Goal: Task Accomplishment & Management: Complete application form

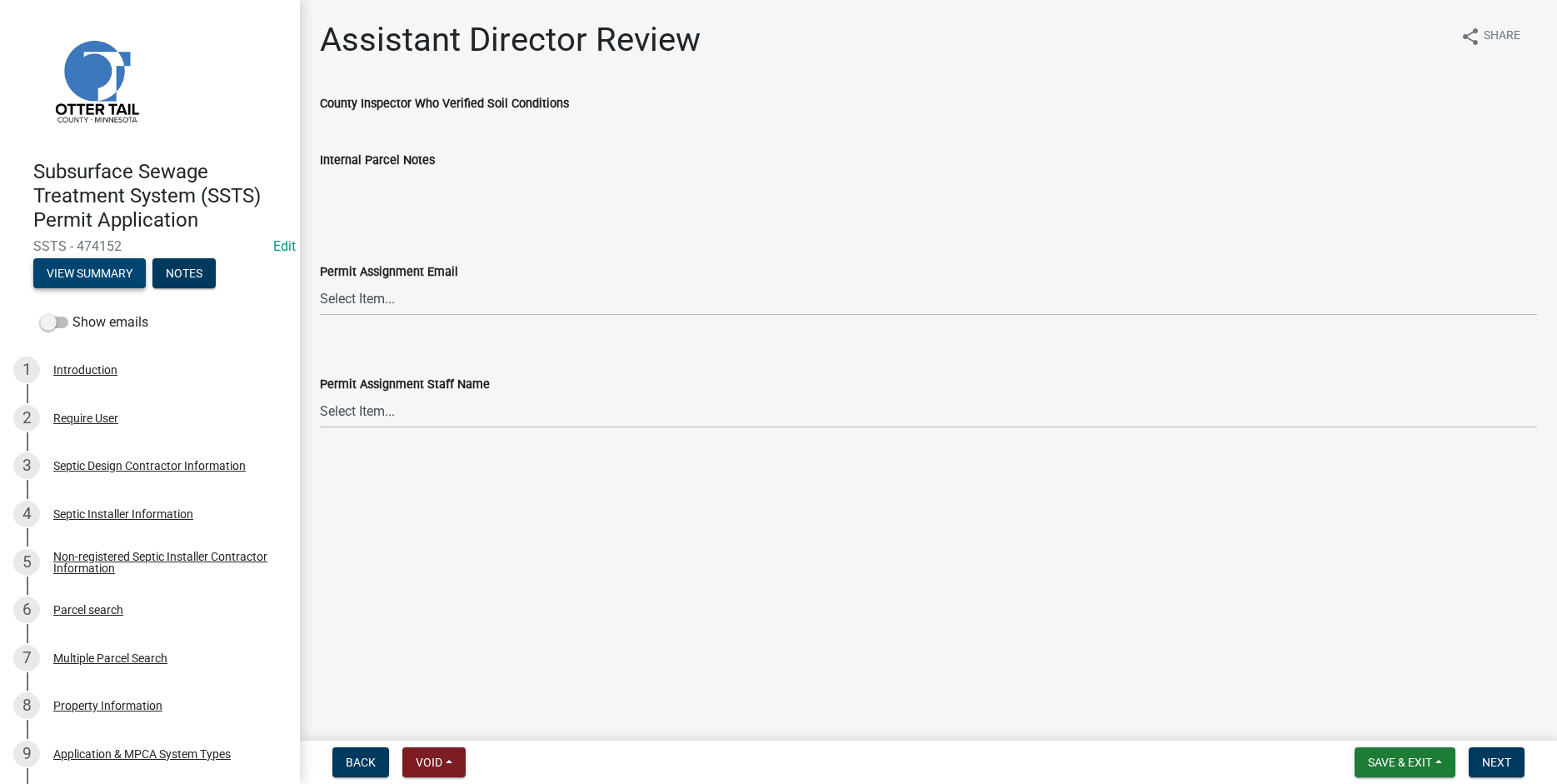
click at [86, 270] on button "View Summary" at bounding box center [89, 273] width 112 height 30
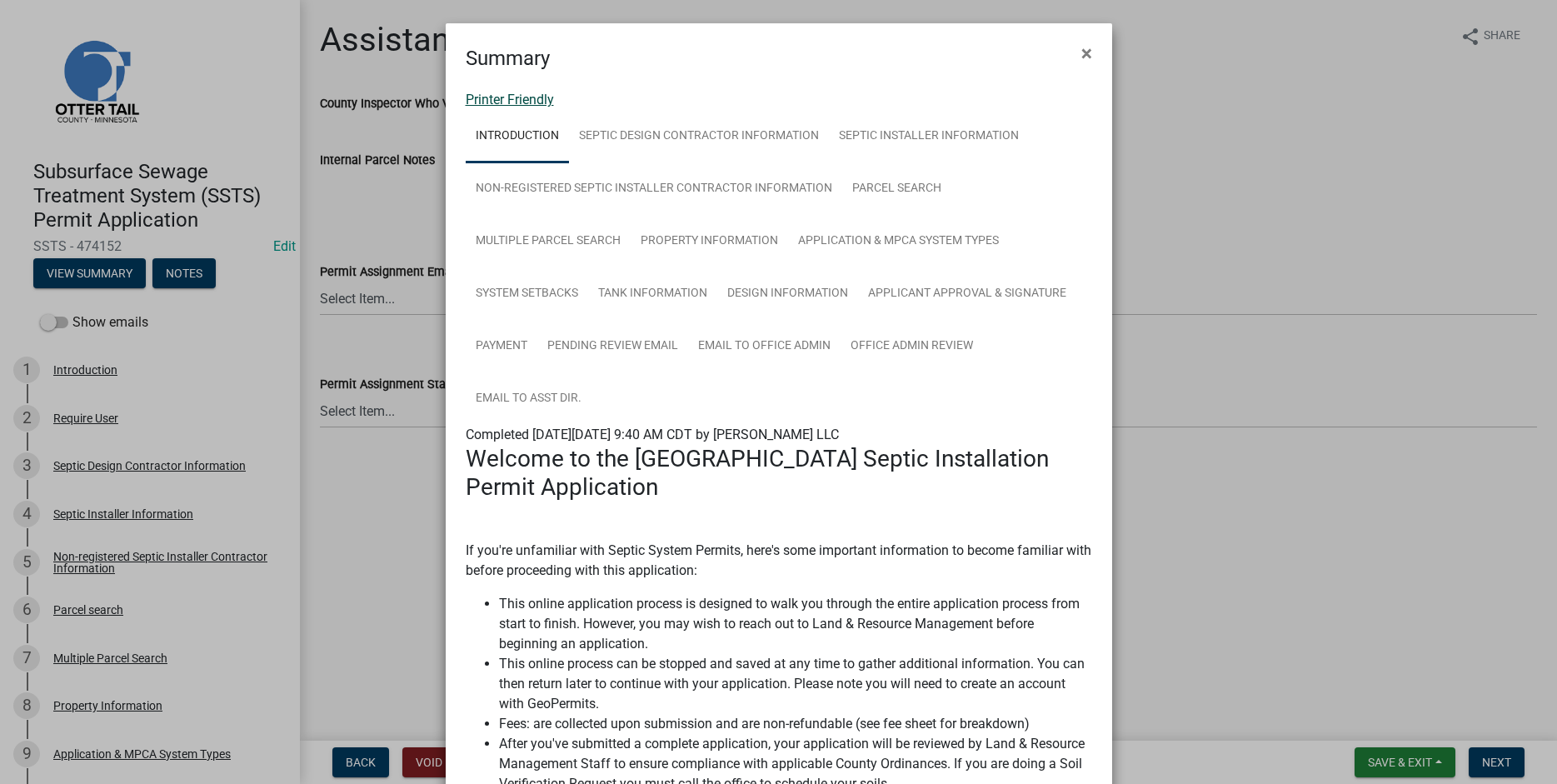
click at [482, 96] on link "Printer Friendly" at bounding box center [510, 99] width 89 height 16
click at [1089, 52] on span "×" at bounding box center [1087, 53] width 10 height 23
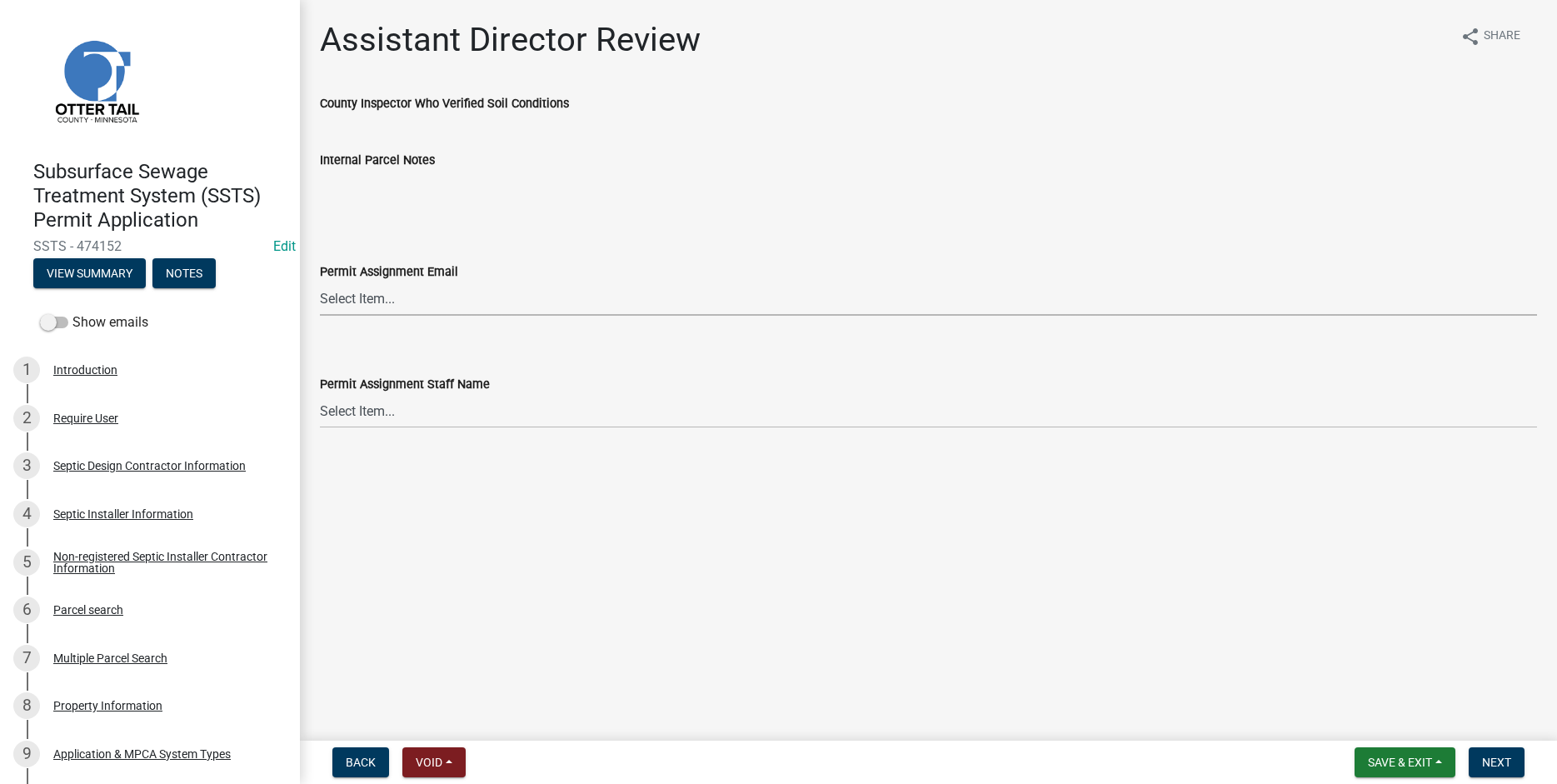
click at [320, 282] on select "Select Item... [PERSON_NAME] ([EMAIL_ADDRESS][DOMAIN_NAME]) [PERSON_NAME] ([EMA…" at bounding box center [928, 298] width 1217 height 34
click option "[PERSON_NAME] ([EMAIL_ADDRESS][DOMAIN_NAME])" at bounding box center [0, 0] width 0 height 0
select select "541addf4-52df-4608-91ce-bf29f574816c"
click at [320, 394] on select "Select Item... [PERSON_NAME] [PERSON_NAME] [PERSON_NAME] [PERSON_NAME] [PERSON_…" at bounding box center [928, 410] width 1217 height 34
click option "[PERSON_NAME]" at bounding box center [0, 0] width 0 height 0
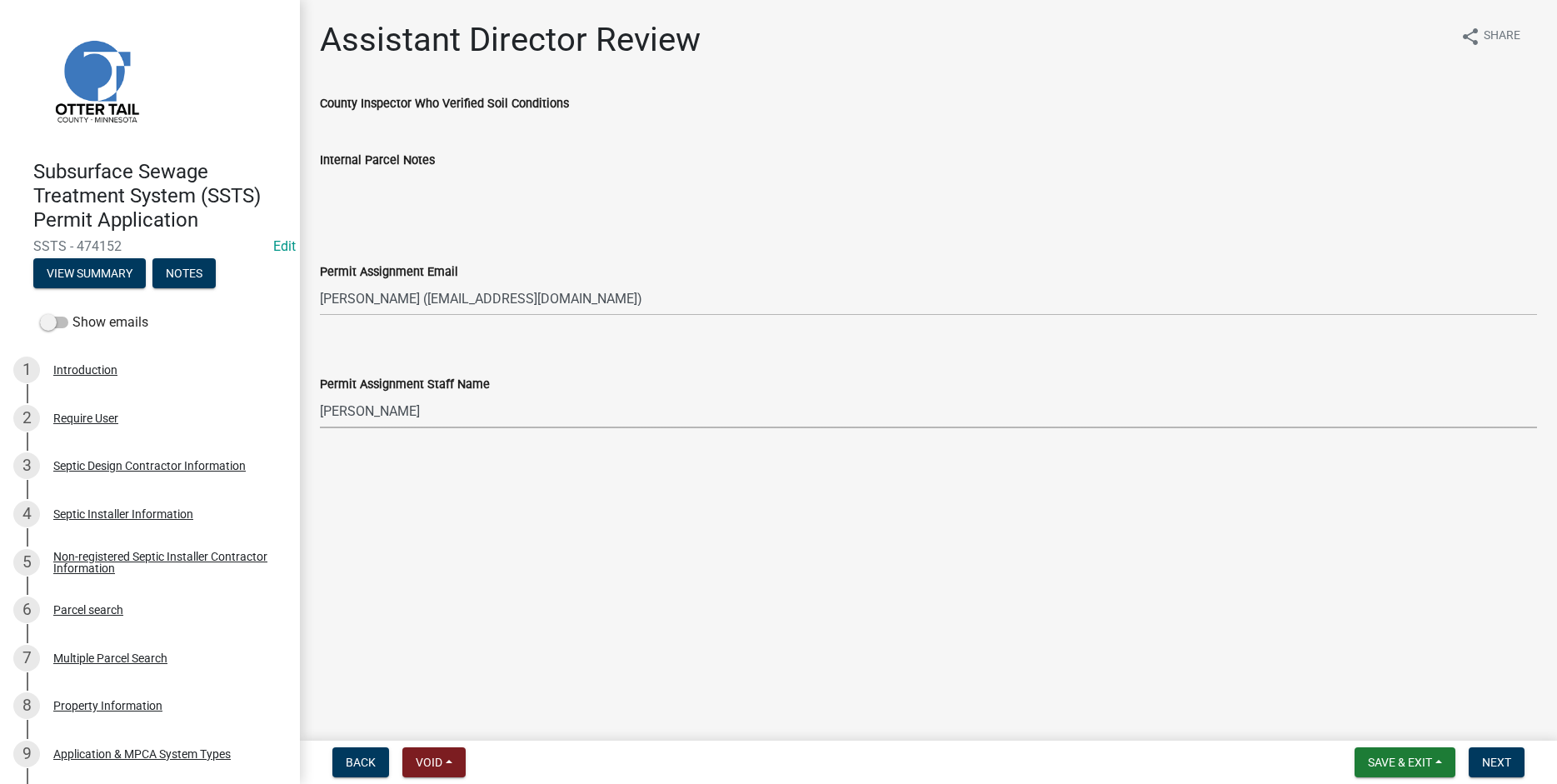
select select "55b171dc-ec57-498b-8d80-4b55e0b91b84"
click at [1494, 767] on span "Next" at bounding box center [1497, 761] width 30 height 13
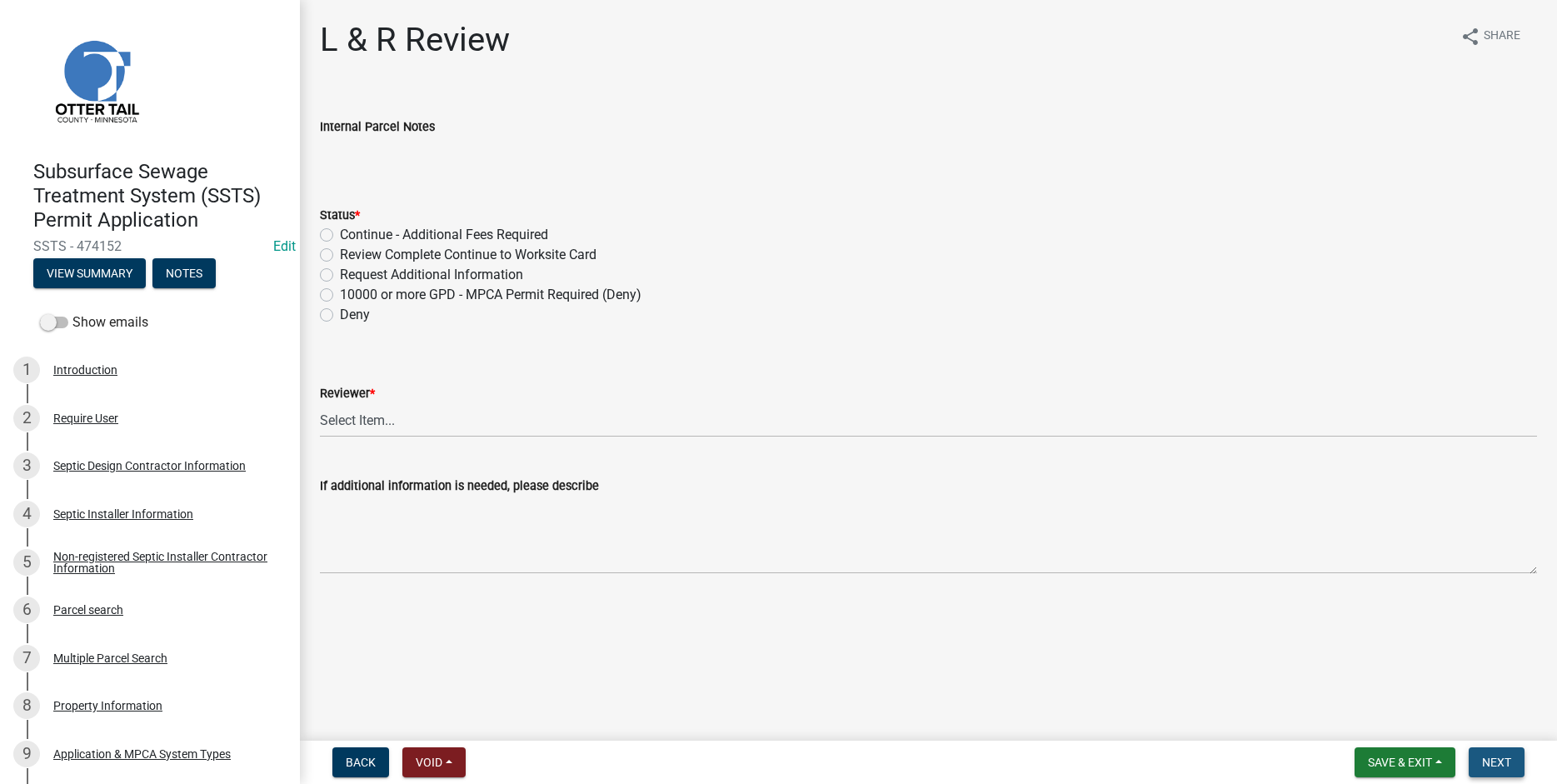
click at [1491, 763] on span "Next" at bounding box center [1497, 761] width 30 height 13
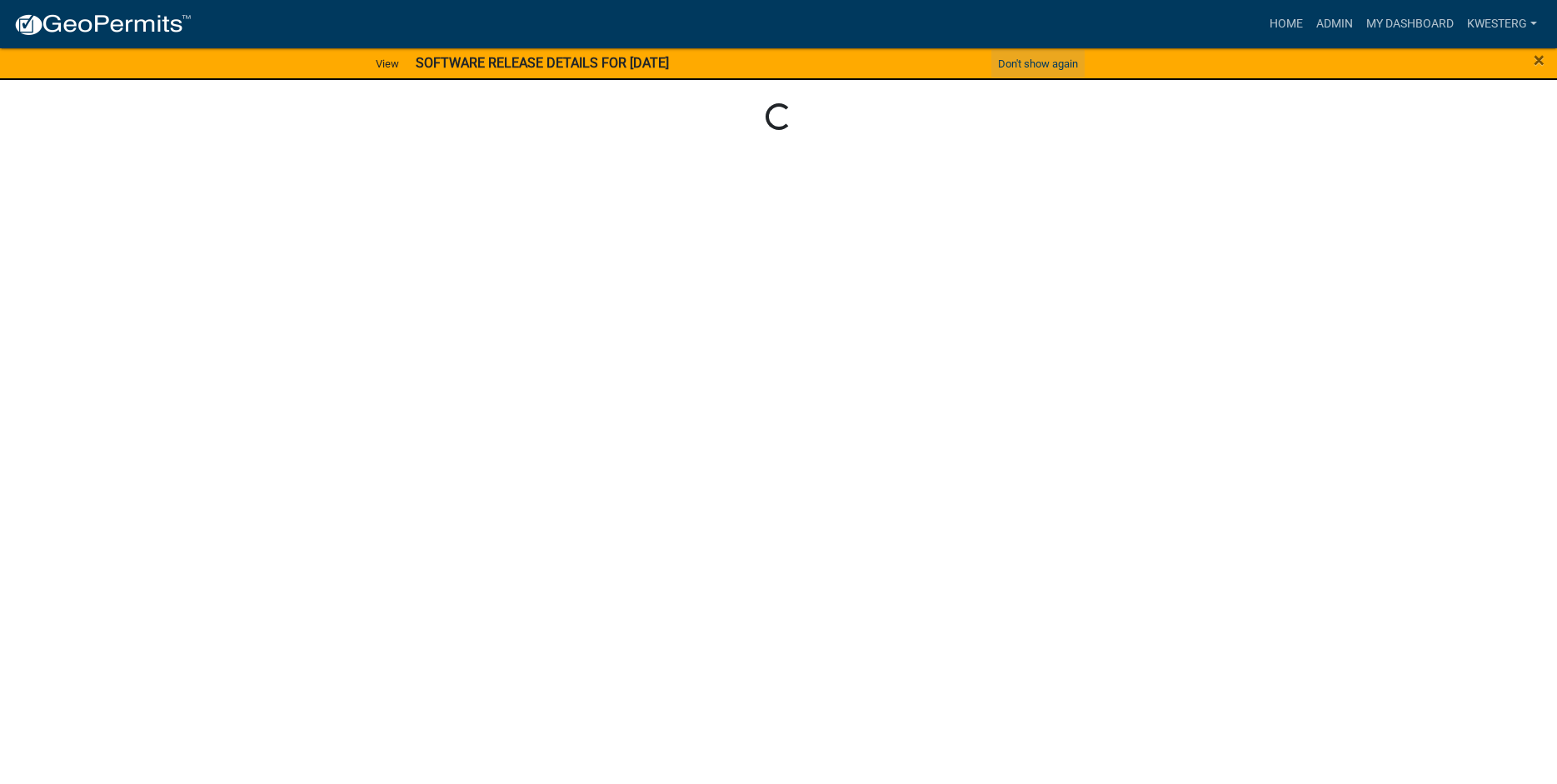
click at [1028, 62] on button "Don't show again" at bounding box center [1038, 64] width 93 height 28
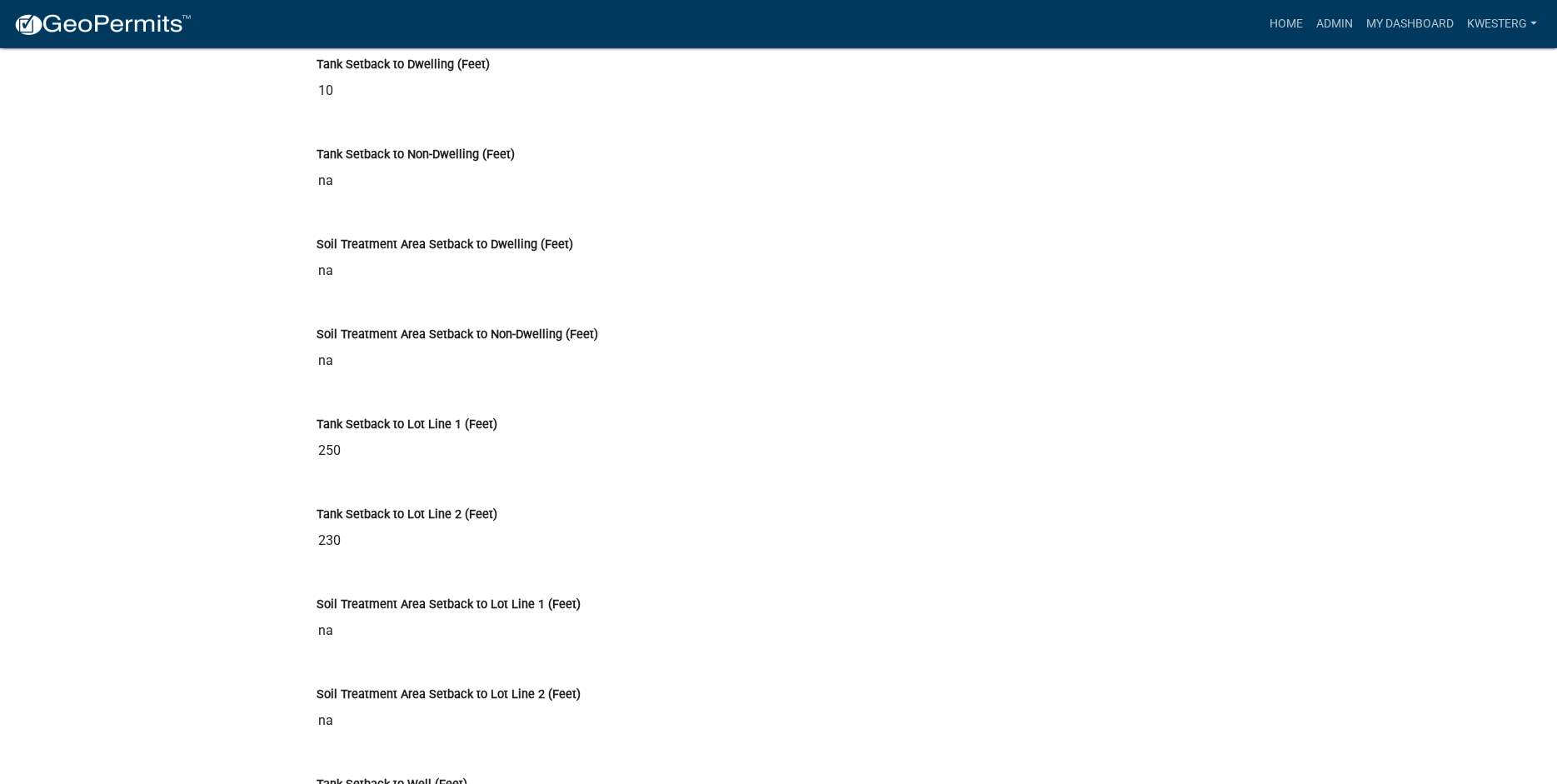
scroll to position [4568, 0]
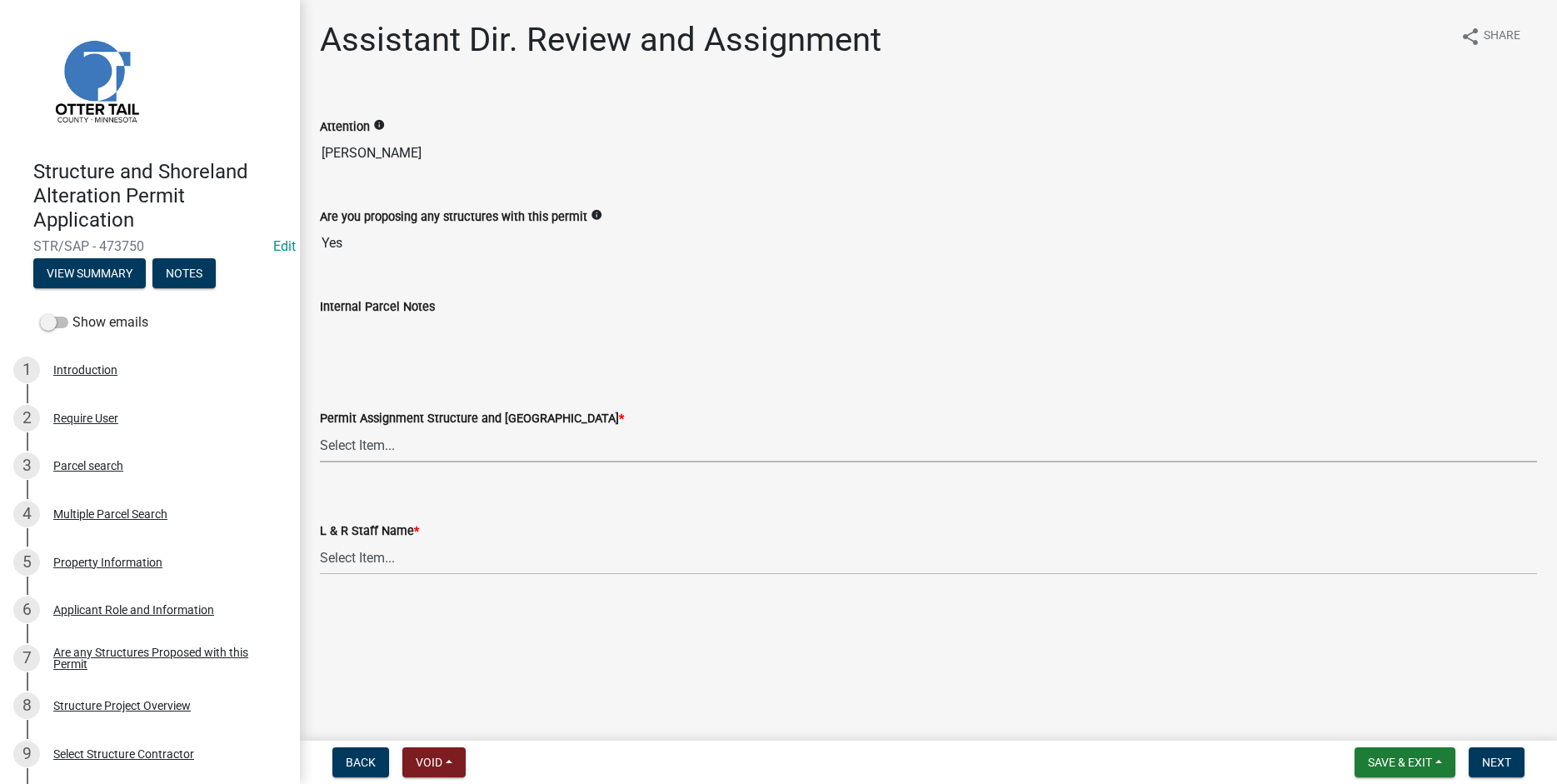
click at [320, 429] on select "Select Item... Alexis Newark (anewark@ottertailcounty.gov) Amy Busko (abusko@ot…" at bounding box center [928, 445] width 1217 height 34
click option "[PERSON_NAME] ([EMAIL_ADDRESS][DOMAIN_NAME])" at bounding box center [0, 0] width 0 height 0
select select "6b95c9b4-5b94-4d6a-a2c9-ae9db59a969e"
click at [320, 541] on select "Select Item... Alexis Newark Amy Busko Andrea Perales Brittany Tollefson Christ…" at bounding box center [928, 557] width 1217 height 34
click option "Michelle Jevne" at bounding box center [0, 0] width 0 height 0
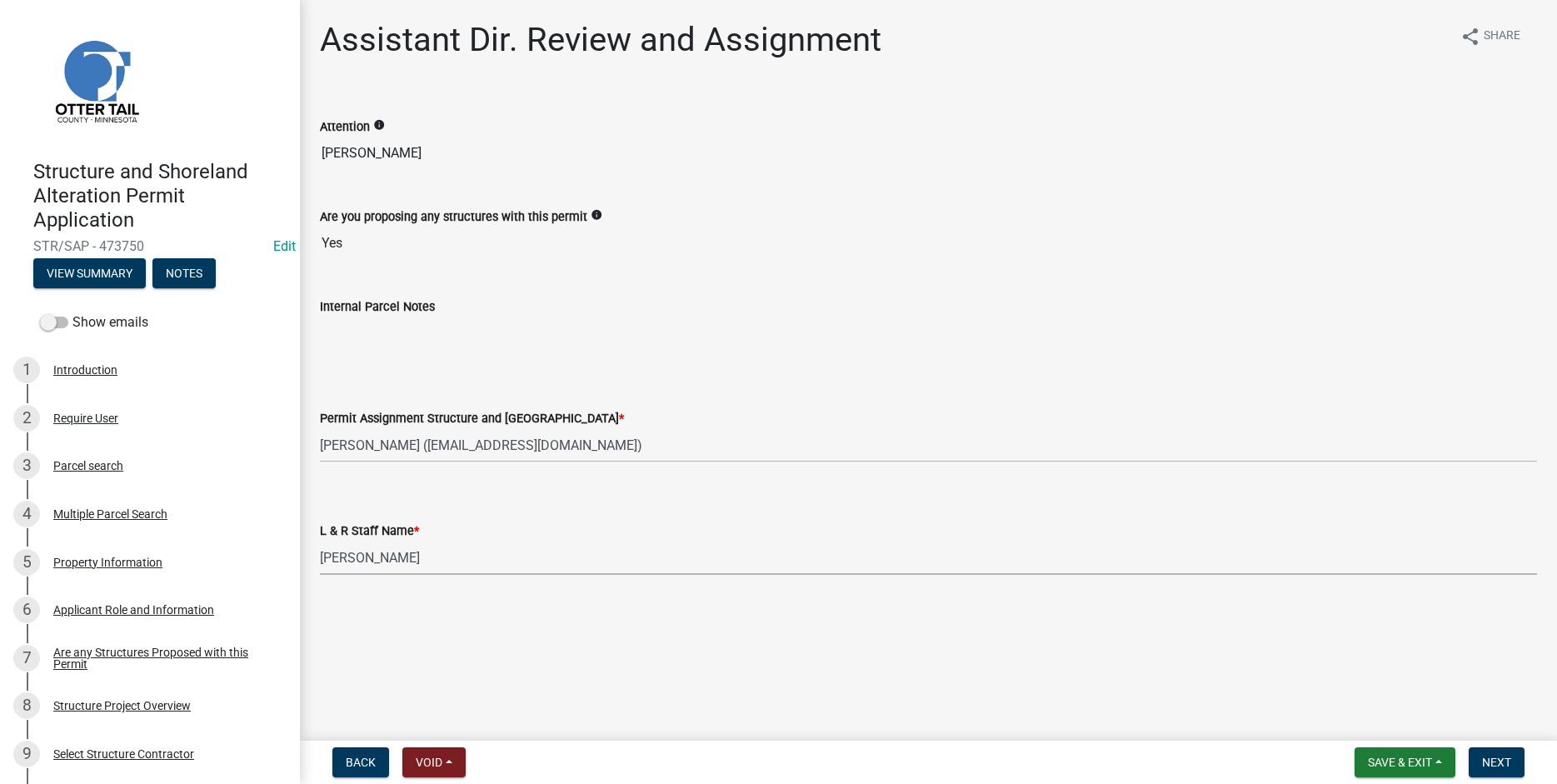
select select "b4c12476-3918-4c31-b34d-126d47b866fd"
click at [1502, 759] on span "Next" at bounding box center [1497, 761] width 30 height 13
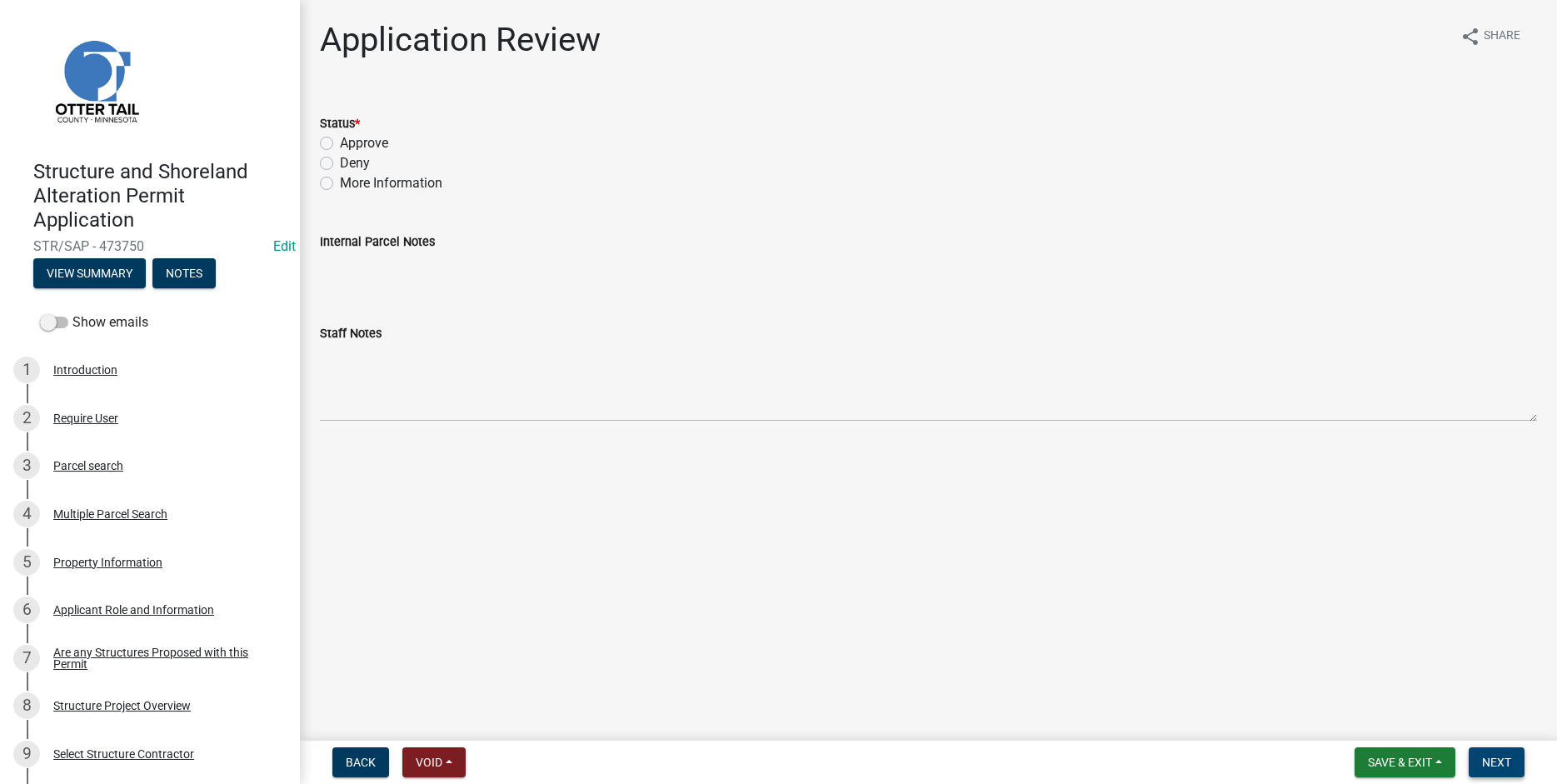
click at [1503, 765] on span "Next" at bounding box center [1497, 761] width 30 height 13
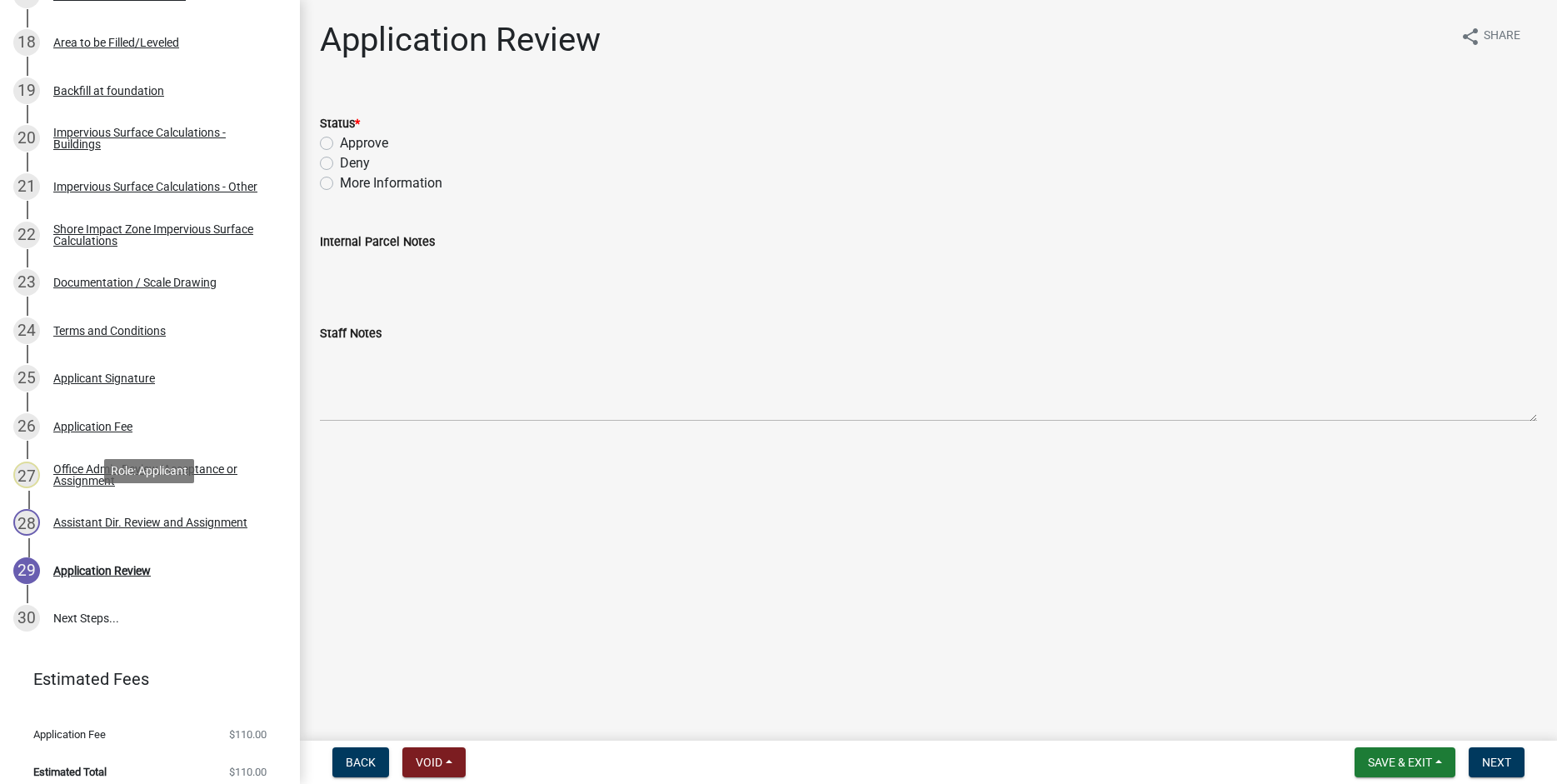
scroll to position [1156, 0]
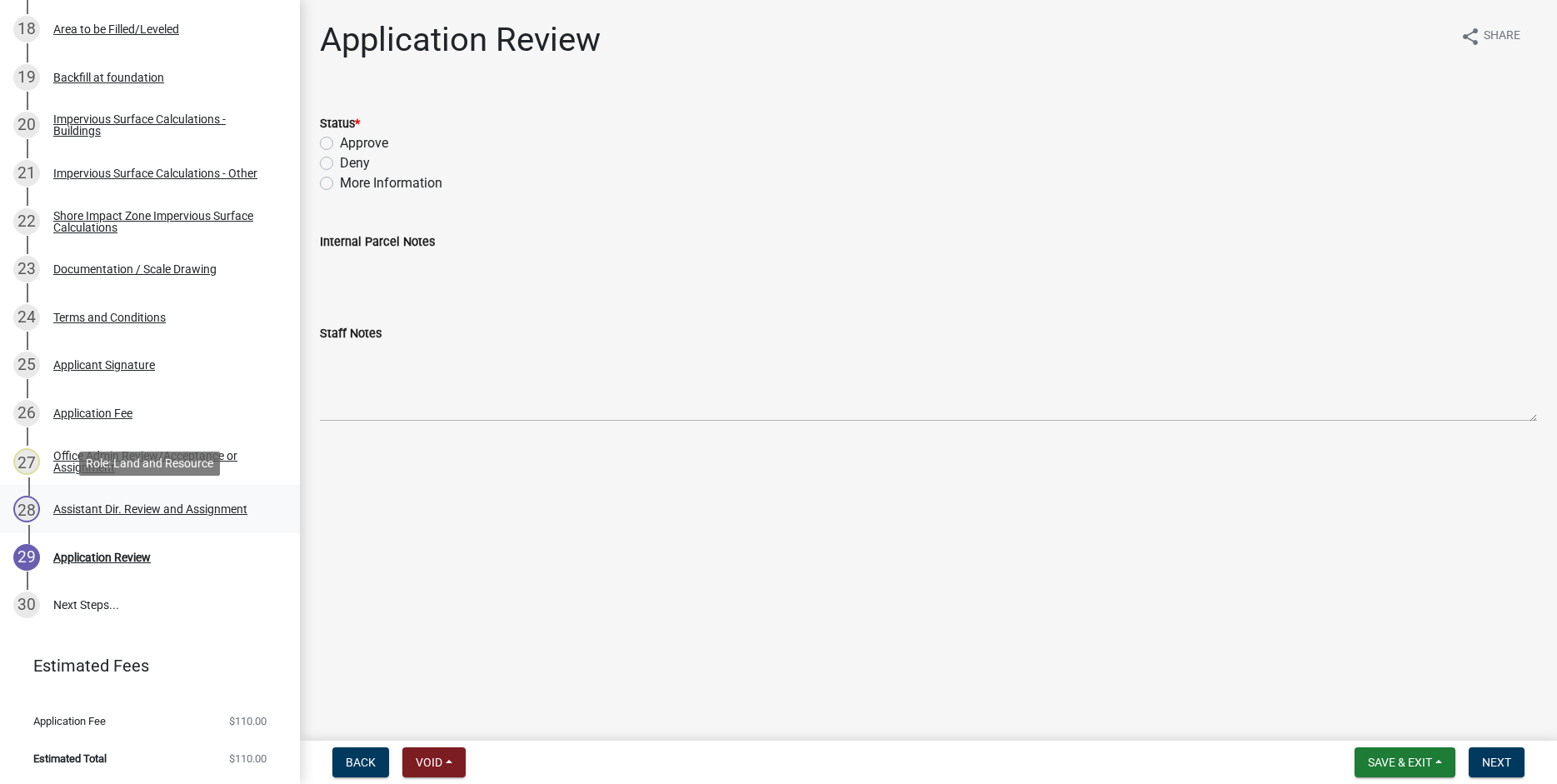
click at [174, 507] on div "Assistant Dir. Review and Assignment" at bounding box center [150, 508] width 194 height 11
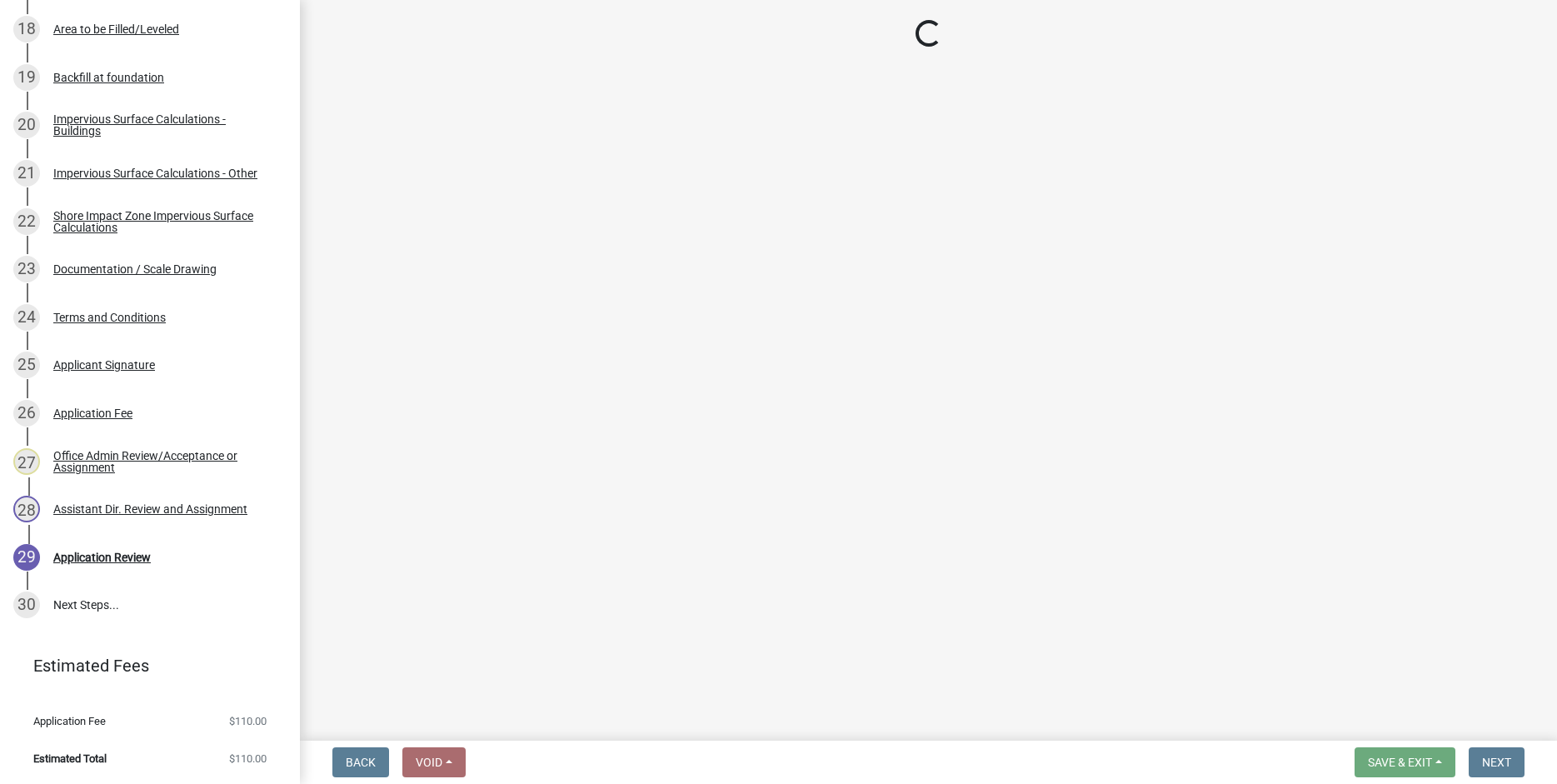
select select "6b95c9b4-5b94-4d6a-a2c9-ae9db59a969e"
select select "b4c12476-3918-4c31-b34d-126d47b866fd"
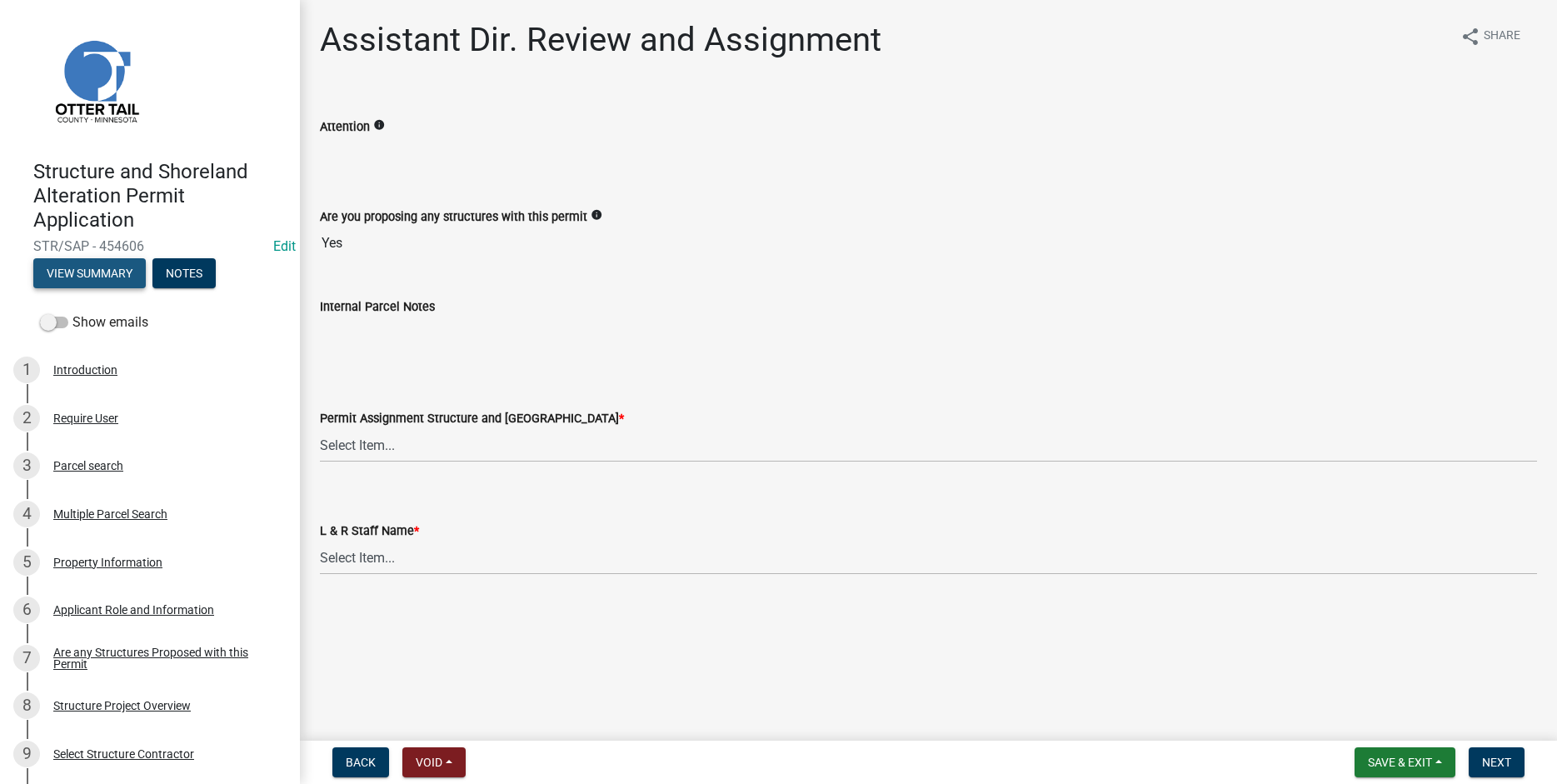
click at [89, 270] on button "View Summary" at bounding box center [89, 273] width 112 height 30
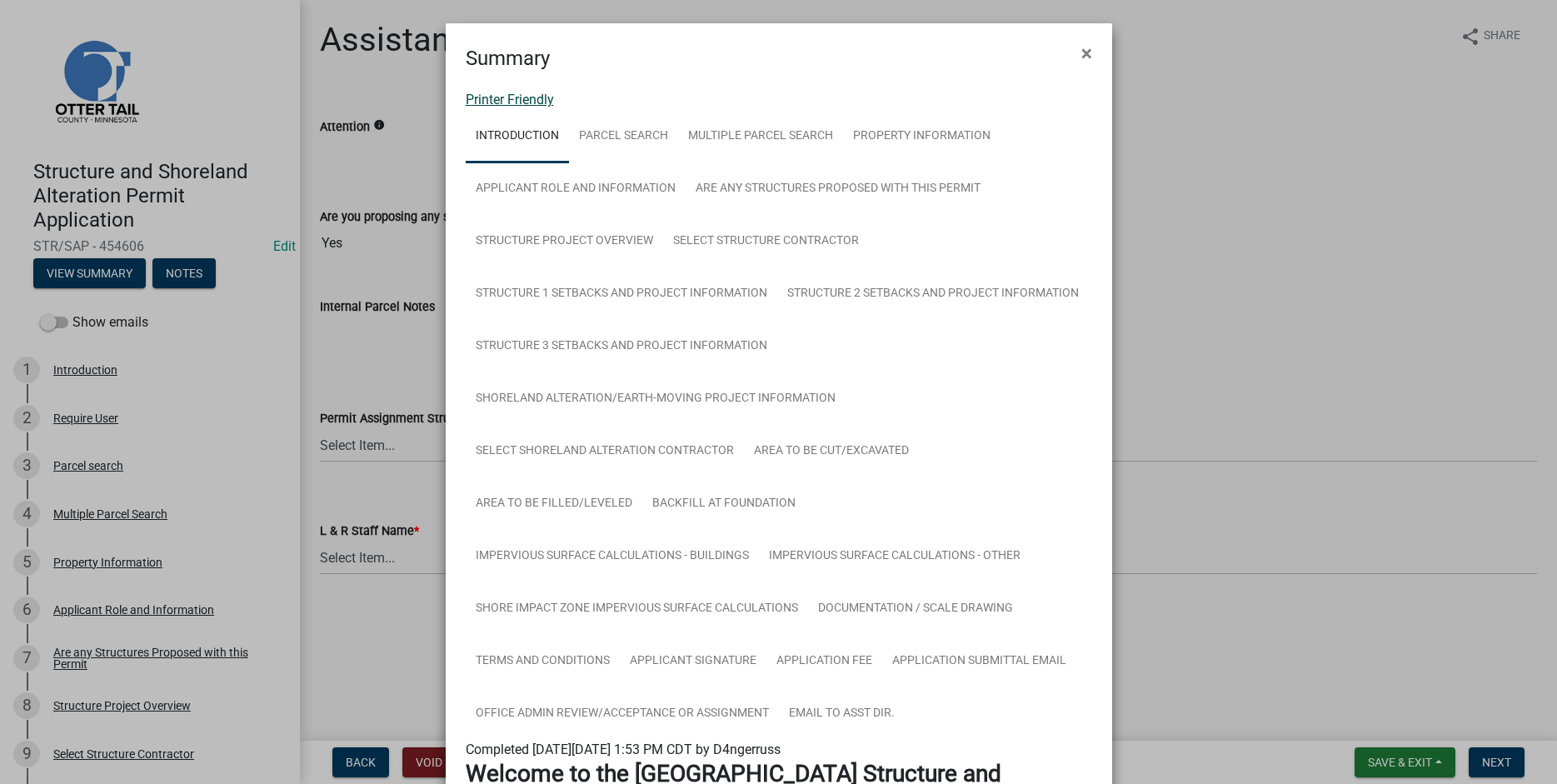
click at [501, 103] on link "Printer Friendly" at bounding box center [510, 99] width 89 height 16
drag, startPoint x: 1090, startPoint y: 53, endPoint x: 848, endPoint y: 127, distance: 253.1
click at [1090, 54] on span "×" at bounding box center [1087, 53] width 10 height 23
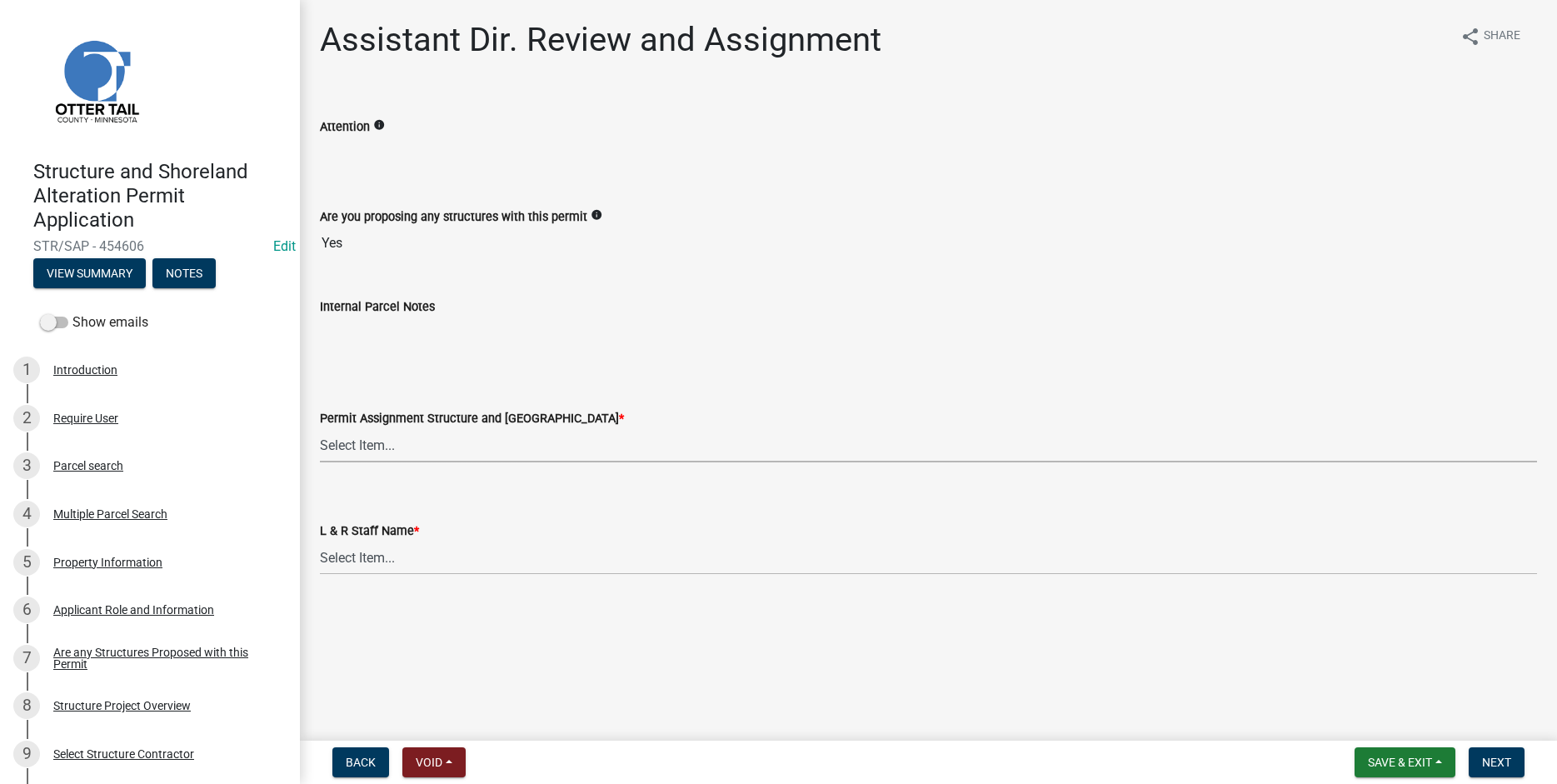
click at [320, 429] on select "Select Item... [PERSON_NAME] ([EMAIL_ADDRESS][DOMAIN_NAME]) [PERSON_NAME] ([EMA…" at bounding box center [928, 445] width 1217 height 34
click option "[PERSON_NAME] ([EMAIL_ADDRESS][DOMAIN_NAME])" at bounding box center [0, 0] width 0 height 0
select select "fc504d62-a492-4196-a78d-ce00230c60b4"
click at [320, 541] on select "Select Item... [PERSON_NAME] [PERSON_NAME] [PERSON_NAME] [PERSON_NAME] [PERSON_…" at bounding box center [928, 557] width 1217 height 34
click option "Andrea Perales" at bounding box center [0, 0] width 0 height 0
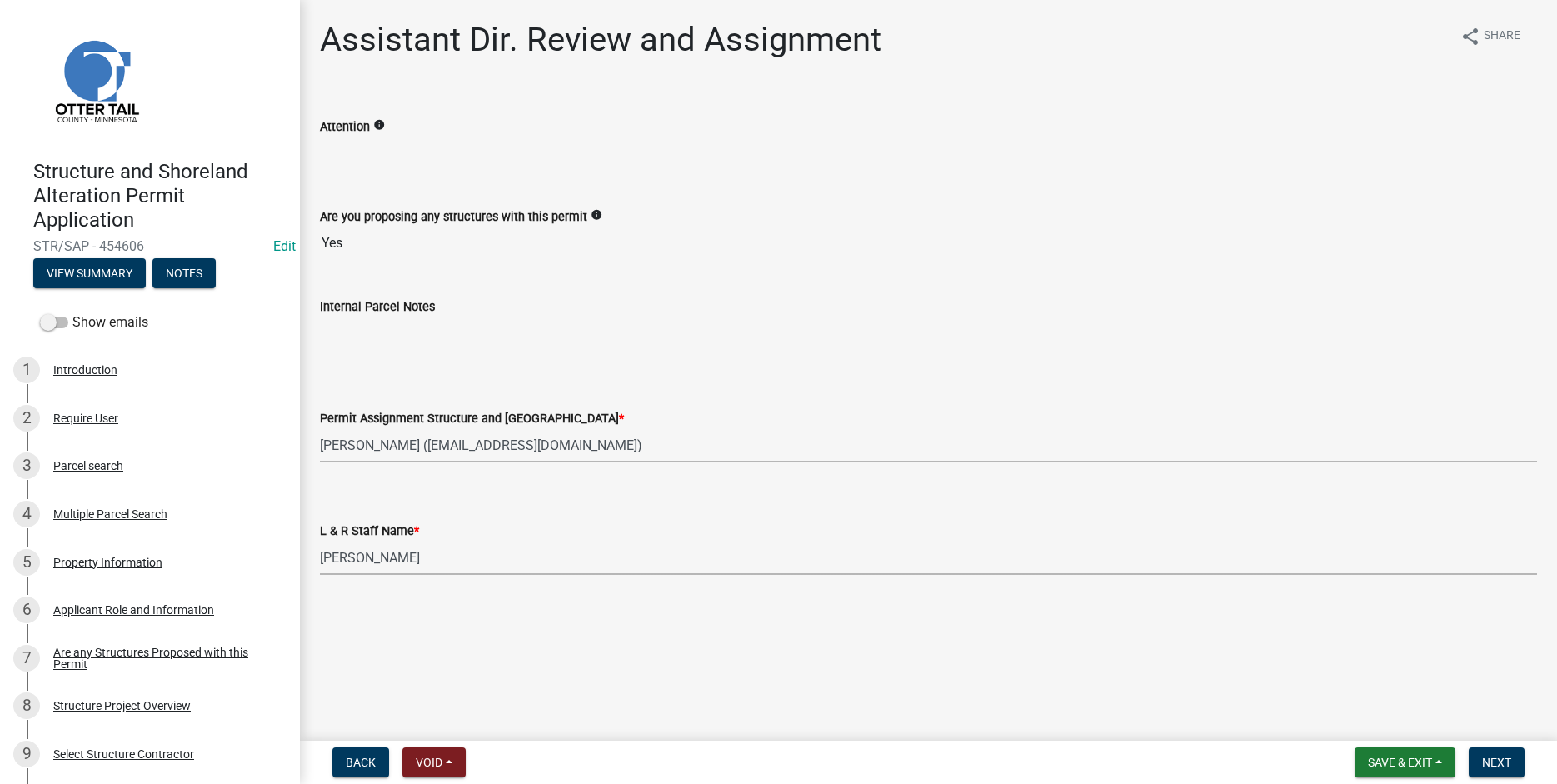
select select "4ffc802c-a91c-4807-8d38-a10afb9862f8"
click at [1492, 761] on span "Next" at bounding box center [1497, 761] width 30 height 13
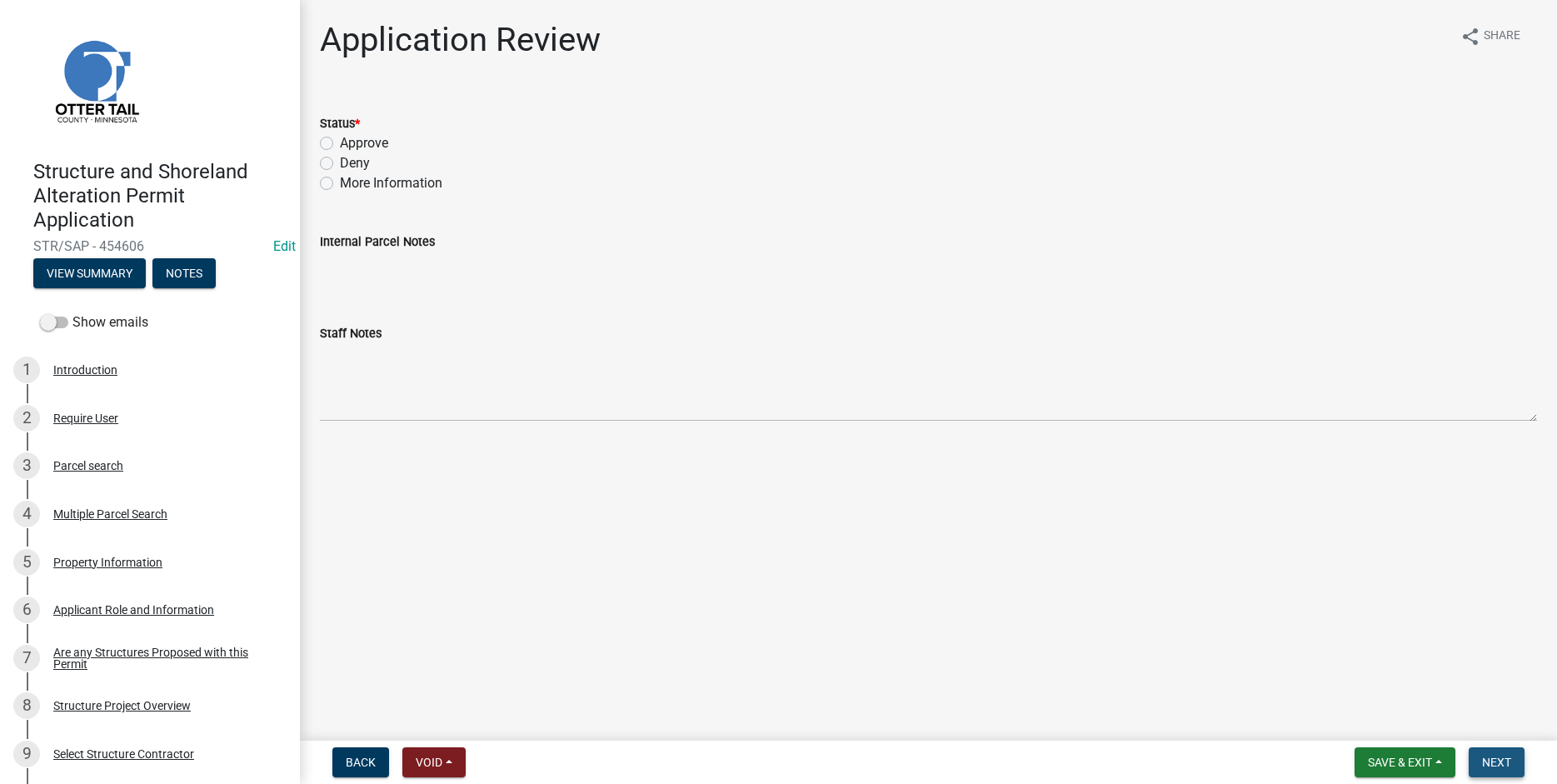
click at [1489, 762] on span "Next" at bounding box center [1497, 761] width 30 height 13
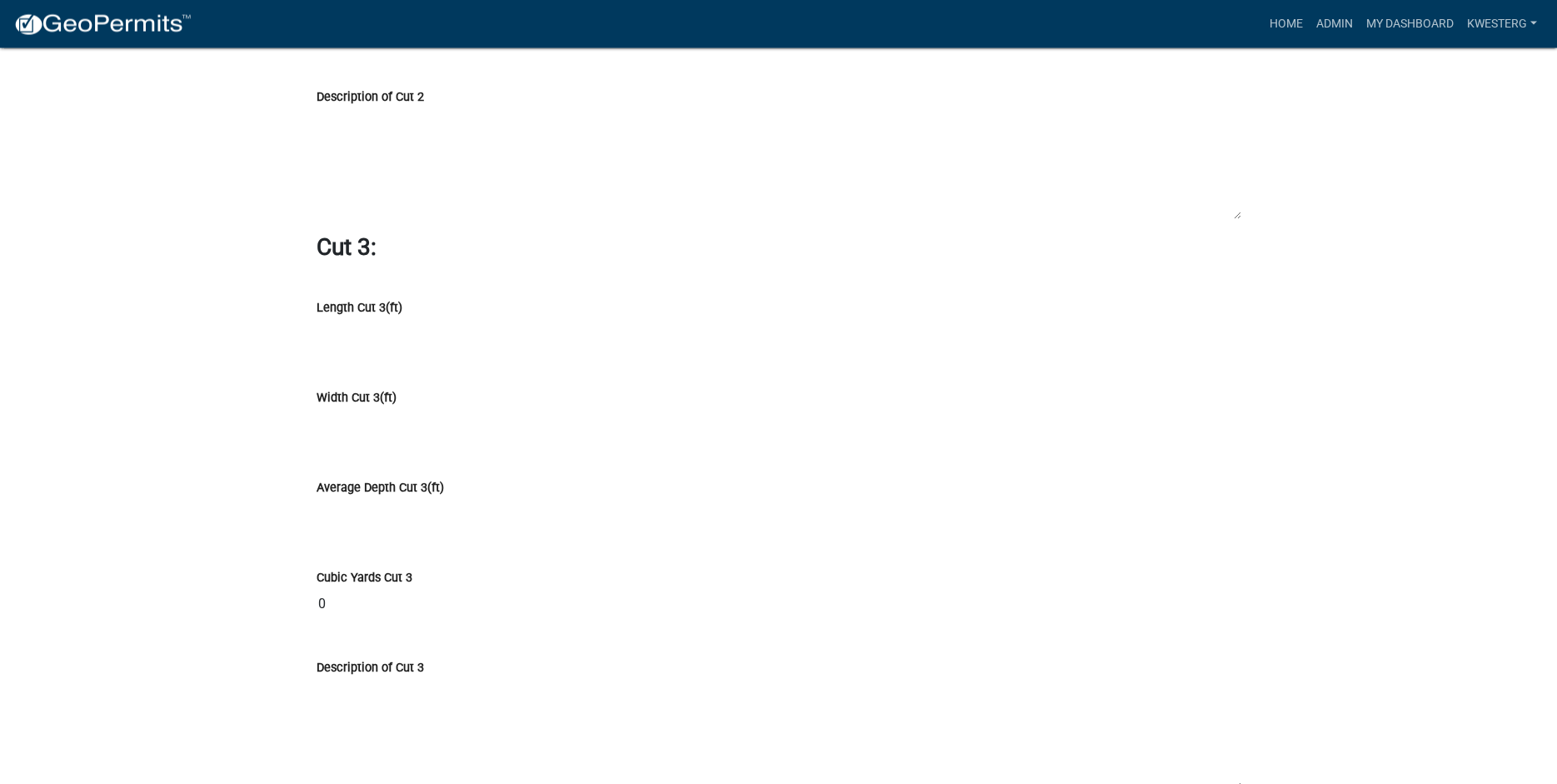
scroll to position [12810, 0]
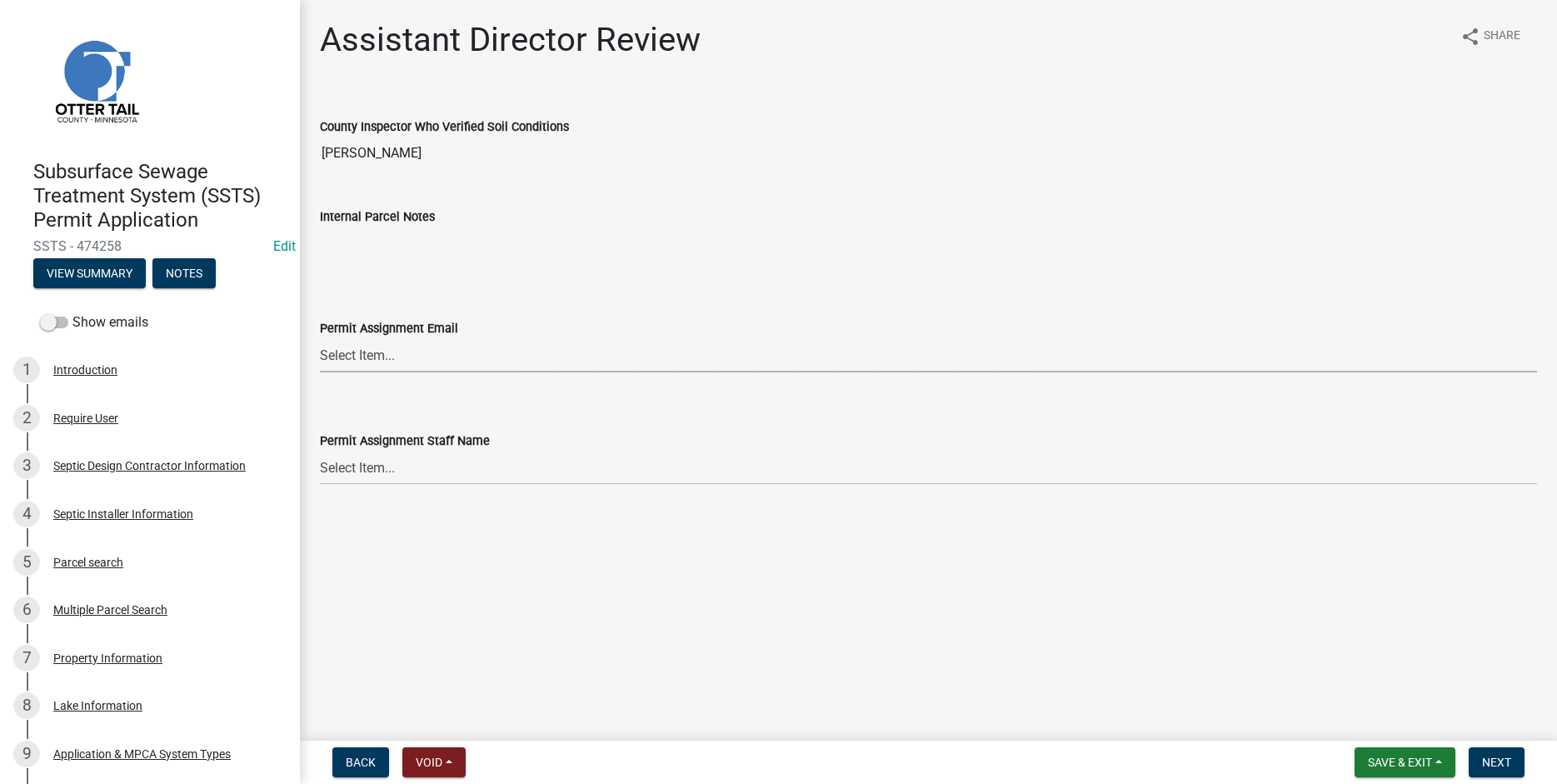
click at [320, 338] on select "Select Item... Alexis Newark (anewark@ottertailcounty.gov) Amy Busko (abusko@ot…" at bounding box center [928, 355] width 1217 height 34
click option "Elizabeth Plaster (eplaster@ottertailcounty.gov)" at bounding box center [0, 0] width 0 height 0
select select "318b8207-6619-4c37-8bd8-783b28c7307f"
click at [320, 451] on select "Select Item... [PERSON_NAME] [PERSON_NAME] [PERSON_NAME] [PERSON_NAME] [PERSON_…" at bounding box center [928, 468] width 1217 height 34
click option "[PERSON_NAME]" at bounding box center [0, 0] width 0 height 0
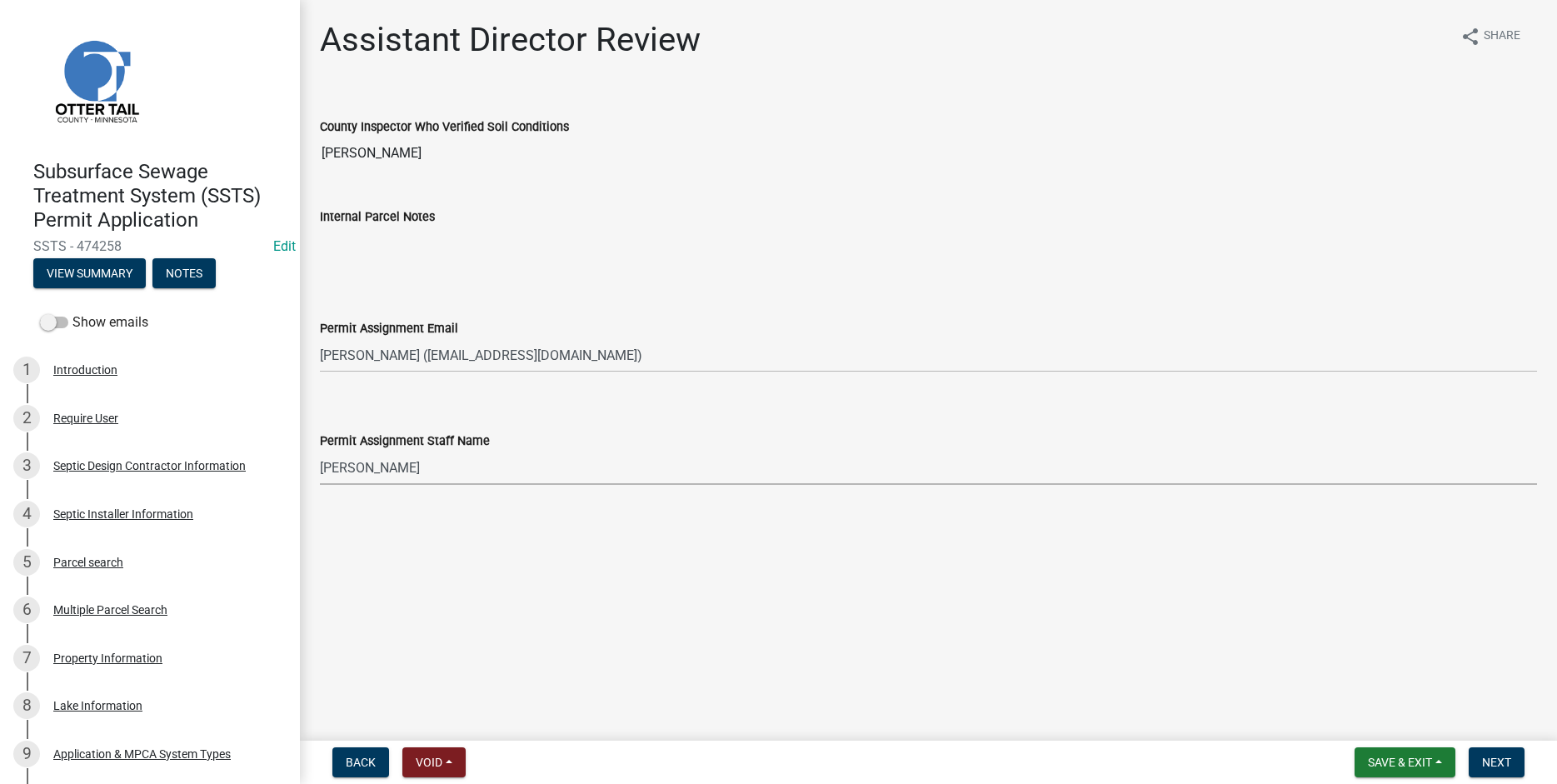
select select "ab2e7446-72a0-49c6-a36a-5181bad2fe68"
click at [1493, 761] on span "Next" at bounding box center [1497, 761] width 30 height 13
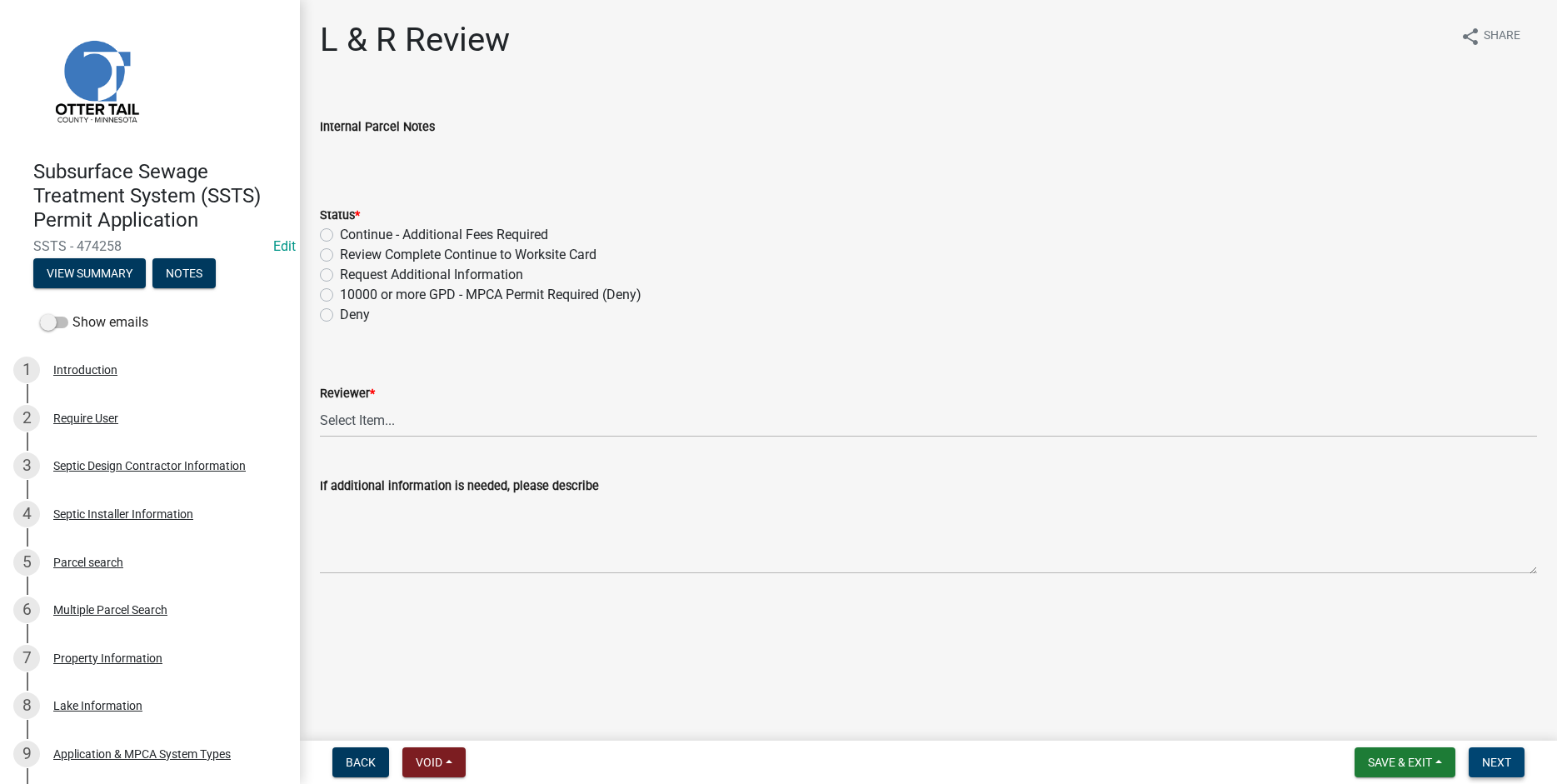
click at [1493, 761] on span "Next" at bounding box center [1497, 761] width 30 height 13
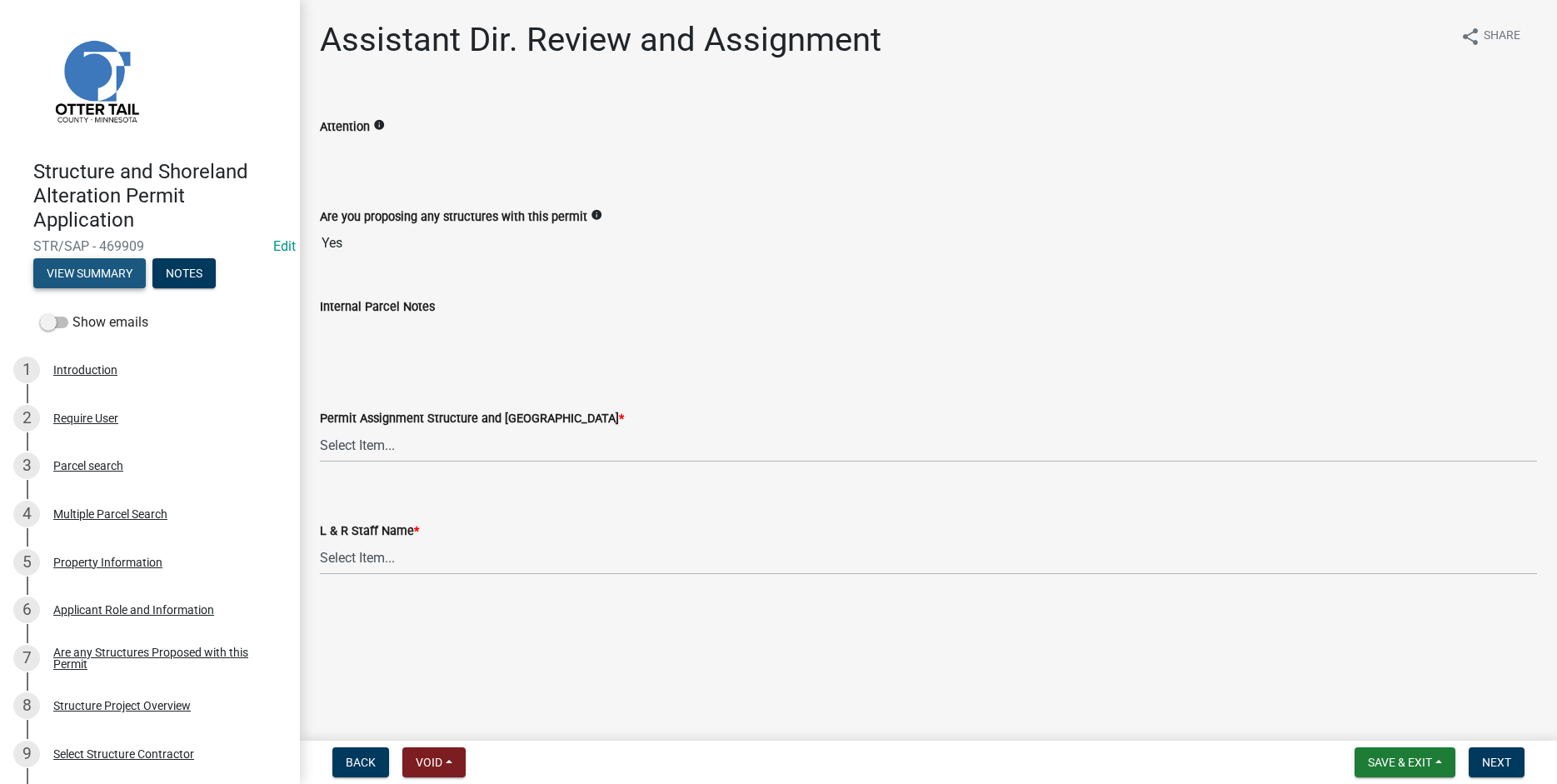
click at [73, 270] on button "View Summary" at bounding box center [89, 273] width 112 height 30
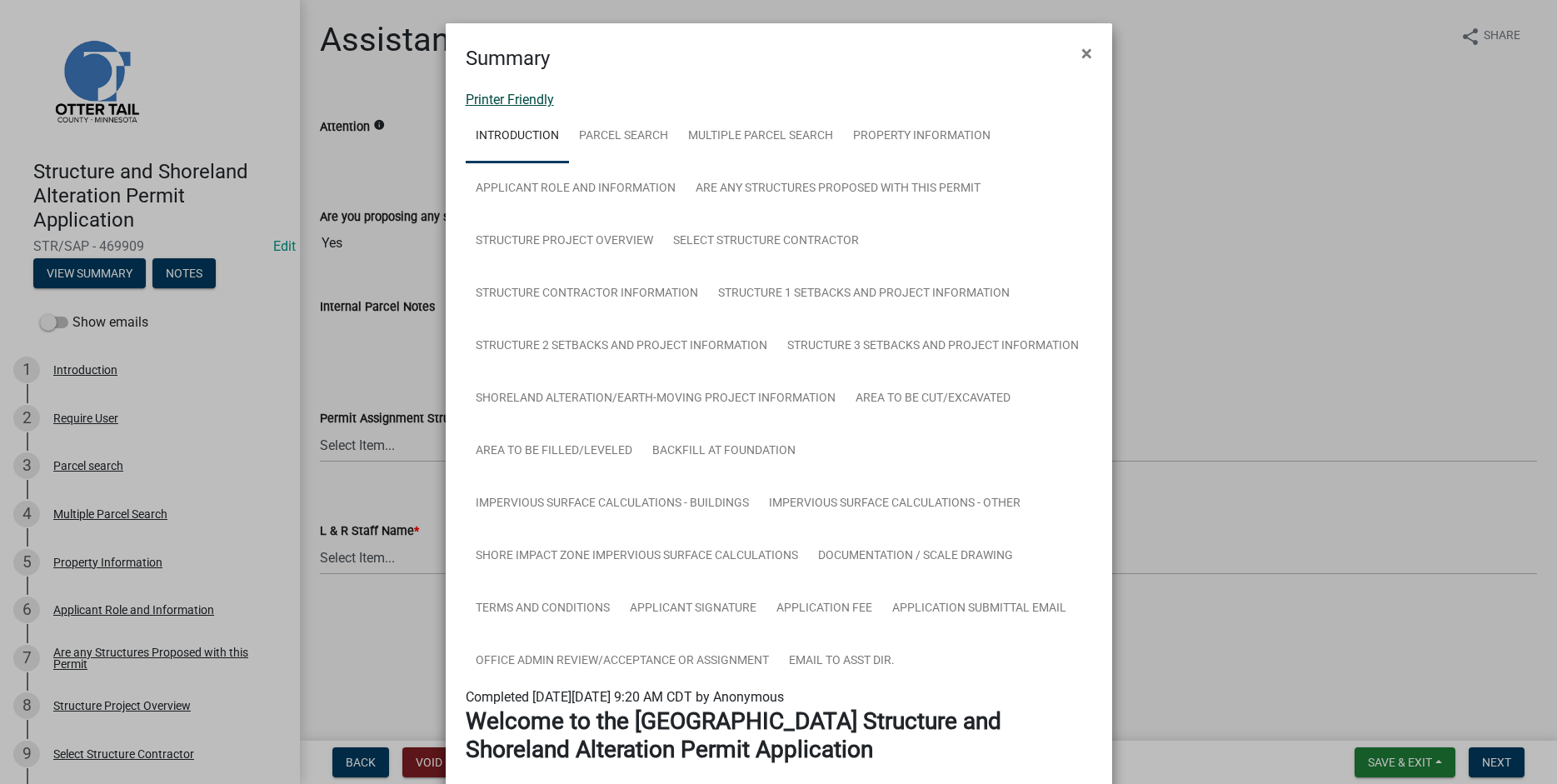
click at [491, 96] on link "Printer Friendly" at bounding box center [510, 99] width 89 height 16
click at [1086, 52] on span "×" at bounding box center [1087, 53] width 10 height 23
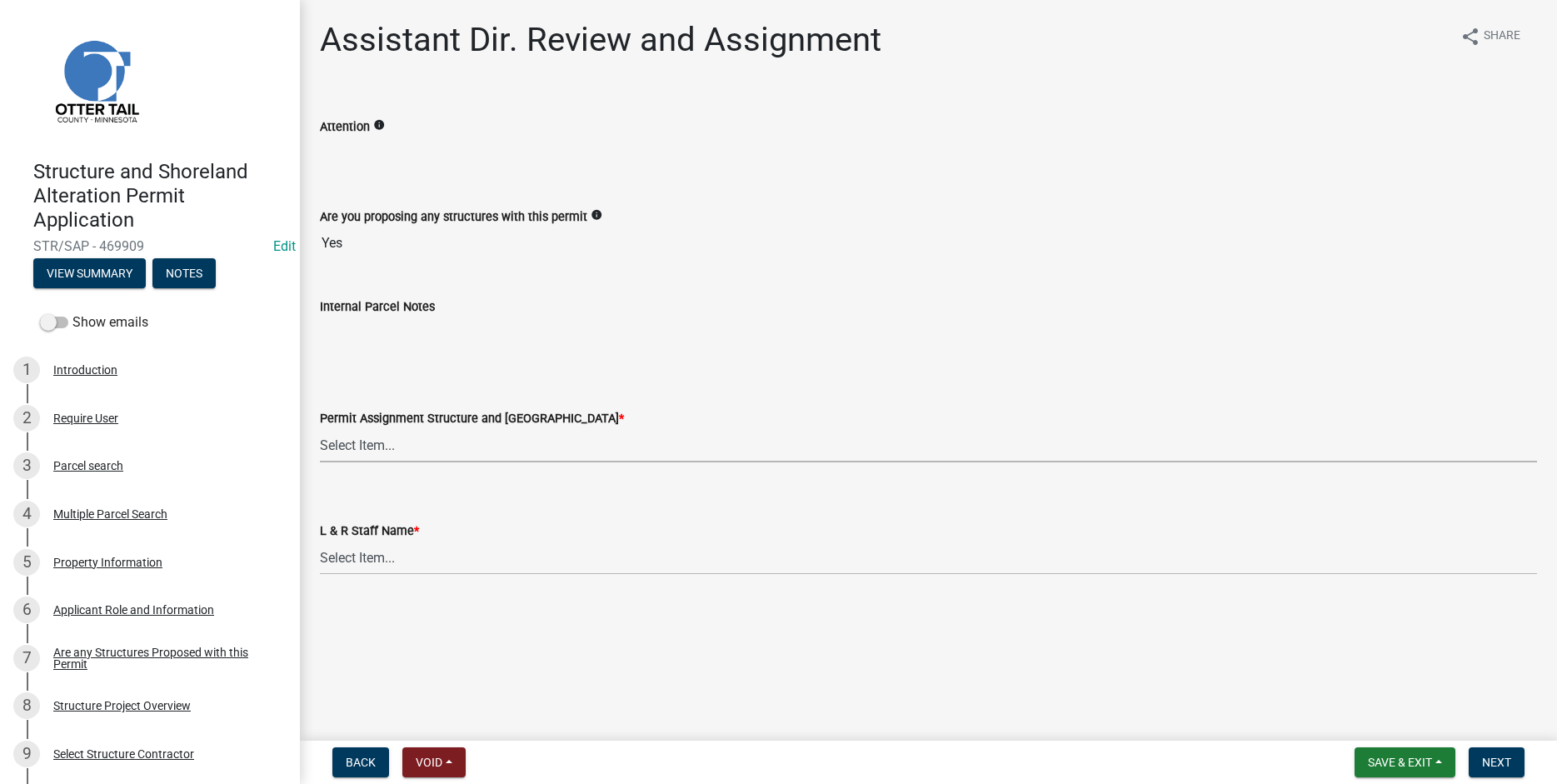
click at [320, 429] on select "Select Item... Alexis Newark (anewark@ottertailcounty.gov) Amy Busko (abusko@ot…" at bounding box center [928, 445] width 1217 height 34
click option "Emma Swenson (eswenson@ottertailcounty.gov)" at bounding box center [0, 0] width 0 height 0
select select "59604e5d-1b2c-4ad9-afb6-8cdca293e639"
click at [320, 541] on select "Select Item... Alexis Newark Amy Busko Andrea Perales Brittany Tollefson Christ…" at bounding box center [928, 557] width 1217 height 34
click option "Emma Swenson" at bounding box center [0, 0] width 0 height 0
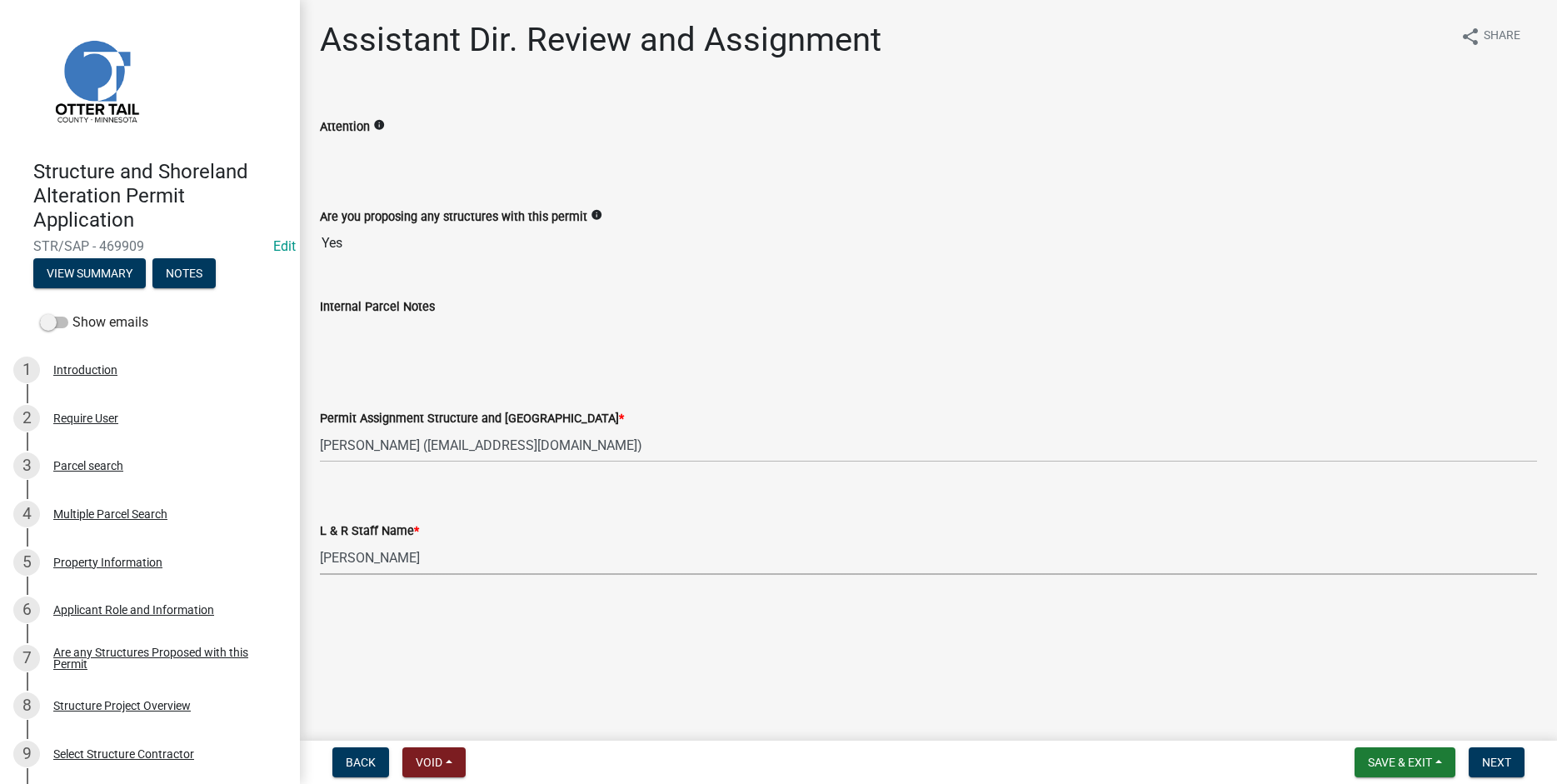
select select "190fd4c8-42ef-492b-a4a0-a0213555944c"
click at [1492, 765] on span "Next" at bounding box center [1497, 761] width 30 height 13
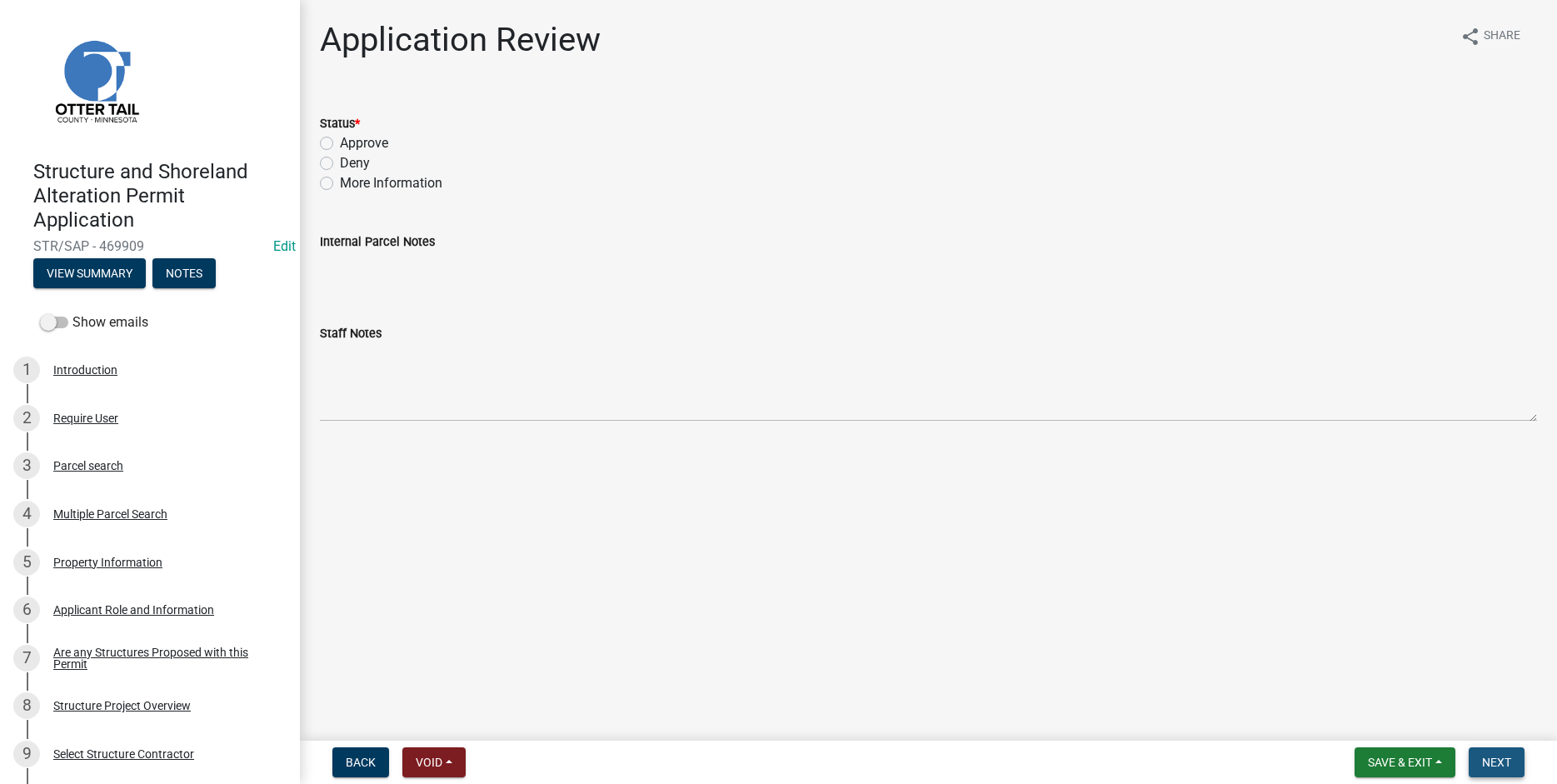
click at [1490, 754] on button "Next" at bounding box center [1497, 762] width 56 height 30
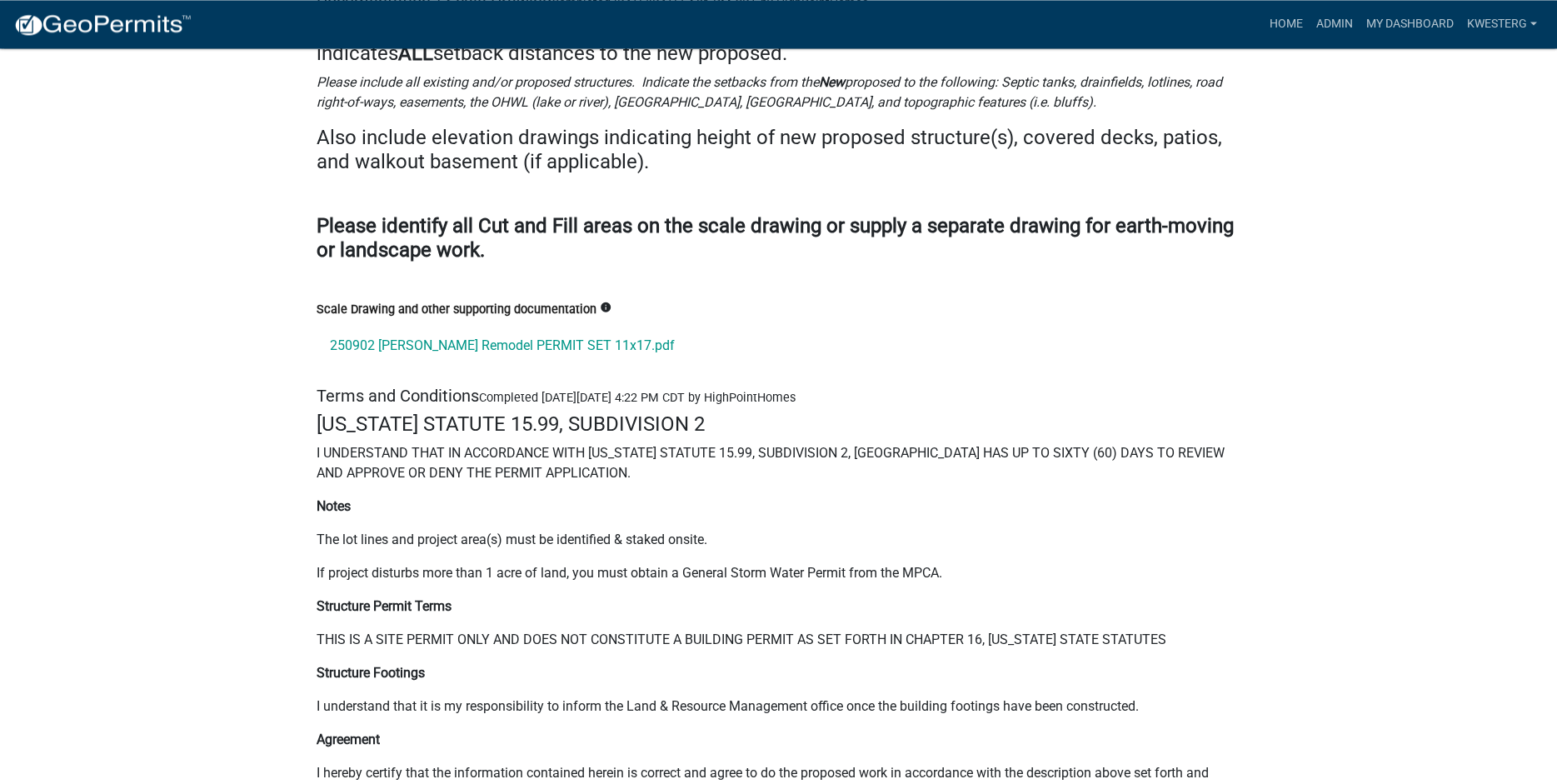
scroll to position [22200, 0]
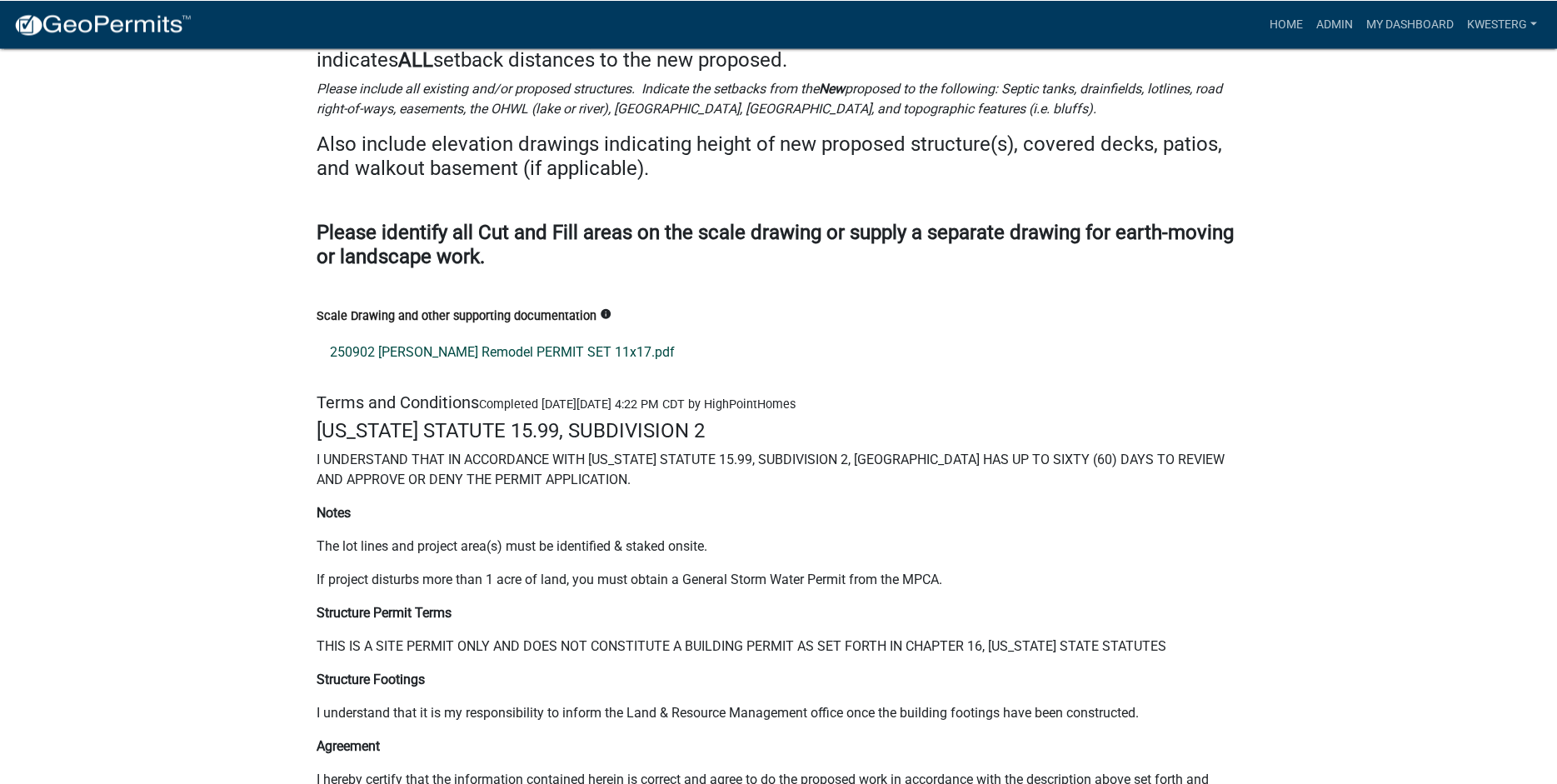
click at [411, 372] on link "250902 Paulson Remodel PERMIT SET 11x17.pdf" at bounding box center [779, 352] width 925 height 40
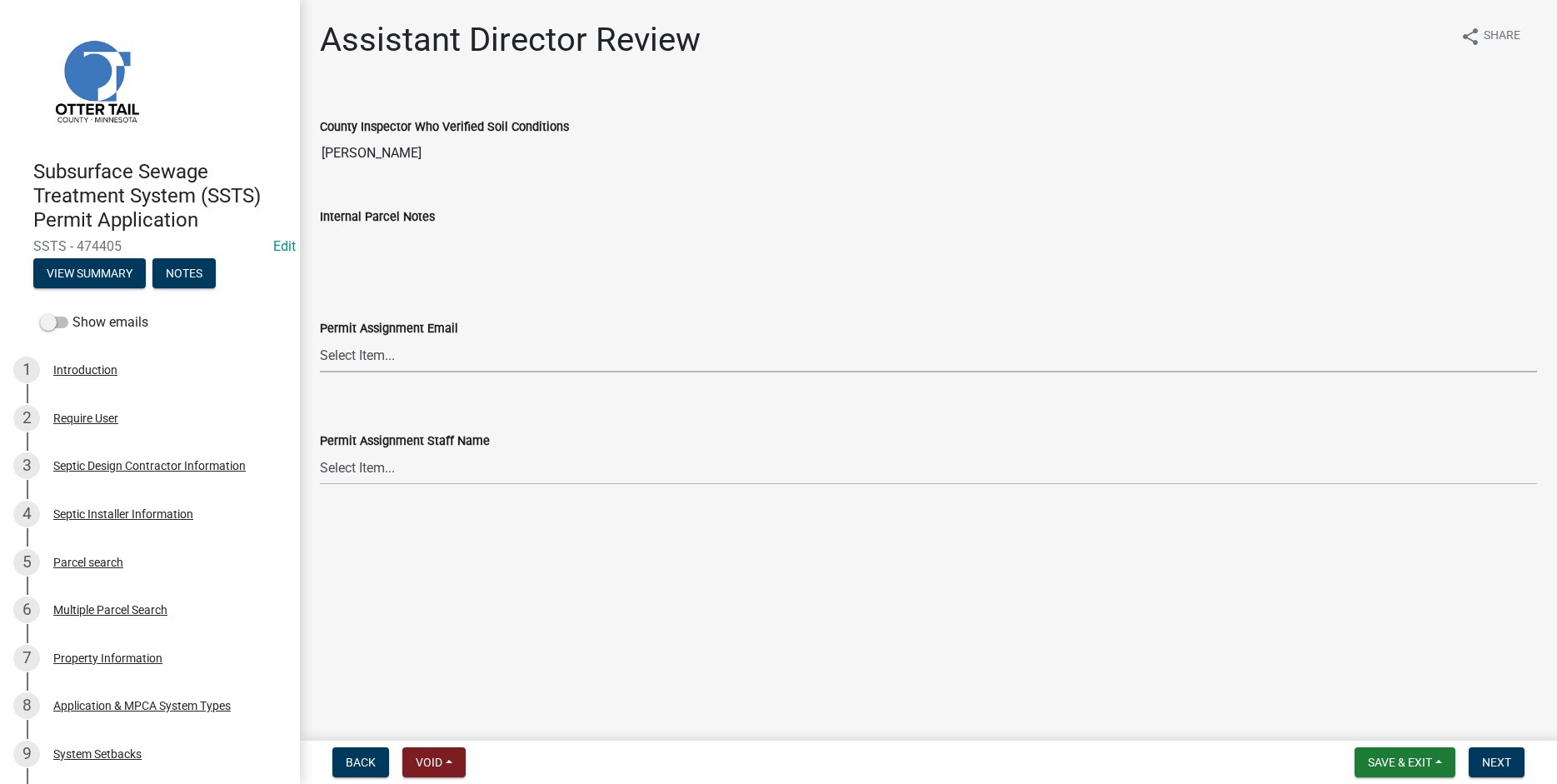
click at [320, 338] on select "Select Item... [PERSON_NAME] ([EMAIL_ADDRESS][DOMAIN_NAME]) [PERSON_NAME] ([EMA…" at bounding box center [928, 355] width 1217 height 34
click option "[PERSON_NAME] ([EMAIL_ADDRESS][DOMAIN_NAME])" at bounding box center [0, 0] width 0 height 0
select select "fc504d62-a492-4196-a78d-ce00230c60b4"
click at [320, 451] on select "Select Item... [PERSON_NAME] [PERSON_NAME] [PERSON_NAME] [PERSON_NAME] [PERSON_…" at bounding box center [928, 468] width 1217 height 34
click option "[PERSON_NAME]" at bounding box center [0, 0] width 0 height 0
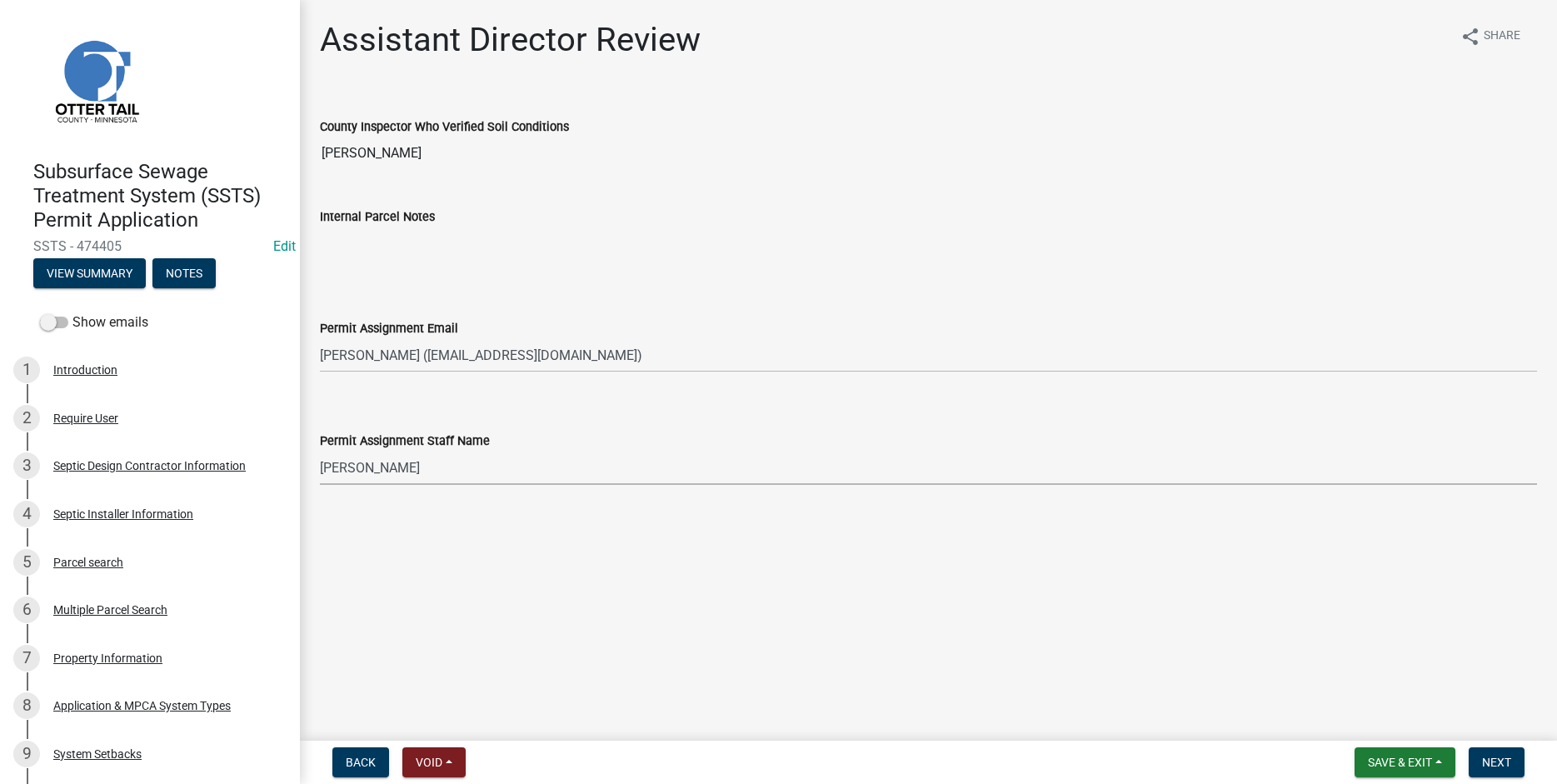
select select "4ffc802c-a91c-4807-8d38-a10afb9862f8"
click at [1494, 767] on span "Next" at bounding box center [1497, 761] width 30 height 13
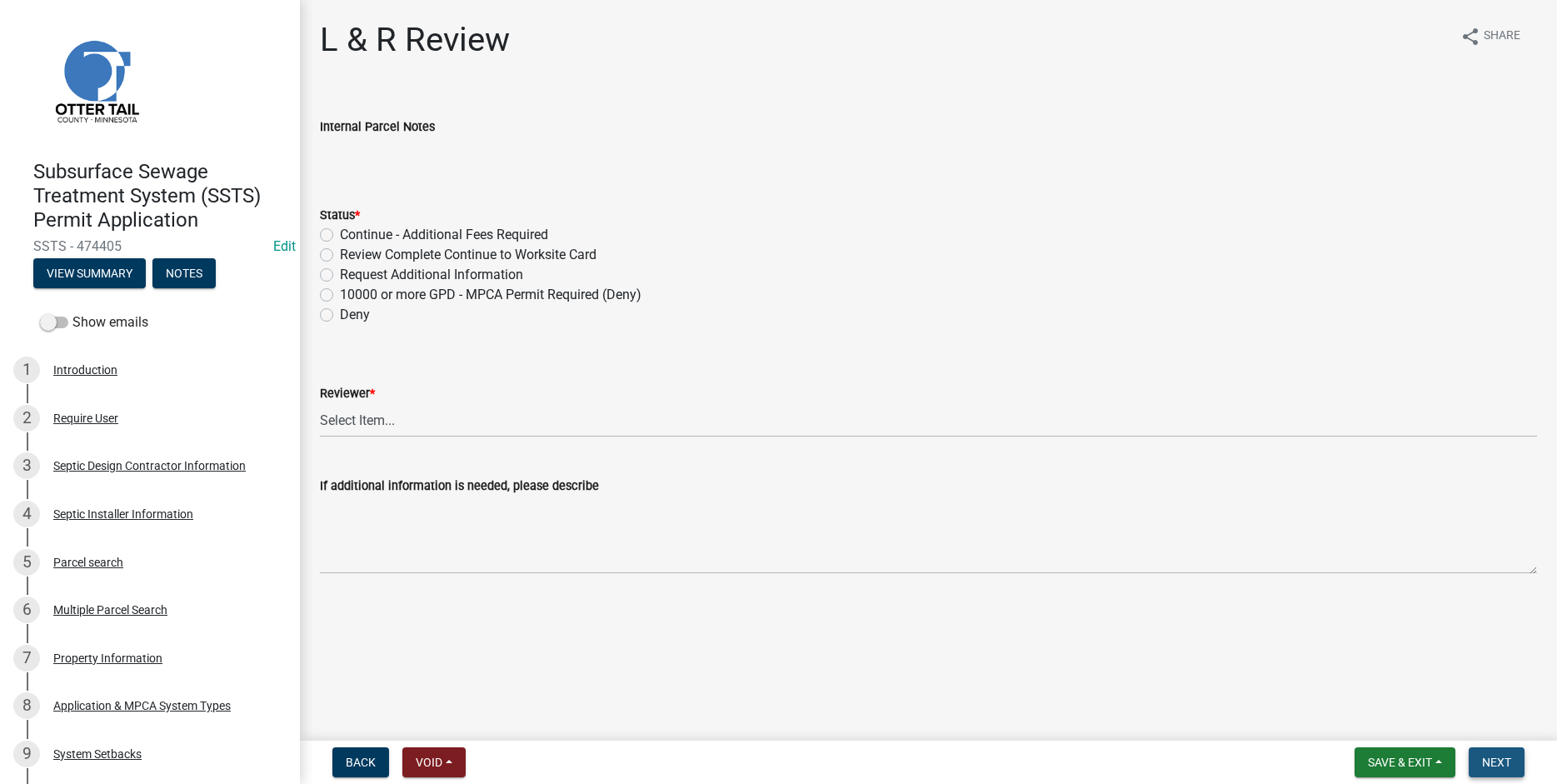
click at [1507, 767] on span "Next" at bounding box center [1497, 761] width 30 height 13
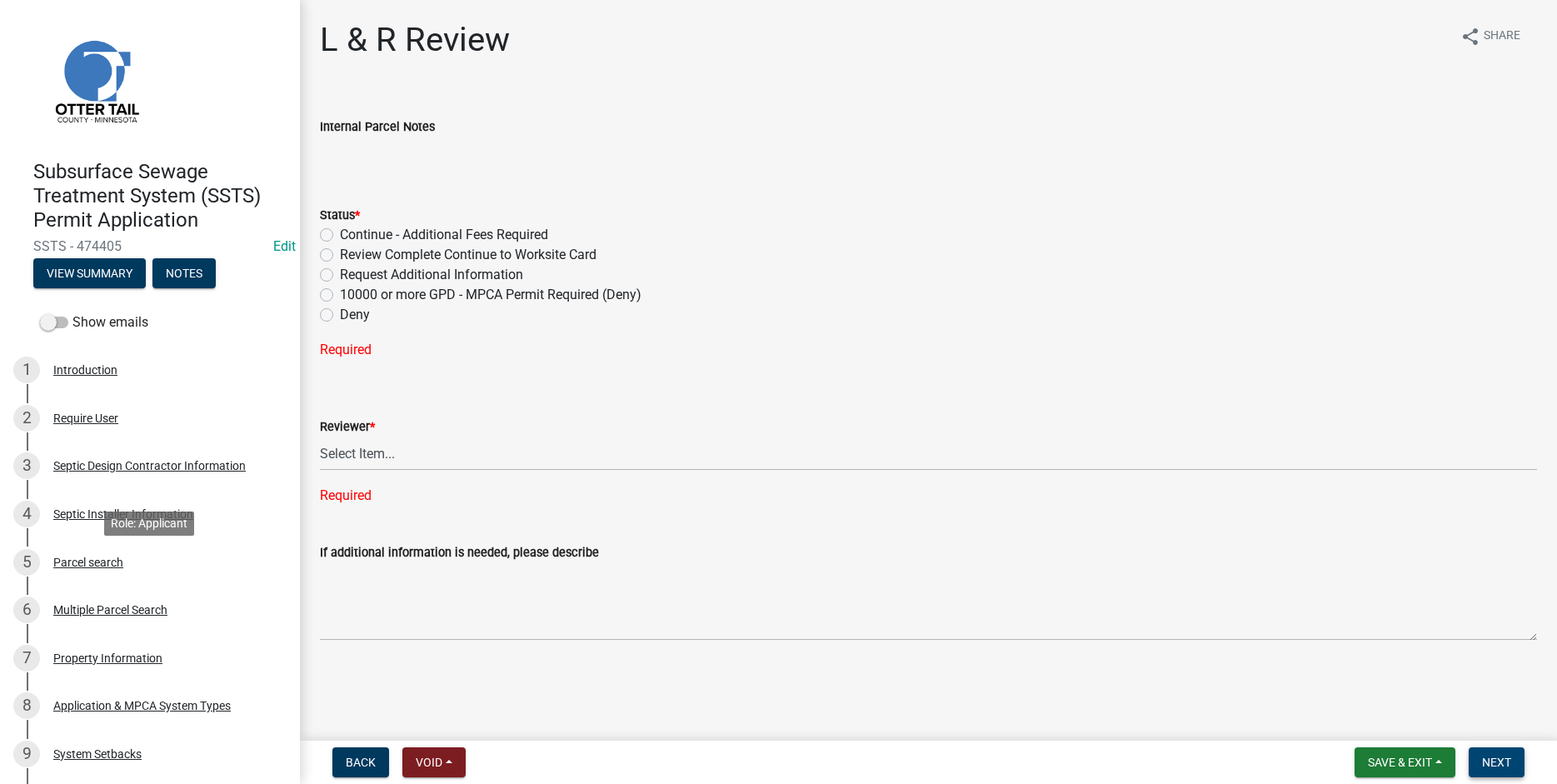
scroll to position [595, 0]
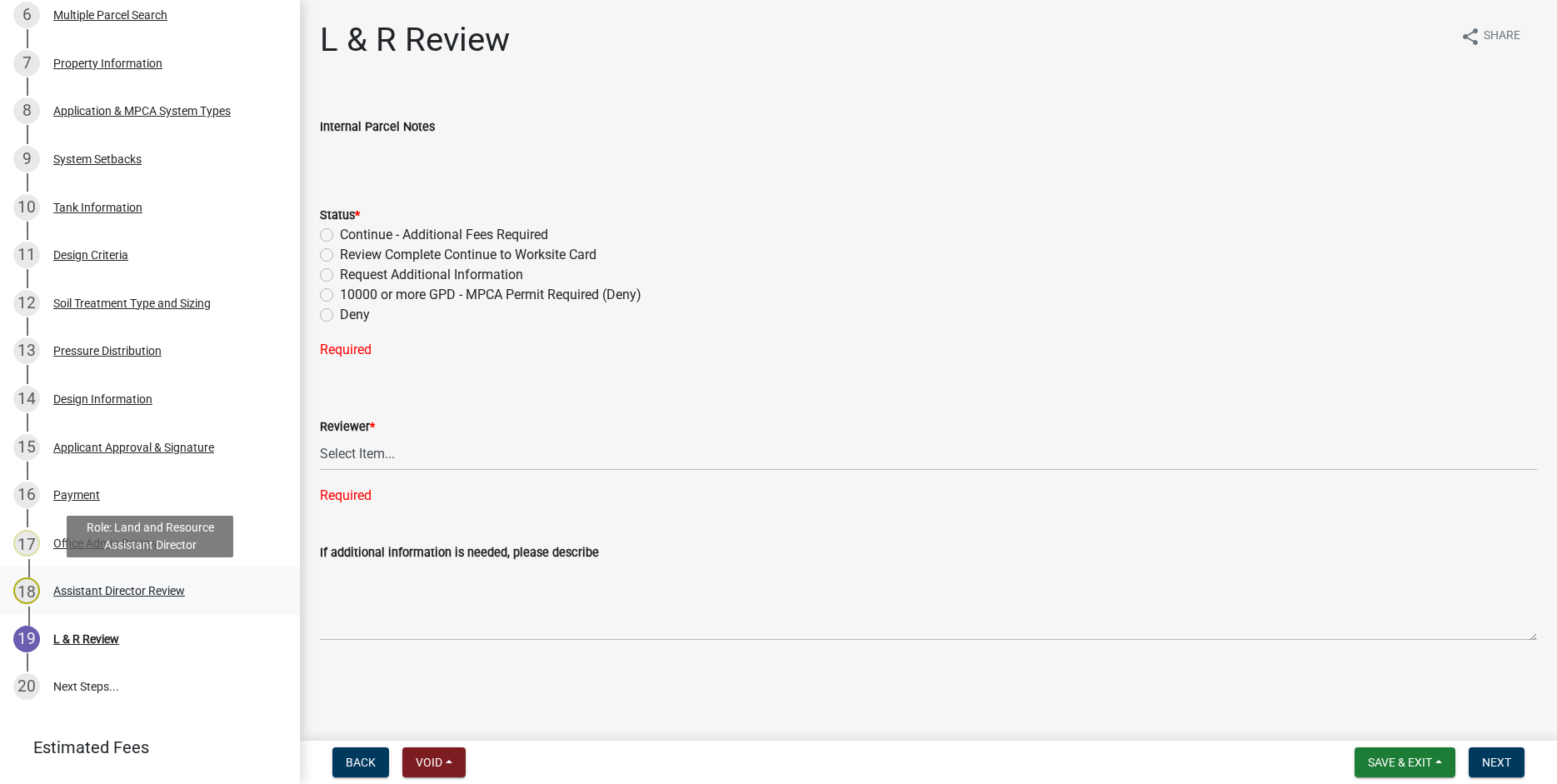
click at [123, 588] on div "Assistant Director Review" at bounding box center [118, 590] width 131 height 11
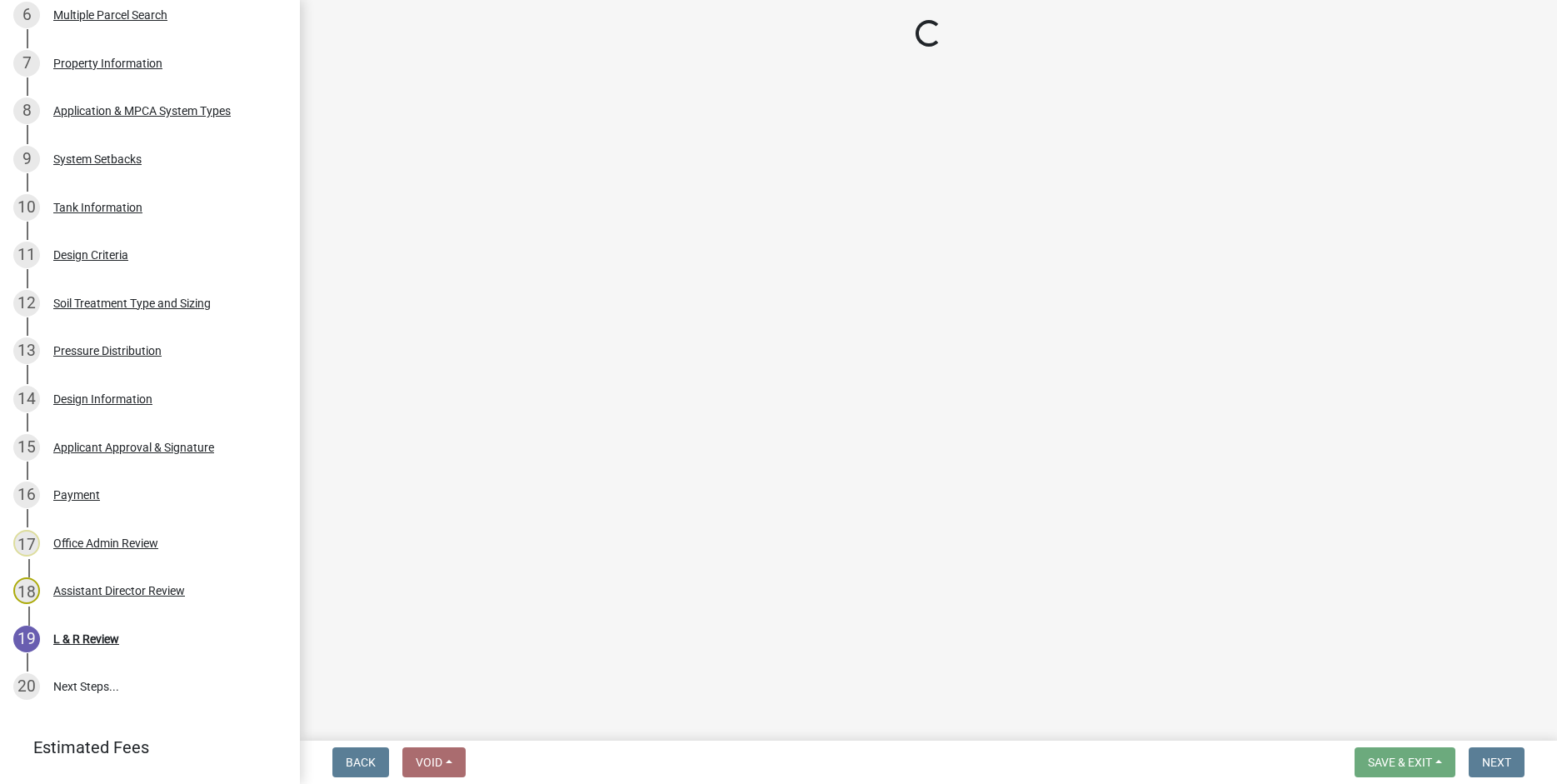
select select "fc504d62-a492-4196-a78d-ce00230c60b4"
select select "4ffc802c-a91c-4807-8d38-a10afb9862f8"
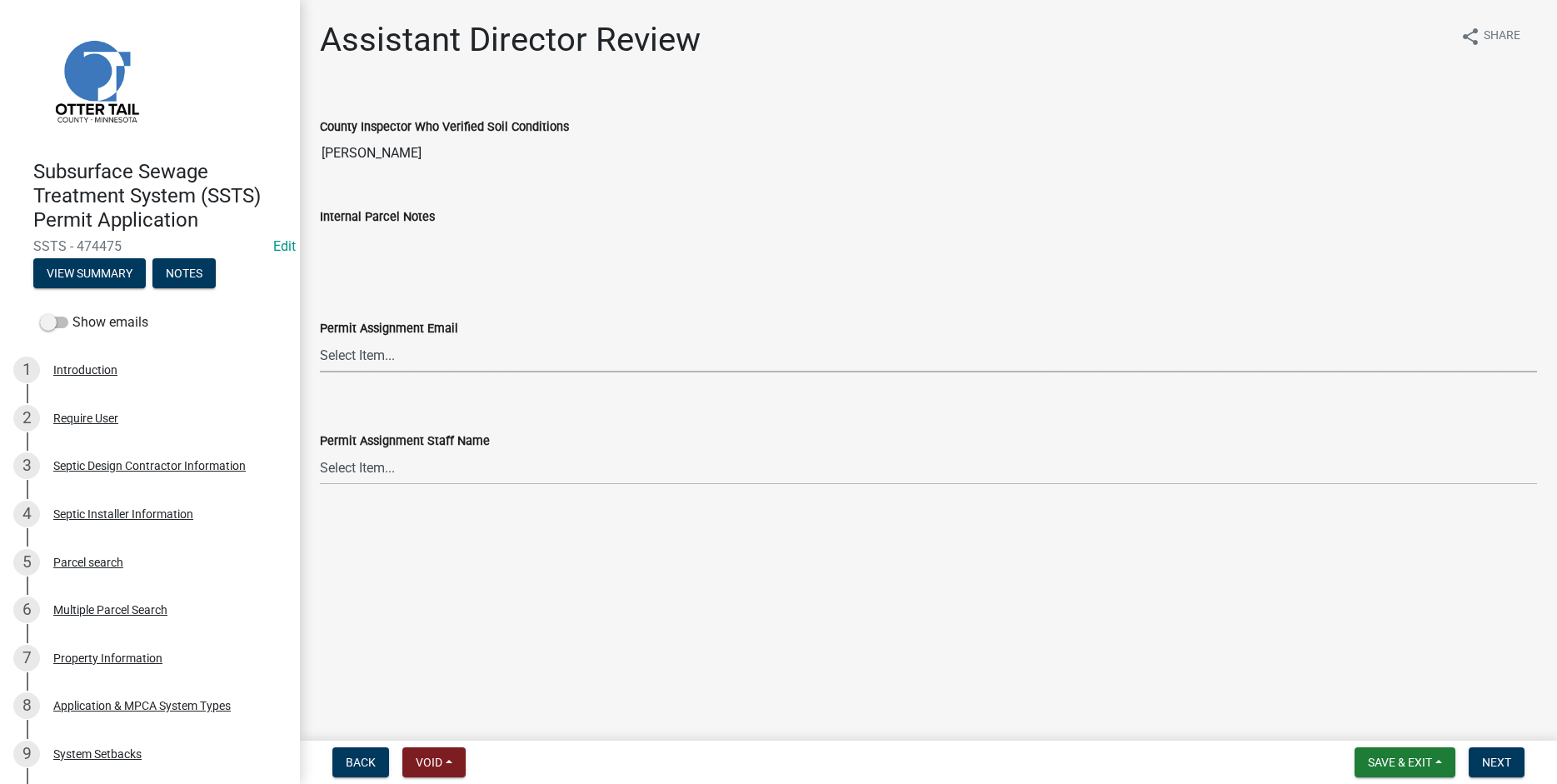
click at [320, 338] on select "Select Item... [PERSON_NAME] ([EMAIL_ADDRESS][DOMAIN_NAME]) [PERSON_NAME] ([EMA…" at bounding box center [928, 355] width 1217 height 34
click option "[PERSON_NAME] ([EMAIL_ADDRESS][DOMAIN_NAME])" at bounding box center [0, 0] width 0 height 0
select select "fc504d62-a492-4196-a78d-ce00230c60b4"
click at [320, 451] on select "Select Item... [PERSON_NAME] [PERSON_NAME] [PERSON_NAME] [PERSON_NAME] [PERSON_…" at bounding box center [928, 468] width 1217 height 34
click option "[PERSON_NAME]" at bounding box center [0, 0] width 0 height 0
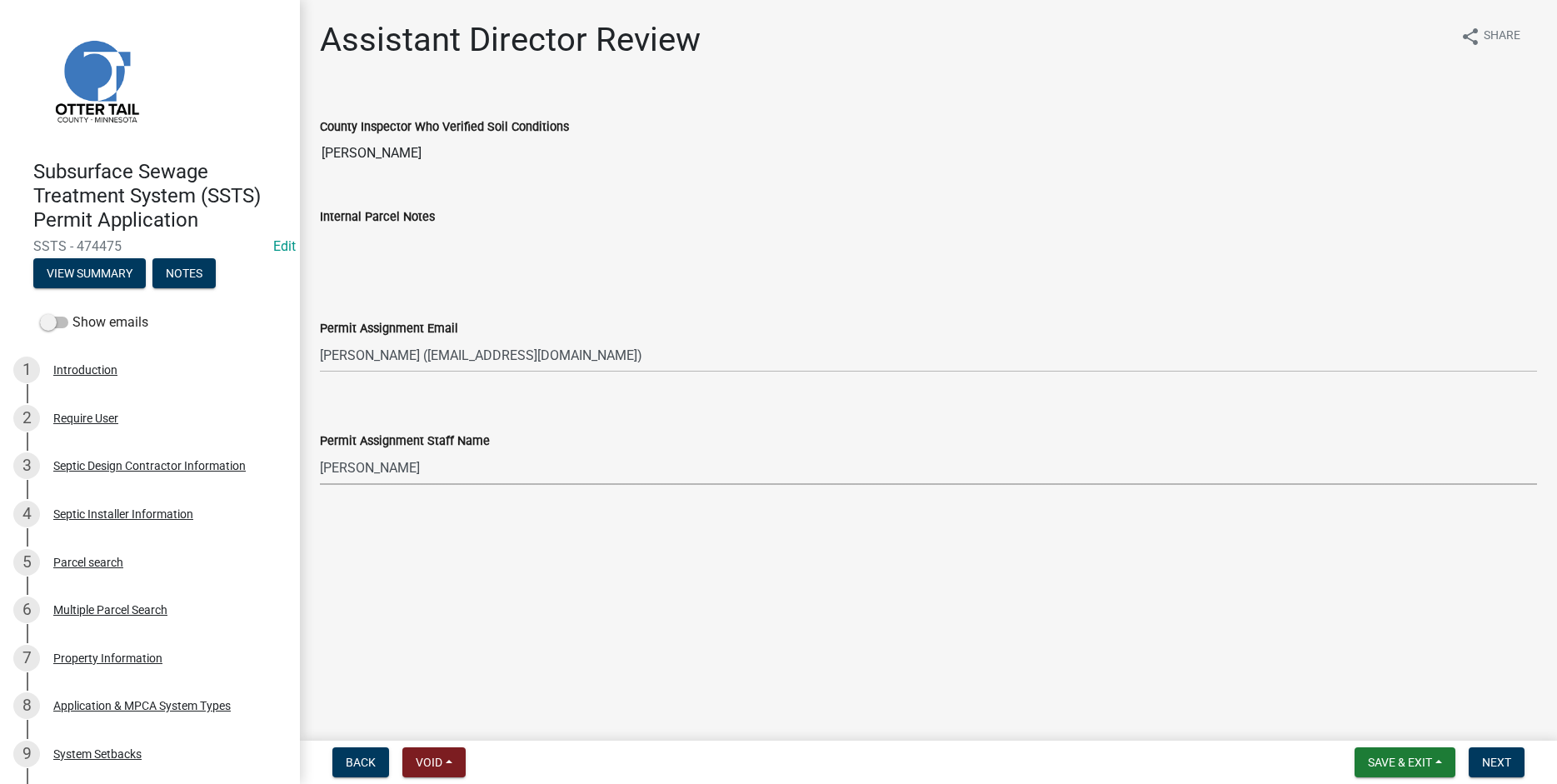
select select "4ffc802c-a91c-4807-8d38-a10afb9862f8"
click at [1494, 768] on span "Next" at bounding box center [1497, 761] width 30 height 13
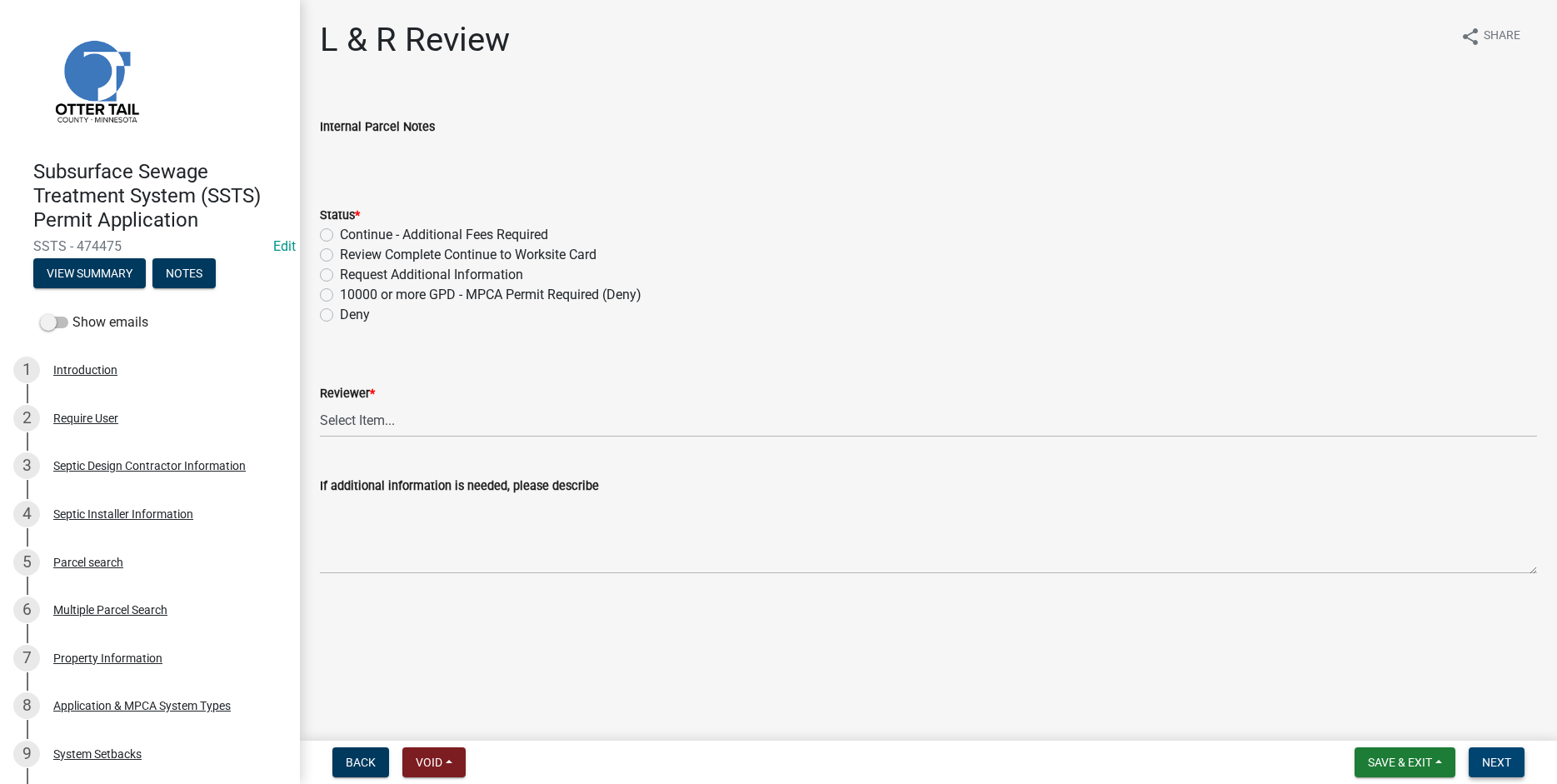
click at [1498, 764] on span "Next" at bounding box center [1497, 761] width 30 height 13
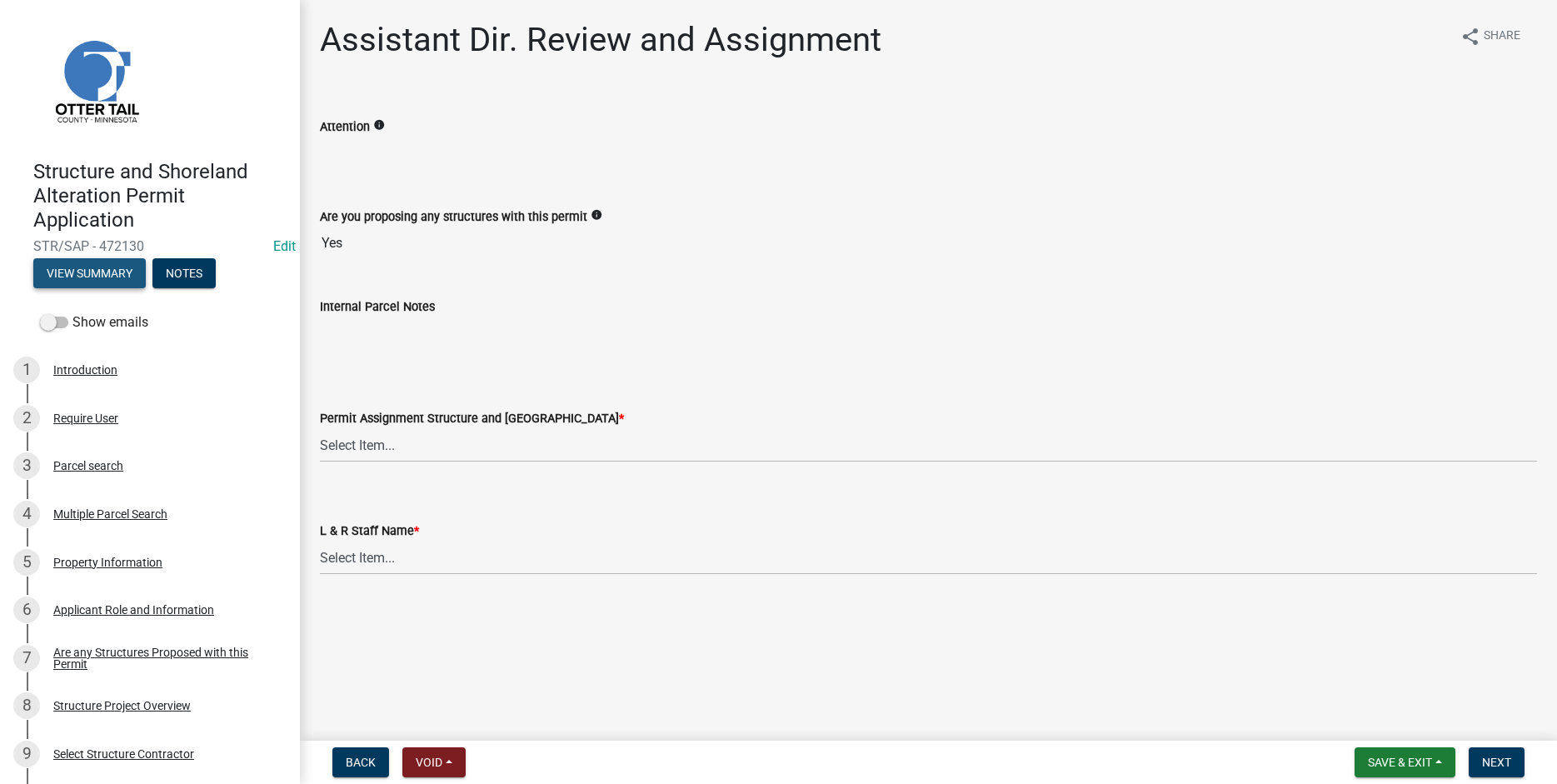
click at [85, 266] on button "View Summary" at bounding box center [89, 273] width 112 height 30
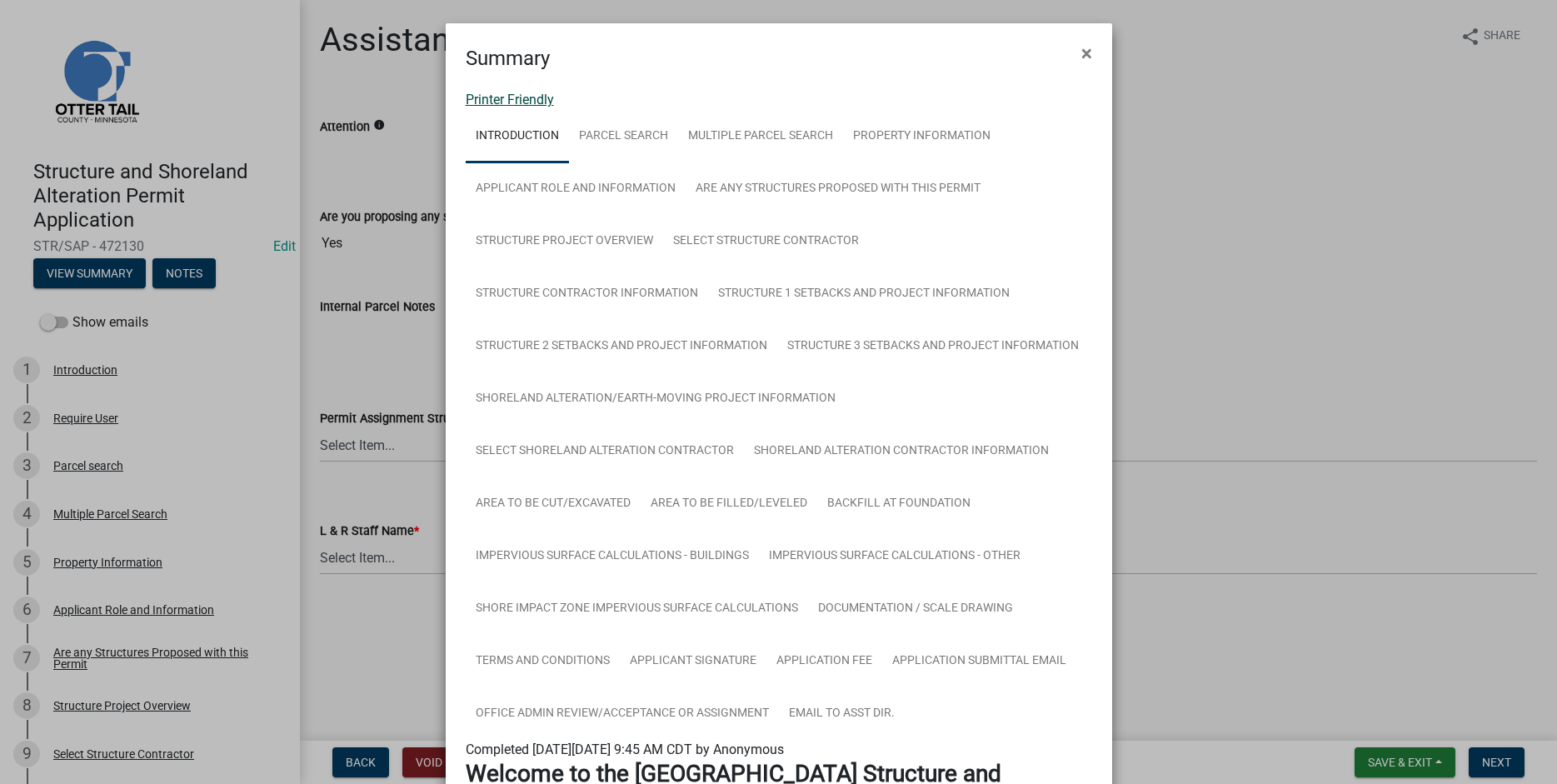
click at [492, 100] on link "Printer Friendly" at bounding box center [510, 99] width 89 height 16
click at [1090, 52] on span "×" at bounding box center [1087, 53] width 10 height 23
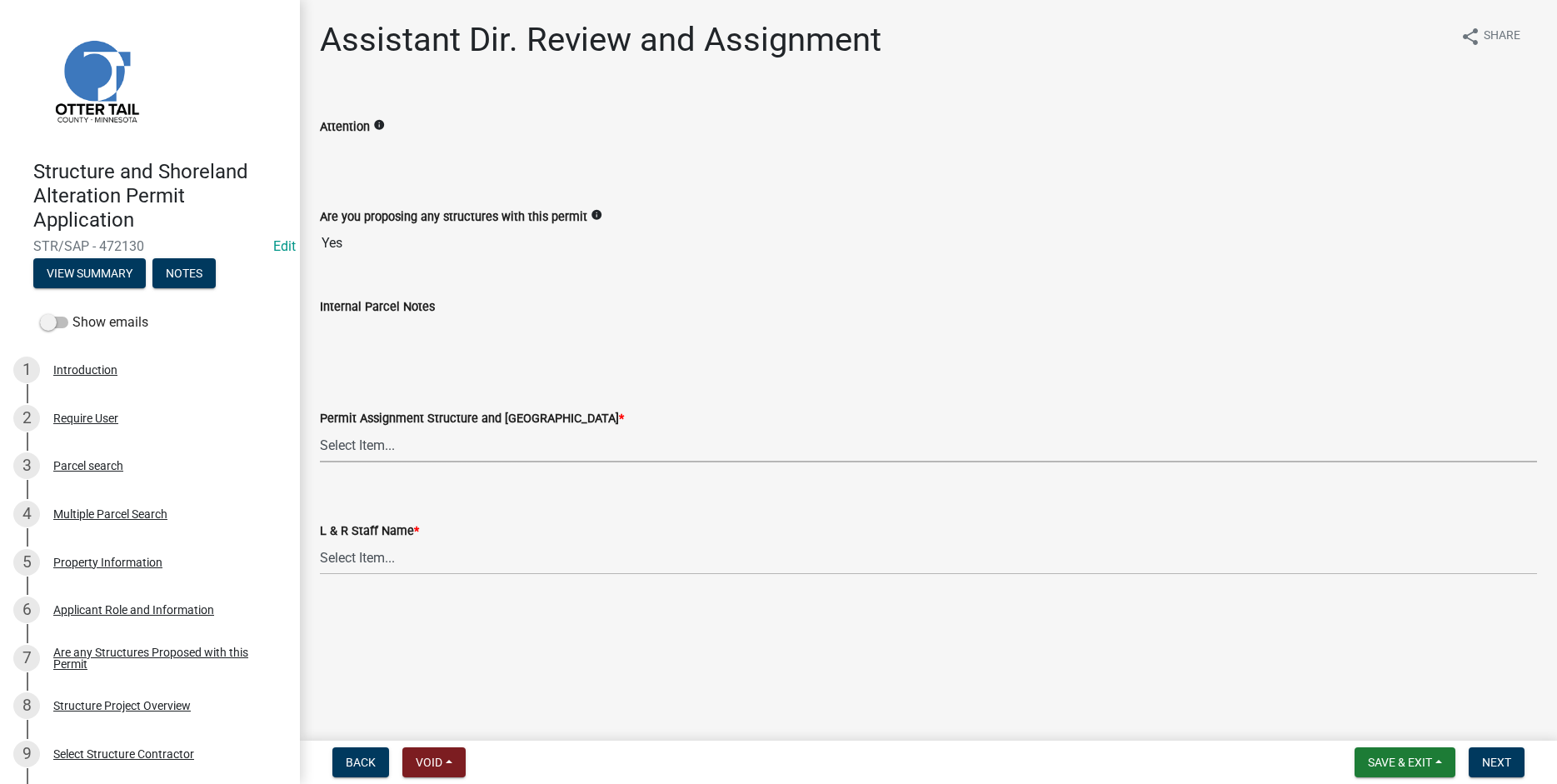
click at [320, 429] on select "Select Item... [PERSON_NAME] ([EMAIL_ADDRESS][DOMAIN_NAME]) [PERSON_NAME] ([EMA…" at bounding box center [928, 445] width 1217 height 34
click option "[PERSON_NAME] ([EMAIL_ADDRESS][DOMAIN_NAME])" at bounding box center [0, 0] width 0 height 0
select select "318b8207-6619-4c37-8bd8-783b28c7307f"
click at [320, 541] on select "Select Item... [PERSON_NAME] [PERSON_NAME] [PERSON_NAME] [PERSON_NAME] [PERSON_…" at bounding box center [928, 557] width 1217 height 34
click option "[PERSON_NAME]" at bounding box center [0, 0] width 0 height 0
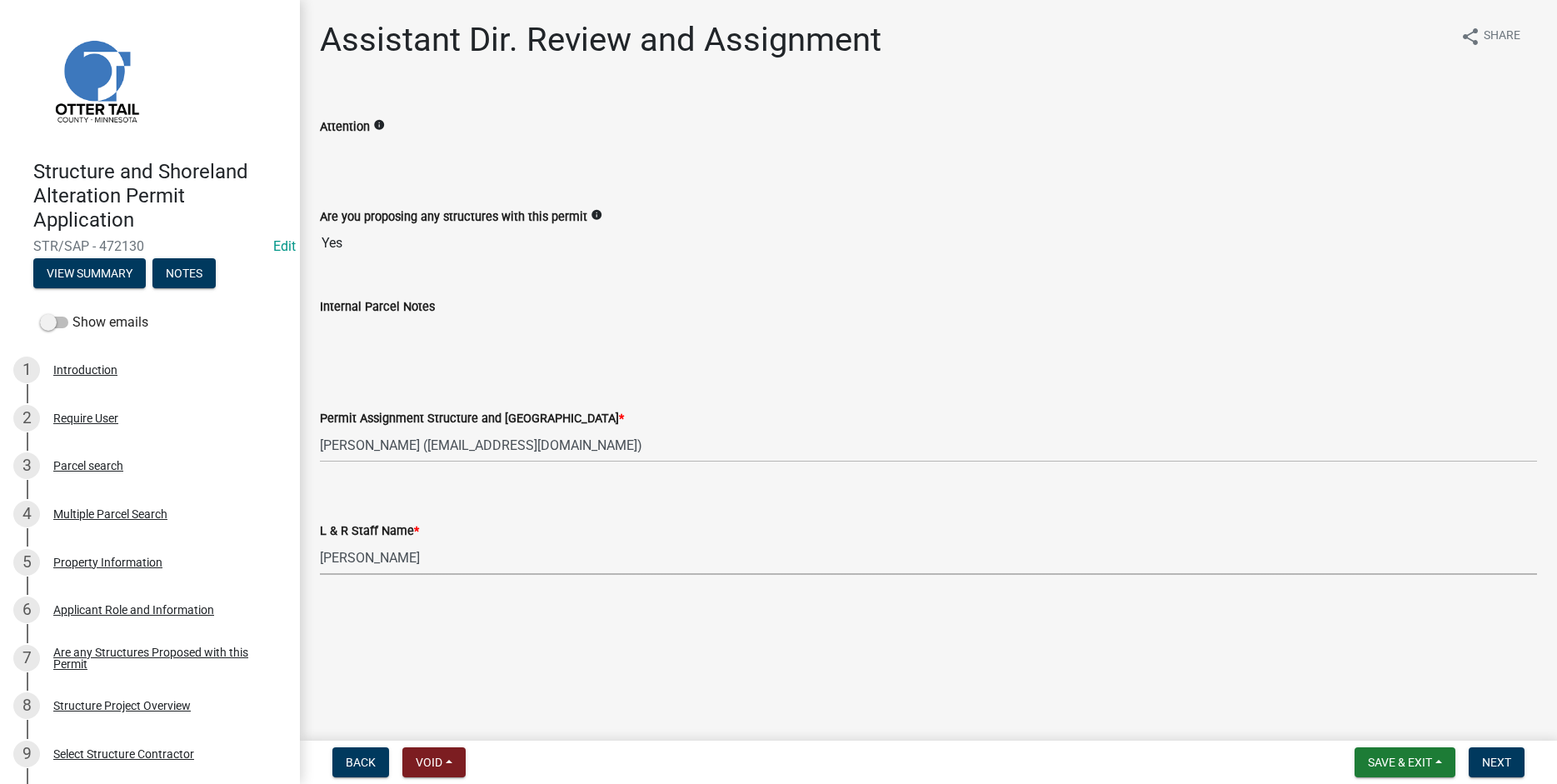
select select "ab2e7446-72a0-49c6-a36a-5181bad2fe68"
click at [1498, 759] on span "Next" at bounding box center [1497, 761] width 30 height 13
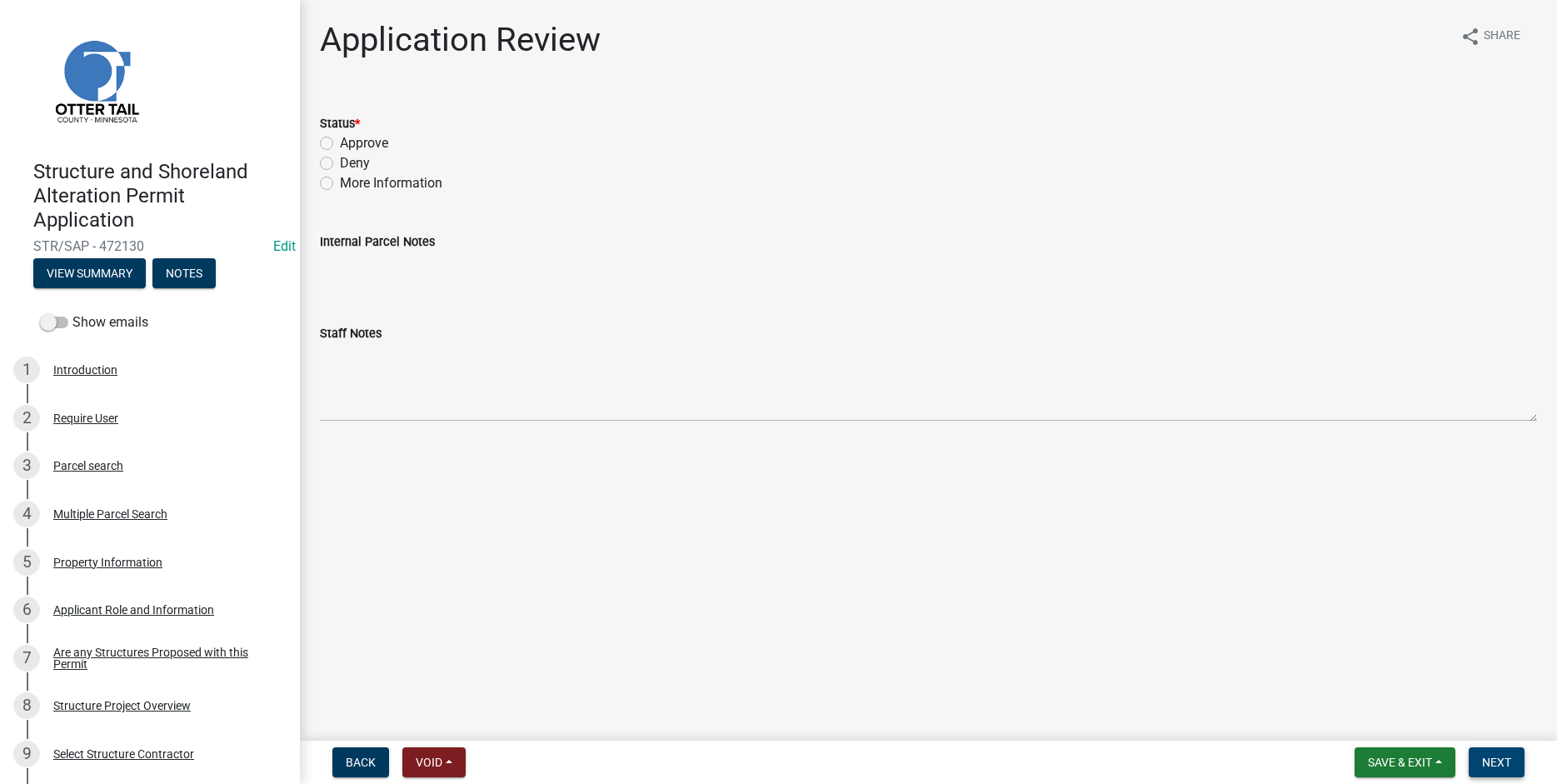
drag, startPoint x: 1502, startPoint y: 762, endPoint x: 1480, endPoint y: 750, distance: 25.1
click at [1502, 763] on span "Next" at bounding box center [1497, 761] width 30 height 13
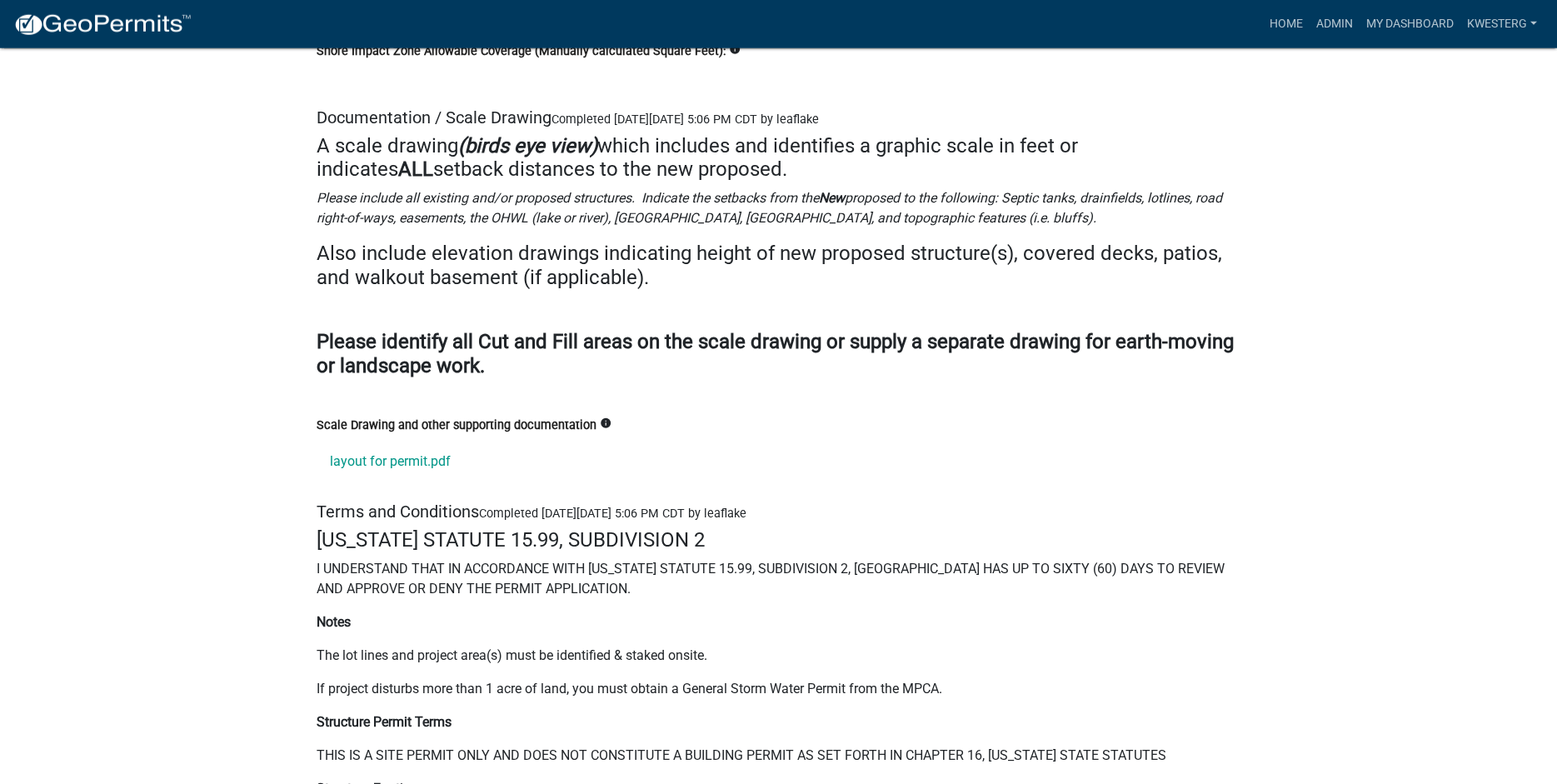
scroll to position [22965, 0]
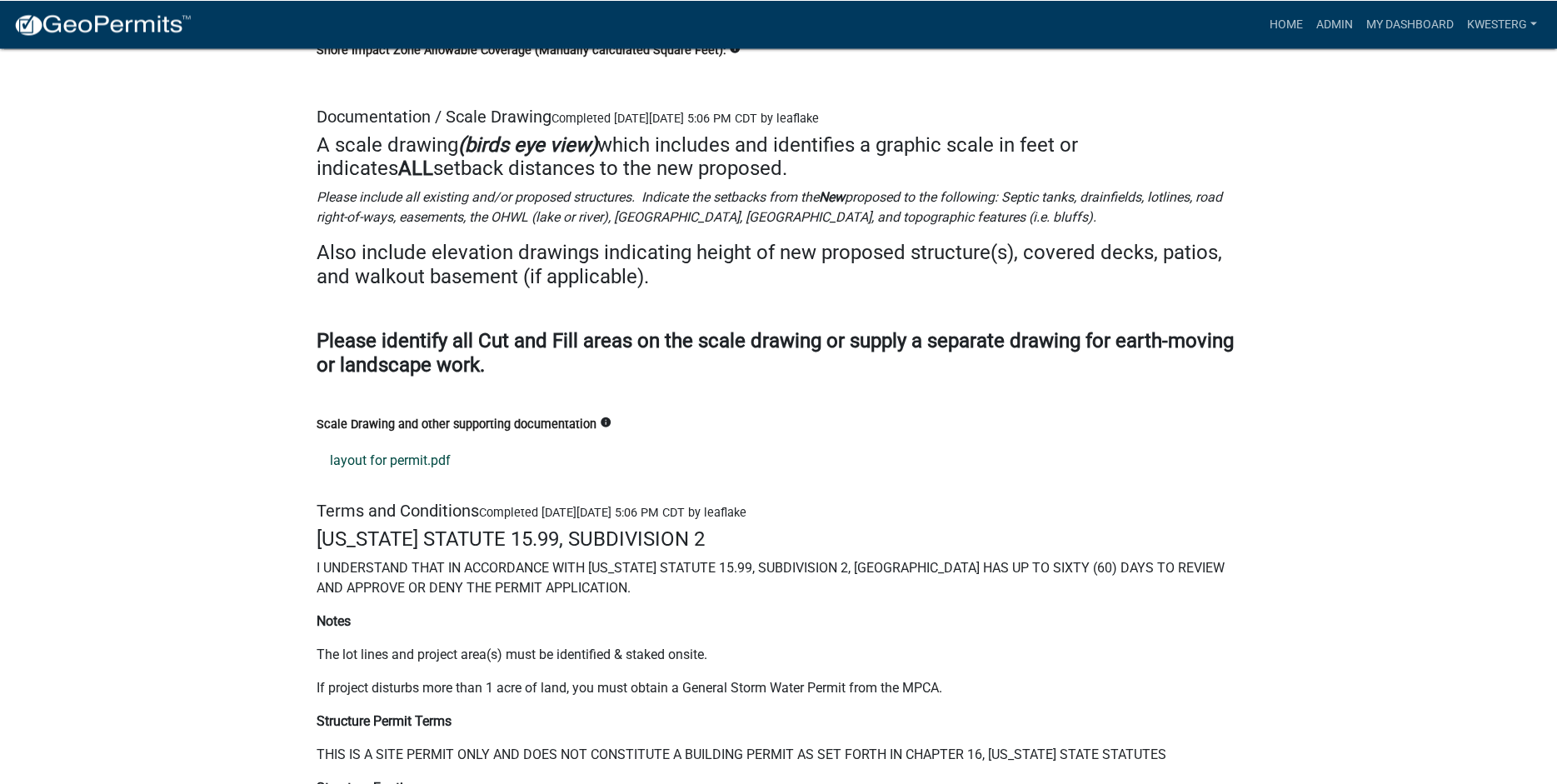
click at [356, 480] on link "layout for permit.pdf" at bounding box center [779, 461] width 925 height 40
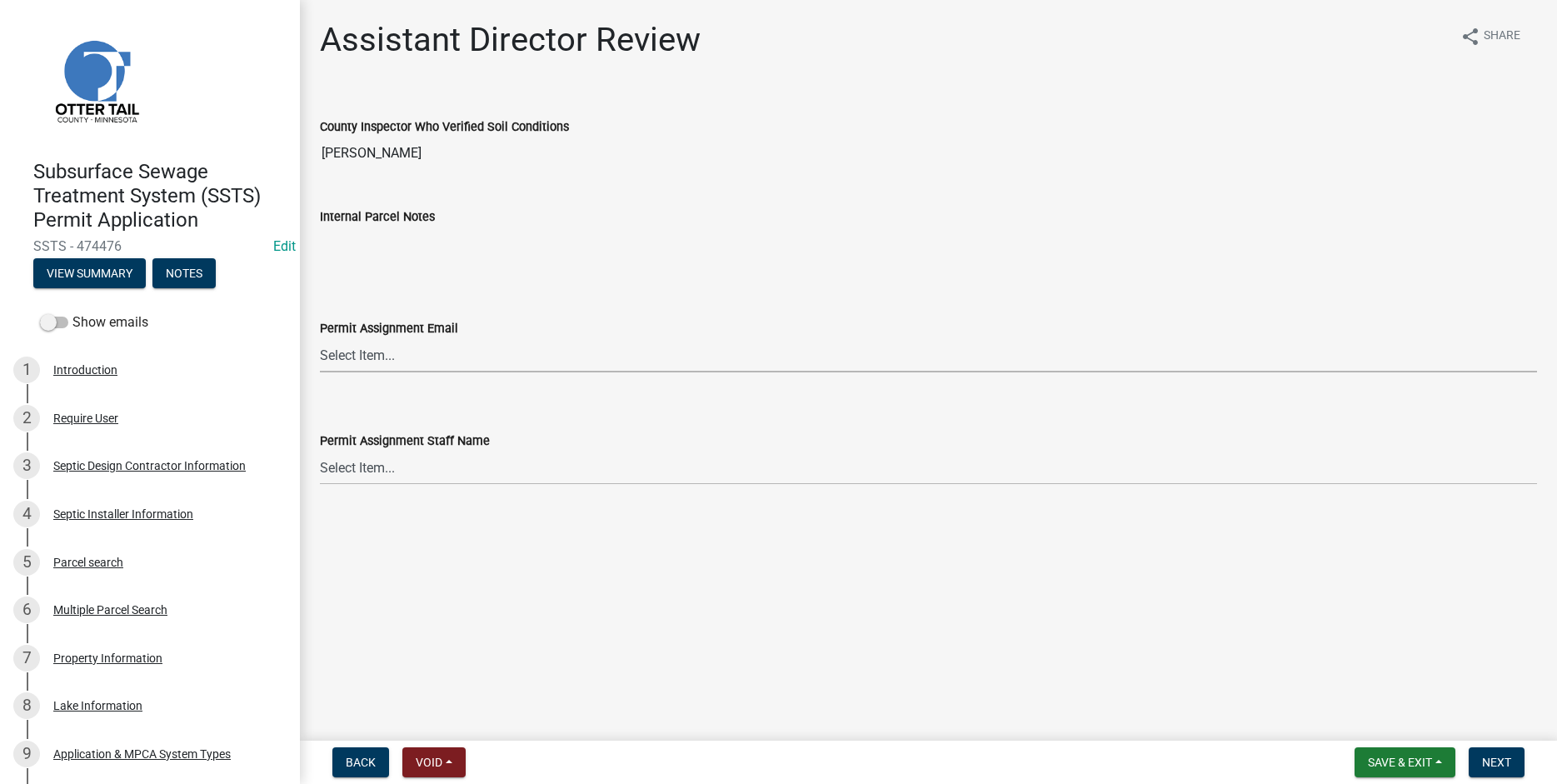
click at [320, 338] on select "Select Item... [PERSON_NAME] ([EMAIL_ADDRESS][DOMAIN_NAME]) [PERSON_NAME] ([EMA…" at bounding box center [928, 355] width 1217 height 34
click option "[PERSON_NAME] ([EMAIL_ADDRESS][DOMAIN_NAME])" at bounding box center [0, 0] width 0 height 0
select select "541addf4-52df-4608-91ce-bf29f574816c"
click at [320, 451] on select "Select Item... [PERSON_NAME] [PERSON_NAME] [PERSON_NAME] [PERSON_NAME] [PERSON_…" at bounding box center [928, 468] width 1217 height 34
click option "[PERSON_NAME]" at bounding box center [0, 0] width 0 height 0
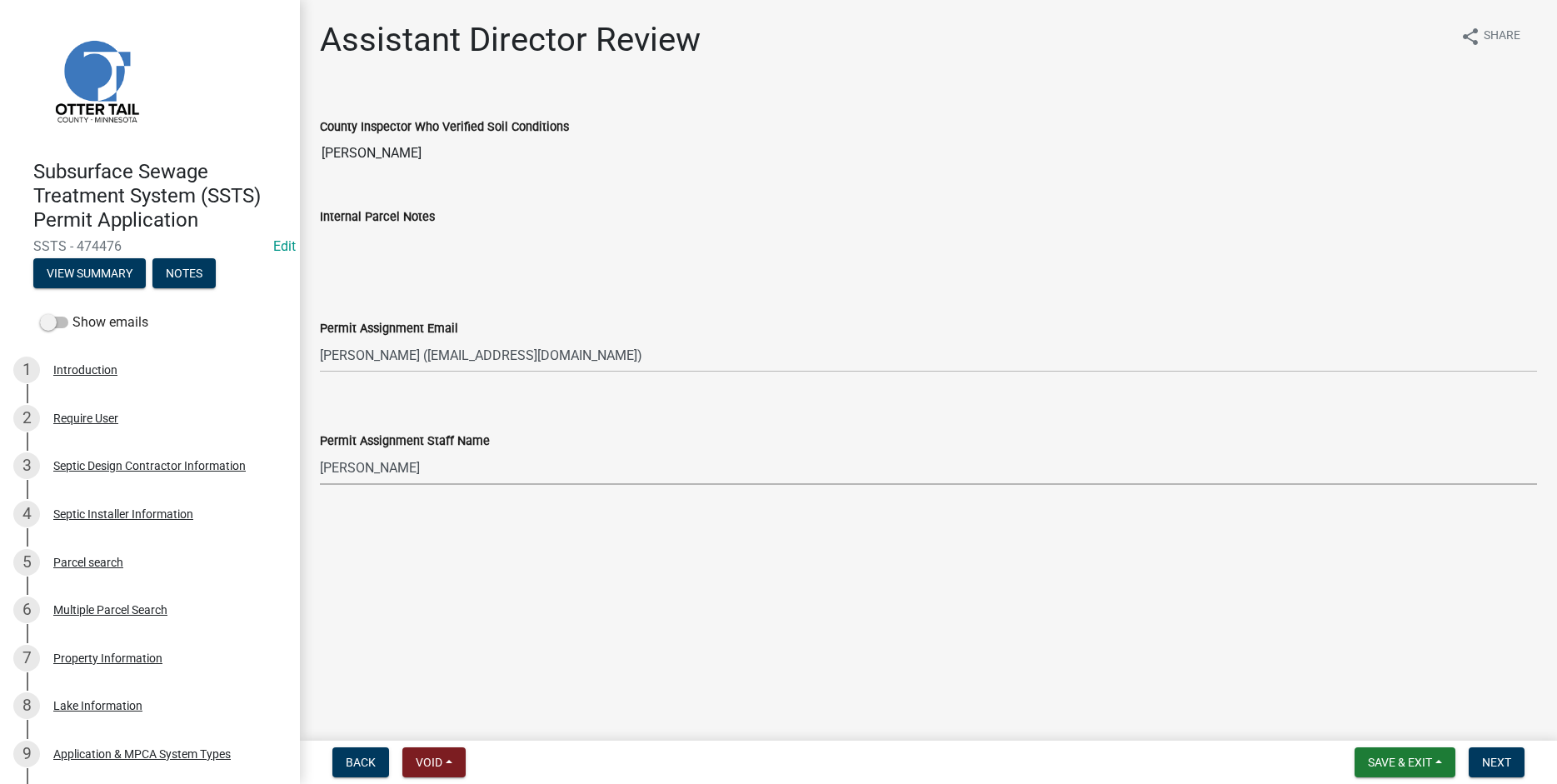
select select "55b171dc-ec57-498b-8d80-4b55e0b91b84"
click at [1492, 764] on span "Next" at bounding box center [1497, 761] width 30 height 13
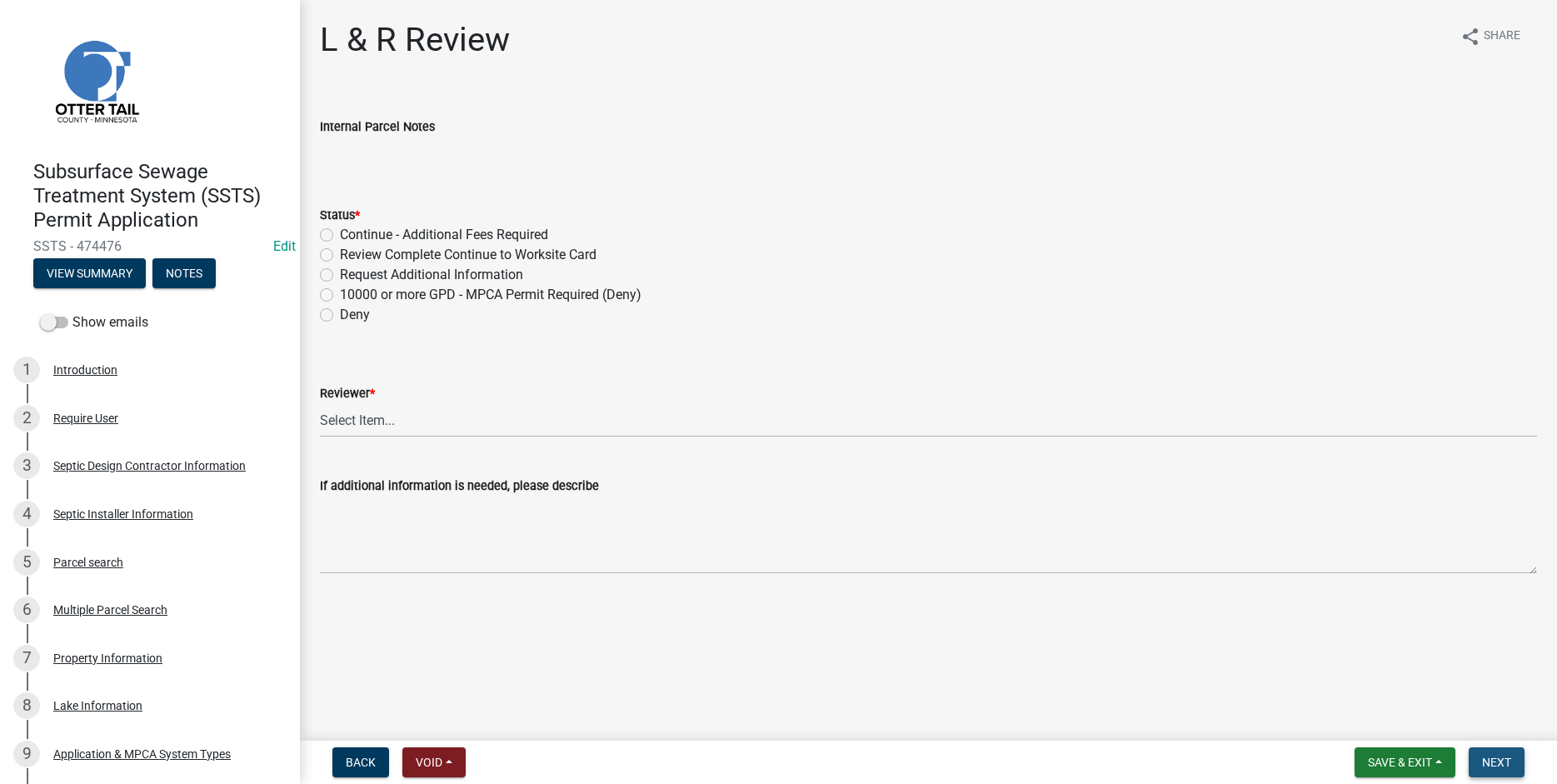
click at [1494, 768] on span "Next" at bounding box center [1497, 761] width 30 height 13
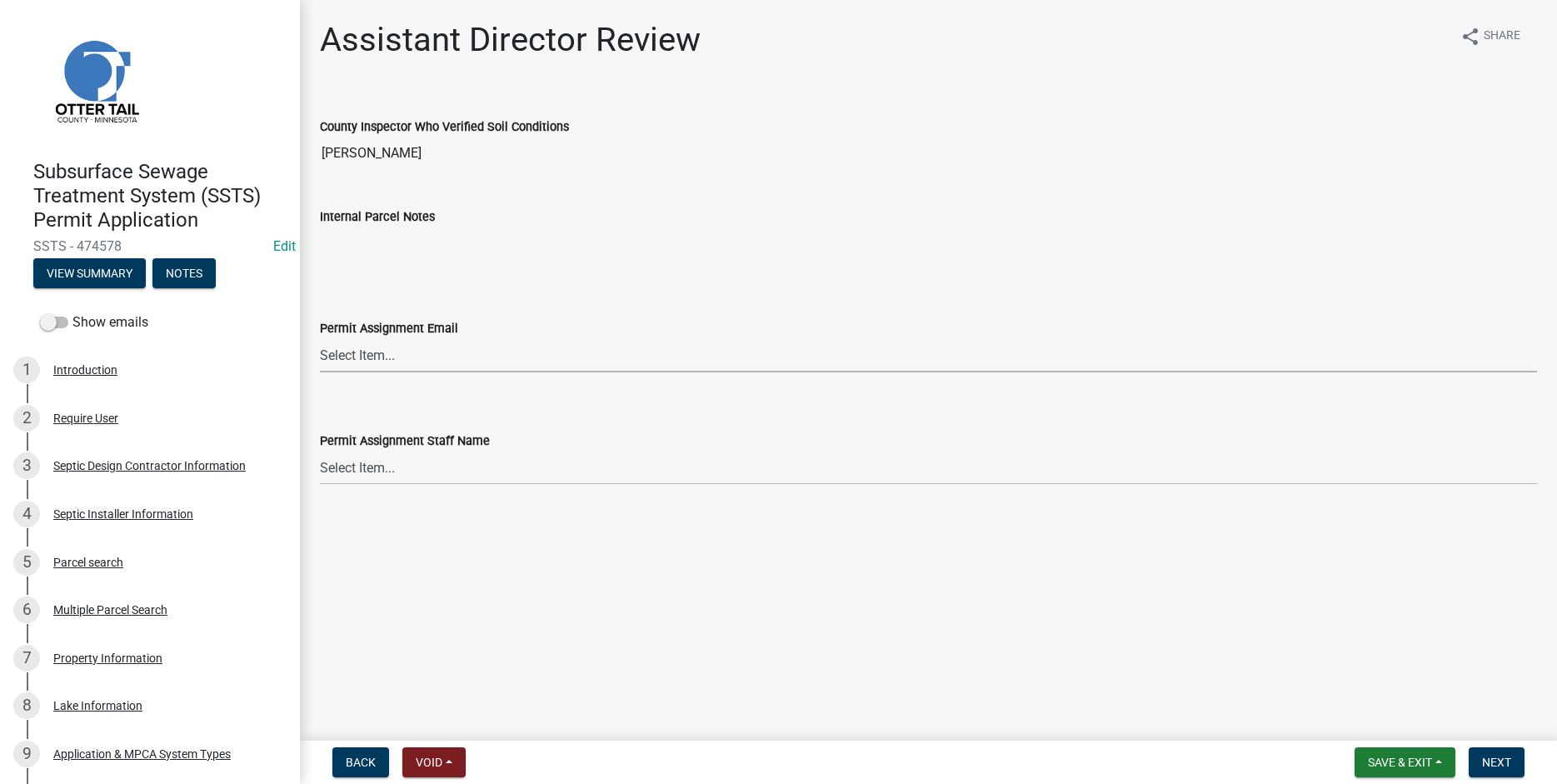
click at [320, 338] on select "Select Item... [PERSON_NAME] ([EMAIL_ADDRESS][DOMAIN_NAME]) [PERSON_NAME] ([EMA…" at bounding box center [928, 355] width 1217 height 34
click option "[PERSON_NAME] ([EMAIL_ADDRESS][DOMAIN_NAME])" at bounding box center [0, 0] width 0 height 0
select select "fc504d62-a492-4196-a78d-ce00230c60b4"
click at [320, 451] on select "Select Item... [PERSON_NAME] [PERSON_NAME] [PERSON_NAME] [PERSON_NAME] [PERSON_…" at bounding box center [928, 468] width 1217 height 34
click option "[PERSON_NAME]" at bounding box center [0, 0] width 0 height 0
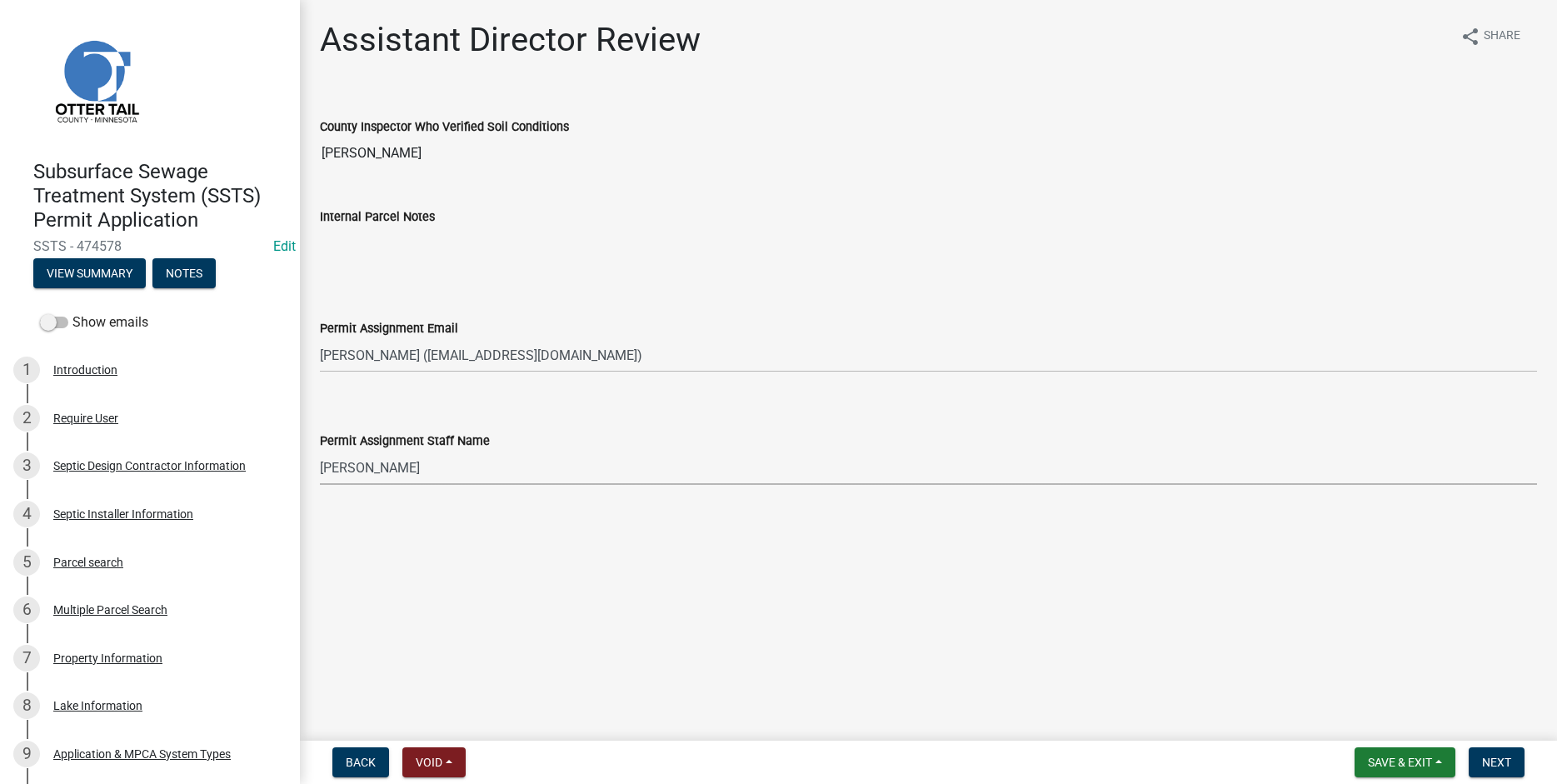
select select "4ffc802c-a91c-4807-8d38-a10afb9862f8"
click at [1498, 766] on span "Next" at bounding box center [1497, 761] width 30 height 13
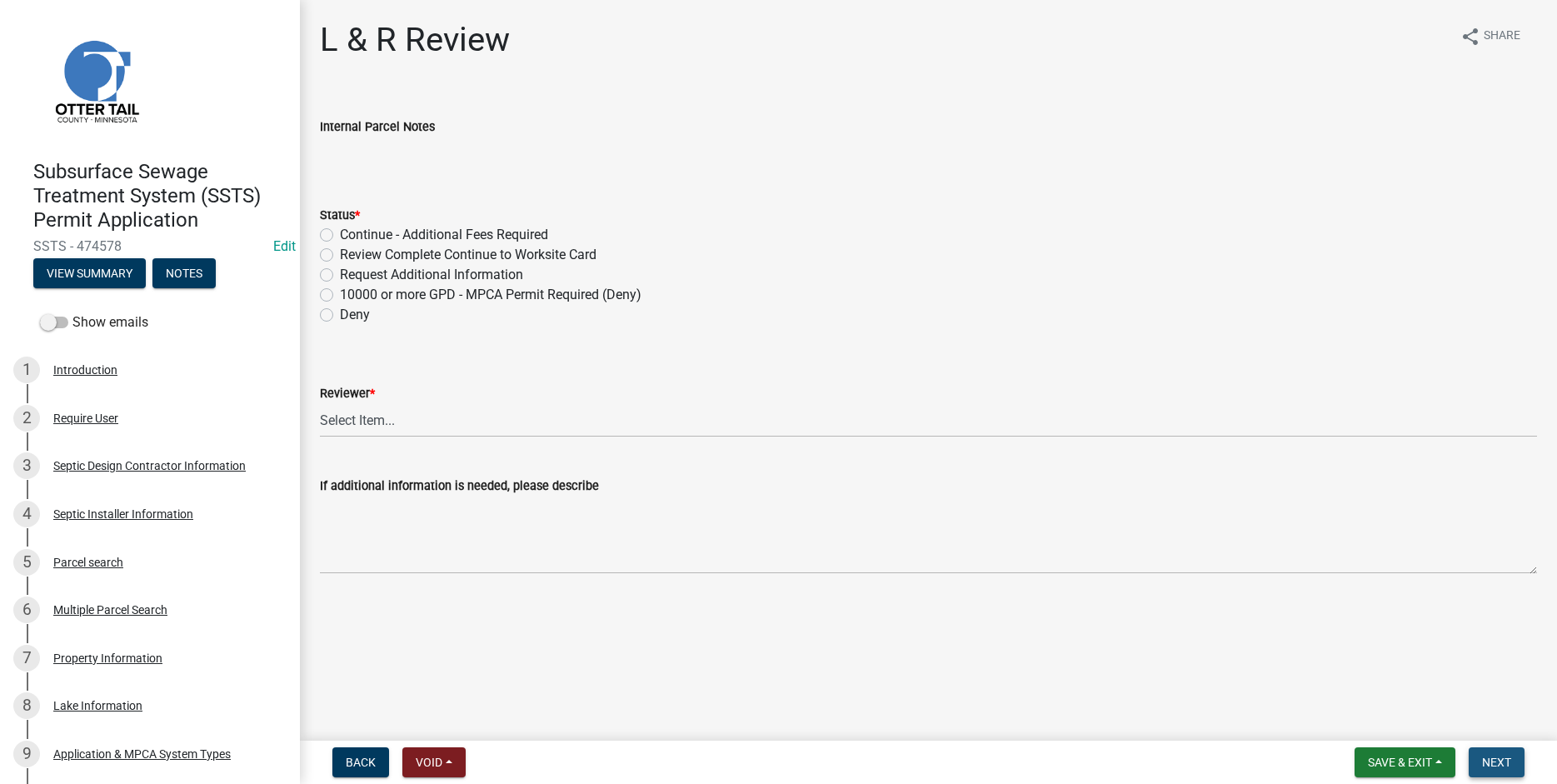
click at [1494, 761] on span "Next" at bounding box center [1497, 761] width 30 height 13
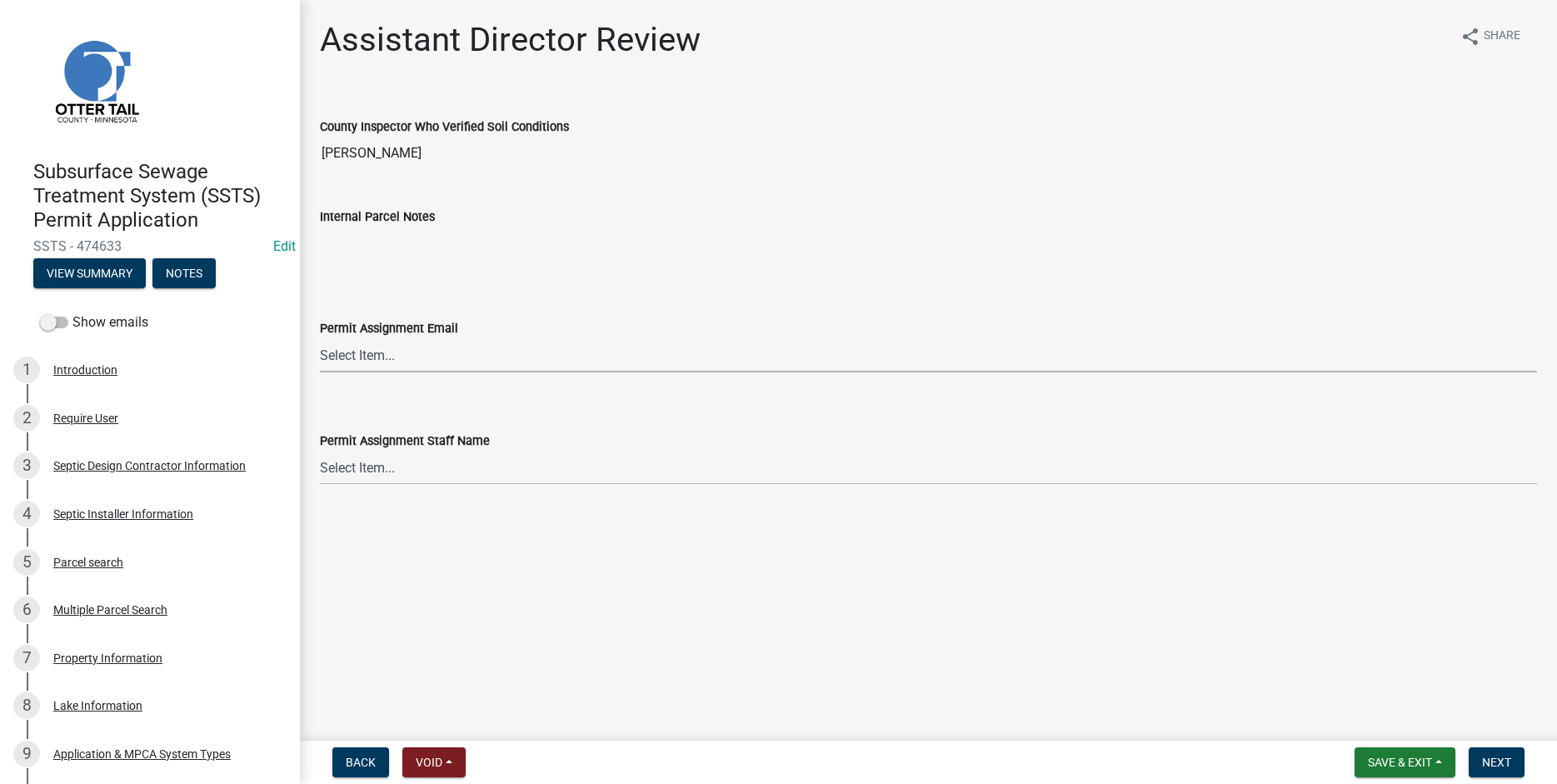
click at [320, 338] on select "Select Item... [PERSON_NAME] ([EMAIL_ADDRESS][DOMAIN_NAME]) [PERSON_NAME] ([EMA…" at bounding box center [928, 355] width 1217 height 34
click option "[PERSON_NAME] ([EMAIL_ADDRESS][DOMAIN_NAME])" at bounding box center [0, 0] width 0 height 0
select select "318b8207-6619-4c37-8bd8-783b28c7307f"
click at [320, 451] on select "Select Item... [PERSON_NAME] [PERSON_NAME] [PERSON_NAME] [PERSON_NAME] [PERSON_…" at bounding box center [928, 468] width 1217 height 34
click option "[PERSON_NAME]" at bounding box center [0, 0] width 0 height 0
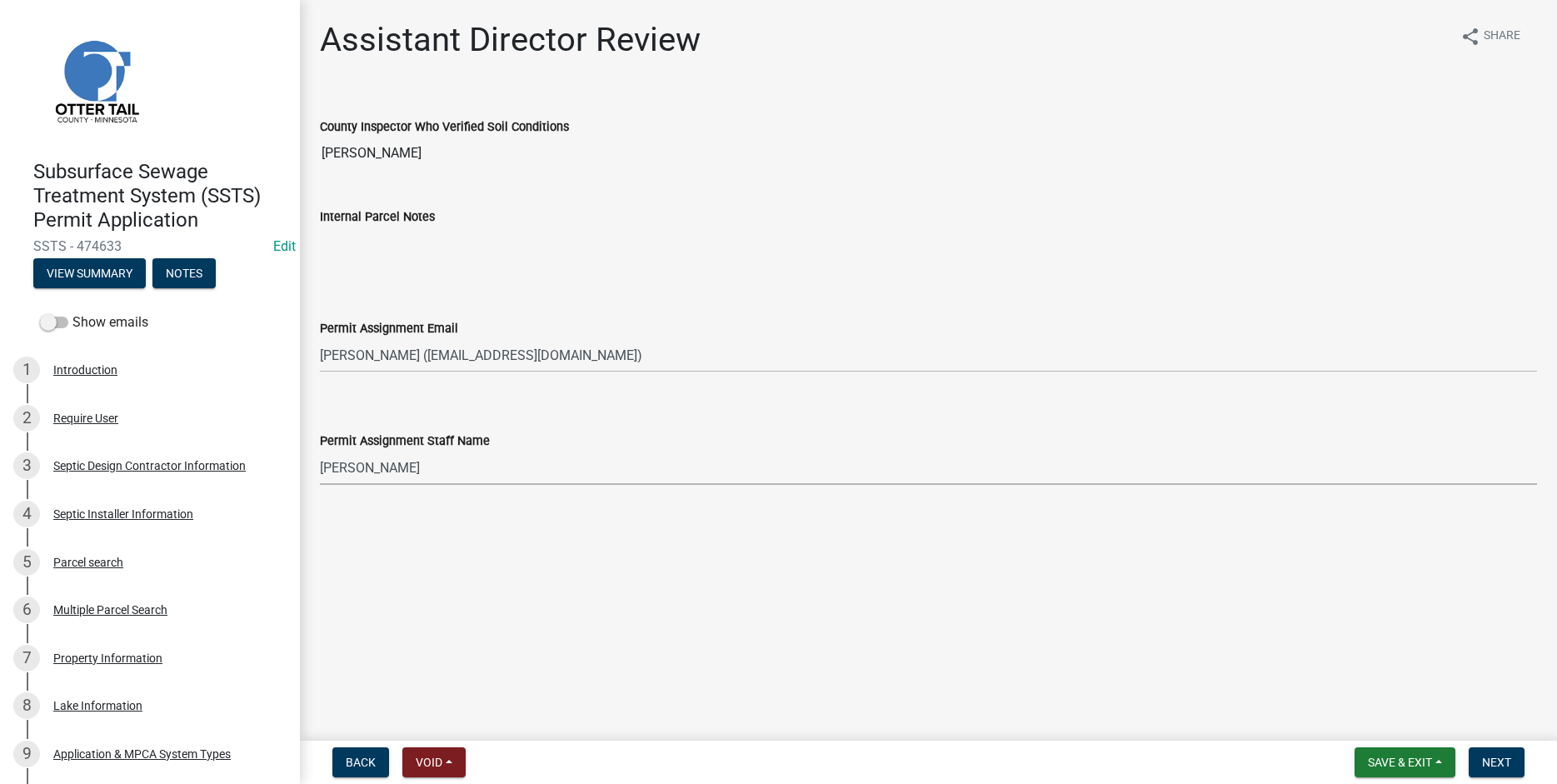
select select "ab2e7446-72a0-49c6-a36a-5181bad2fe68"
click at [1497, 762] on span "Next" at bounding box center [1497, 761] width 30 height 13
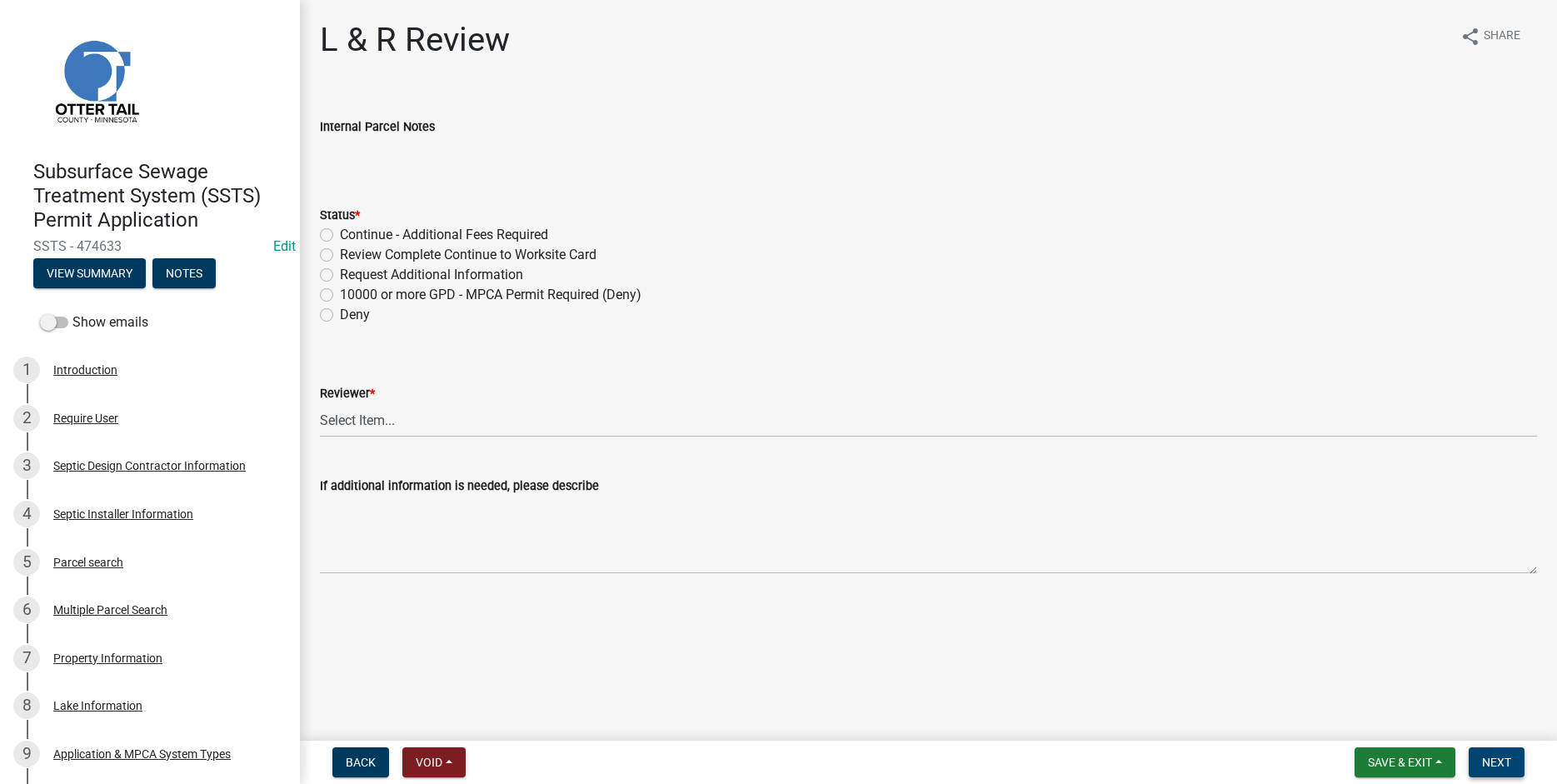
drag, startPoint x: 1498, startPoint y: 753, endPoint x: 1339, endPoint y: 667, distance: 180.8
click at [1494, 753] on button "Next" at bounding box center [1497, 762] width 56 height 30
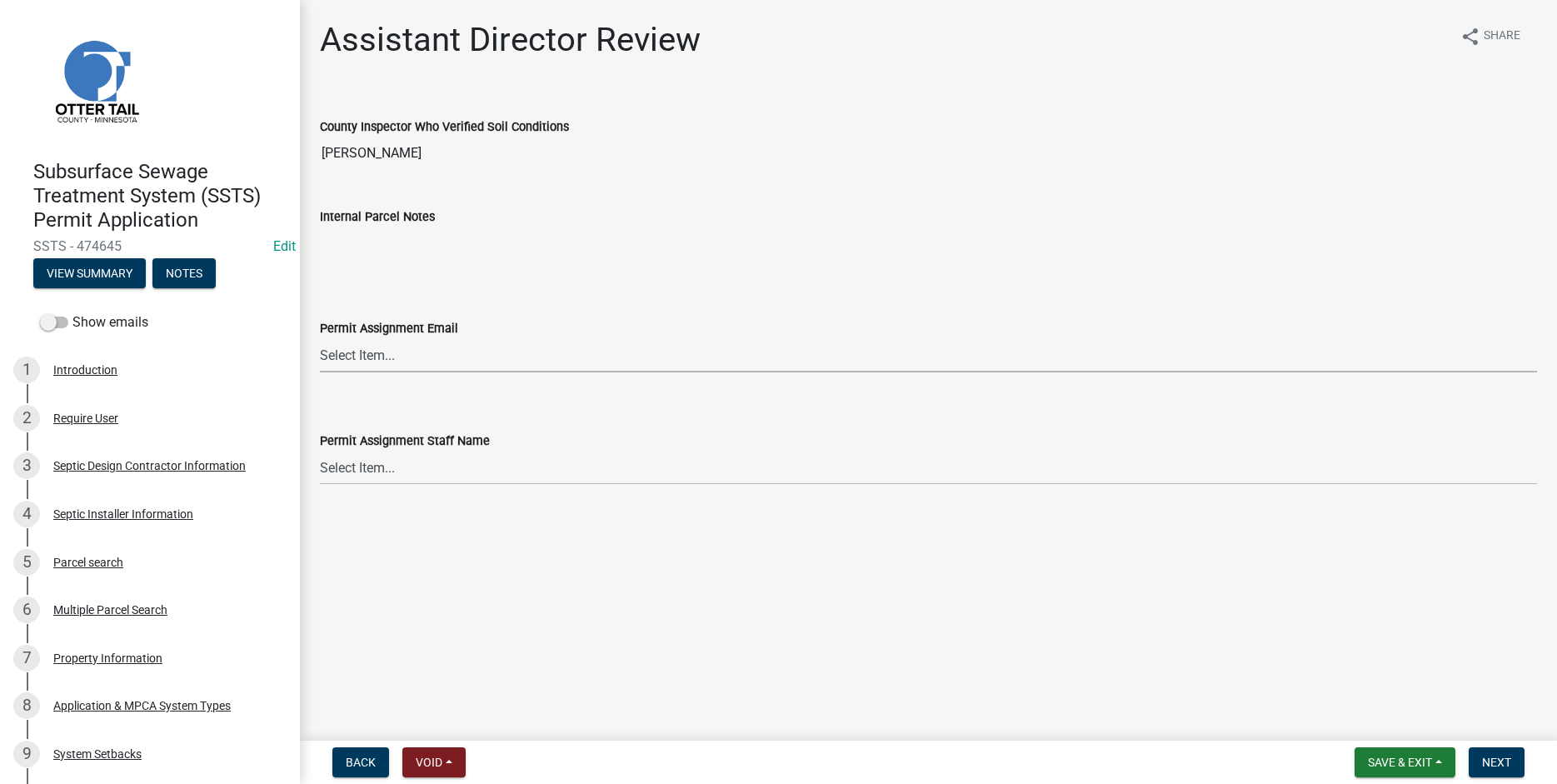
click at [320, 338] on select "Select Item... [PERSON_NAME] ([EMAIL_ADDRESS][DOMAIN_NAME]) [PERSON_NAME] ([EMA…" at bounding box center [928, 355] width 1217 height 34
click option "Elizabeth Plaster (eplaster@ottertailcounty.gov)" at bounding box center [0, 0] width 0 height 0
select select "318b8207-6619-4c37-8bd8-783b28c7307f"
click at [320, 451] on select "Select Item... Alexis Newark Amy Busko Andrea Perales Brittany Tollefson Christ…" at bounding box center [928, 468] width 1217 height 34
click option "Elizabeth Plaster" at bounding box center [0, 0] width 0 height 0
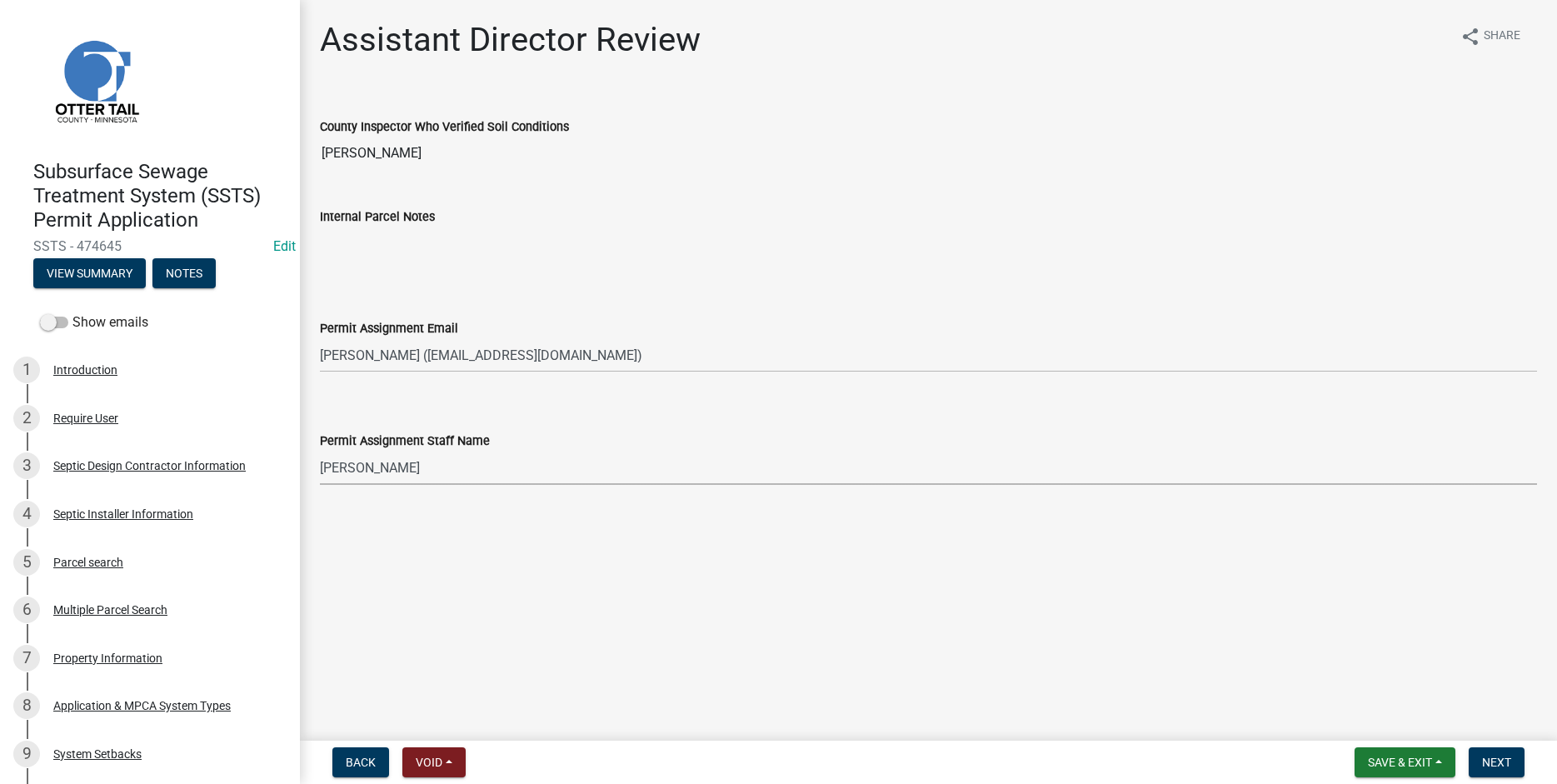
select select "ab2e7446-72a0-49c6-a36a-5181bad2fe68"
click at [1488, 764] on span "Next" at bounding box center [1497, 761] width 30 height 13
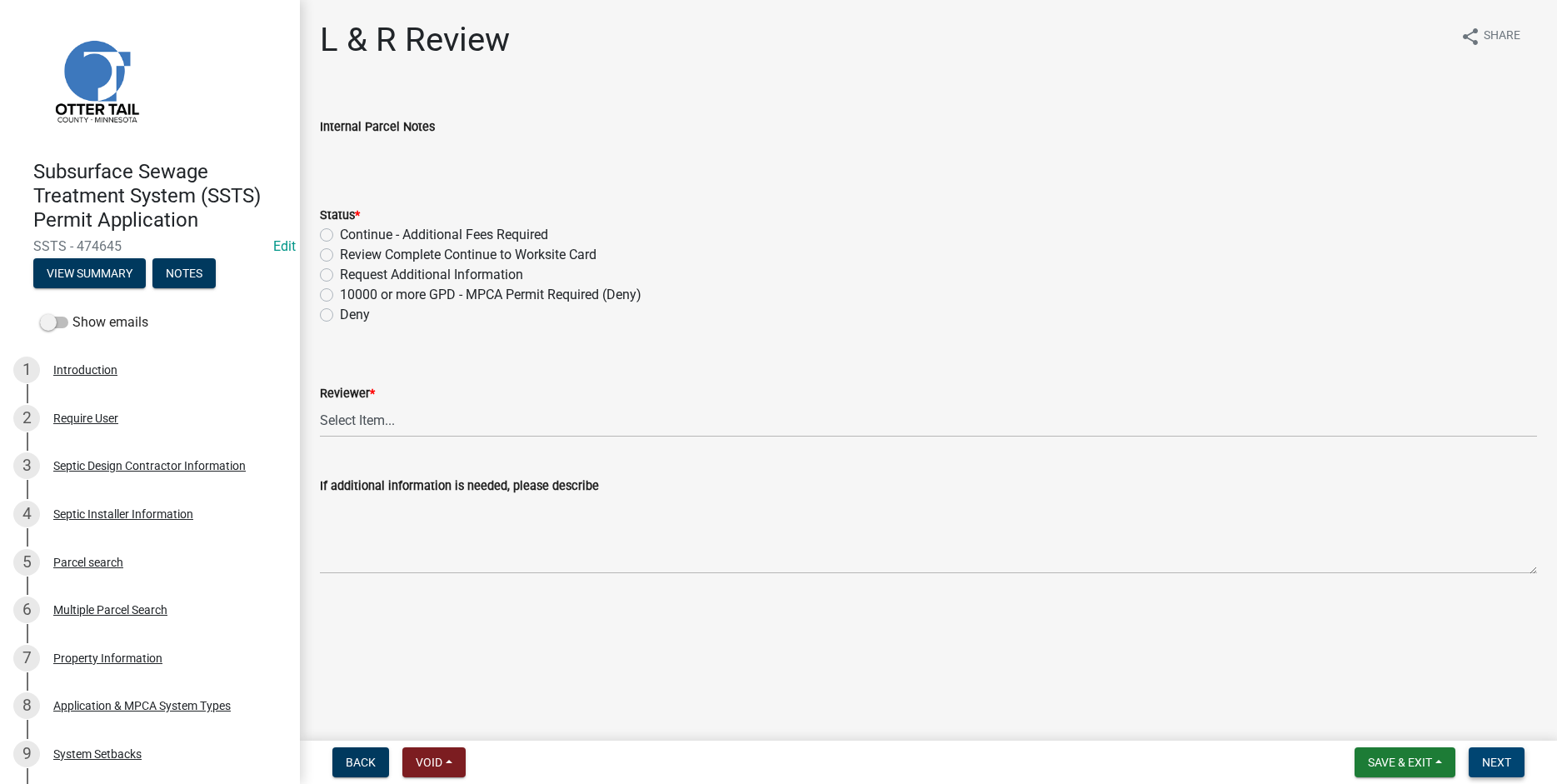
click at [1499, 760] on span "Next" at bounding box center [1497, 761] width 30 height 13
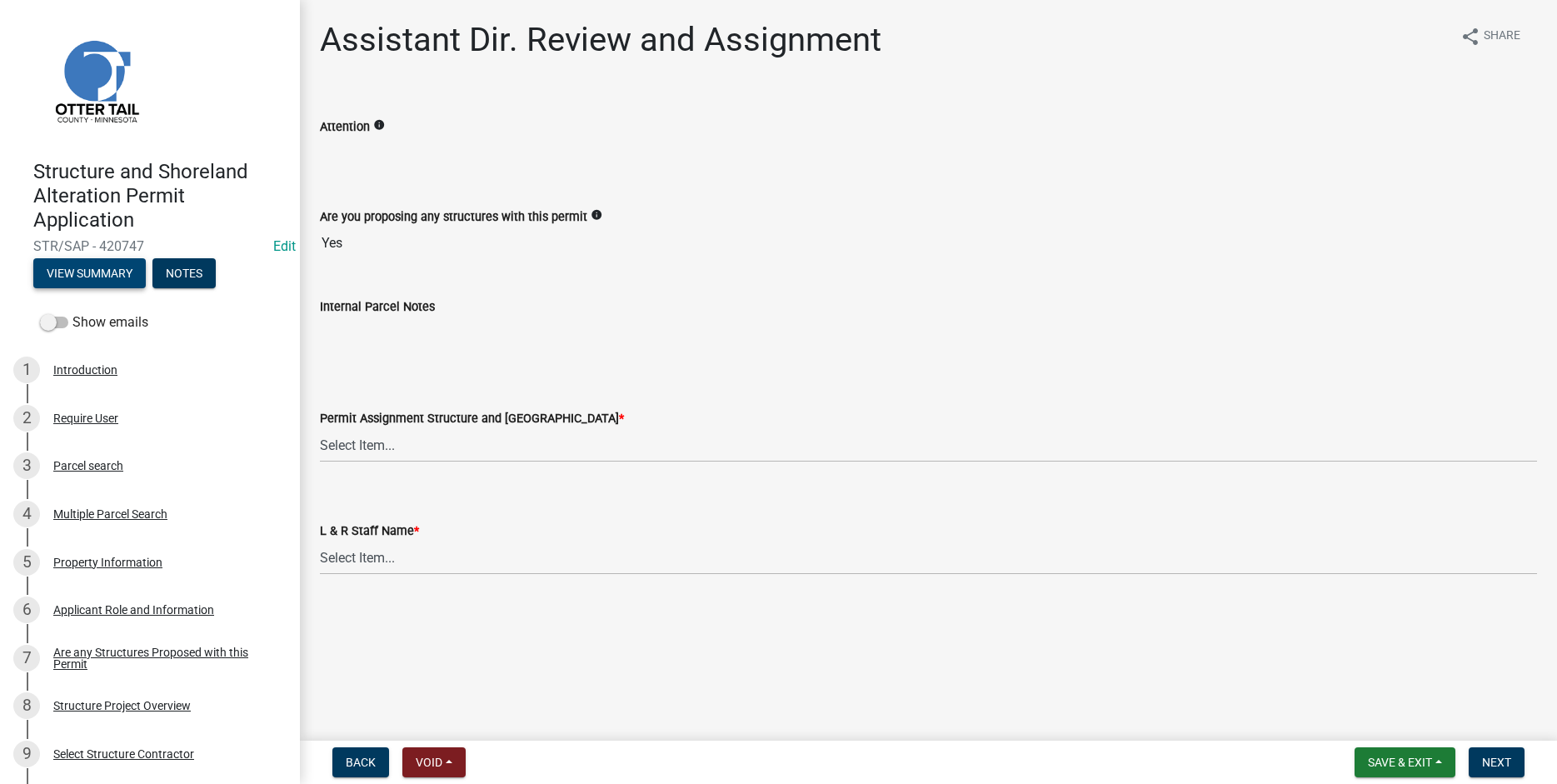
click at [70, 271] on button "View Summary" at bounding box center [89, 273] width 112 height 30
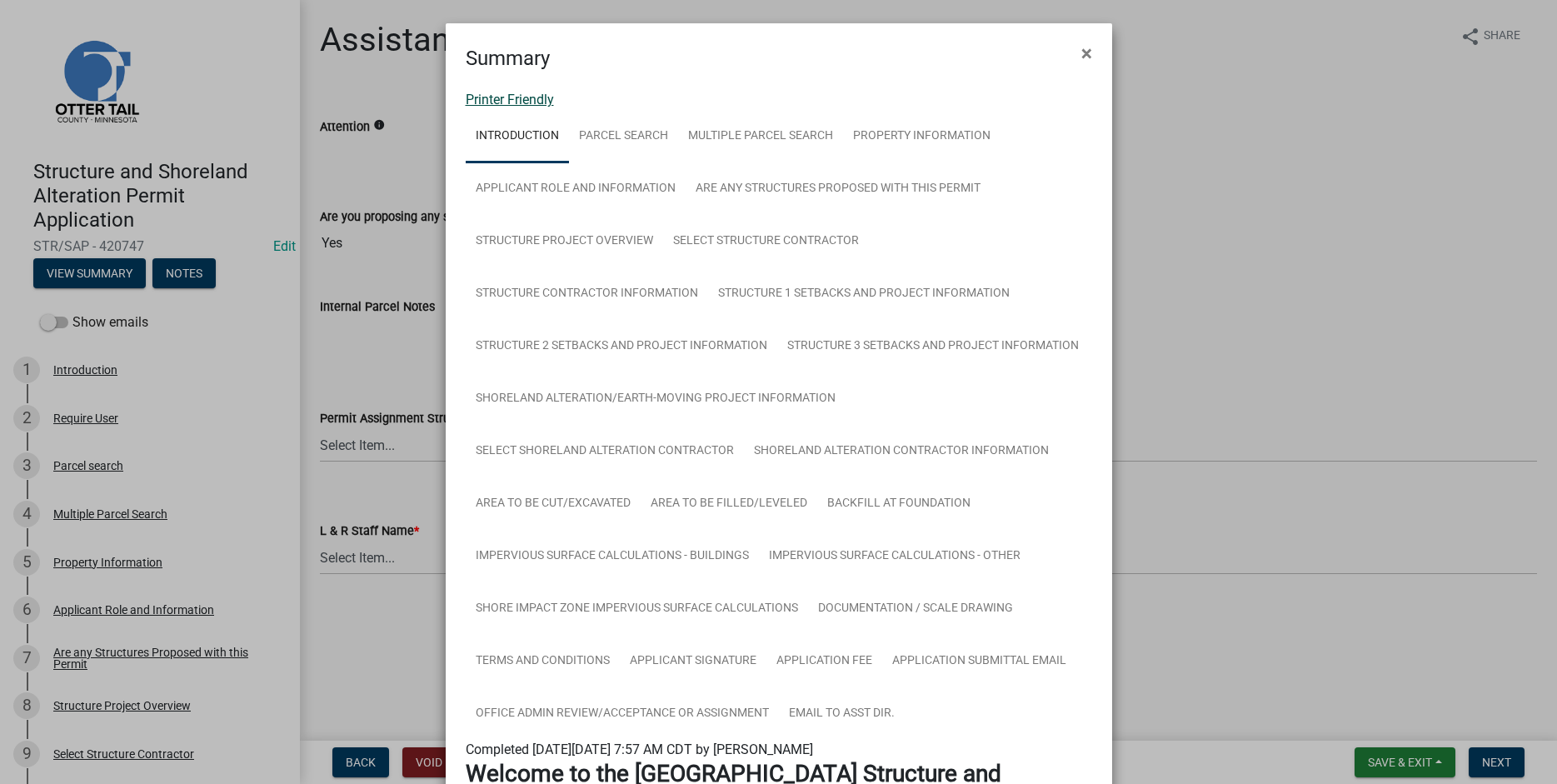
click at [482, 103] on link "Printer Friendly" at bounding box center [510, 99] width 89 height 16
click at [1084, 50] on span "×" at bounding box center [1087, 53] width 10 height 23
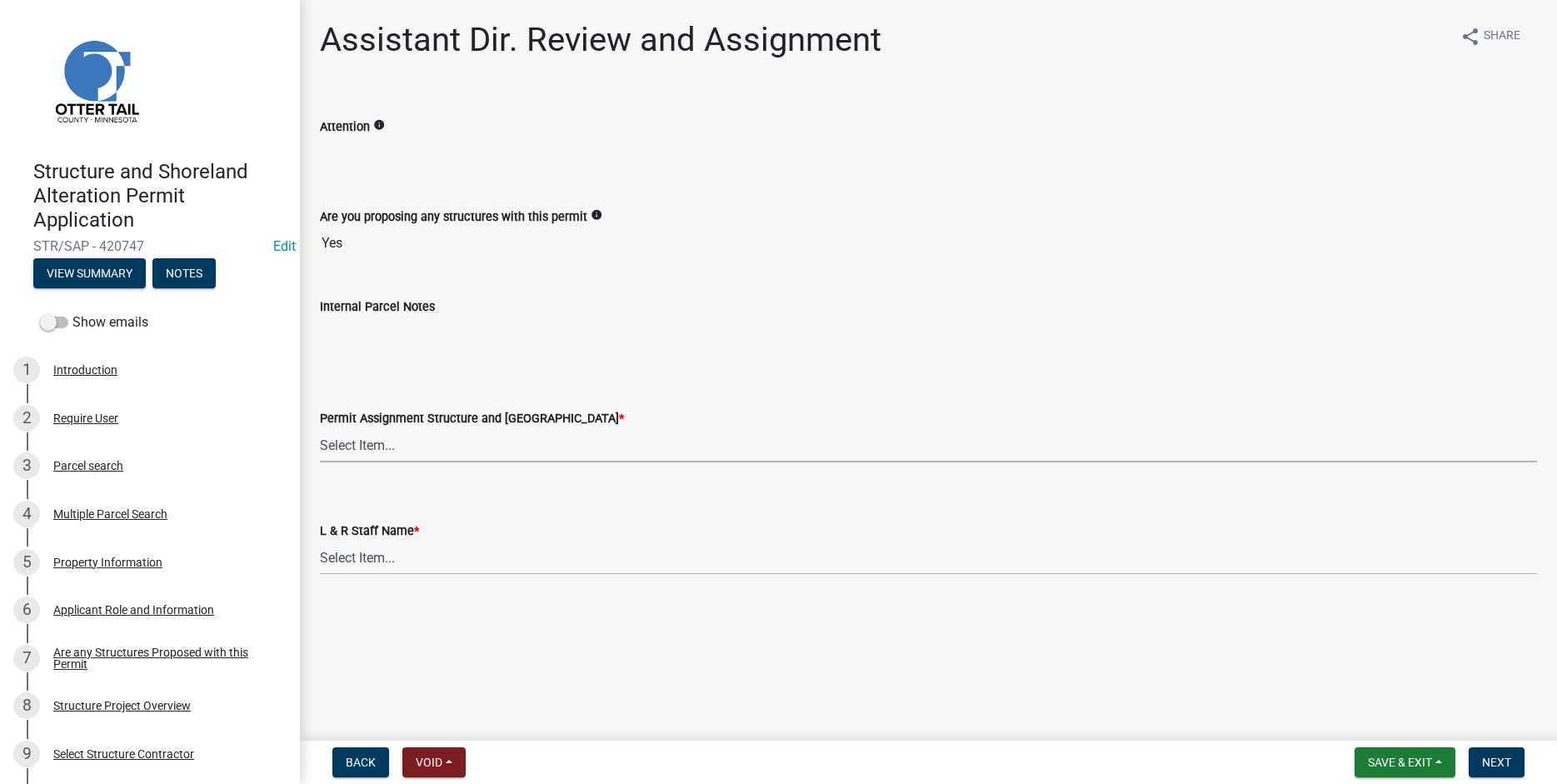
click at [320, 429] on select "Select Item... Alexis Newark (anewark@ottertailcounty.gov) Amy Busko (abusko@ot…" at bounding box center [928, 445] width 1217 height 34
click option "Sheila Dahl (sdahl@ottertailcounty.gov)" at bounding box center [0, 0] width 0 height 0
select select "89a5be53-38a7-49db-a5bb-3c2b1b47ac21"
click at [320, 541] on select "Select Item... Alexis Newark Amy Busko Andrea Perales Brittany Tollefson Christ…" at bounding box center [928, 557] width 1217 height 34
click option "Sheila Dahl" at bounding box center [0, 0] width 0 height 0
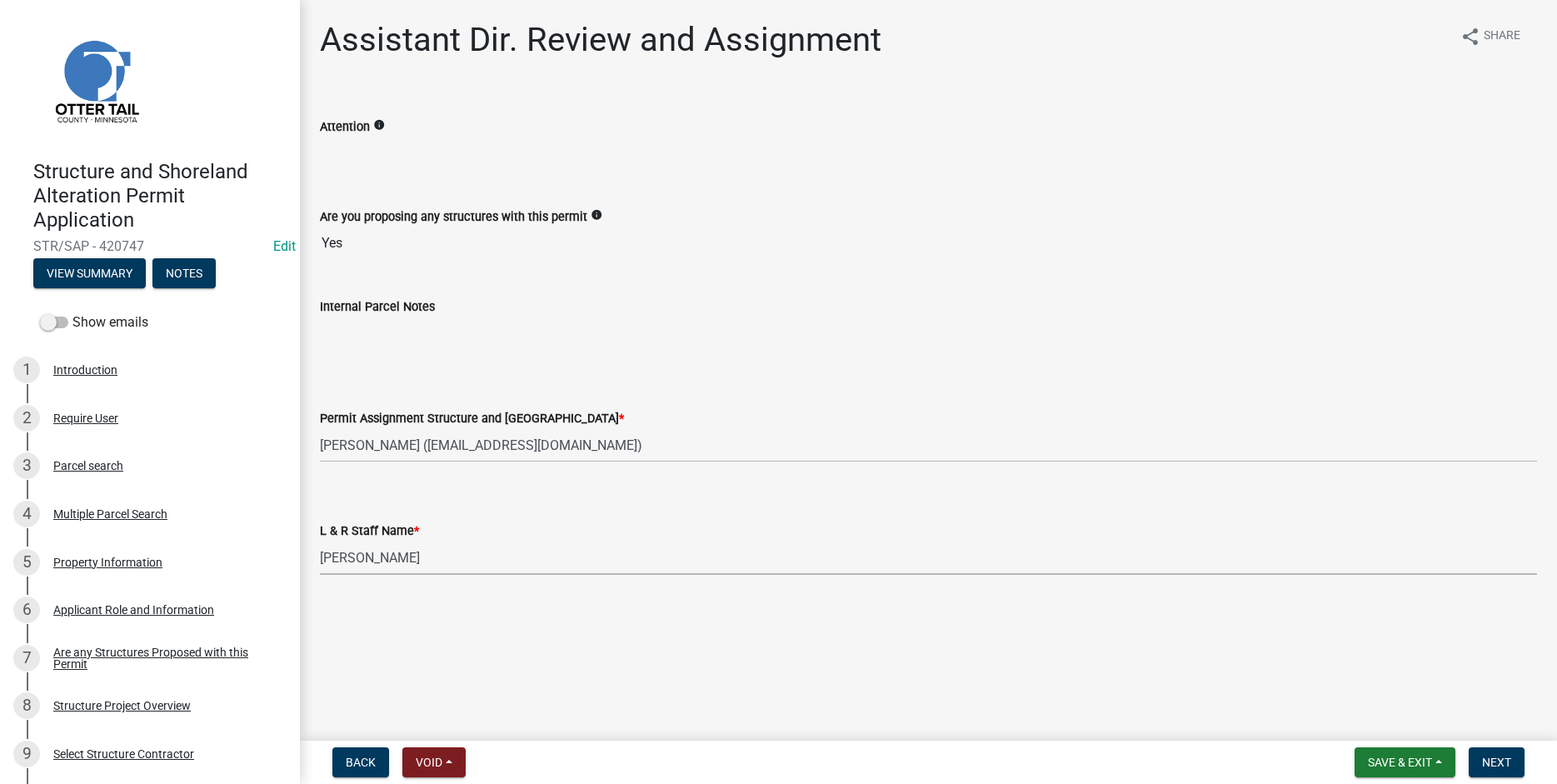
select select "67745ee8-7159-4960-80f9-a638286b467c"
click at [1502, 764] on span "Next" at bounding box center [1497, 761] width 30 height 13
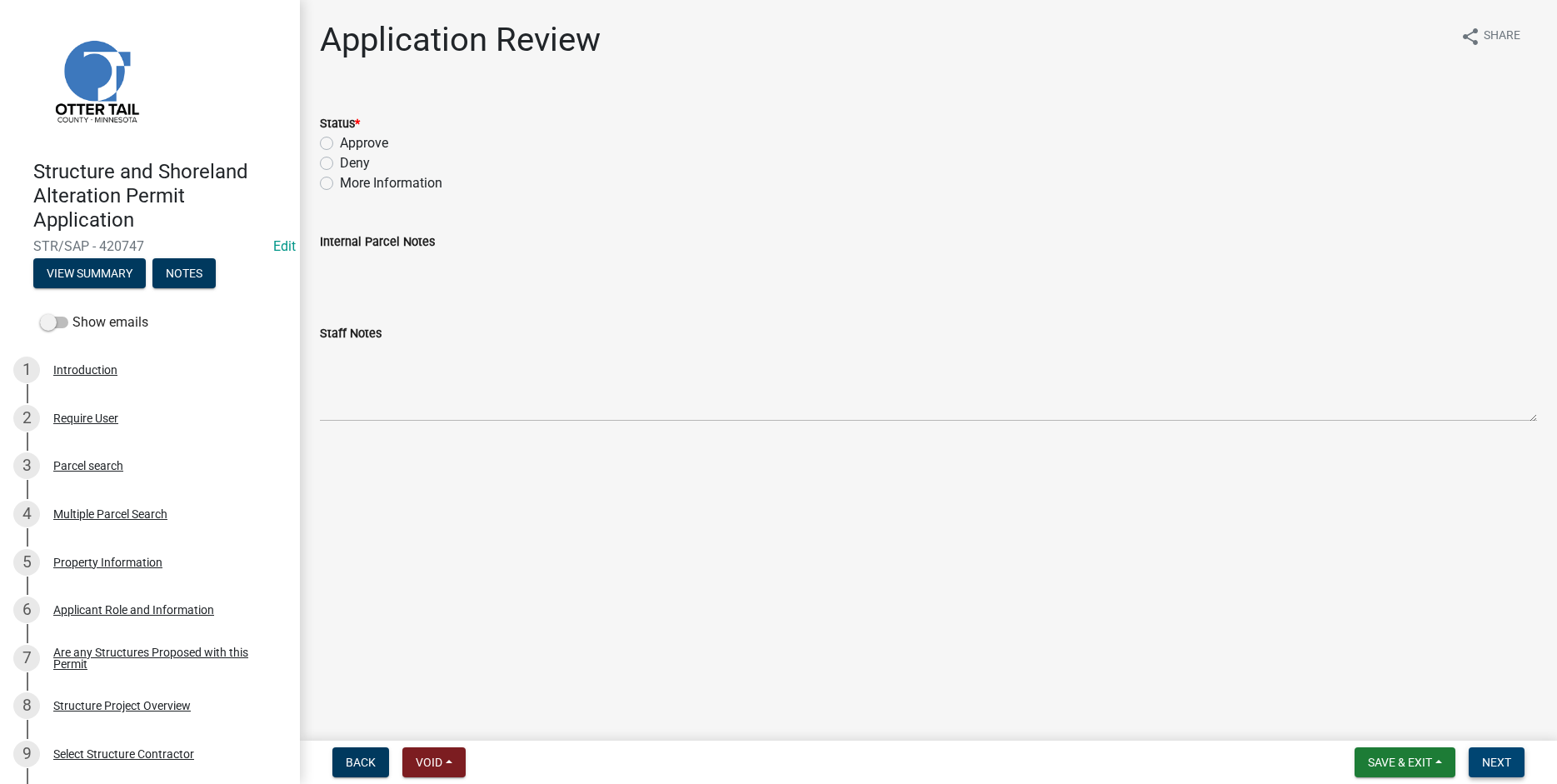
drag, startPoint x: 1496, startPoint y: 761, endPoint x: 1484, endPoint y: 754, distance: 13.9
click at [1496, 760] on span "Next" at bounding box center [1497, 761] width 30 height 13
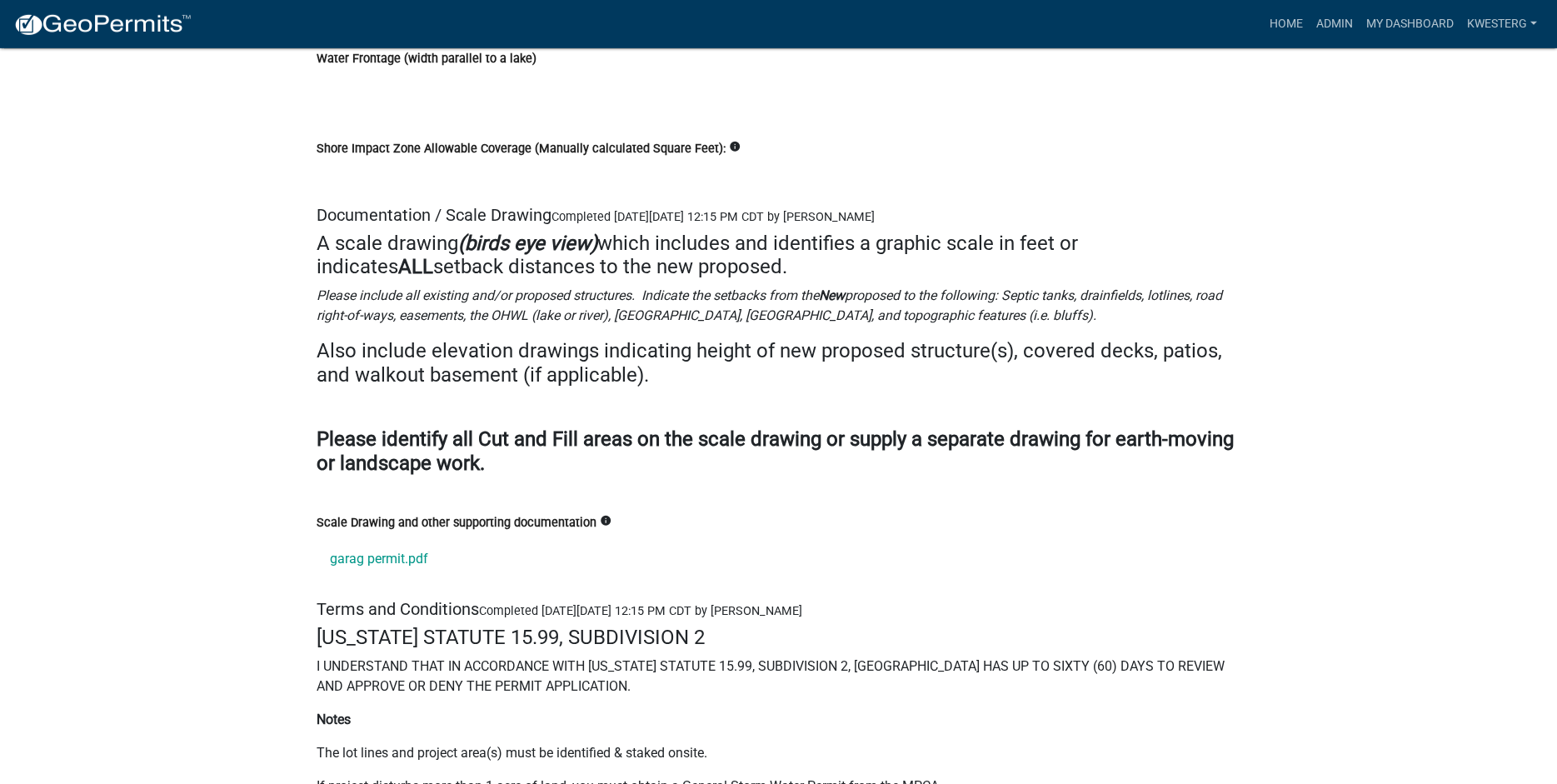
scroll to position [22454, 0]
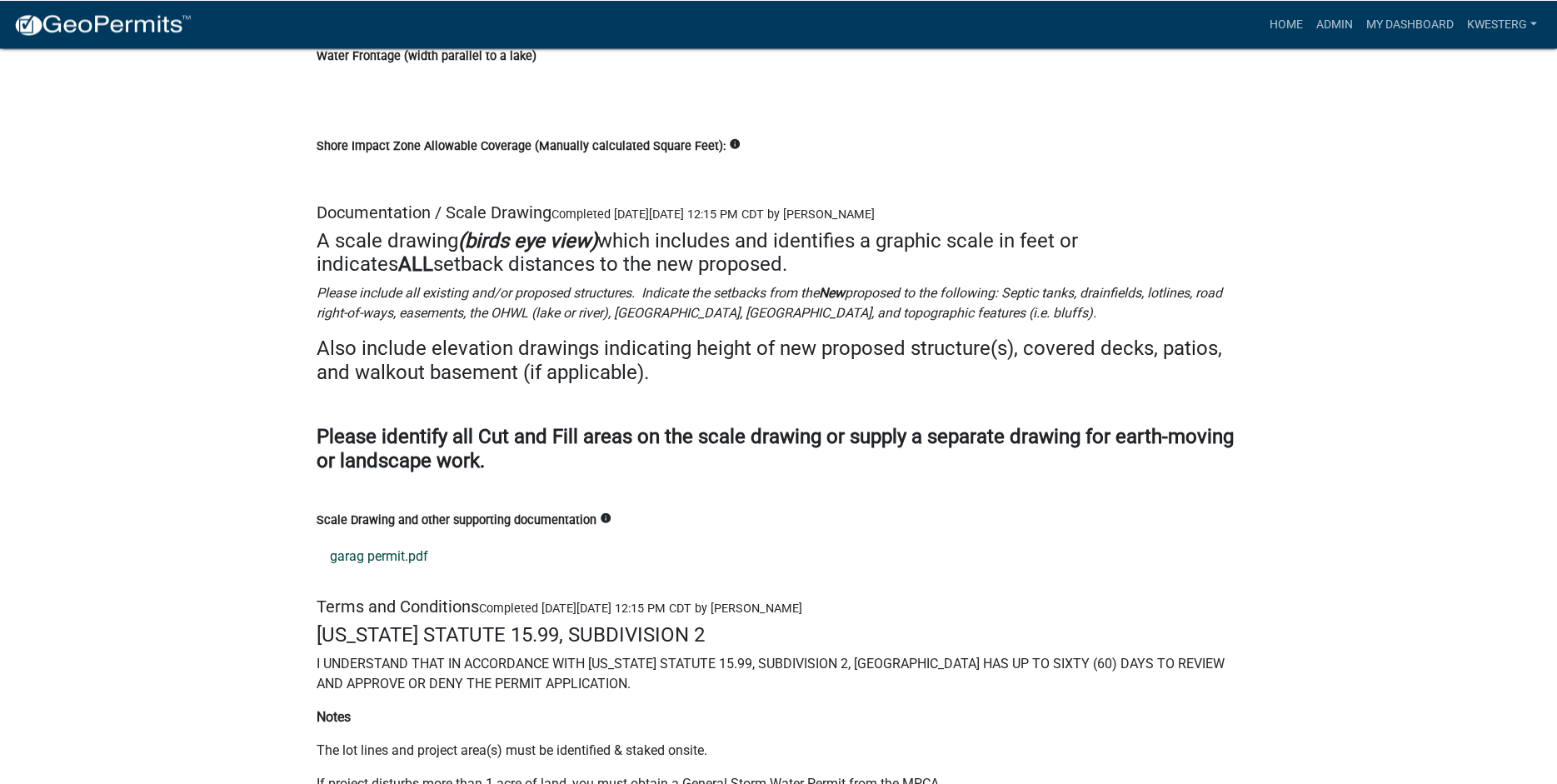
click at [361, 576] on link "garag permit.pdf" at bounding box center [779, 556] width 925 height 40
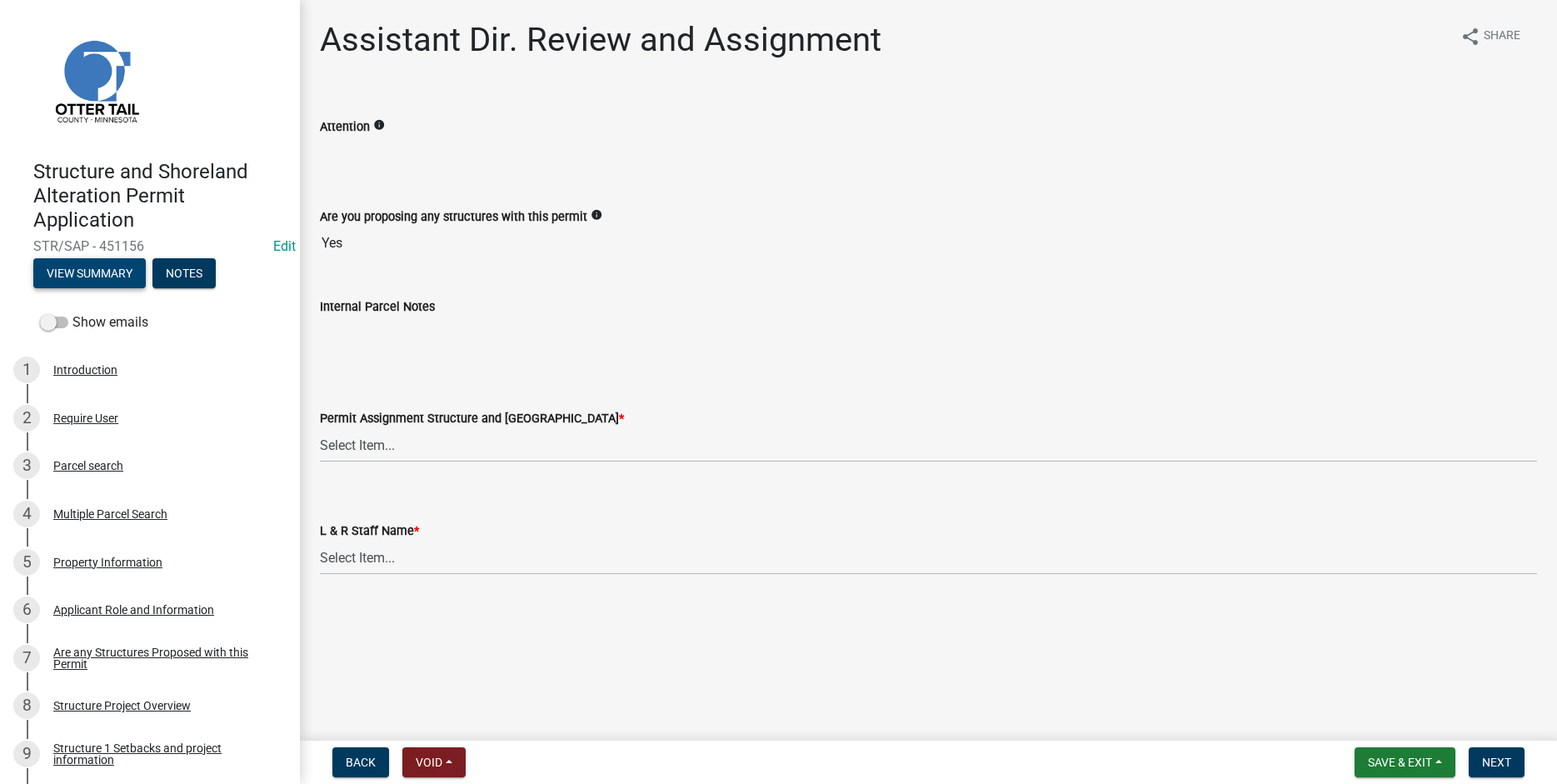
click at [76, 273] on button "View Summary" at bounding box center [89, 273] width 112 height 30
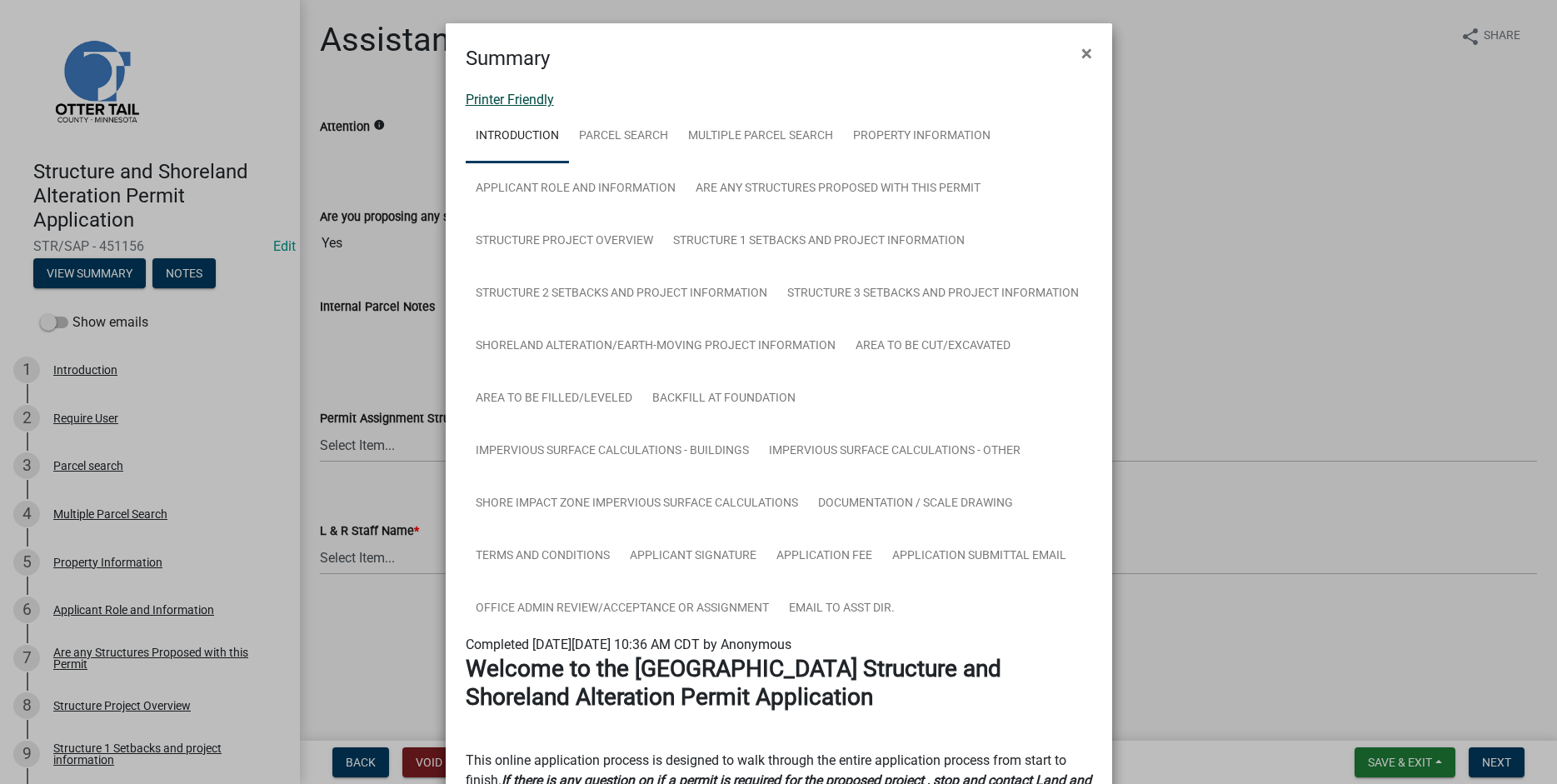
click at [486, 98] on link "Printer Friendly" at bounding box center [510, 99] width 89 height 16
drag, startPoint x: 1092, startPoint y: 55, endPoint x: 912, endPoint y: 140, distance: 199.1
click at [1089, 55] on span "×" at bounding box center [1087, 53] width 10 height 23
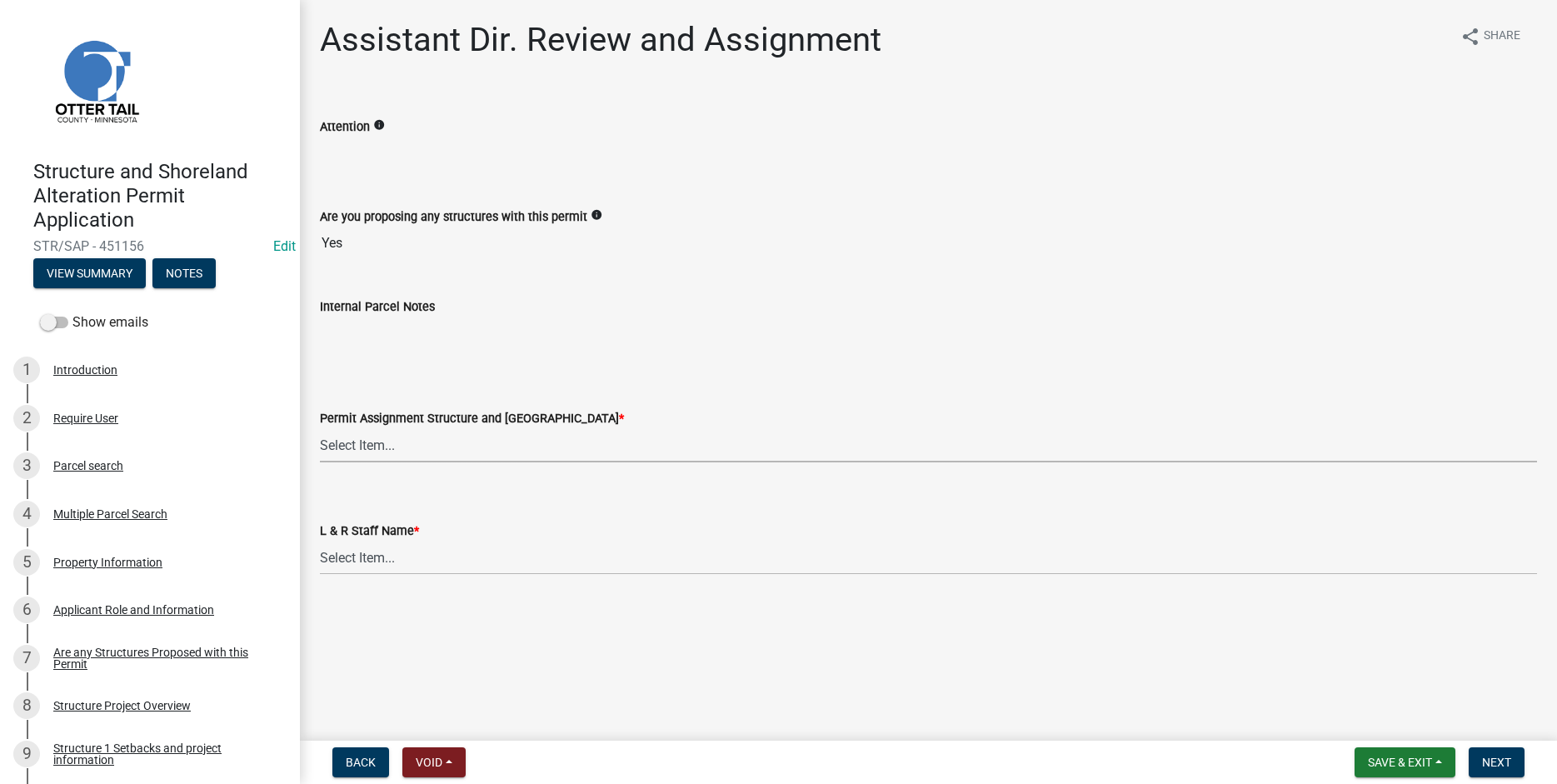
click at [320, 429] on select "Select Item... Alexis Newark (anewark@ottertailcounty.gov) Amy Busko (abusko@ot…" at bounding box center [928, 445] width 1217 height 34
click option "Emma Swenson (eswenson@ottertailcounty.gov)" at bounding box center [0, 0] width 0 height 0
select select "59604e5d-1b2c-4ad9-afb6-8cdca293e639"
click at [320, 541] on select "Select Item... Alexis Newark Amy Busko Andrea Perales Brittany Tollefson Christ…" at bounding box center [928, 557] width 1217 height 34
click option "Emma Swenson" at bounding box center [0, 0] width 0 height 0
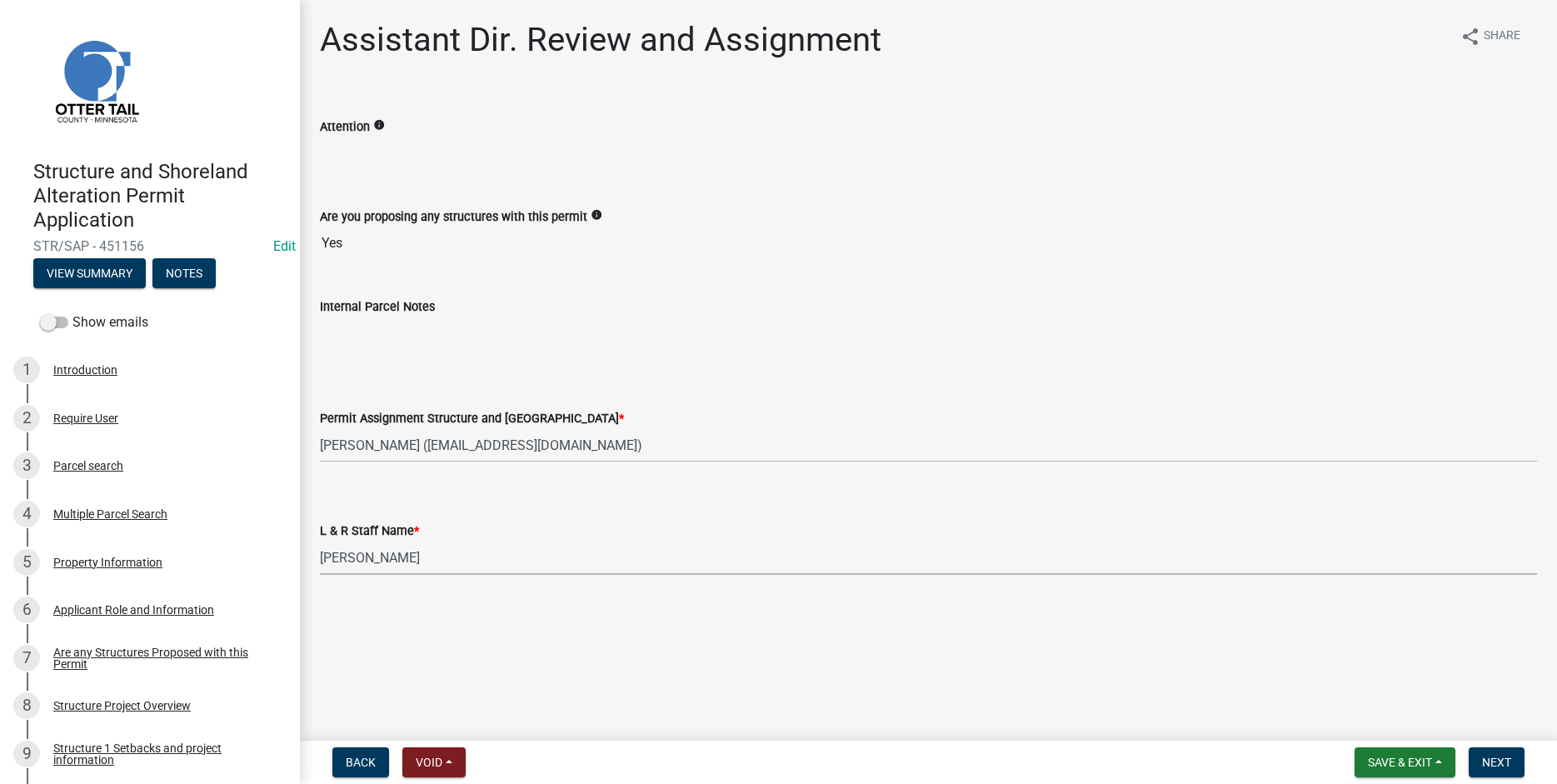
select select "190fd4c8-42ef-492b-a4a0-a0213555944c"
click at [1488, 766] on span "Next" at bounding box center [1497, 761] width 30 height 13
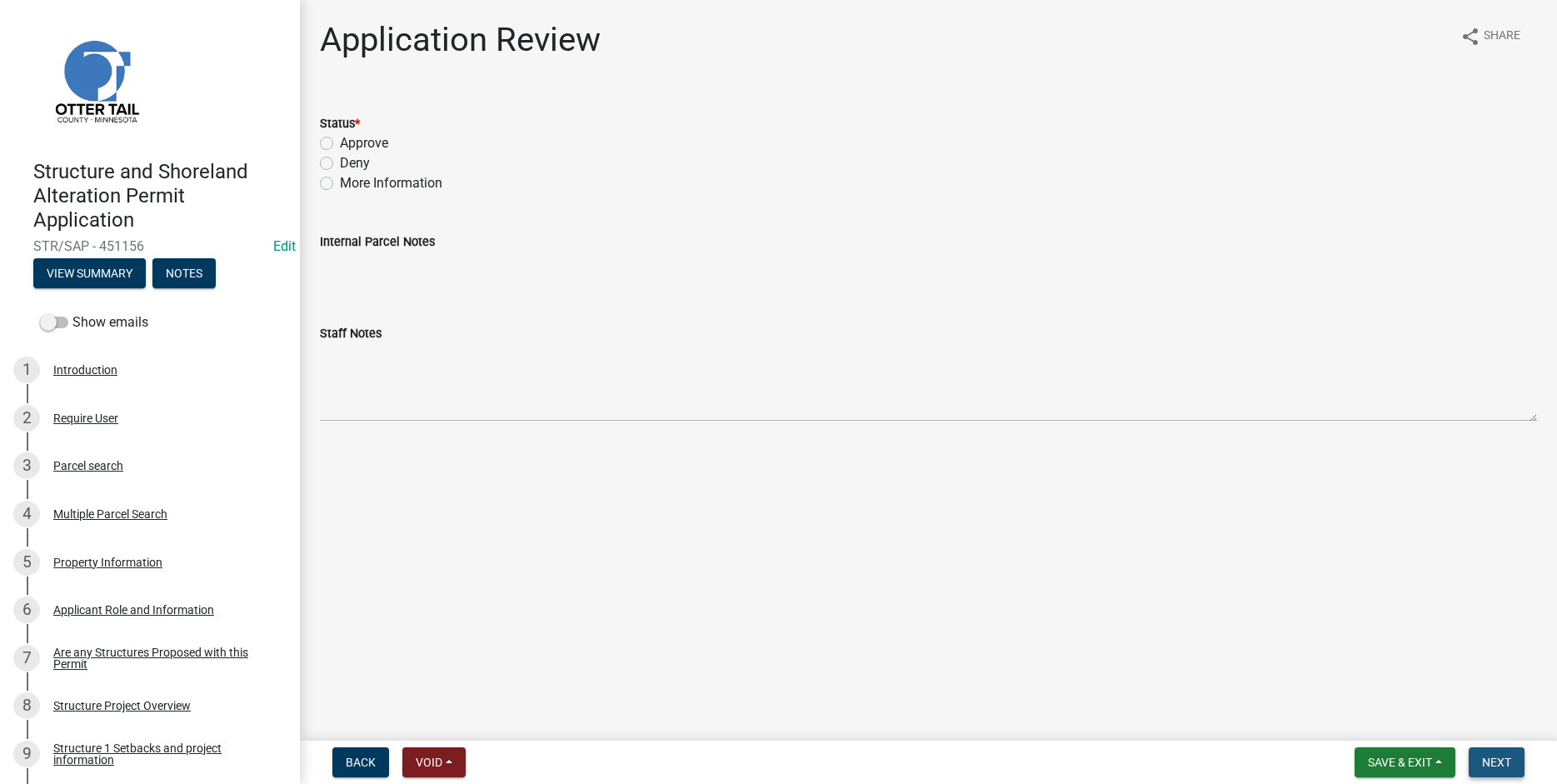
click at [1494, 755] on span "Next" at bounding box center [1497, 761] width 30 height 13
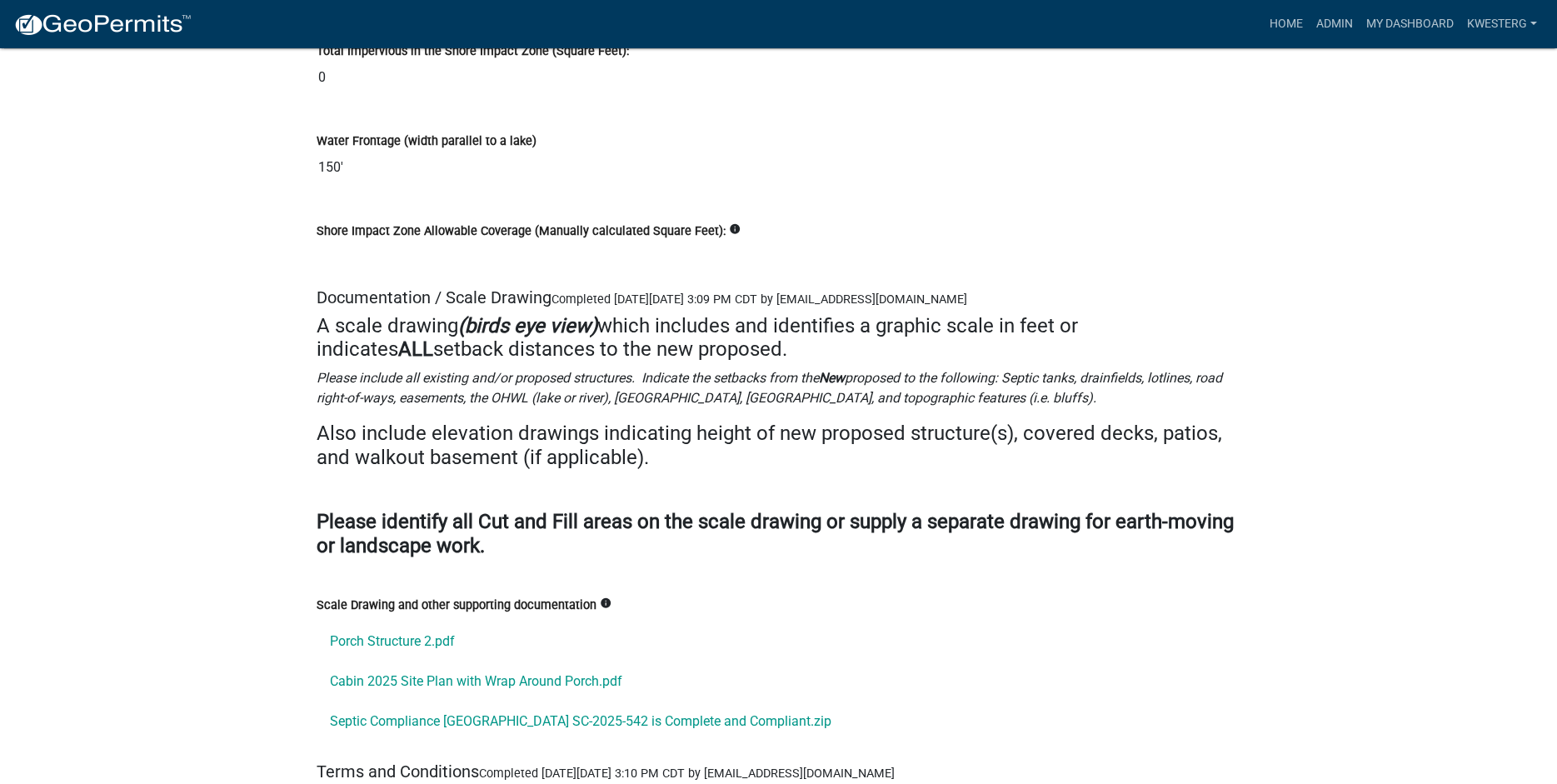
scroll to position [21881, 0]
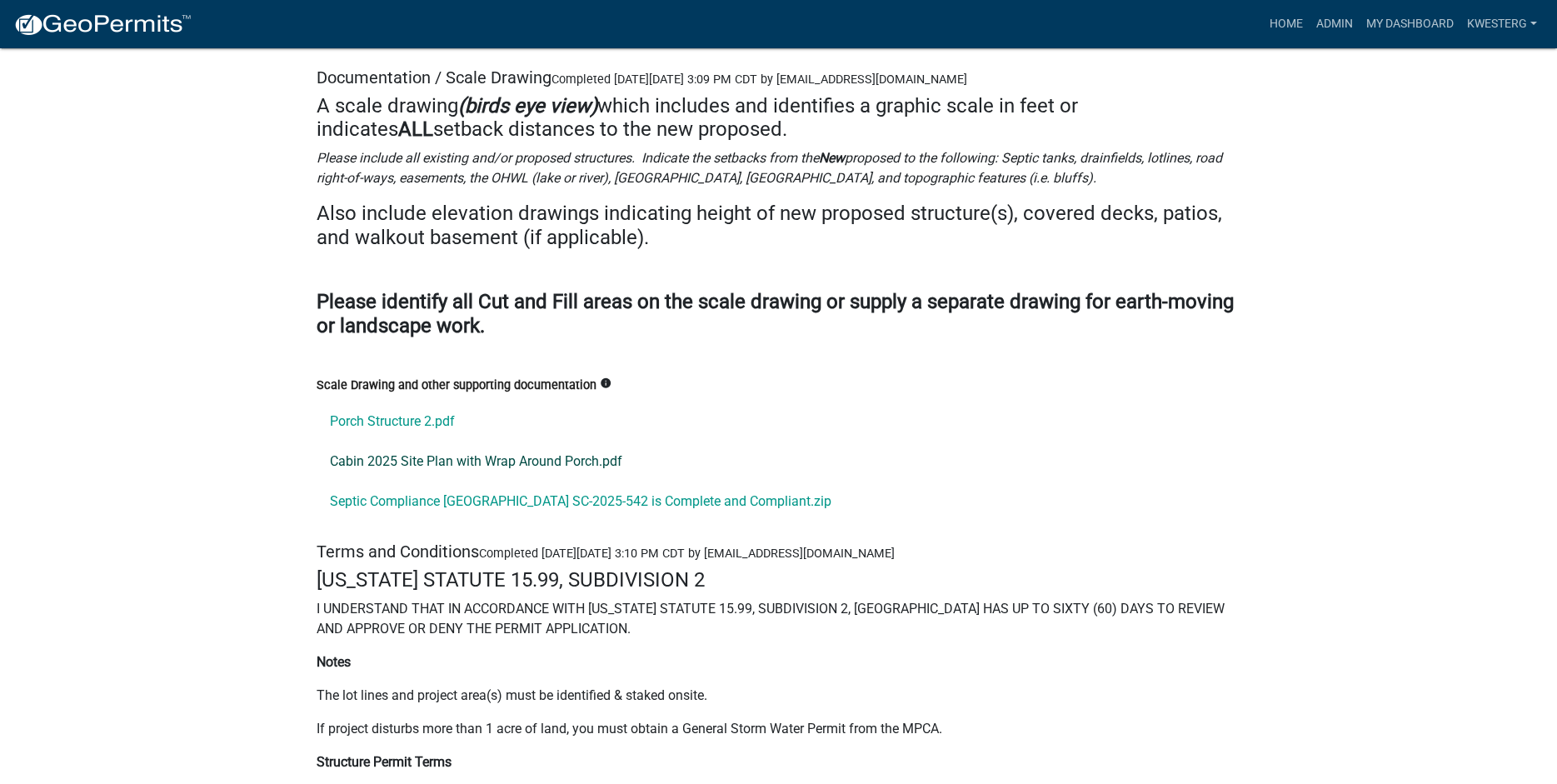
click at [448, 482] on link "Cabin 2025 Site Plan with Wrap Around Porch.pdf" at bounding box center [779, 462] width 925 height 40
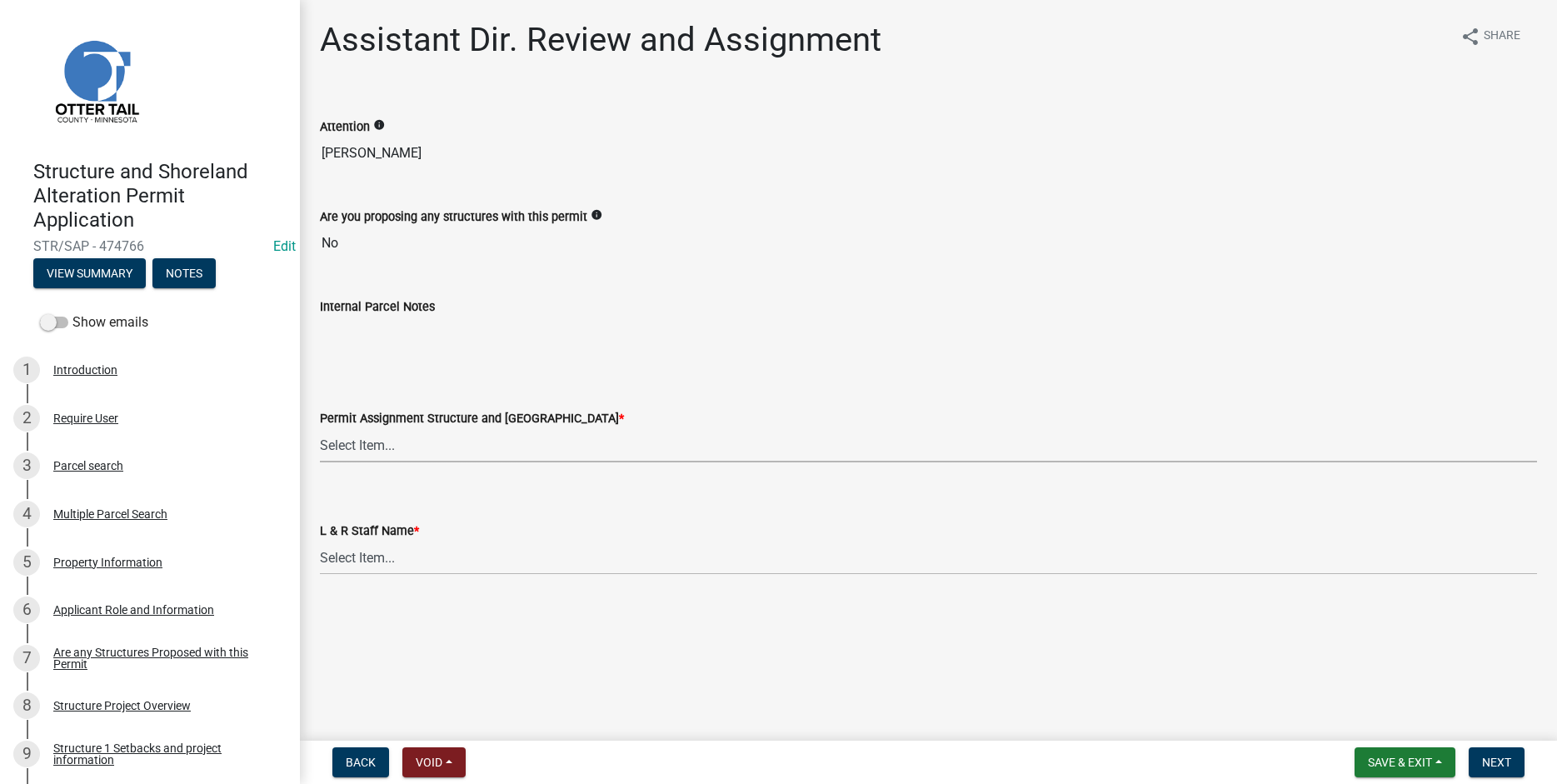
click at [320, 429] on select "Select Item... [PERSON_NAME] ([EMAIL_ADDRESS][DOMAIN_NAME]) [PERSON_NAME] ([EMA…" at bounding box center [928, 445] width 1217 height 34
click option "[PERSON_NAME] ([EMAIL_ADDRESS][DOMAIN_NAME])" at bounding box center [0, 0] width 0 height 0
select select "989828fc-18e1-4803-8552-4d2c3470160b"
click at [320, 541] on select "Select Item... Alexis Newark Amy Busko Andrea Perales Brittany Tollefson Christ…" at bounding box center [928, 557] width 1217 height 34
click option "[PERSON_NAME]" at bounding box center [0, 0] width 0 height 0
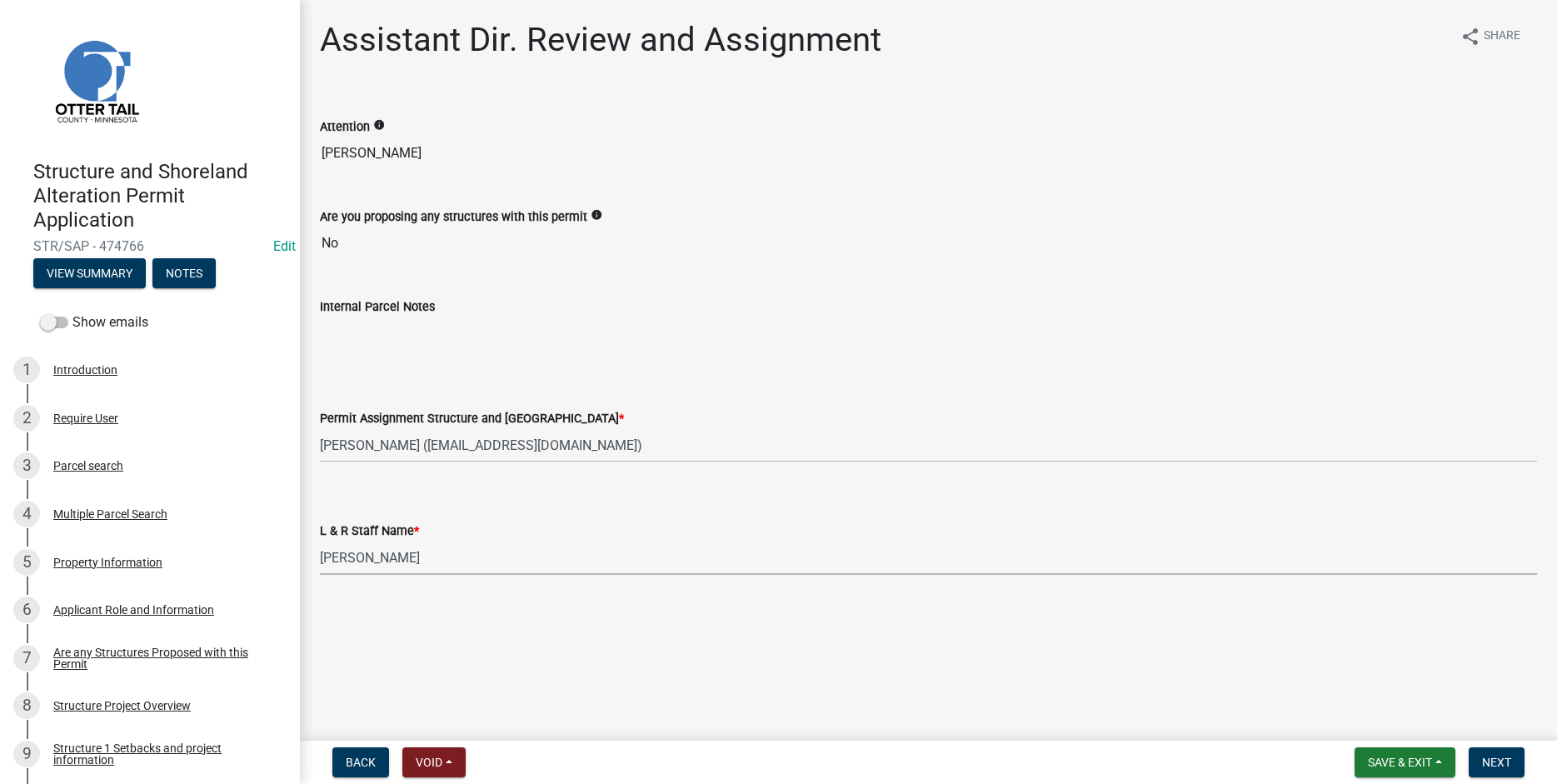
select select "f66be788-4dd6-459d-a9ec-6d83f4dfb709"
click at [1494, 758] on span "Next" at bounding box center [1497, 761] width 30 height 13
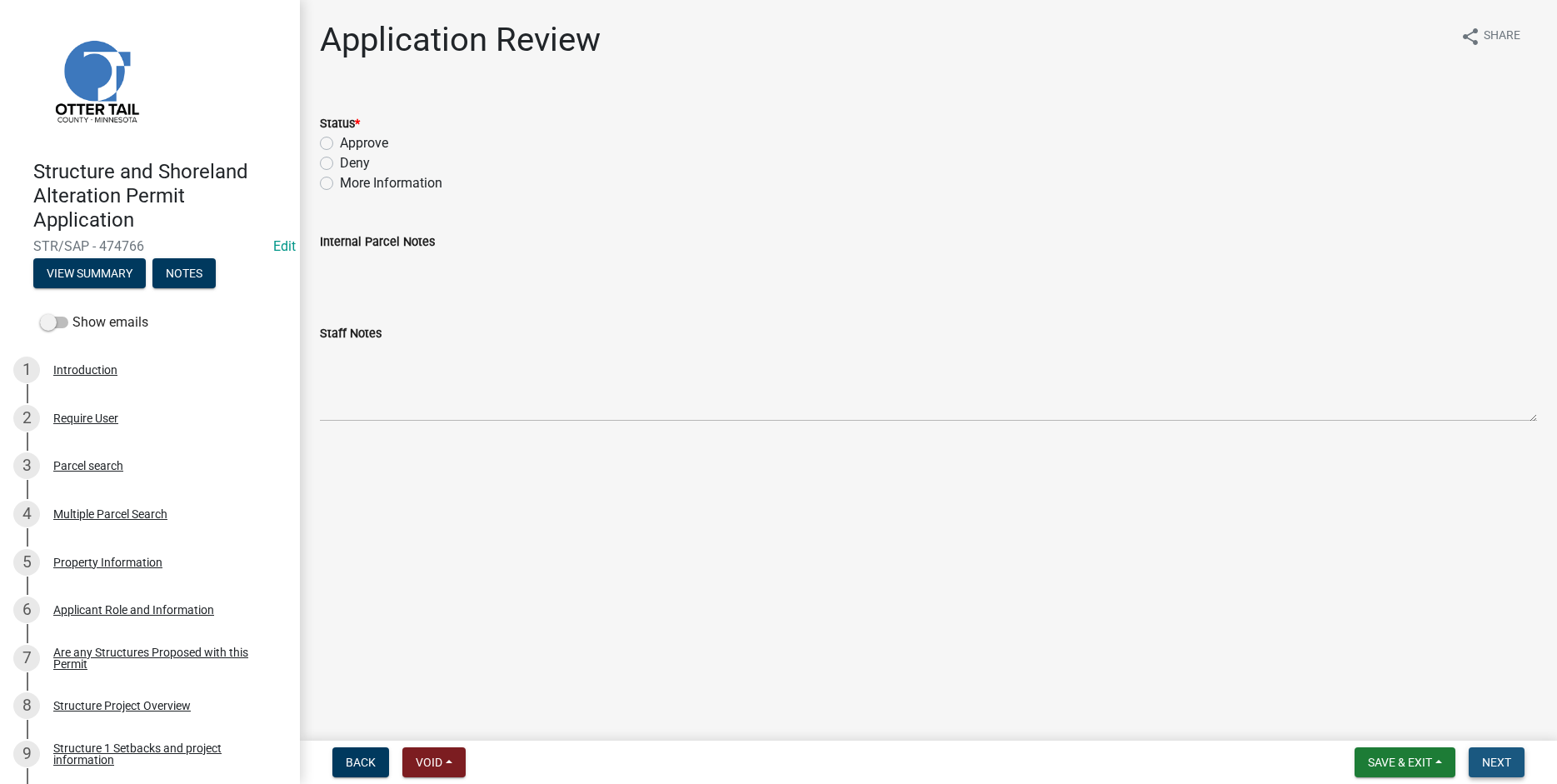
click at [1492, 764] on span "Next" at bounding box center [1497, 761] width 30 height 13
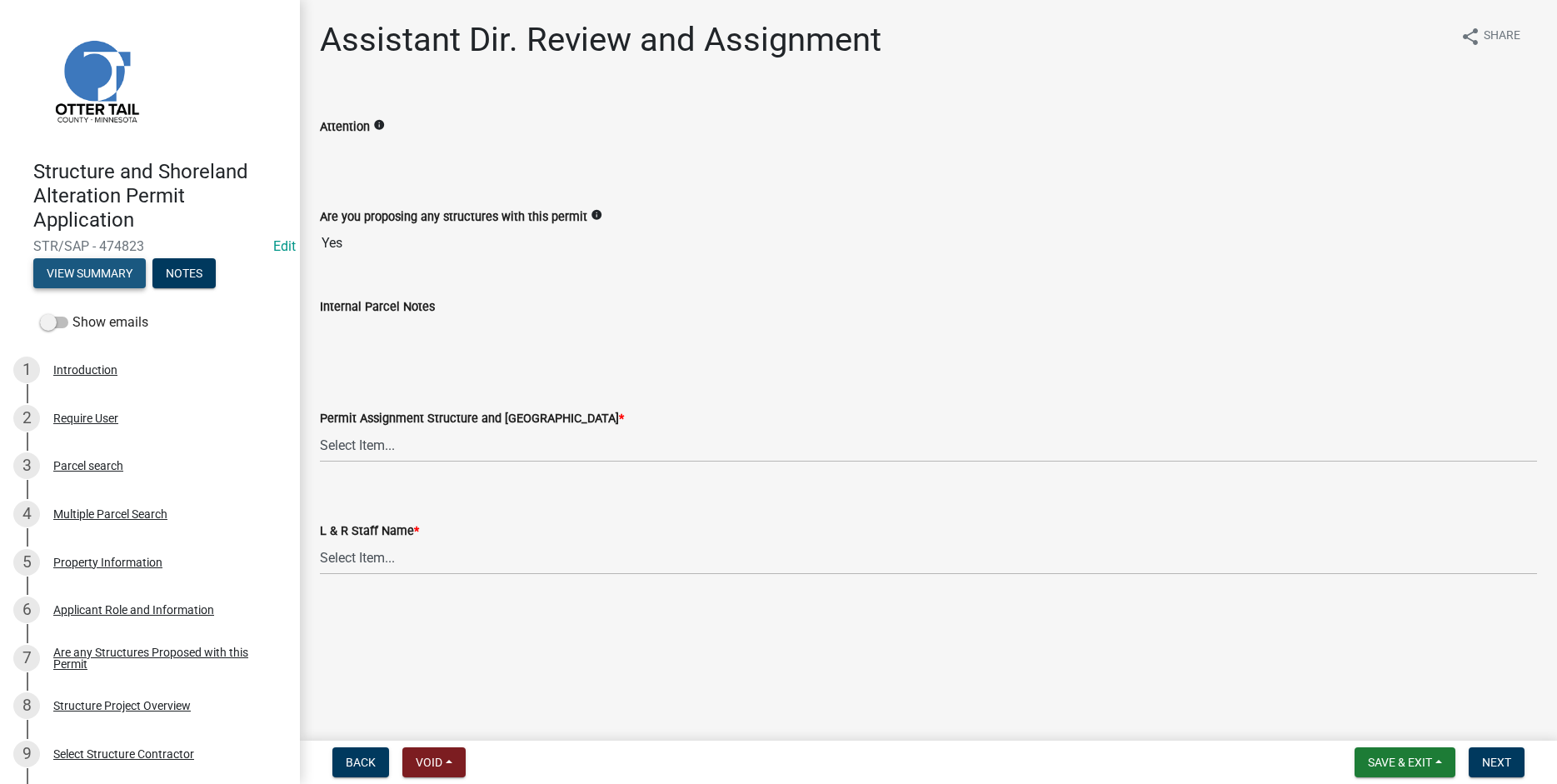
click at [68, 268] on button "View Summary" at bounding box center [89, 273] width 112 height 30
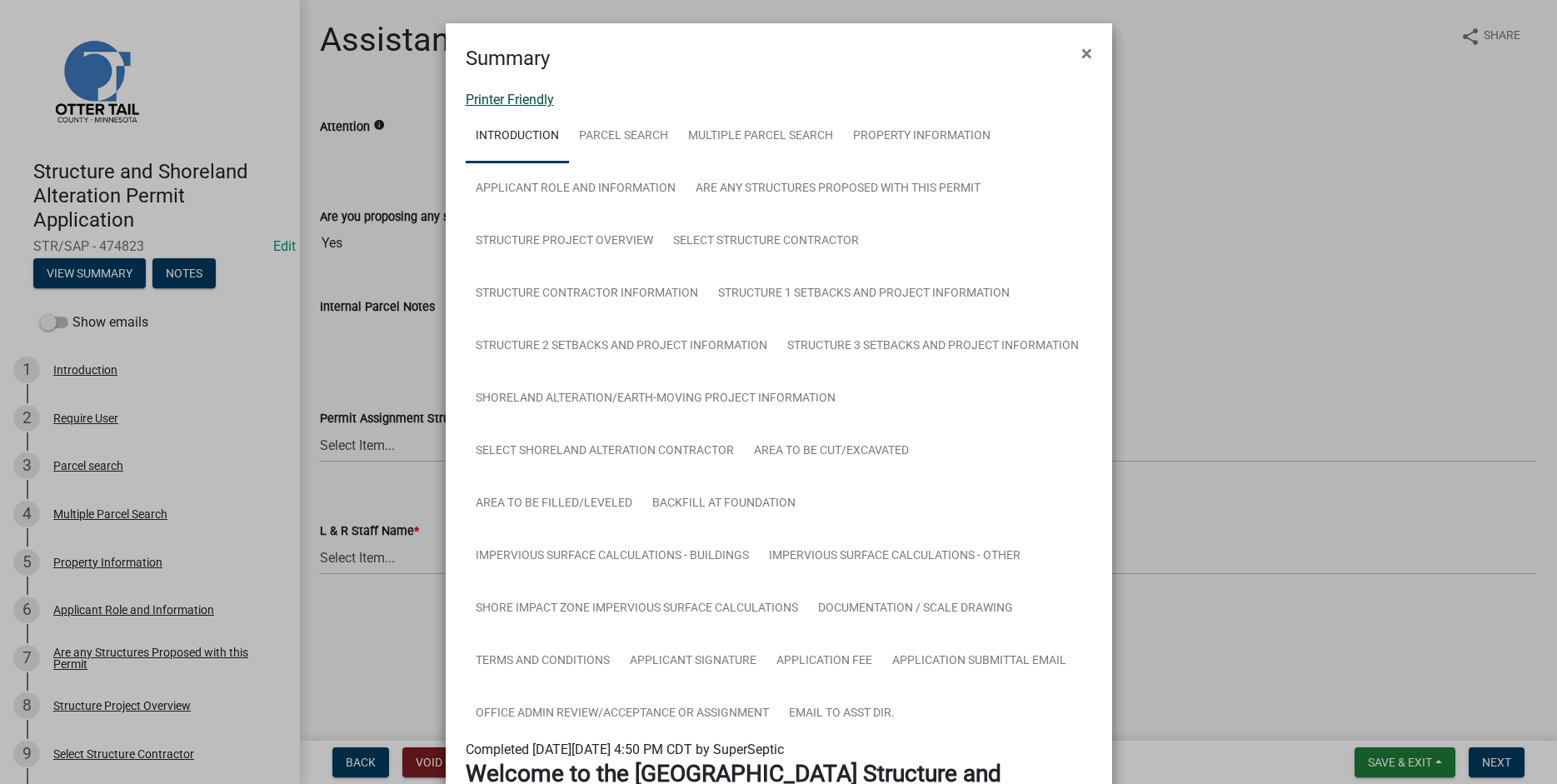
click at [489, 96] on link "Printer Friendly" at bounding box center [510, 99] width 89 height 16
click at [1085, 54] on span "×" at bounding box center [1087, 53] width 10 height 23
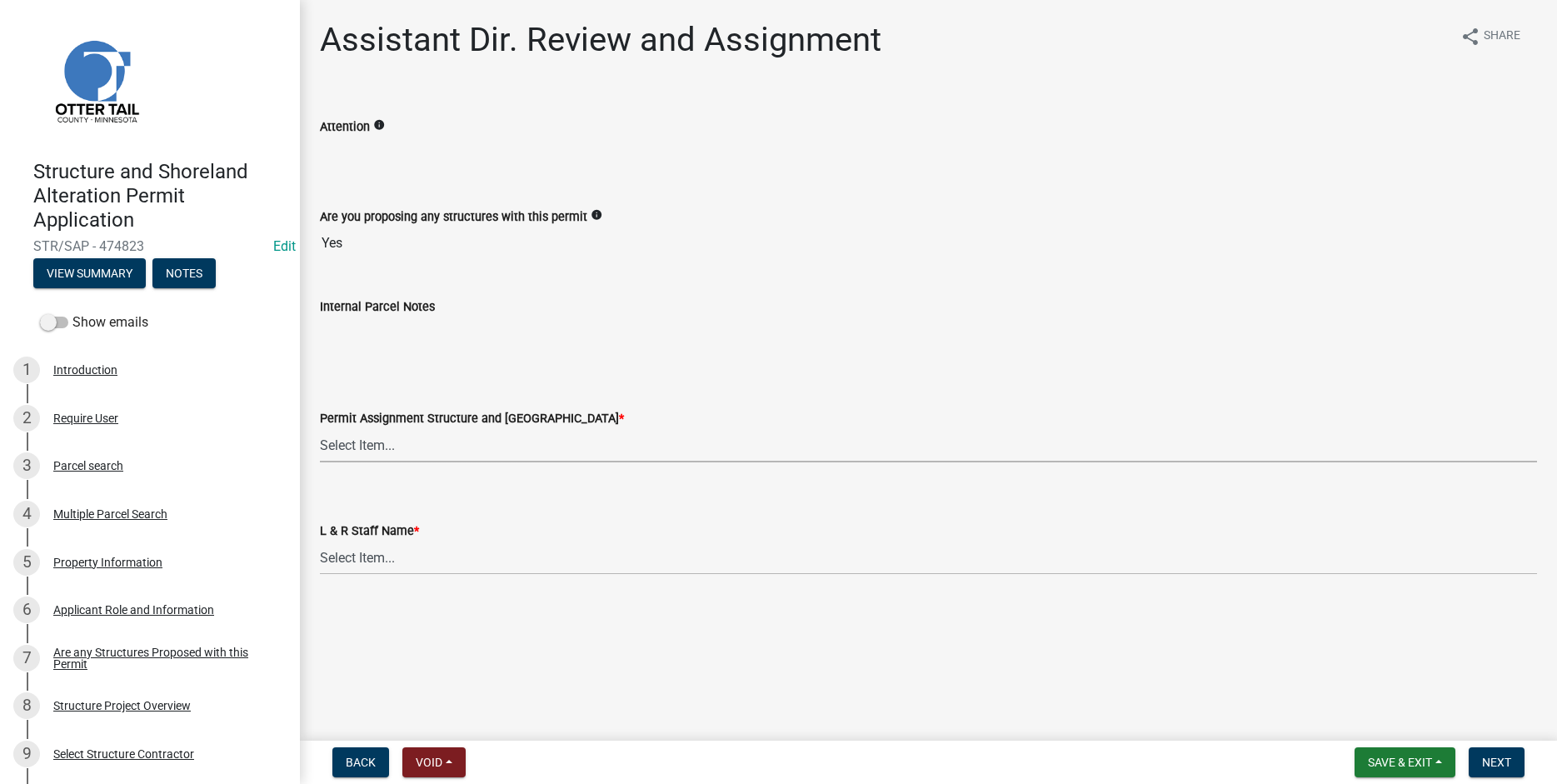
click at [320, 429] on select "Select Item... [PERSON_NAME] ([EMAIL_ADDRESS][DOMAIN_NAME]) [PERSON_NAME] ([EMA…" at bounding box center [928, 445] width 1217 height 34
click option "Alexis Newark (anewark@ottertailcounty.gov)" at bounding box center [0, 0] width 0 height 0
select select "46a67eee-2c7d-4579-9973-15a8b9f9d8c4"
click at [320, 541] on select "Select Item... Alexis Newark Amy Busko Andrea Perales Brittany Tollefson Christ…" at bounding box center [928, 557] width 1217 height 34
click option "Alexis Newark" at bounding box center [0, 0] width 0 height 0
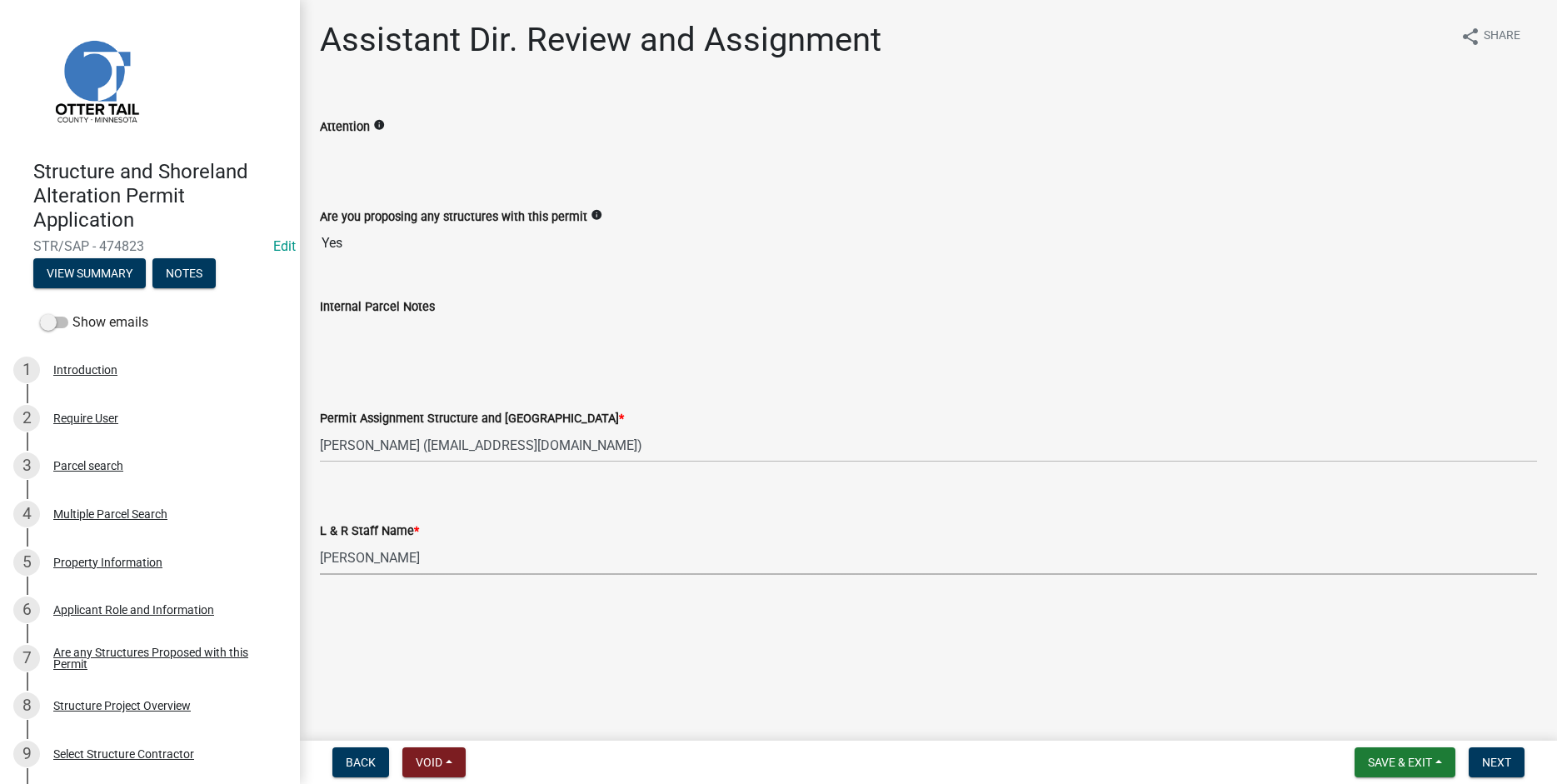
select select "f6a741f6-6d10-4601-9562-2e8ce244b7e0"
click at [1499, 774] on button "Next" at bounding box center [1497, 762] width 56 height 30
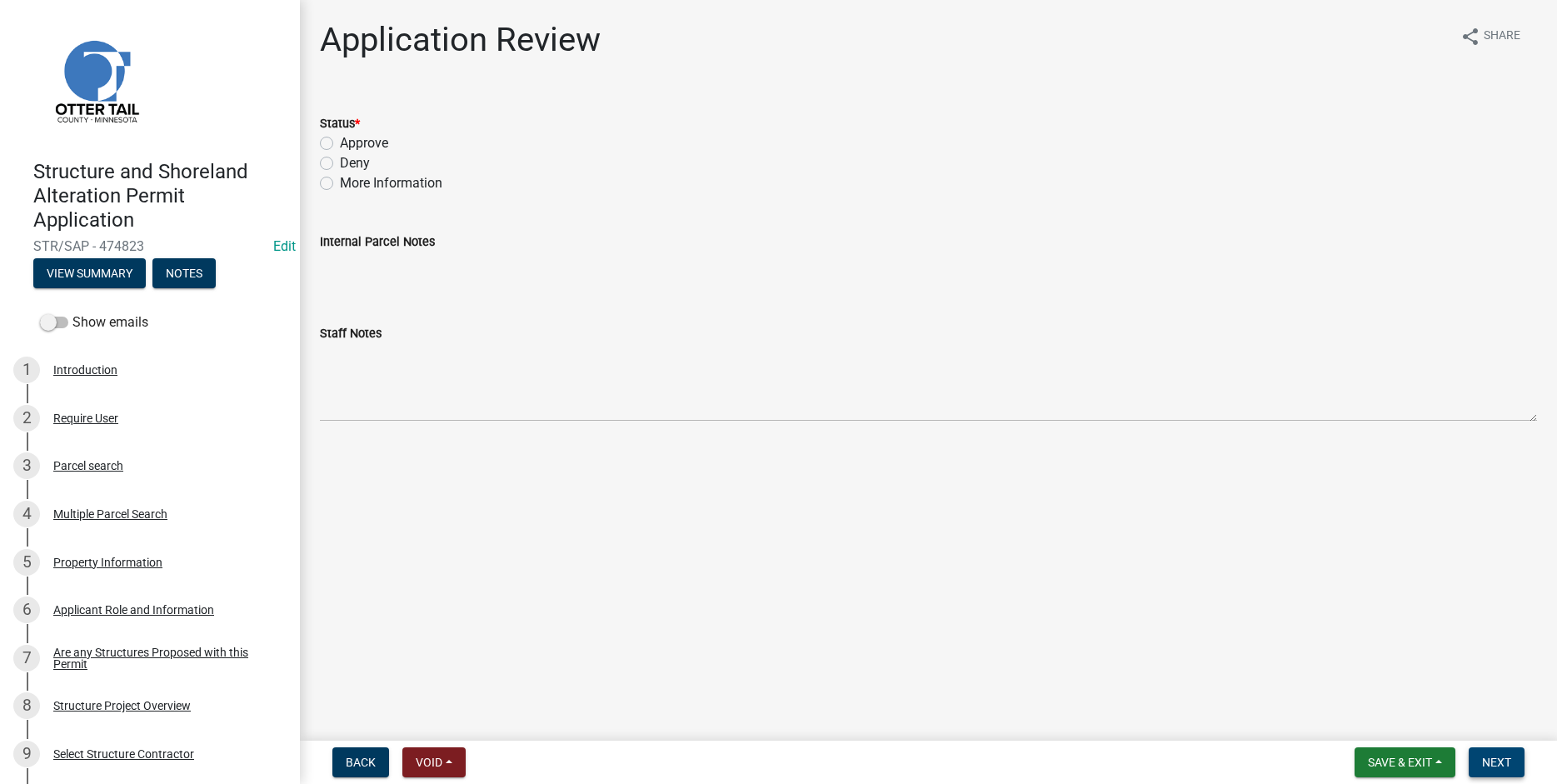
click at [1503, 767] on span "Next" at bounding box center [1497, 761] width 30 height 13
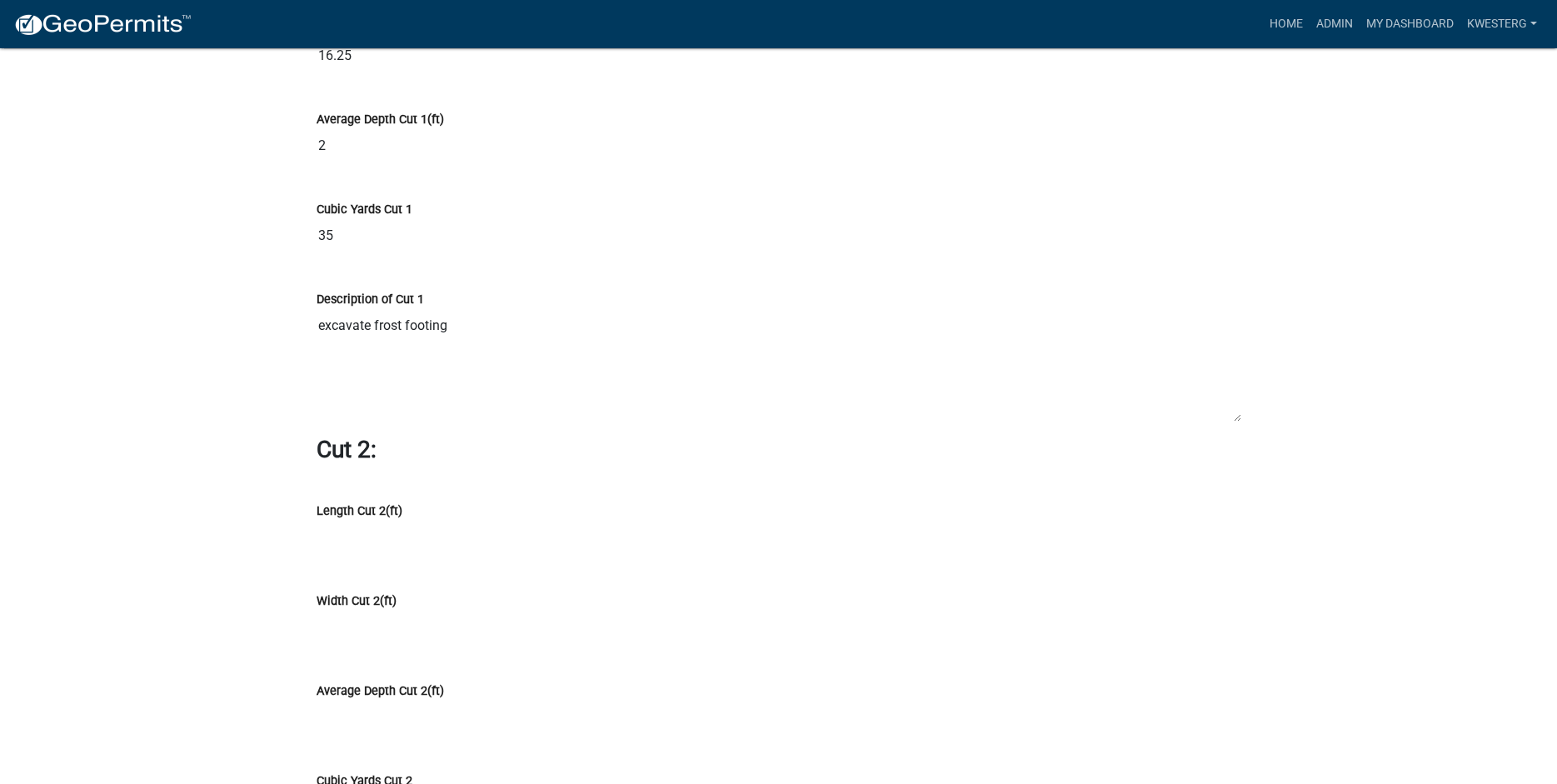
scroll to position [11896, 0]
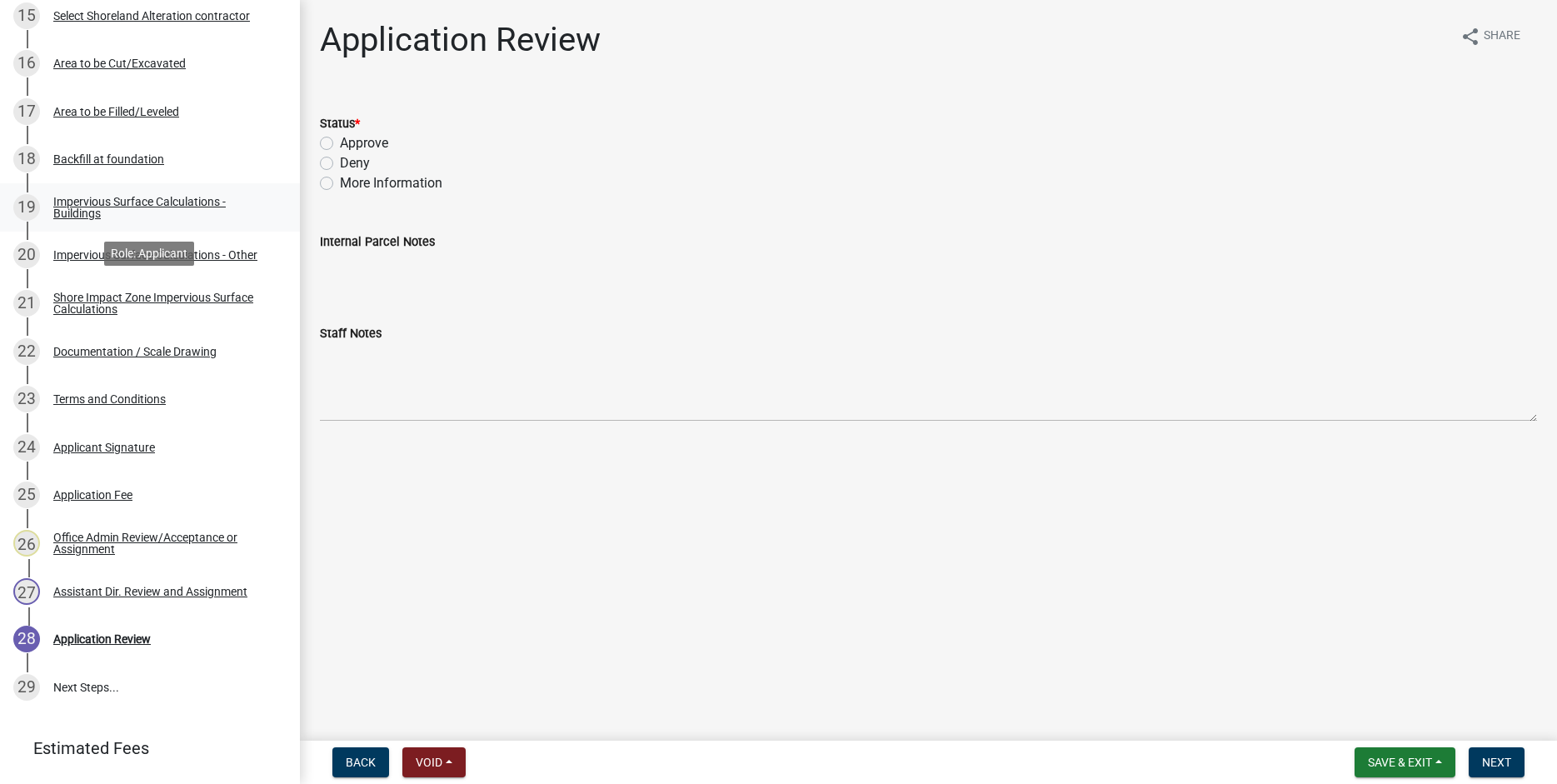
scroll to position [1084, 0]
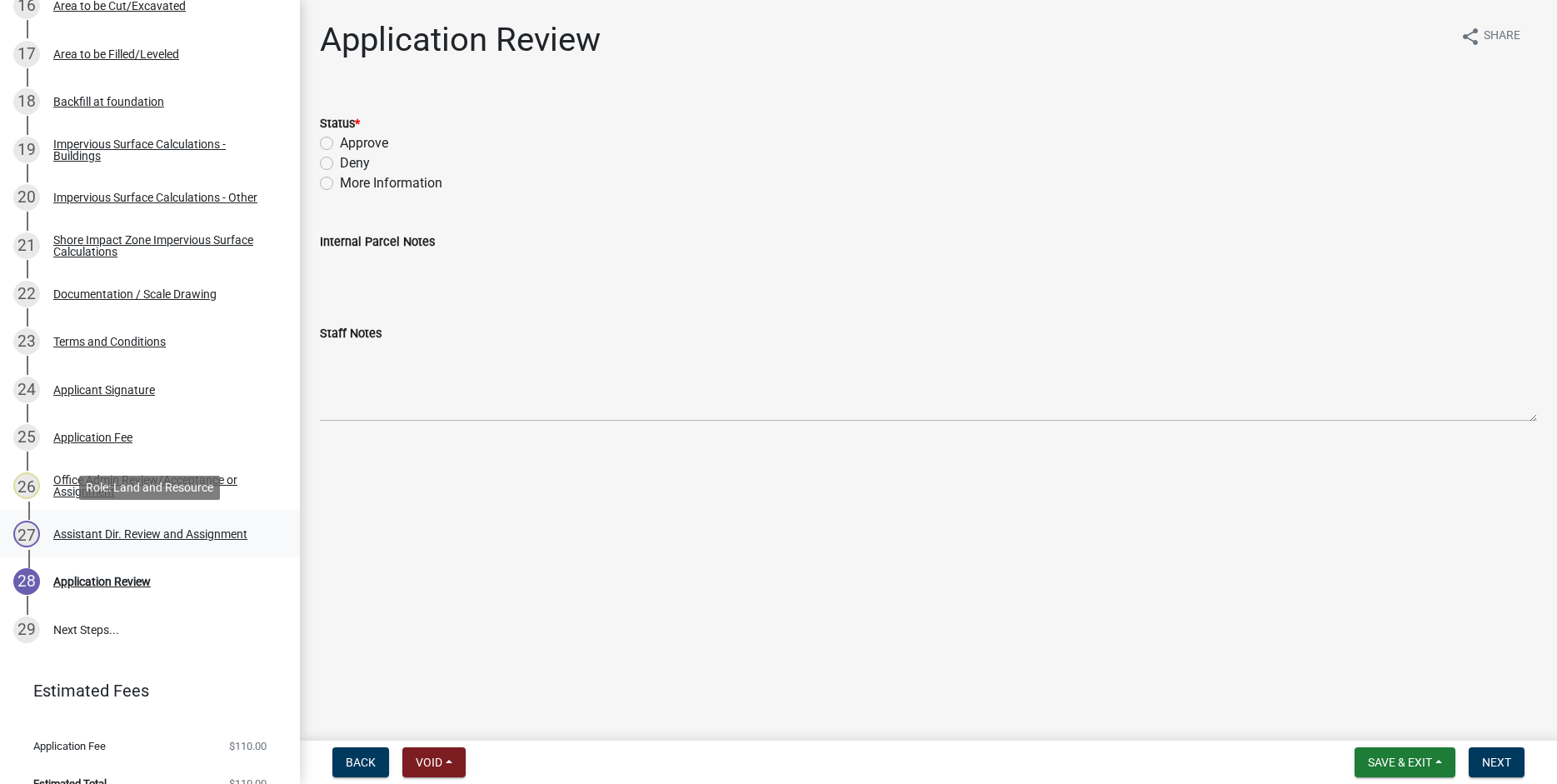
click at [97, 539] on div "Assistant Dir. Review and Assignment" at bounding box center [150, 534] width 194 height 11
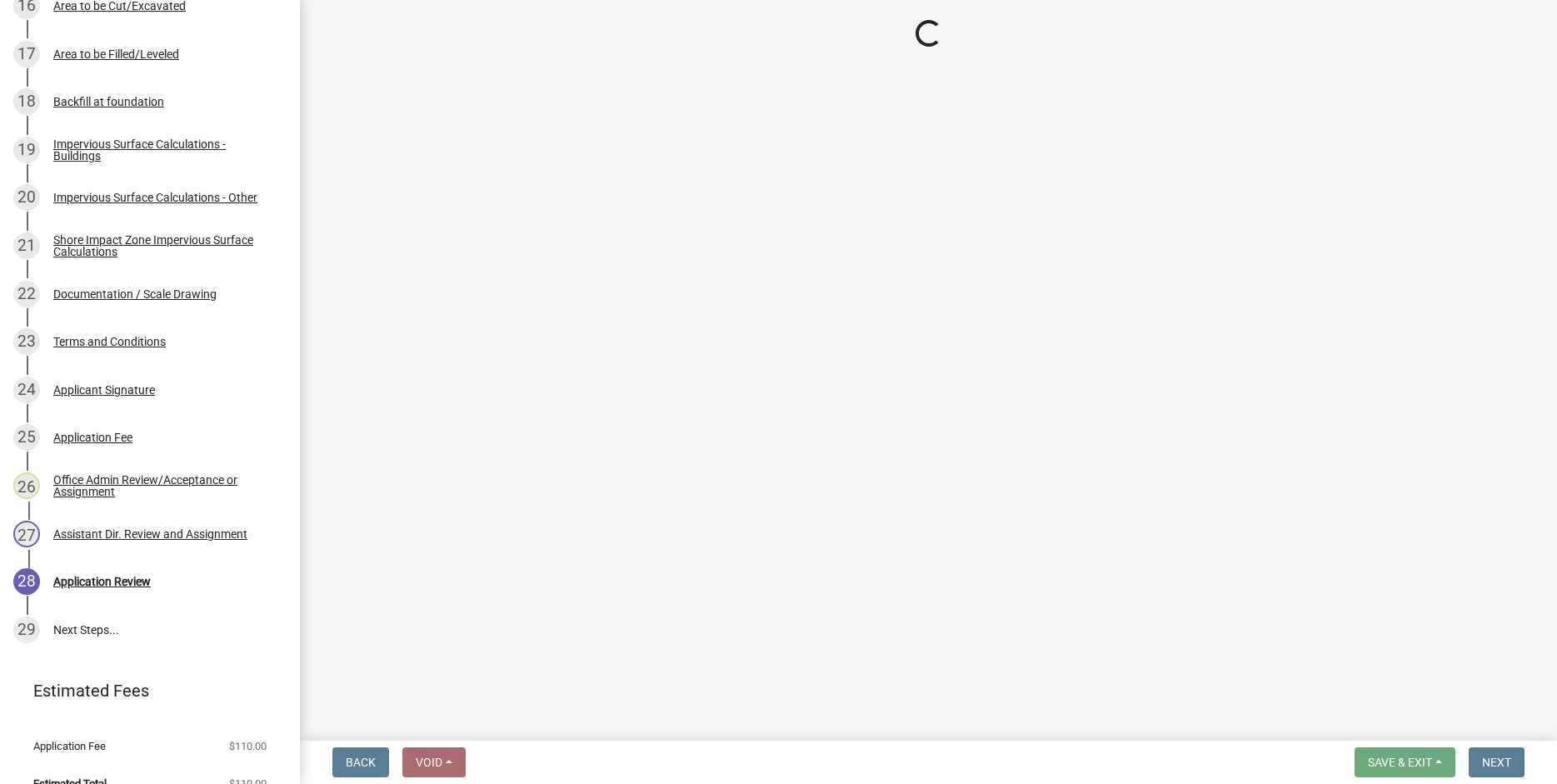
select select "46a67eee-2c7d-4579-9973-15a8b9f9d8c4"
select select "f6a741f6-6d10-4601-9562-2e8ce244b7e0"
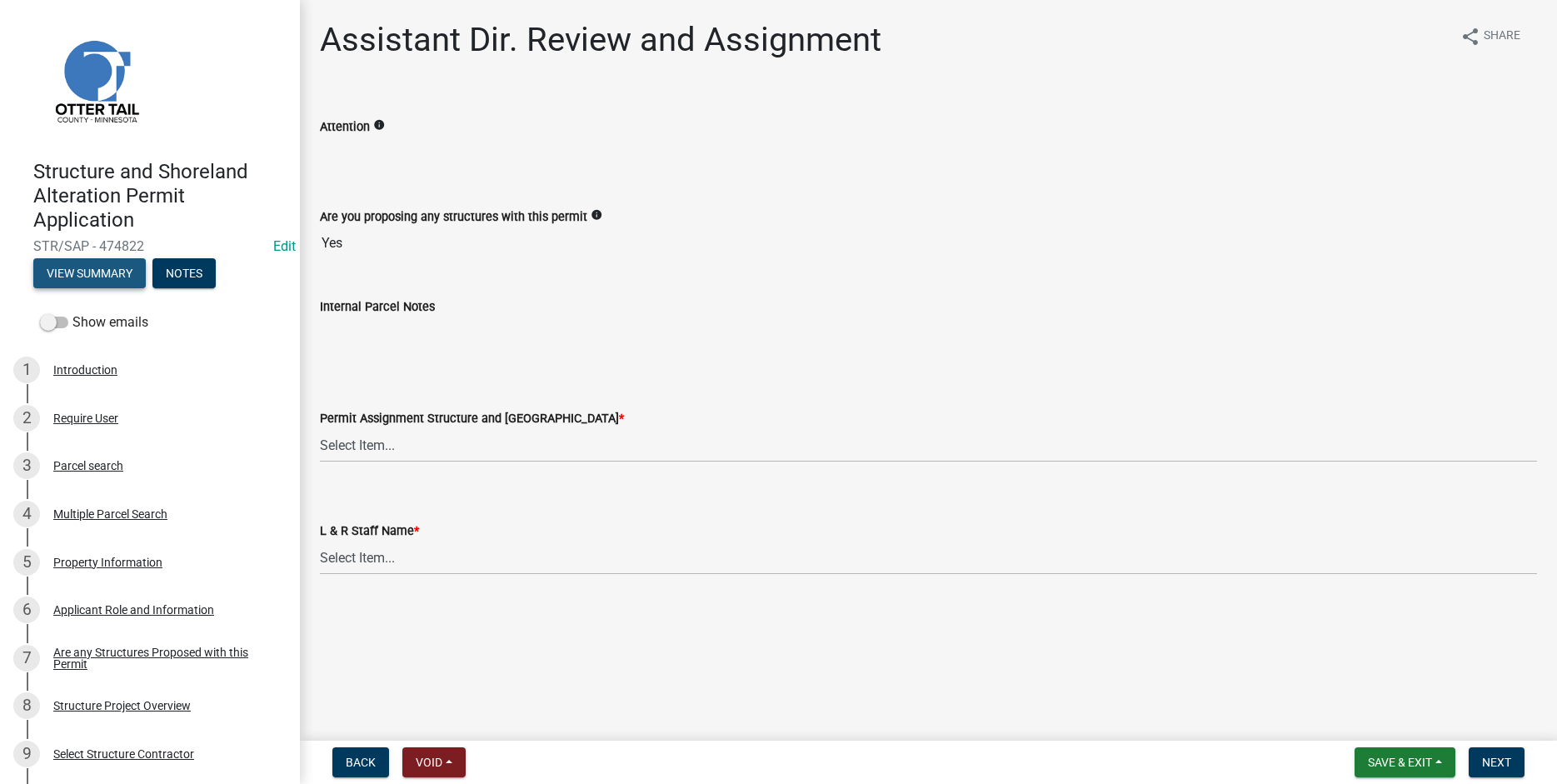
click at [63, 269] on button "View Summary" at bounding box center [89, 273] width 112 height 30
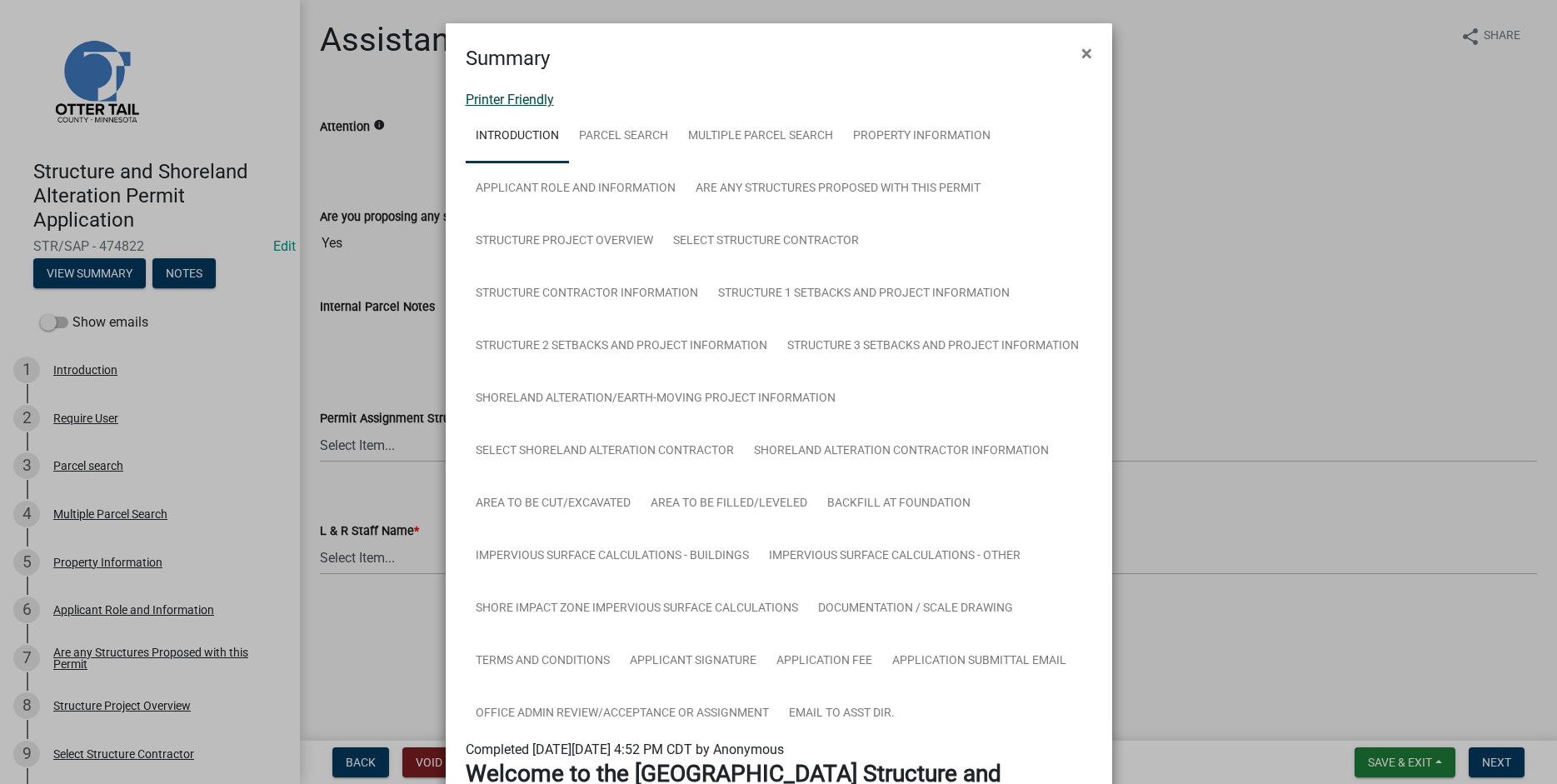
click at [480, 100] on link "Printer Friendly" at bounding box center [510, 99] width 89 height 16
click at [1088, 57] on span "×" at bounding box center [1087, 53] width 10 height 23
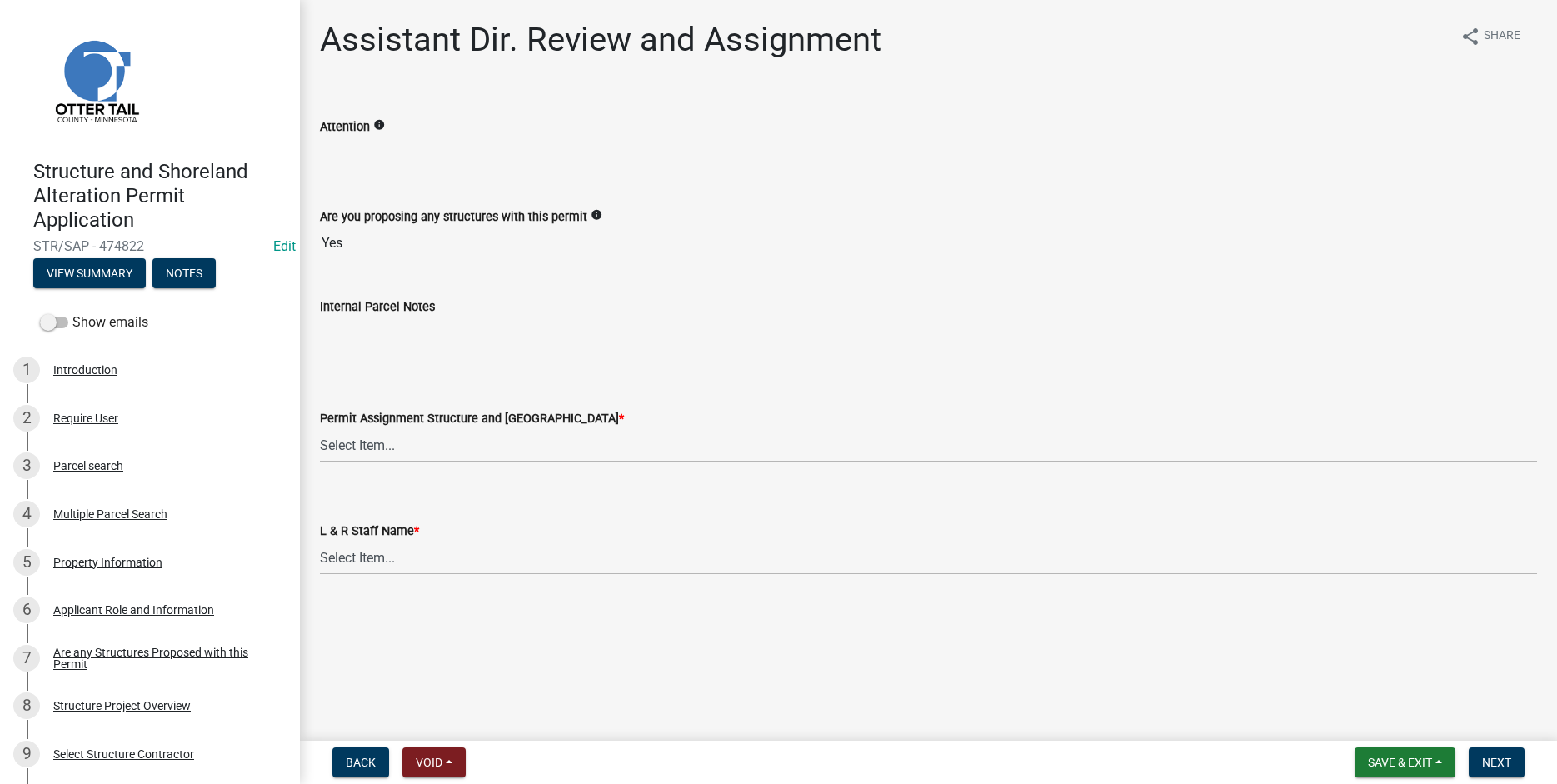
click at [320, 429] on select "Select Item... [PERSON_NAME] ([EMAIL_ADDRESS][DOMAIN_NAME]) [PERSON_NAME] ([EMA…" at bounding box center [928, 445] width 1217 height 34
click option "[PERSON_NAME] ([EMAIL_ADDRESS][DOMAIN_NAME])" at bounding box center [0, 0] width 0 height 0
select select "46a67eee-2c7d-4579-9973-15a8b9f9d8c4"
click at [320, 541] on select "Select Item... [PERSON_NAME] [PERSON_NAME] [PERSON_NAME] [PERSON_NAME] [PERSON_…" at bounding box center [928, 557] width 1217 height 34
click option "[PERSON_NAME]" at bounding box center [0, 0] width 0 height 0
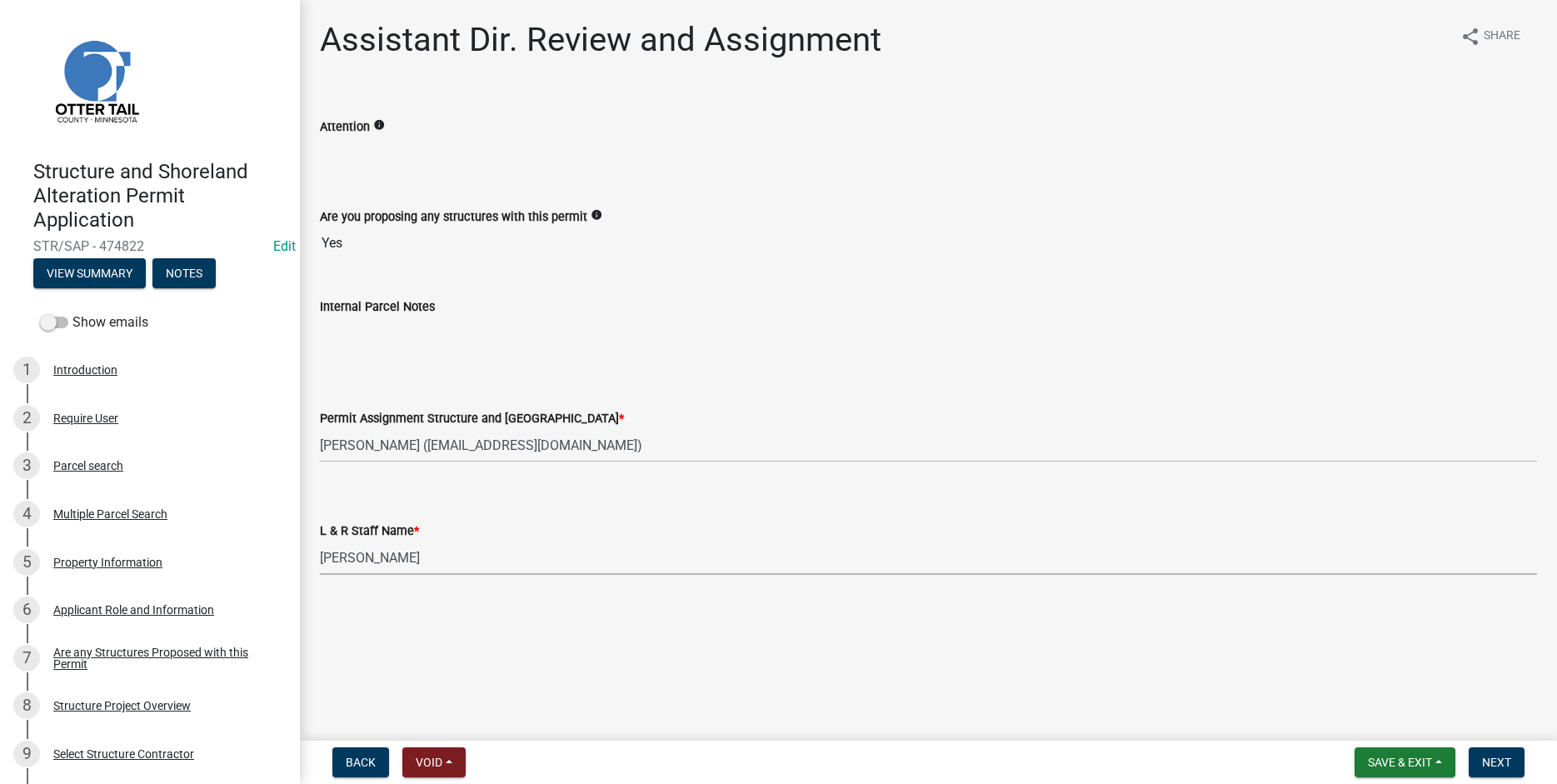
select select "f6a741f6-6d10-4601-9562-2e8ce244b7e0"
click at [1493, 772] on button "Next" at bounding box center [1497, 762] width 56 height 30
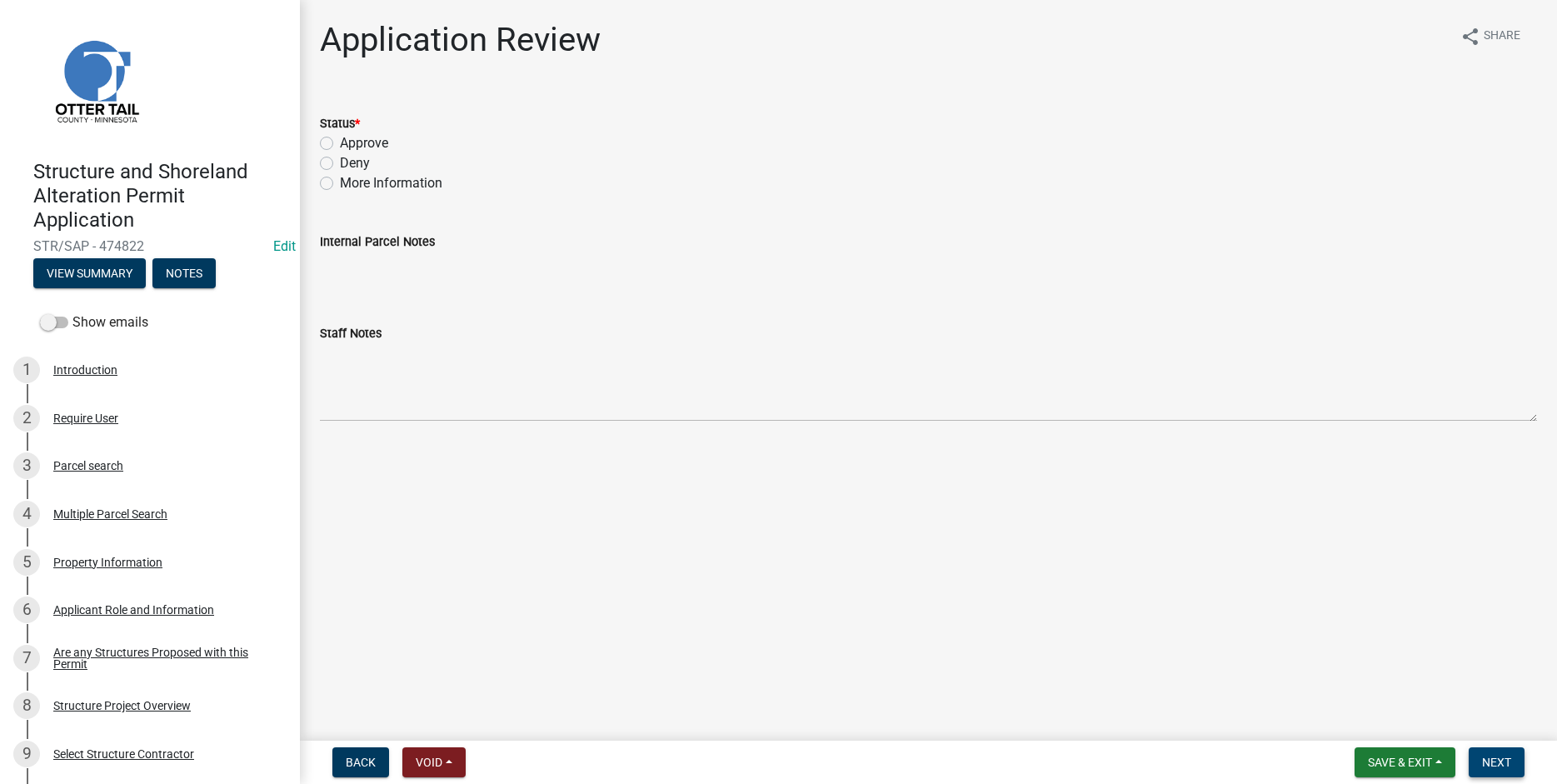
drag, startPoint x: 1494, startPoint y: 759, endPoint x: 1384, endPoint y: 671, distance: 140.9
click at [1495, 759] on span "Next" at bounding box center [1497, 761] width 30 height 13
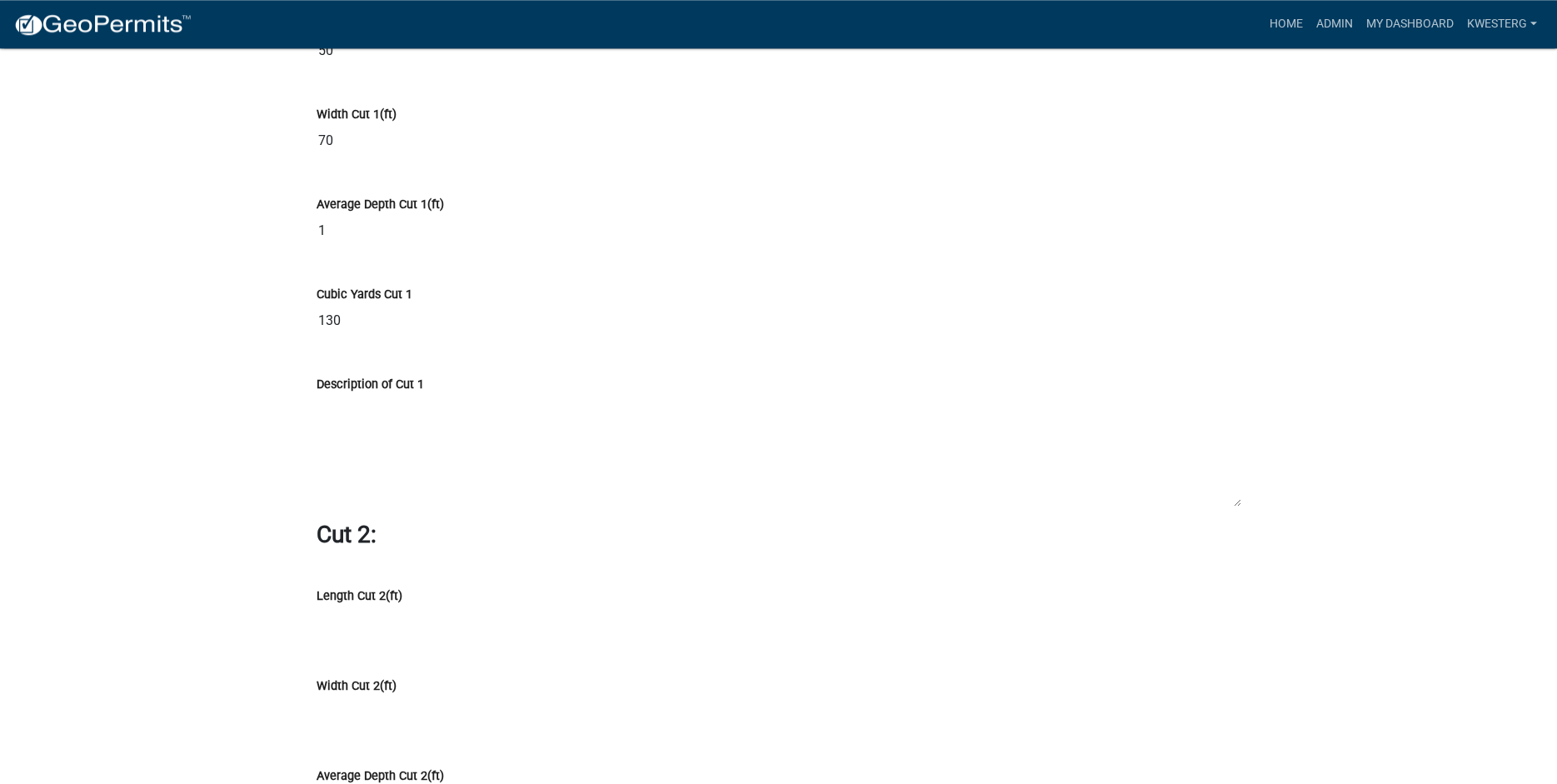
scroll to position [12130, 0]
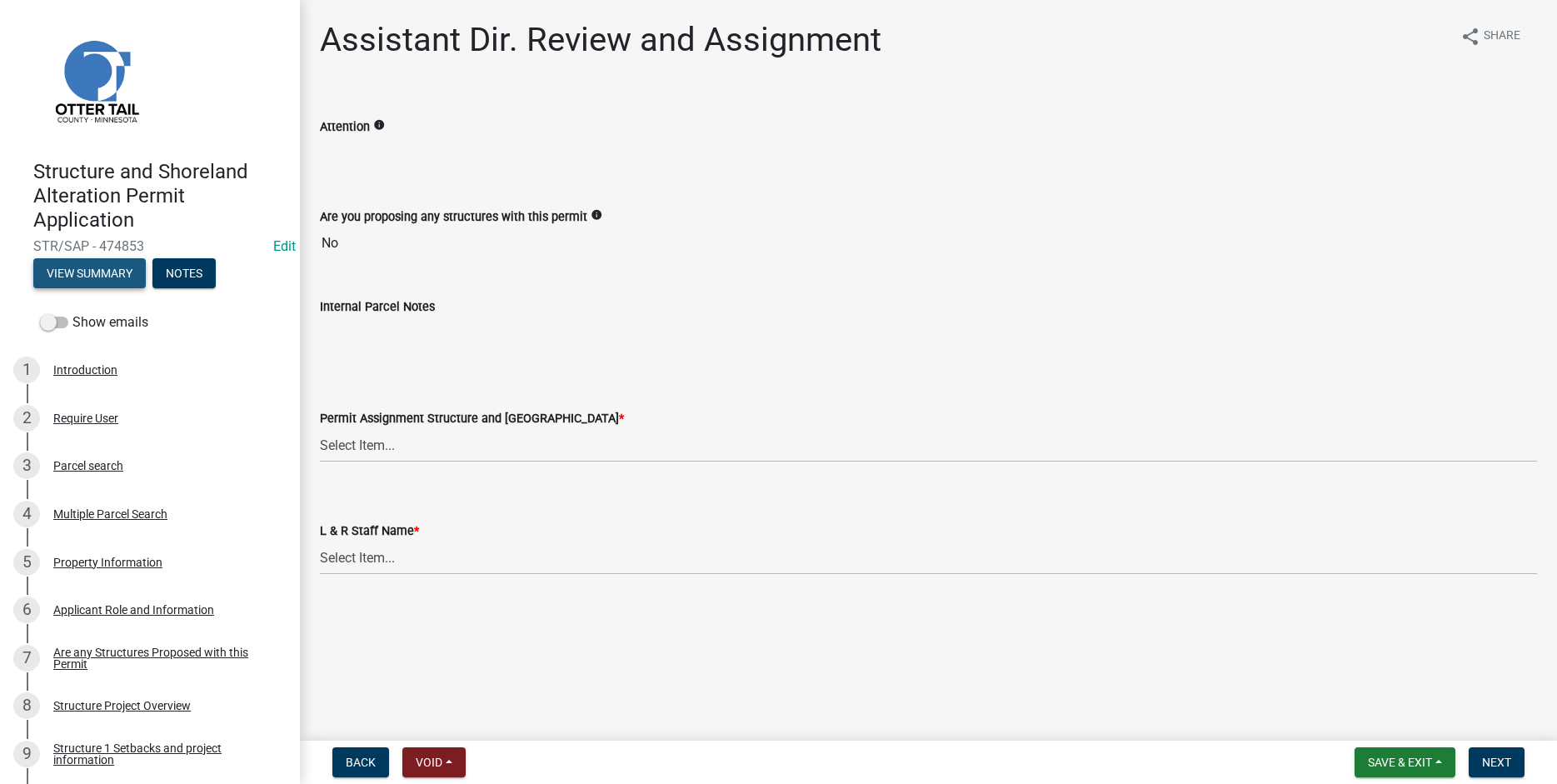
click at [91, 270] on button "View Summary" at bounding box center [89, 273] width 112 height 30
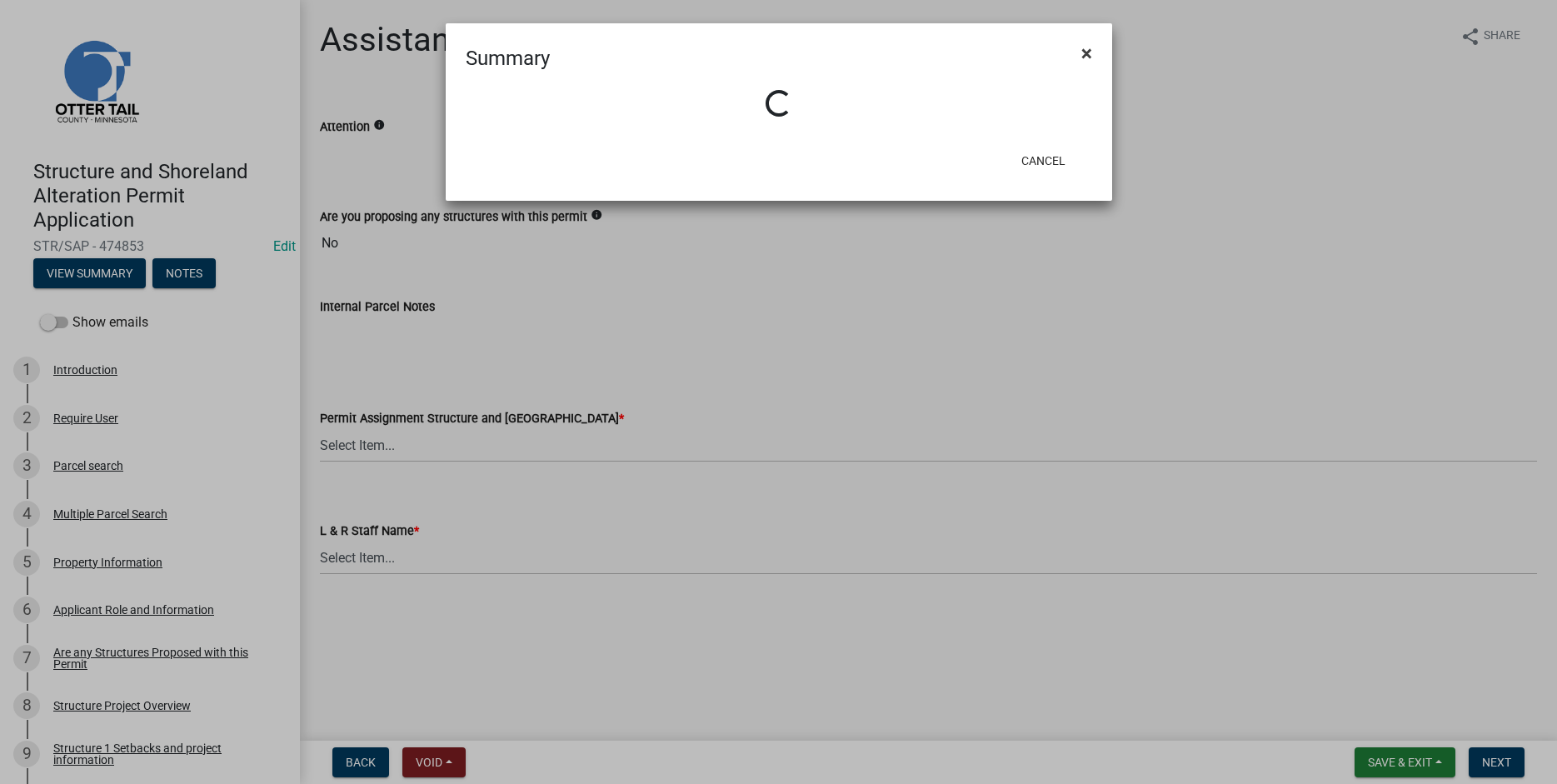
click at [1085, 51] on span "×" at bounding box center [1087, 53] width 10 height 23
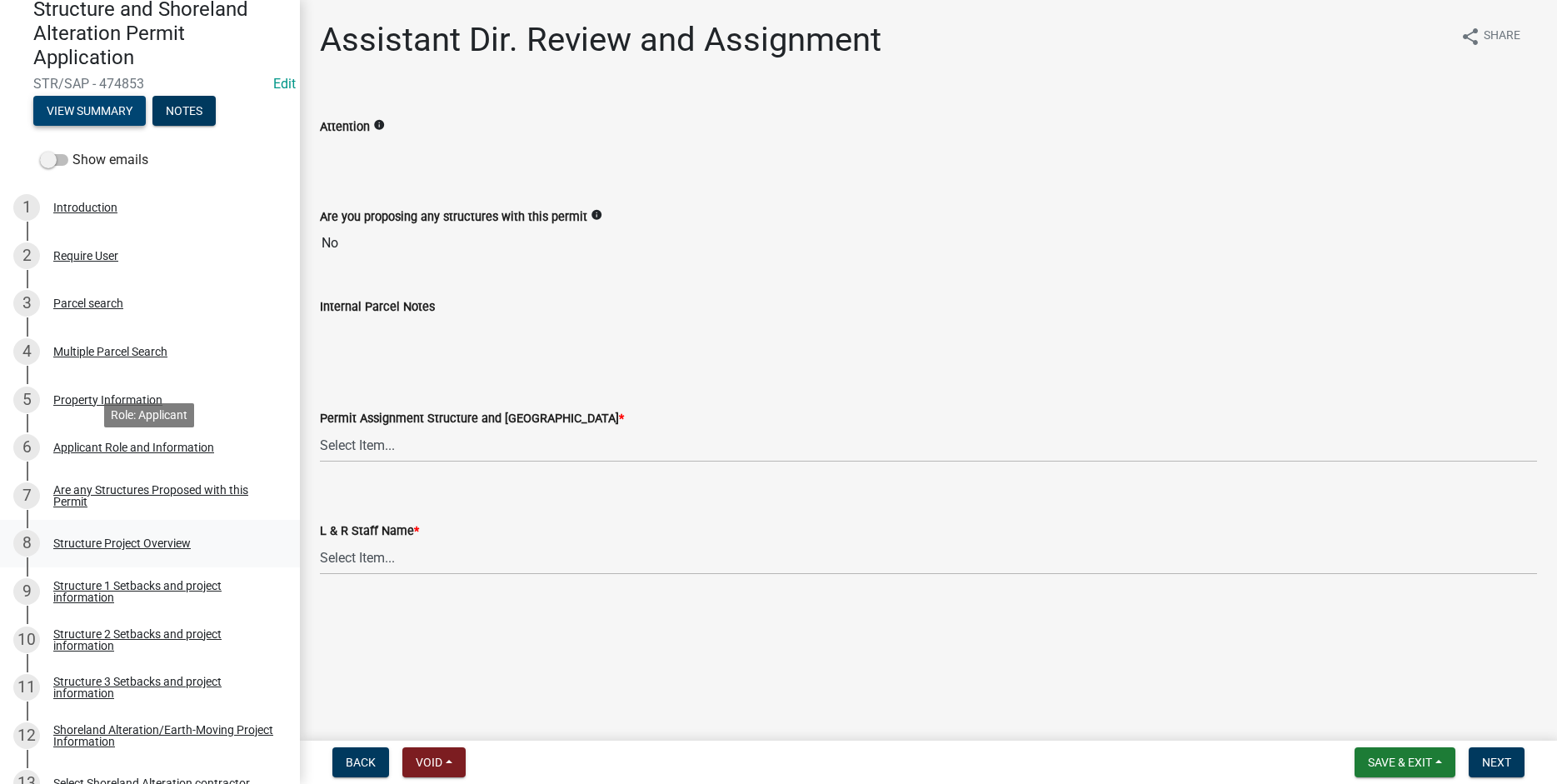
scroll to position [404, 0]
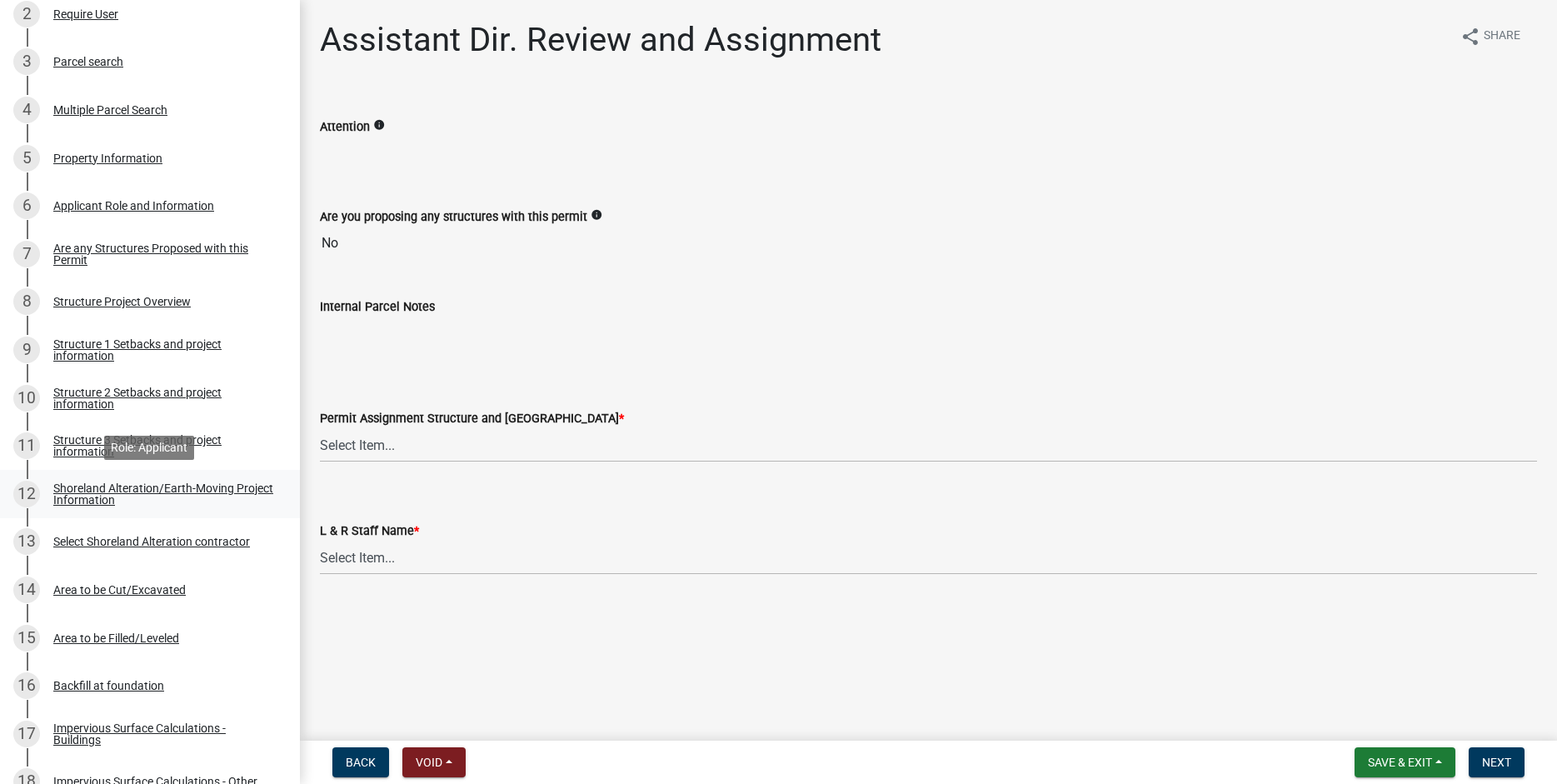
click at [87, 488] on div "Shoreland Alteration/Earth-Moving Project Information" at bounding box center [163, 494] width 220 height 23
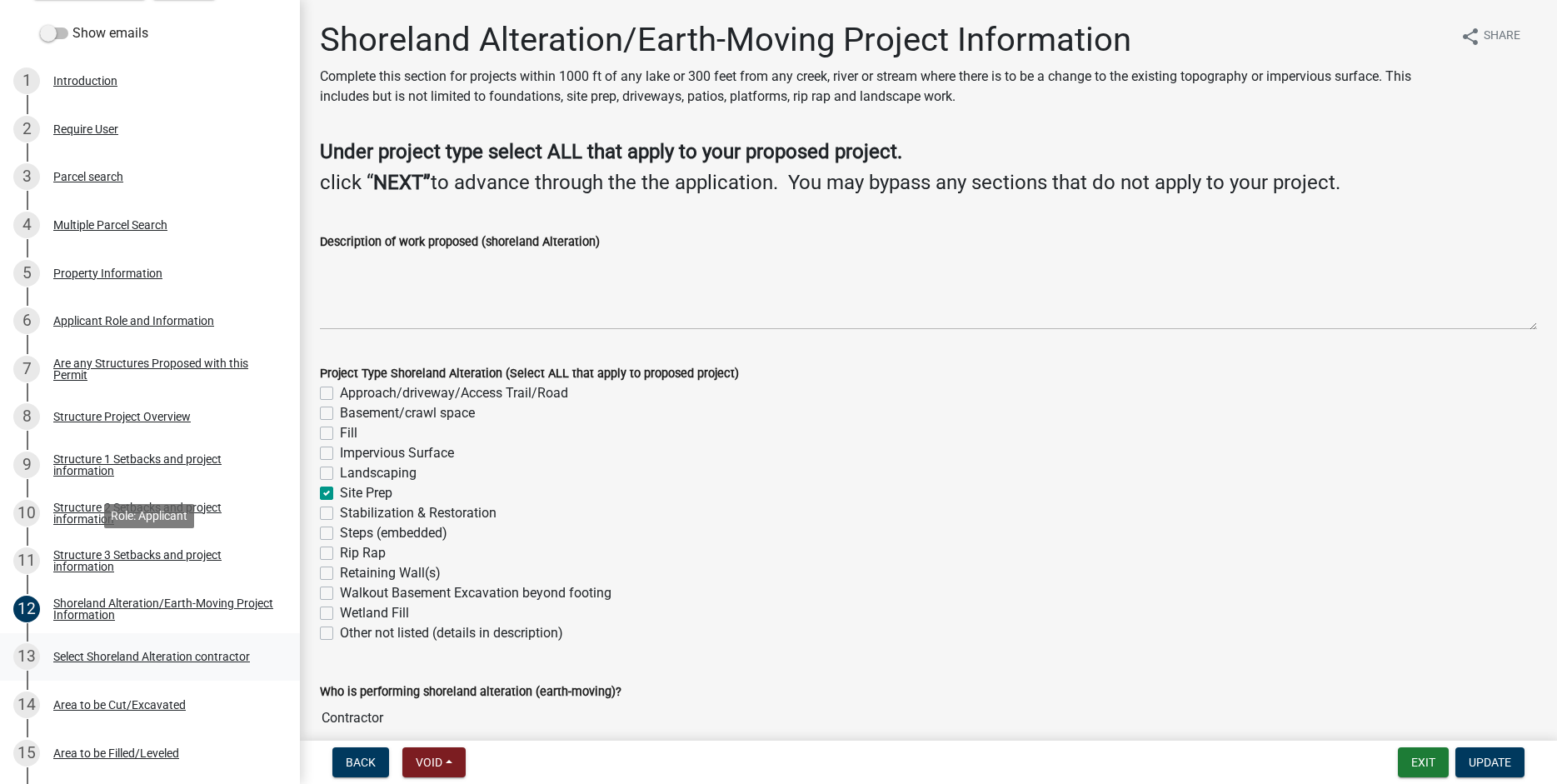
scroll to position [233, 0]
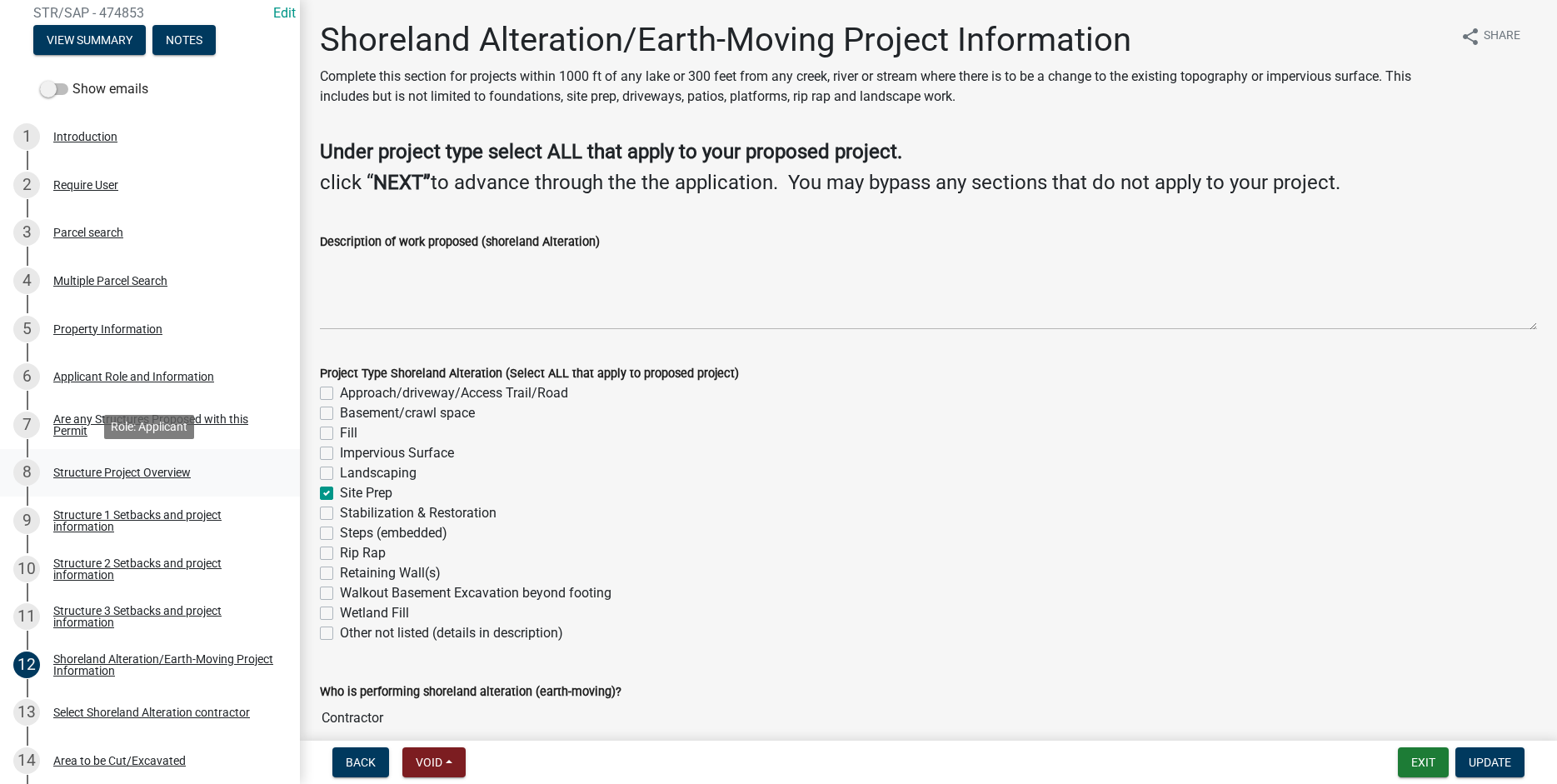
click at [76, 471] on div "Structure Project Overview" at bounding box center [122, 472] width 137 height 11
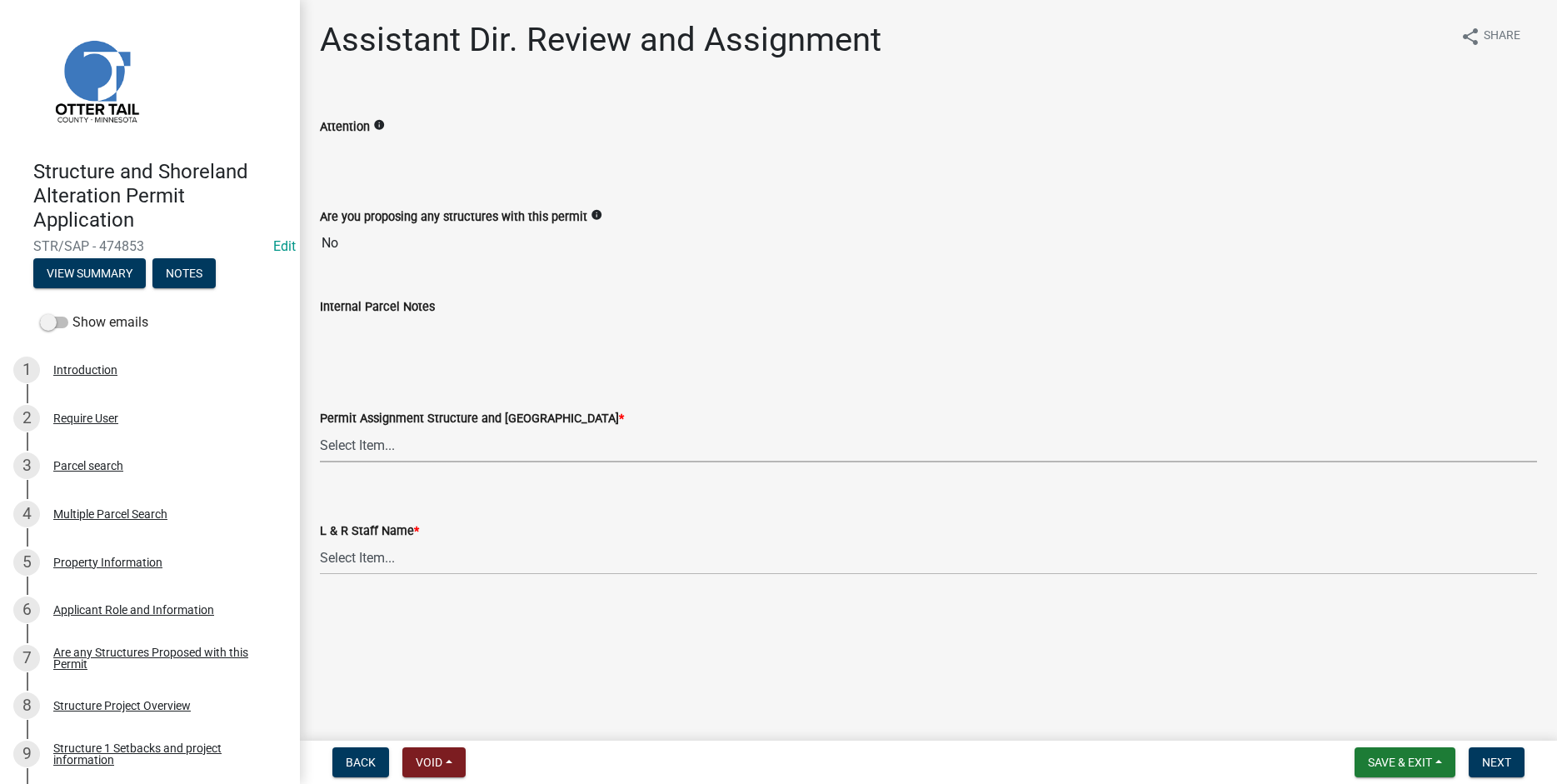
click at [320, 429] on select "Select Item... [PERSON_NAME] ([EMAIL_ADDRESS][DOMAIN_NAME]) [PERSON_NAME] ([EMA…" at bounding box center [928, 445] width 1217 height 34
click option "[PERSON_NAME] ([EMAIL_ADDRESS][DOMAIN_NAME])" at bounding box center [0, 0] width 0 height 0
select select "989828fc-18e1-4803-8552-4d2c3470160b"
click at [320, 541] on select "Select Item... [PERSON_NAME] [PERSON_NAME] [PERSON_NAME] [PERSON_NAME] [PERSON_…" at bounding box center [928, 557] width 1217 height 34
click option "[PERSON_NAME]" at bounding box center [0, 0] width 0 height 0
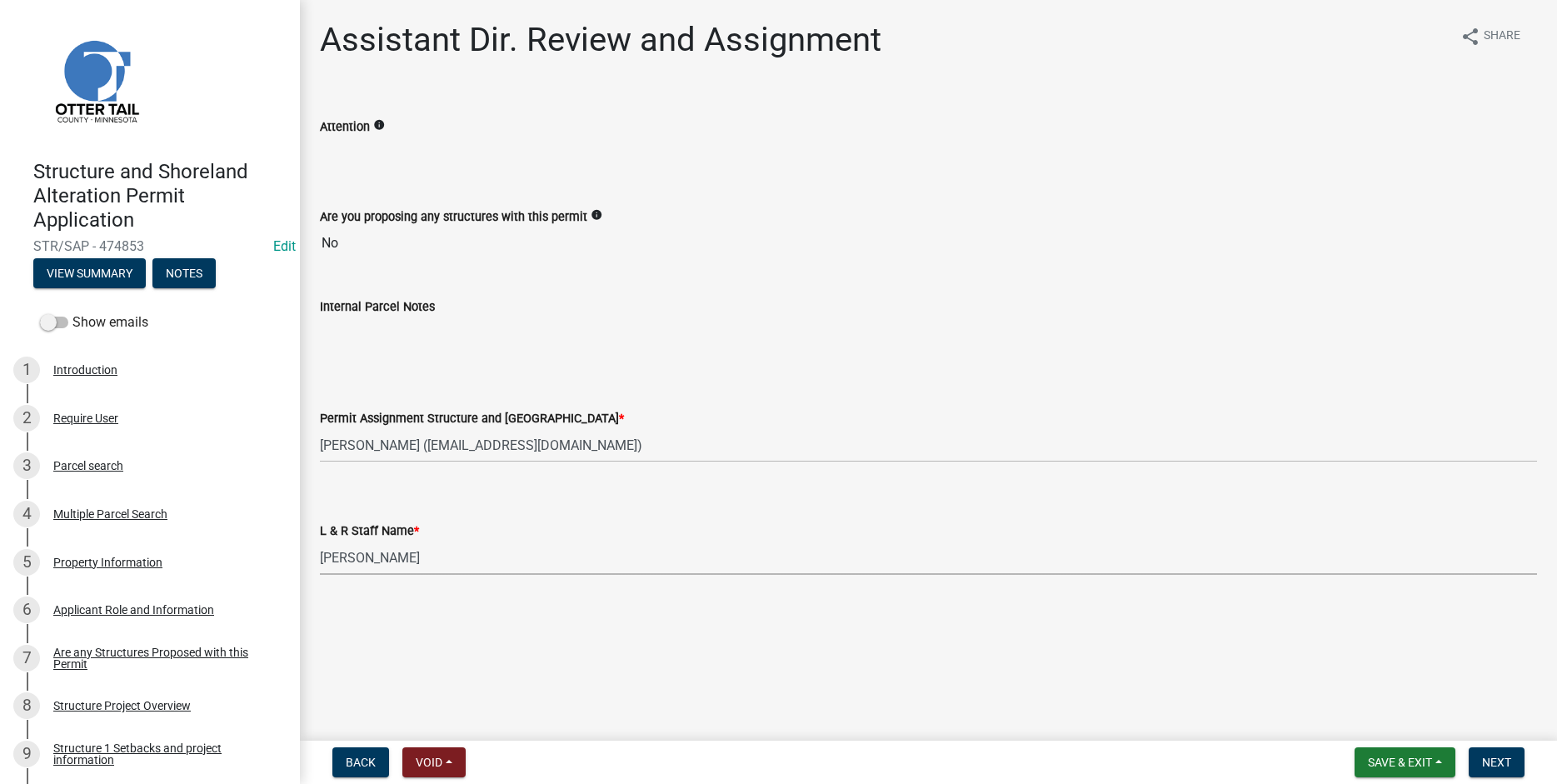
select select "f66be788-4dd6-459d-a9ec-6d83f4dfb709"
click at [1501, 761] on span "Next" at bounding box center [1497, 761] width 30 height 13
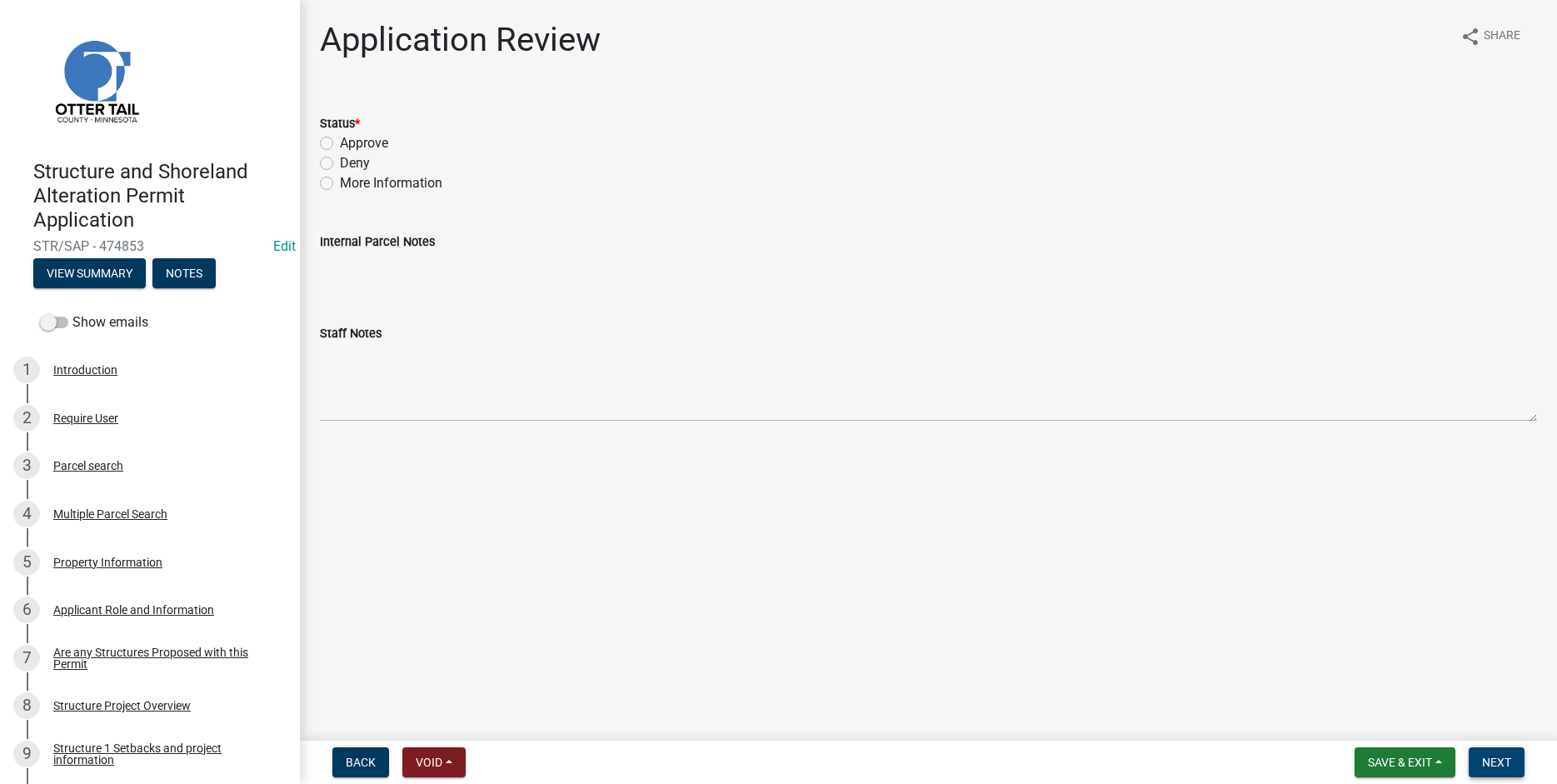
click at [1494, 761] on span "Next" at bounding box center [1497, 761] width 30 height 13
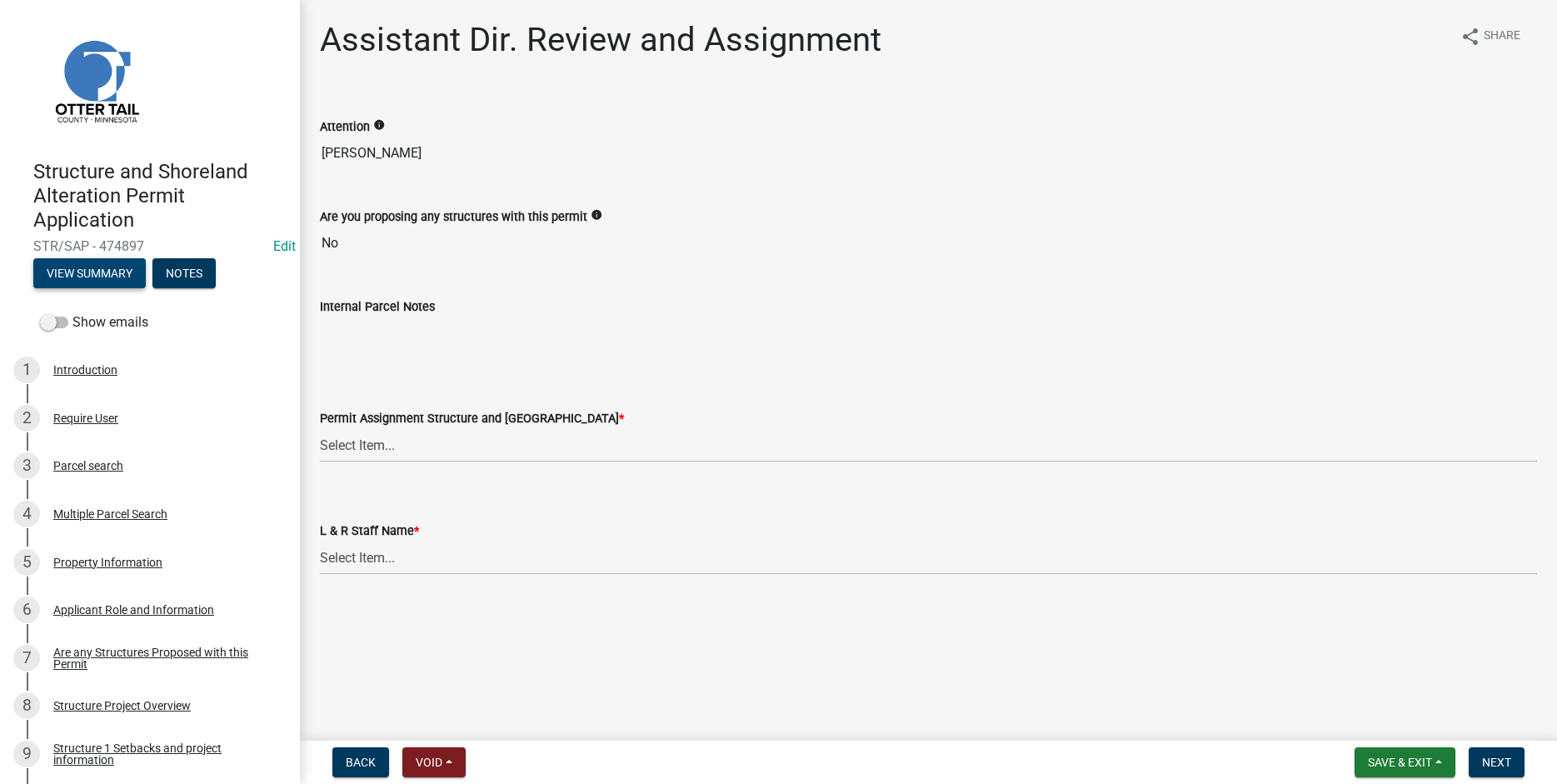
click at [88, 269] on button "View Summary" at bounding box center [89, 273] width 112 height 30
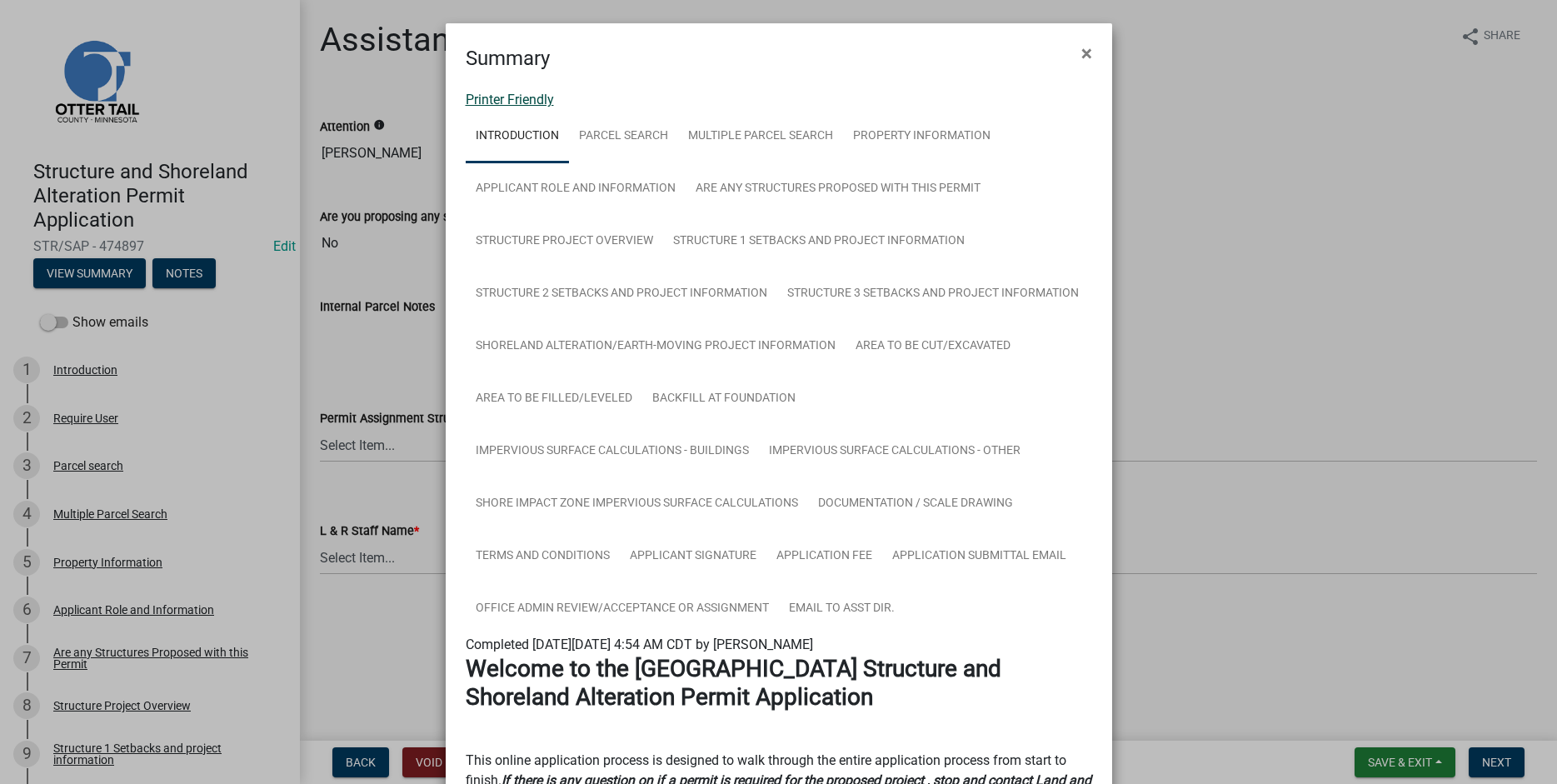
click at [503, 96] on link "Printer Friendly" at bounding box center [510, 99] width 89 height 16
click at [1087, 45] on span "×" at bounding box center [1087, 53] width 10 height 23
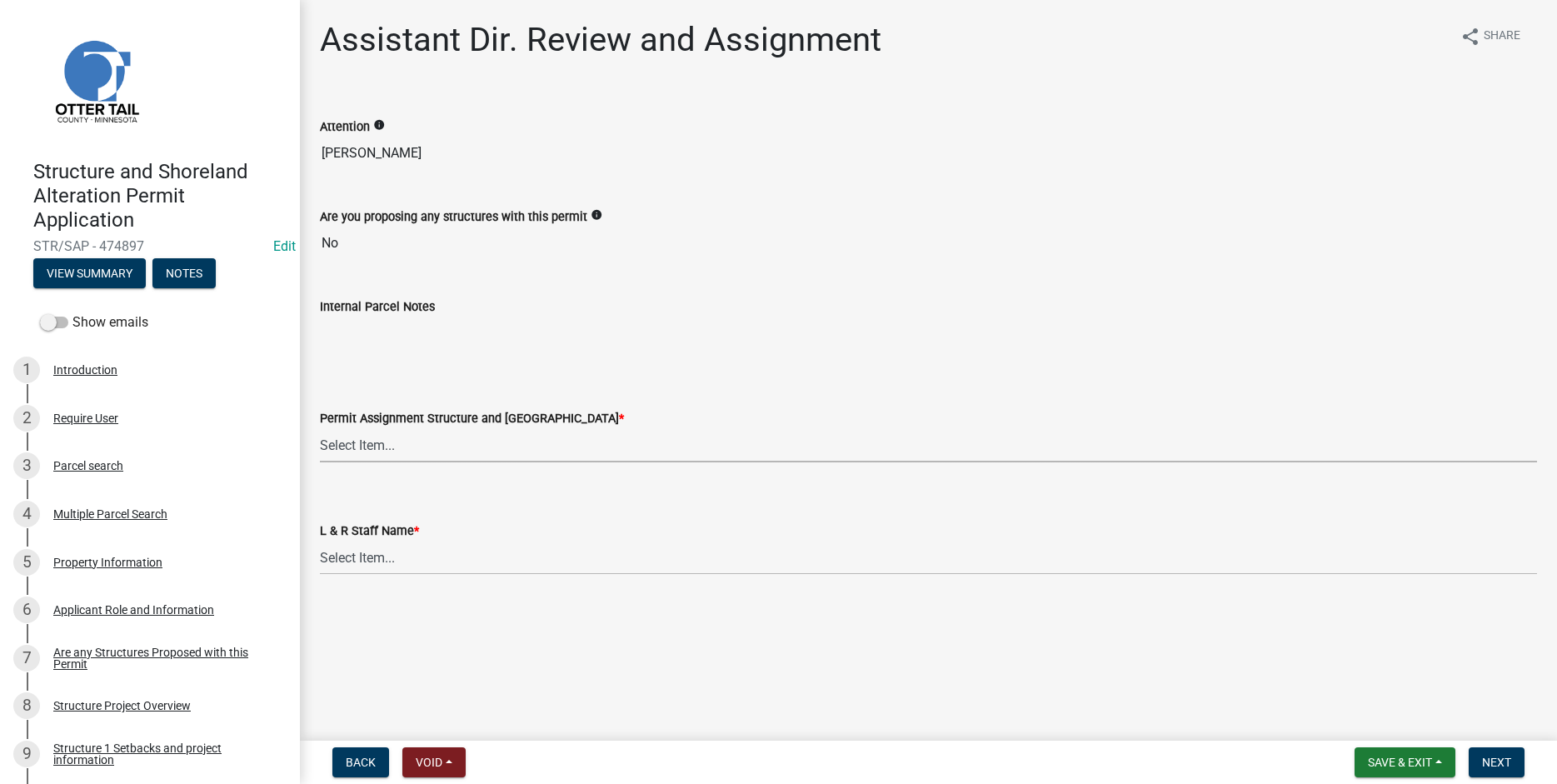
click at [320, 429] on select "Select Item... [PERSON_NAME] ([EMAIL_ADDRESS][DOMAIN_NAME]) [PERSON_NAME] ([EMA…" at bounding box center [928, 445] width 1217 height 34
click option "[PERSON_NAME] ([EMAIL_ADDRESS][DOMAIN_NAME])" at bounding box center [0, 0] width 0 height 0
select select "587f38f5-c90e-4c12-9e10-d3e23909bbca"
click at [320, 541] on select "Select Item... [PERSON_NAME] [PERSON_NAME] [PERSON_NAME] [PERSON_NAME] [PERSON_…" at bounding box center [928, 557] width 1217 height 34
click option "[PERSON_NAME]" at bounding box center [0, 0] width 0 height 0
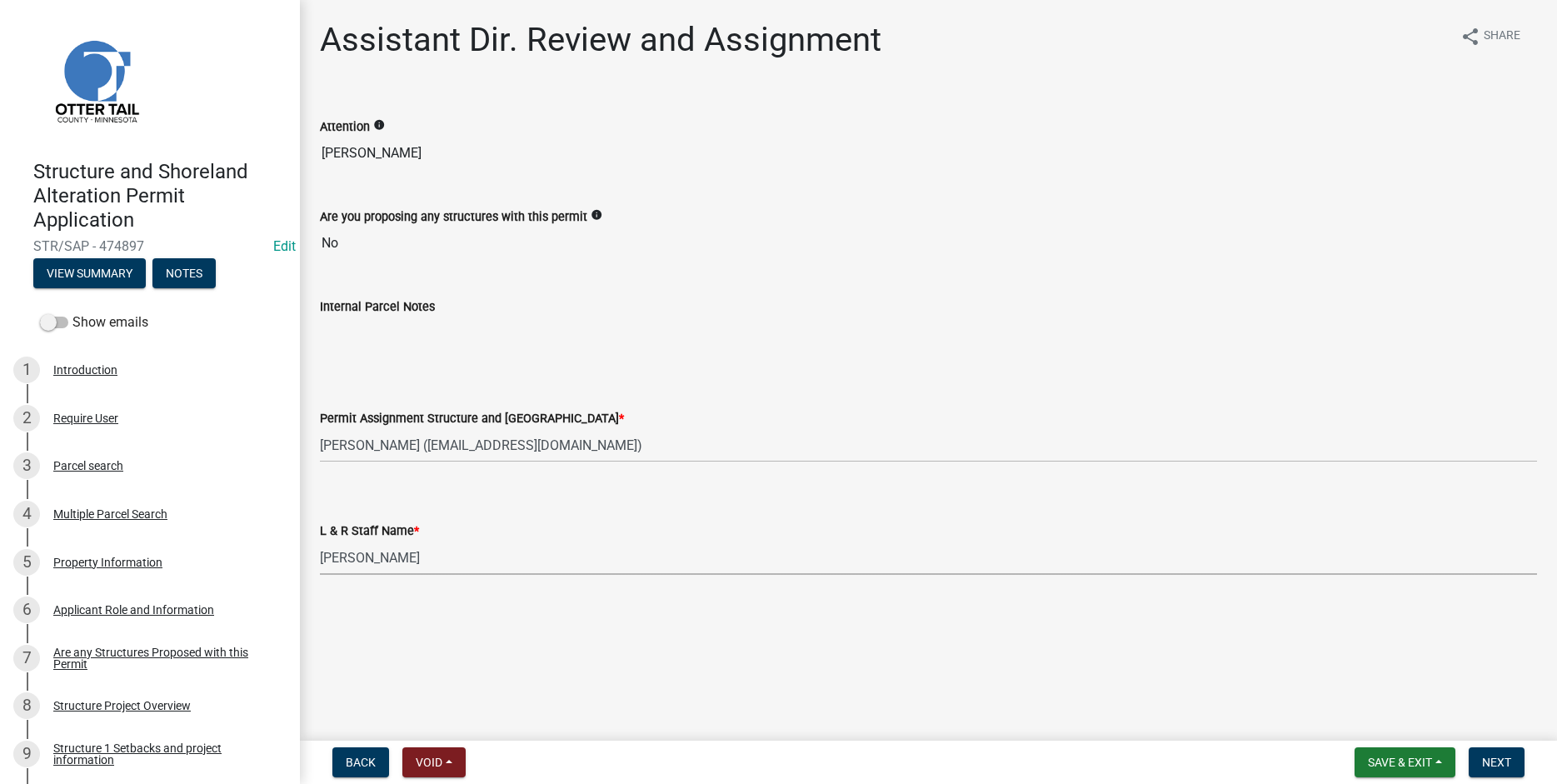
select select "b1ab52ec-9759-48a2-a5bb-a8b7da6cd639"
click at [1500, 761] on span "Next" at bounding box center [1497, 761] width 30 height 13
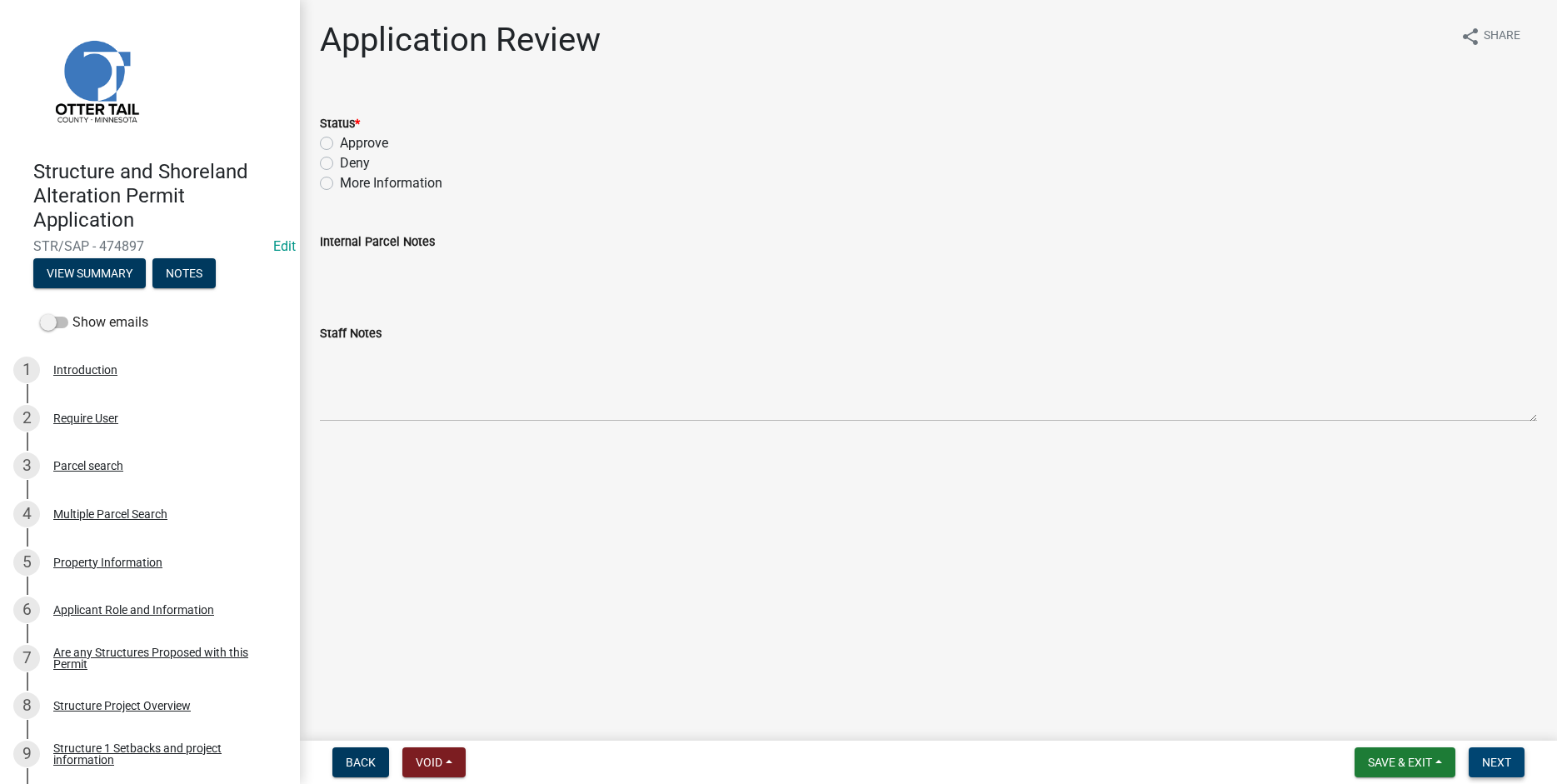
click at [1499, 767] on span "Next" at bounding box center [1497, 761] width 30 height 13
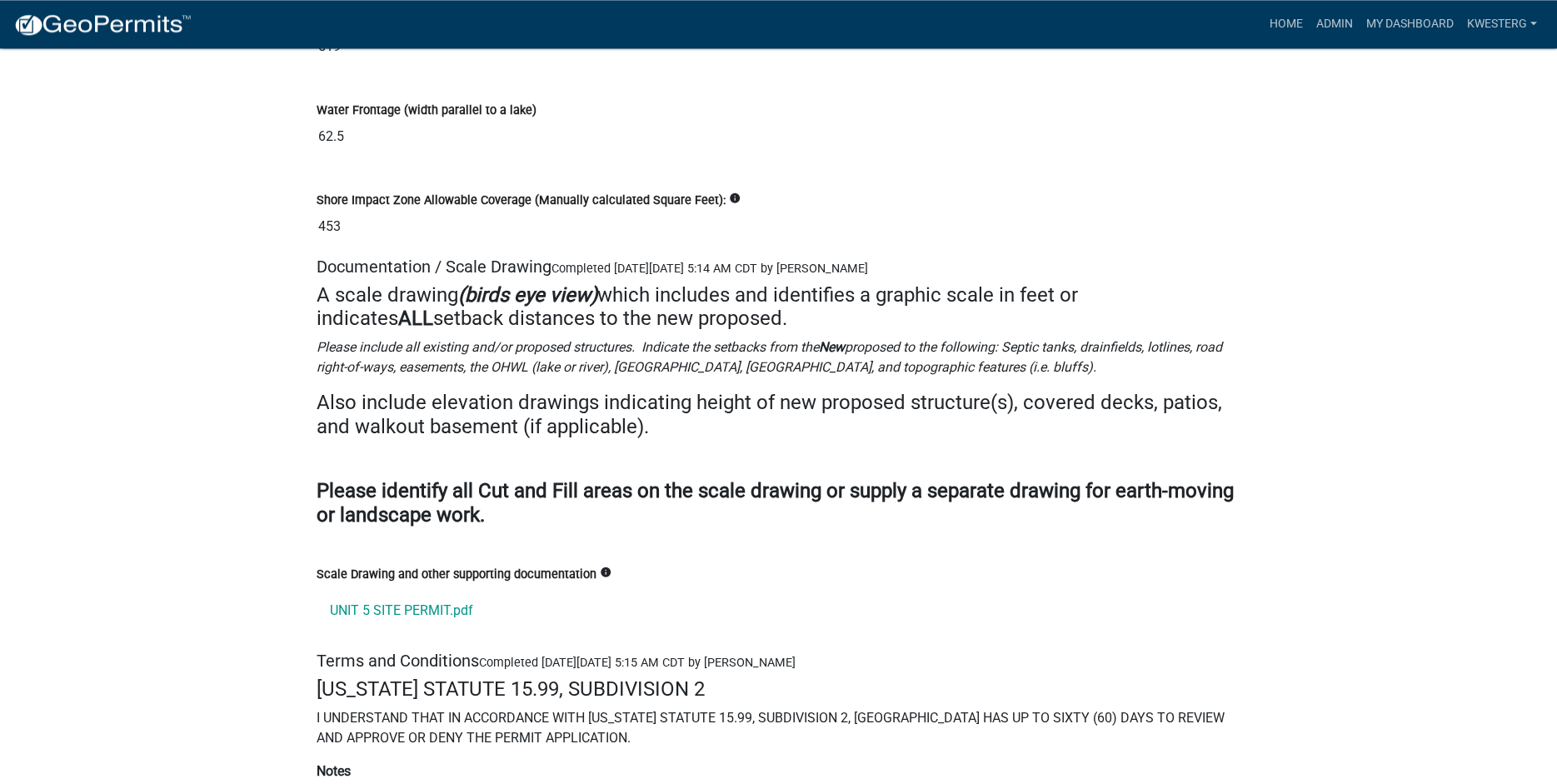
scroll to position [21861, 0]
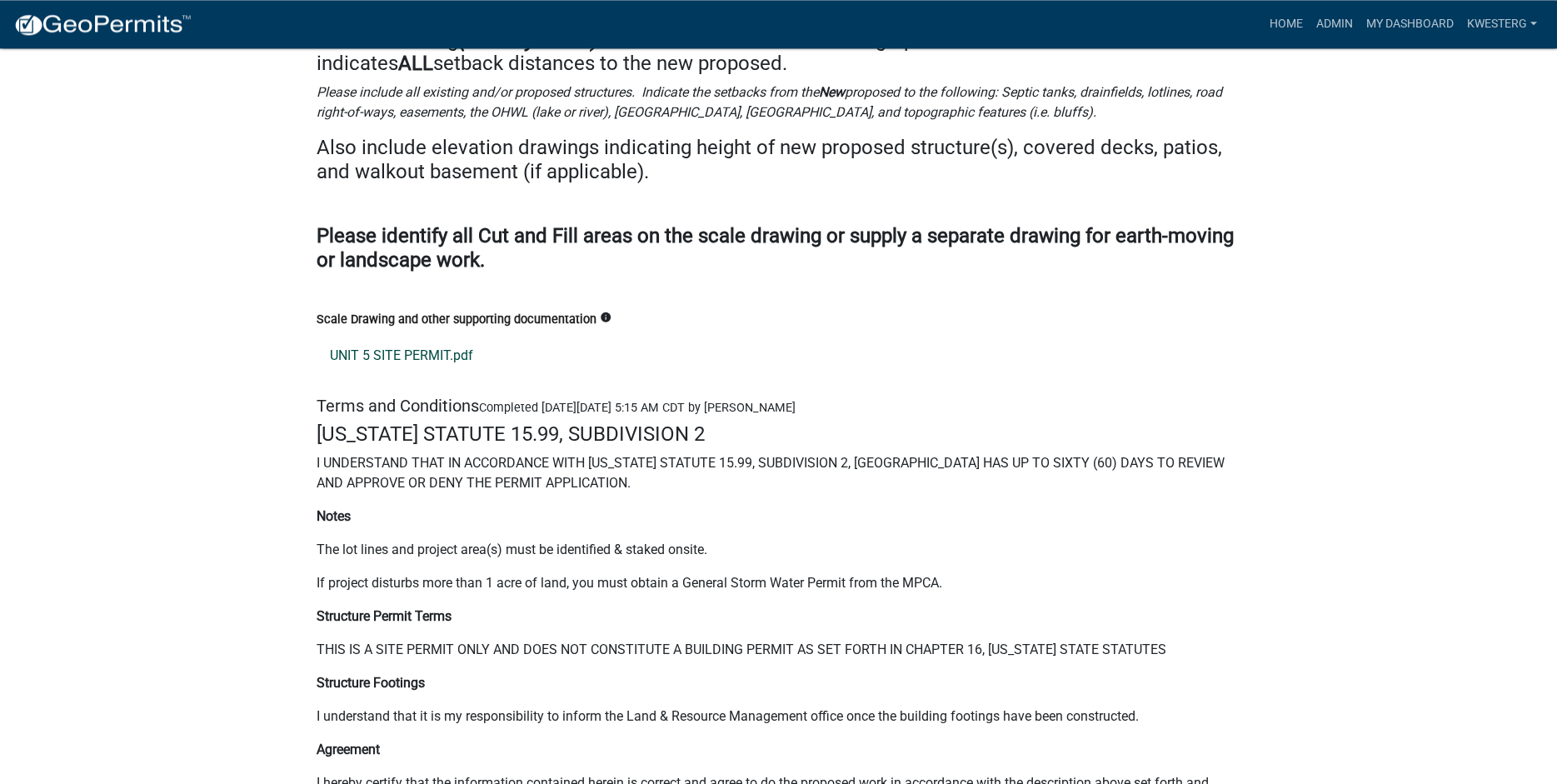
click at [371, 375] on link "UNIT 5 SITE PERMIT.pdf" at bounding box center [779, 355] width 925 height 40
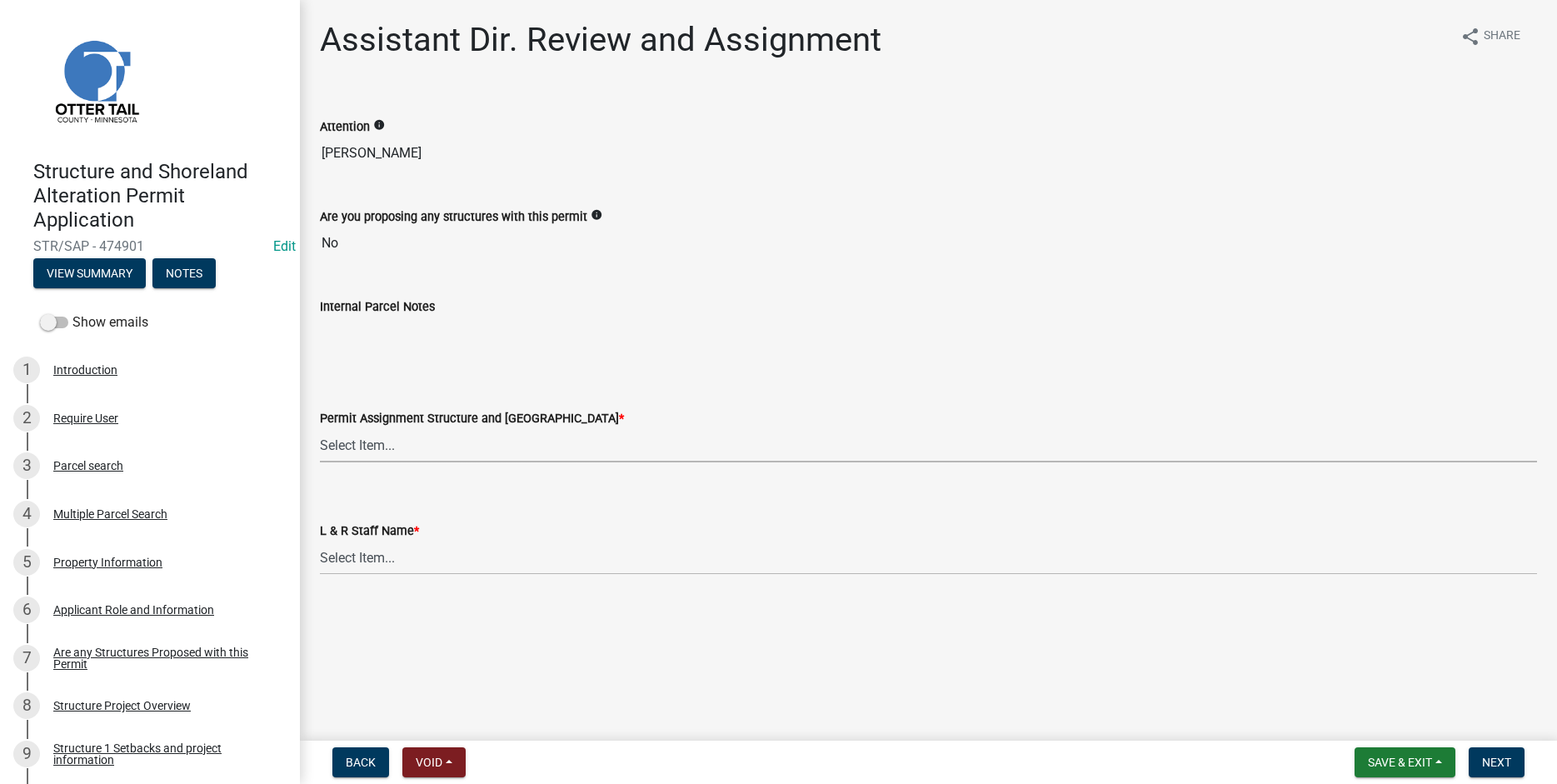
click at [320, 429] on select "Select Item... [PERSON_NAME] ([EMAIL_ADDRESS][DOMAIN_NAME]) [PERSON_NAME] ([EMA…" at bounding box center [928, 445] width 1217 height 34
click option "[PERSON_NAME] ([EMAIL_ADDRESS][DOMAIN_NAME])" at bounding box center [0, 0] width 0 height 0
select select "587f38f5-c90e-4c12-9e10-d3e23909bbca"
click at [320, 541] on select "Select Item... [PERSON_NAME] [PERSON_NAME] [PERSON_NAME] [PERSON_NAME] [PERSON_…" at bounding box center [928, 557] width 1217 height 34
click option "[PERSON_NAME]" at bounding box center [0, 0] width 0 height 0
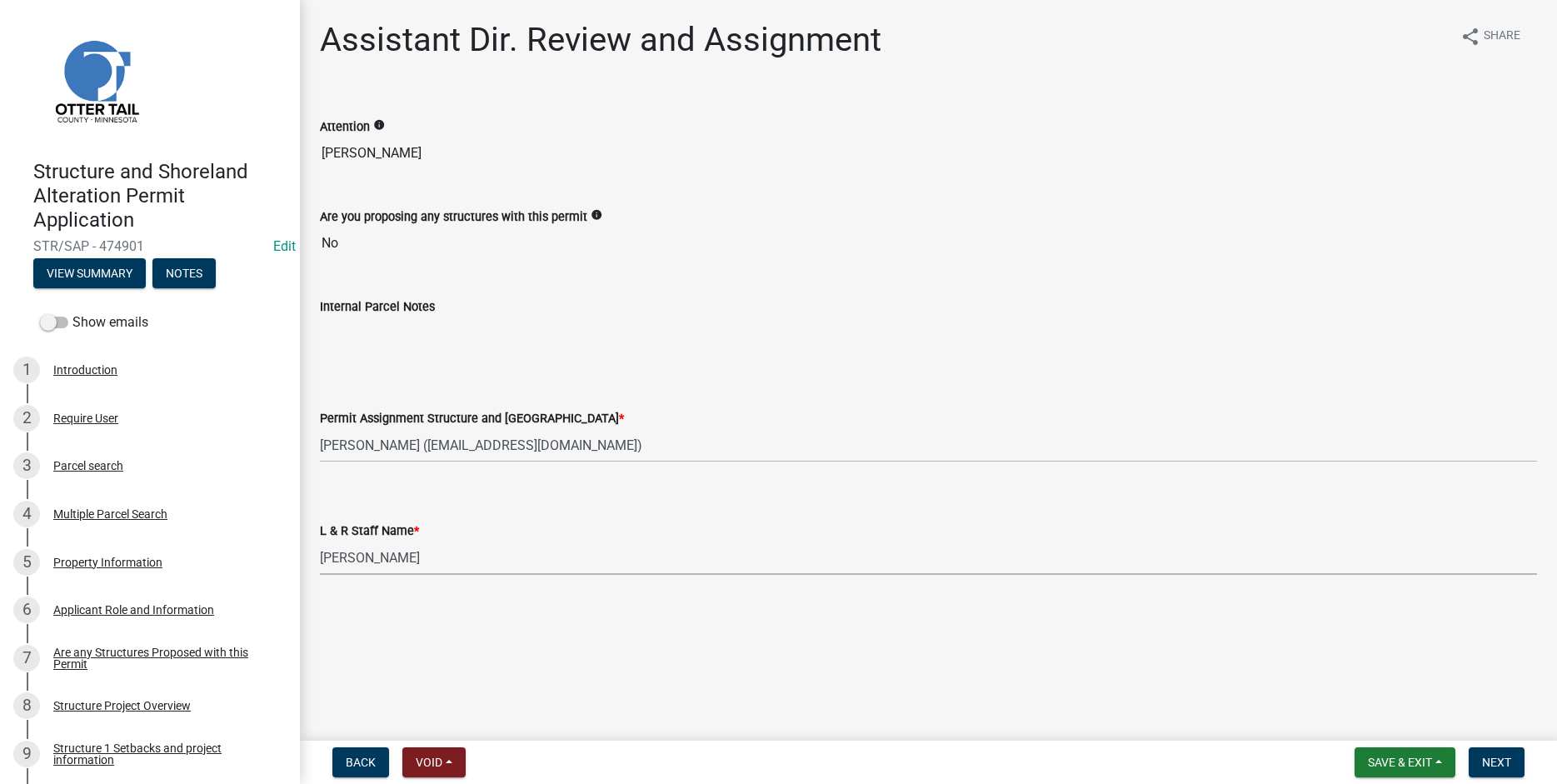
select select "b1ab52ec-9759-48a2-a5bb-a8b7da6cd639"
click at [1499, 762] on span "Next" at bounding box center [1497, 761] width 30 height 13
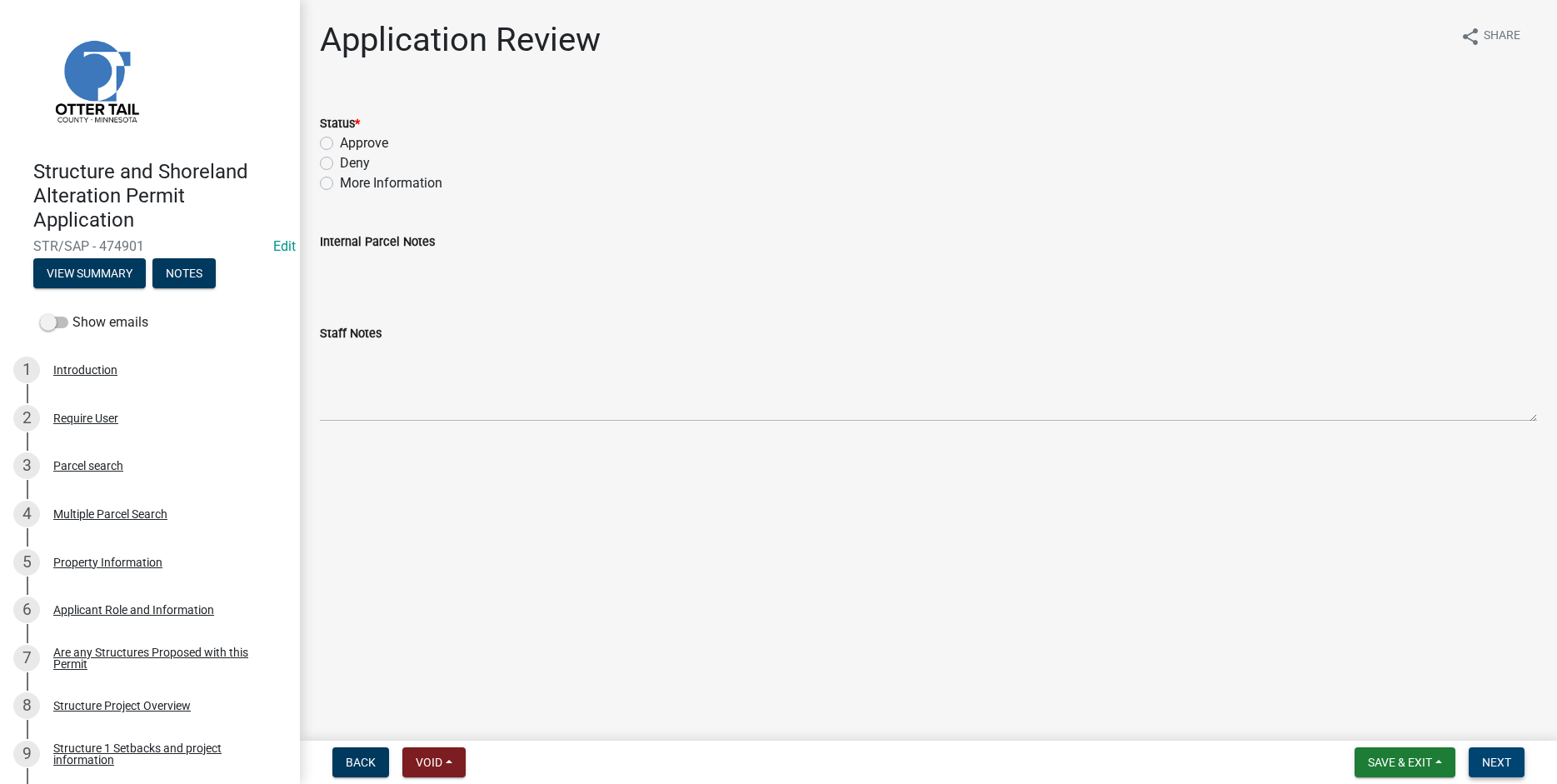
click at [1507, 767] on span "Next" at bounding box center [1497, 761] width 30 height 13
click at [90, 281] on button "View Summary" at bounding box center [89, 273] width 112 height 30
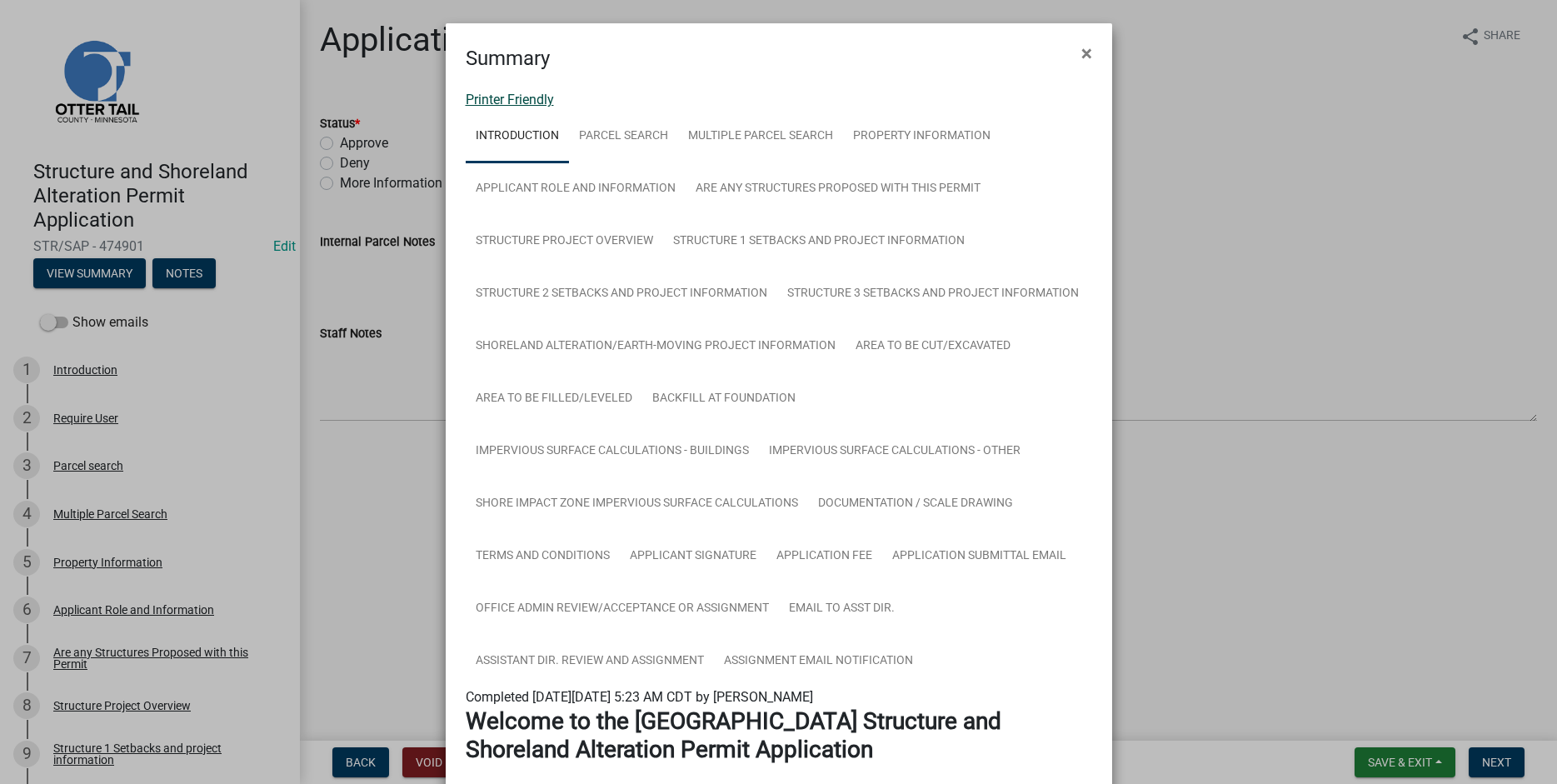
click at [491, 100] on link "Printer Friendly" at bounding box center [510, 99] width 89 height 16
click at [1081, 50] on button "×" at bounding box center [1087, 54] width 37 height 47
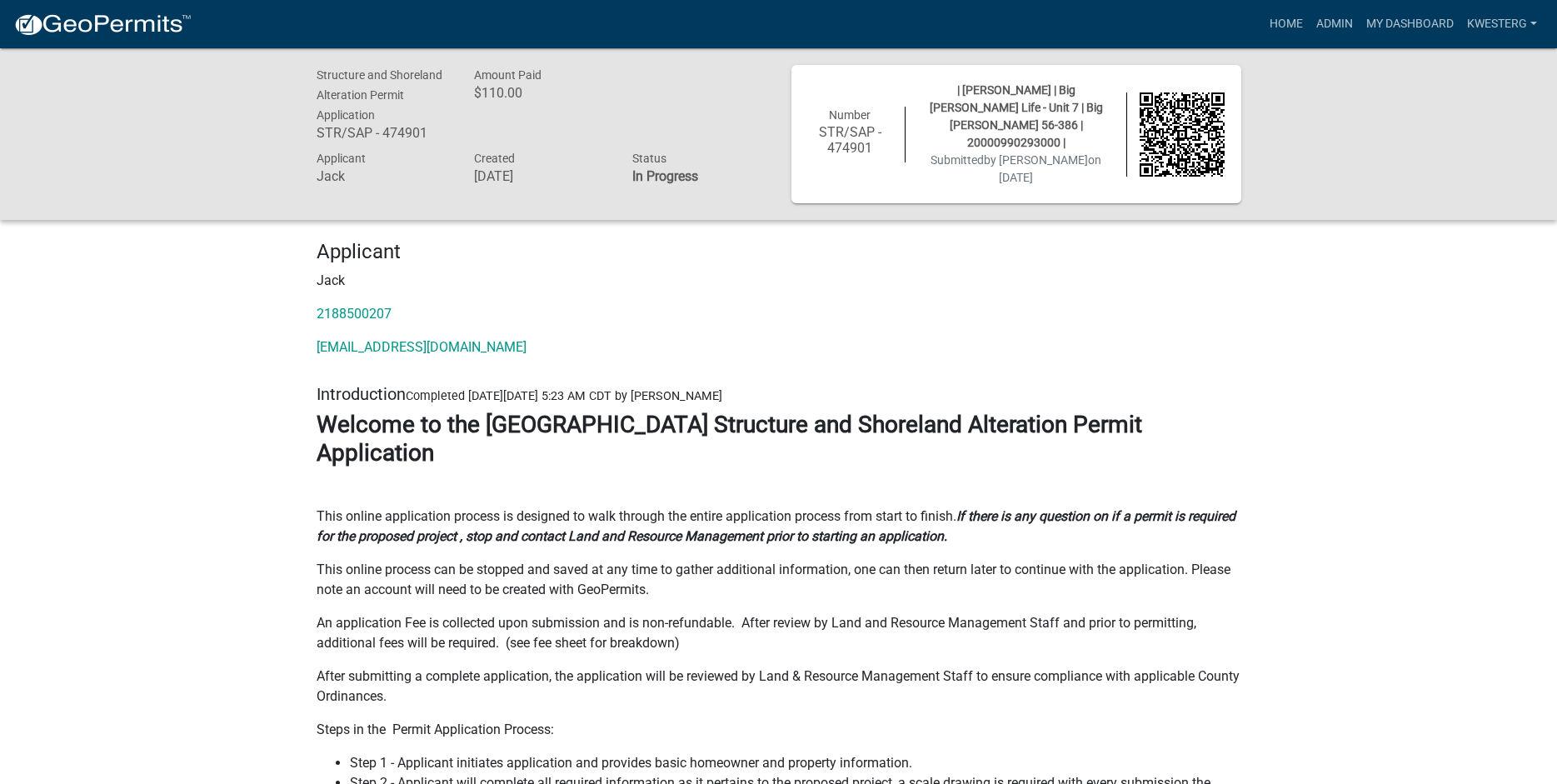
click at [710, 317] on div "Applicant [PERSON_NAME] 2188500207 [EMAIL_ADDRESS][DOMAIN_NAME]" at bounding box center [779, 305] width 950 height 130
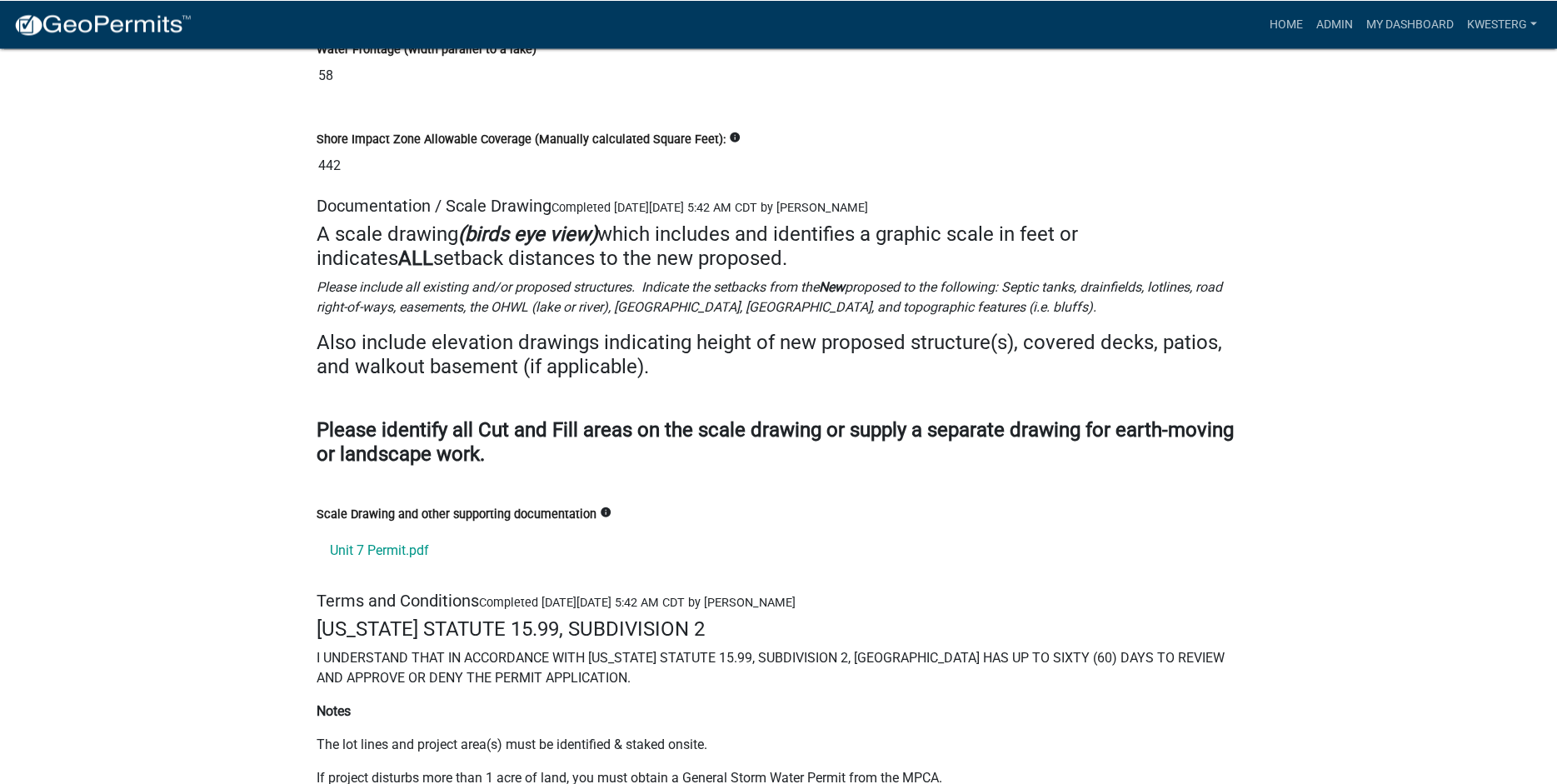
scroll to position [21817, 0]
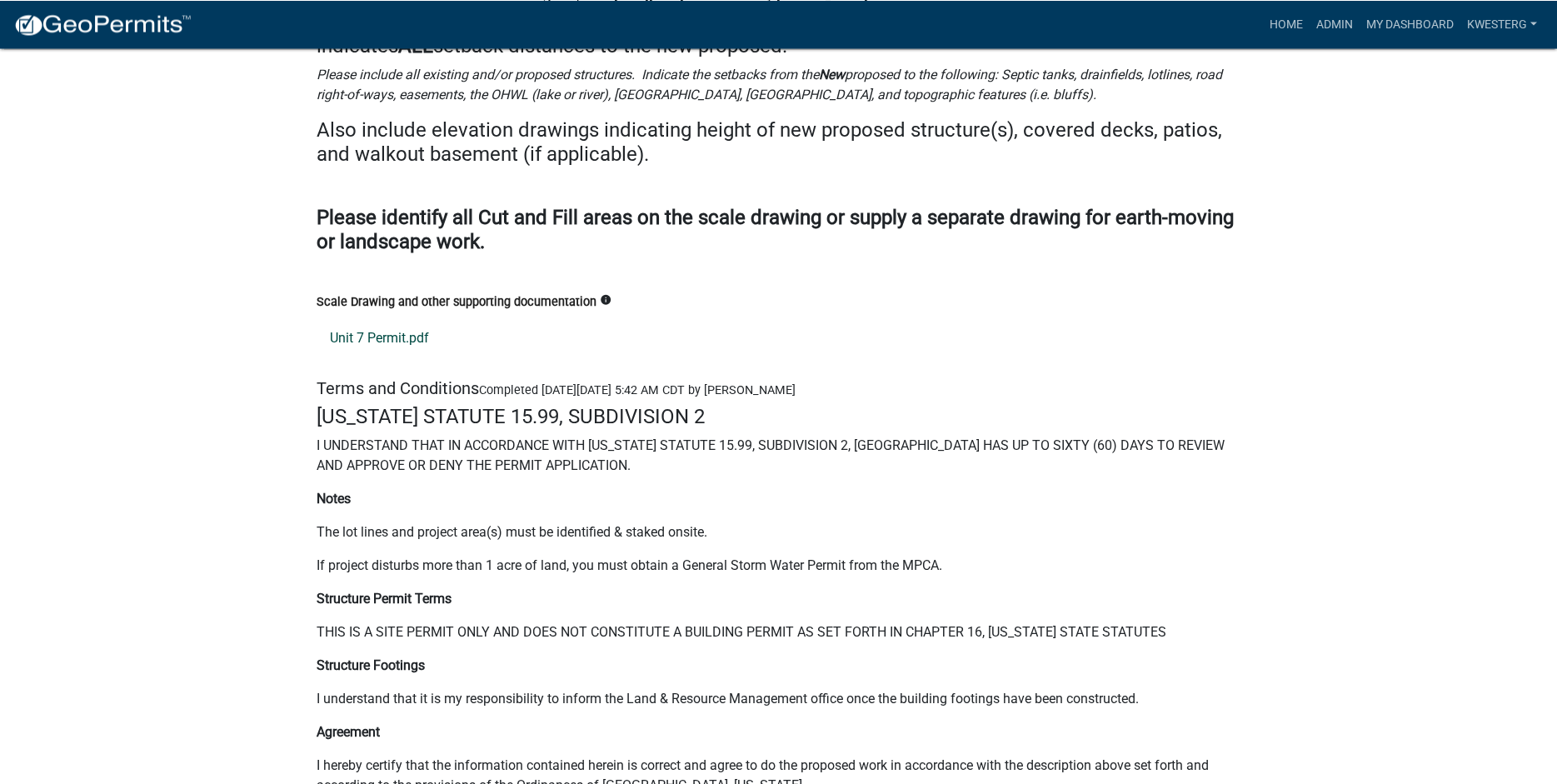
click at [396, 350] on link "Unit 7 Permit.pdf" at bounding box center [779, 338] width 925 height 40
